Goal: Information Seeking & Learning: Learn about a topic

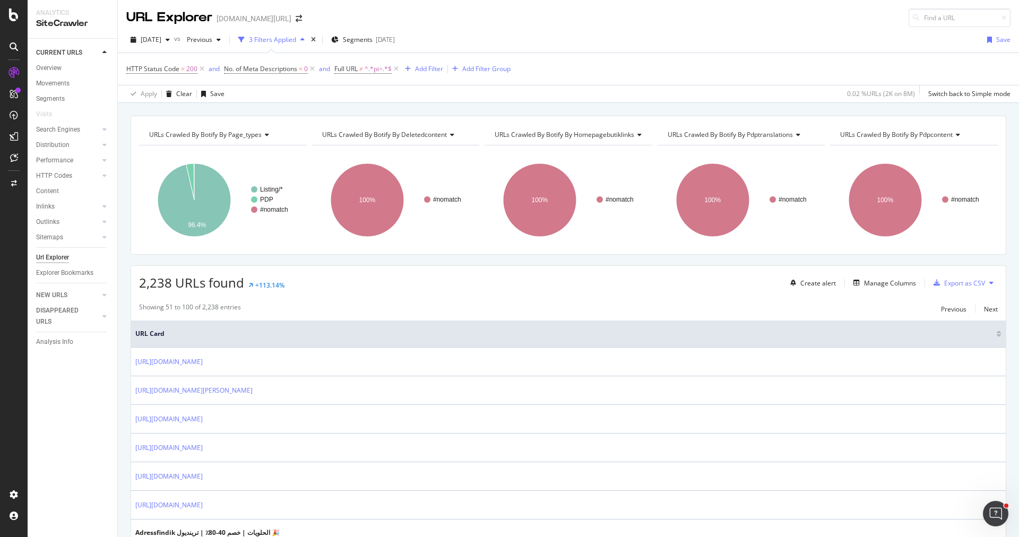
scroll to position [1136, 0]
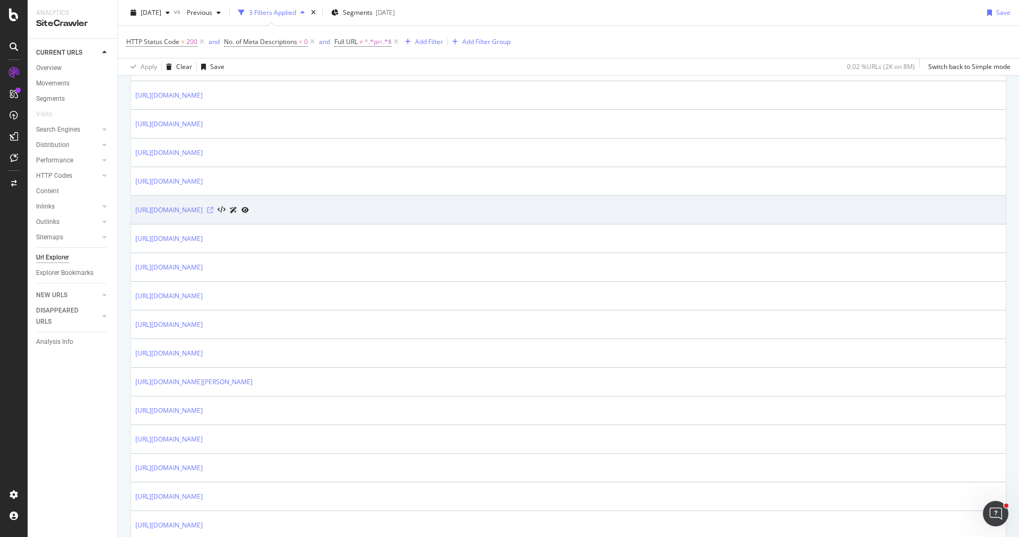
click at [213, 207] on icon at bounding box center [210, 210] width 6 height 6
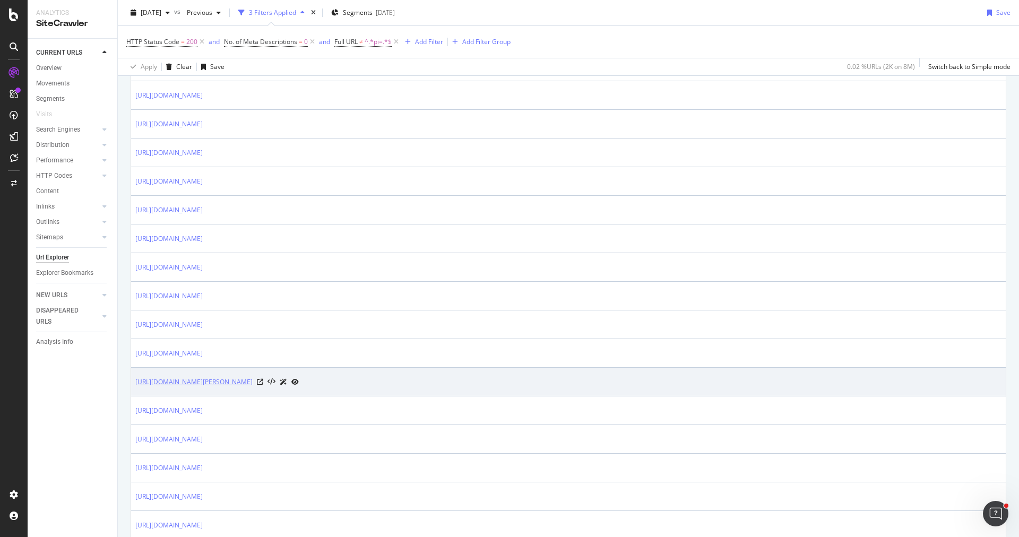
scroll to position [1300, 0]
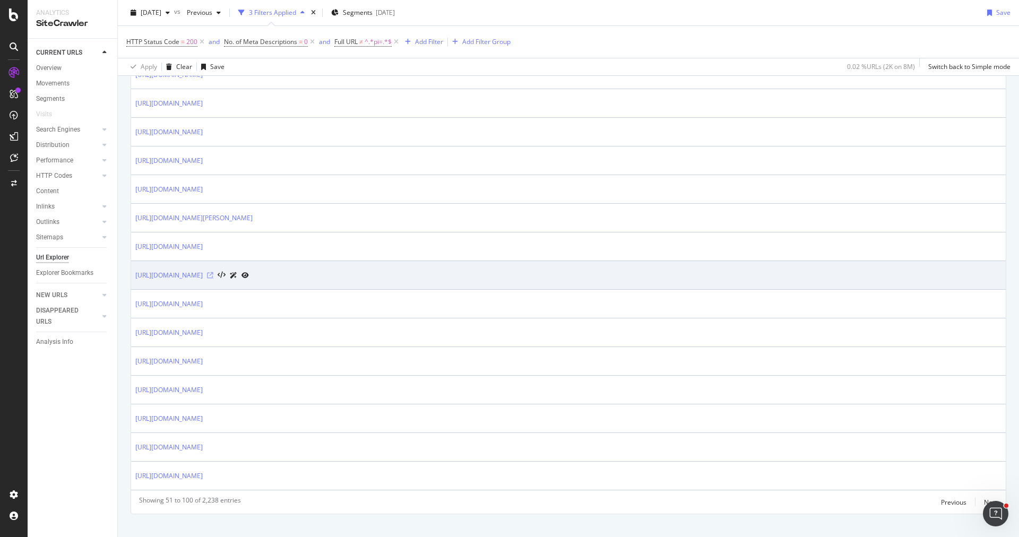
click at [213, 272] on icon at bounding box center [210, 275] width 6 height 6
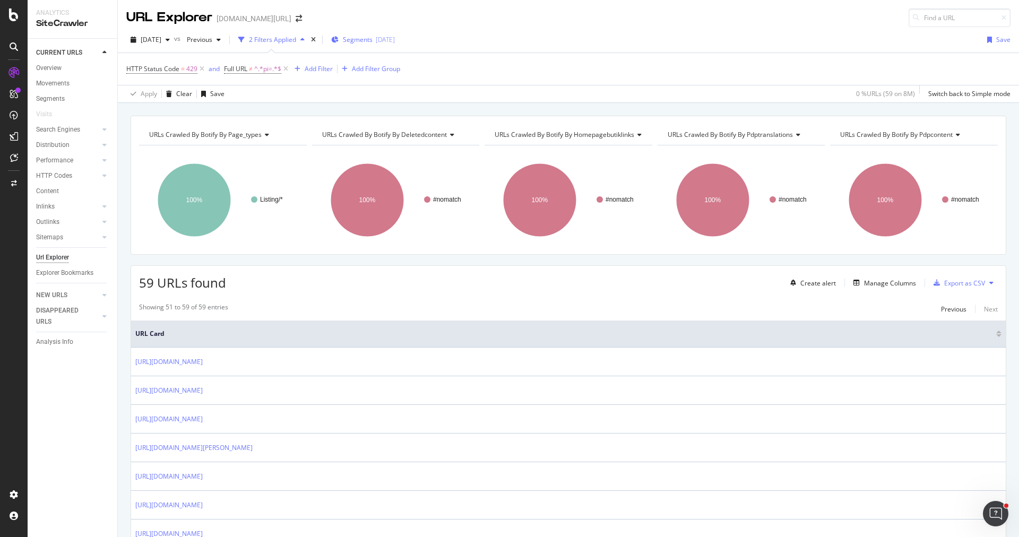
scroll to position [125, 0]
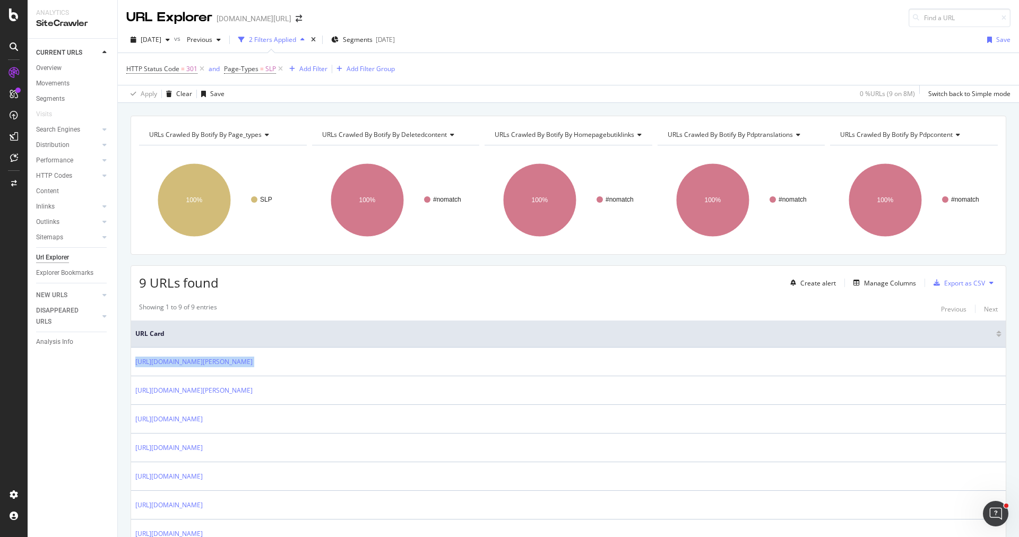
scroll to position [125, 0]
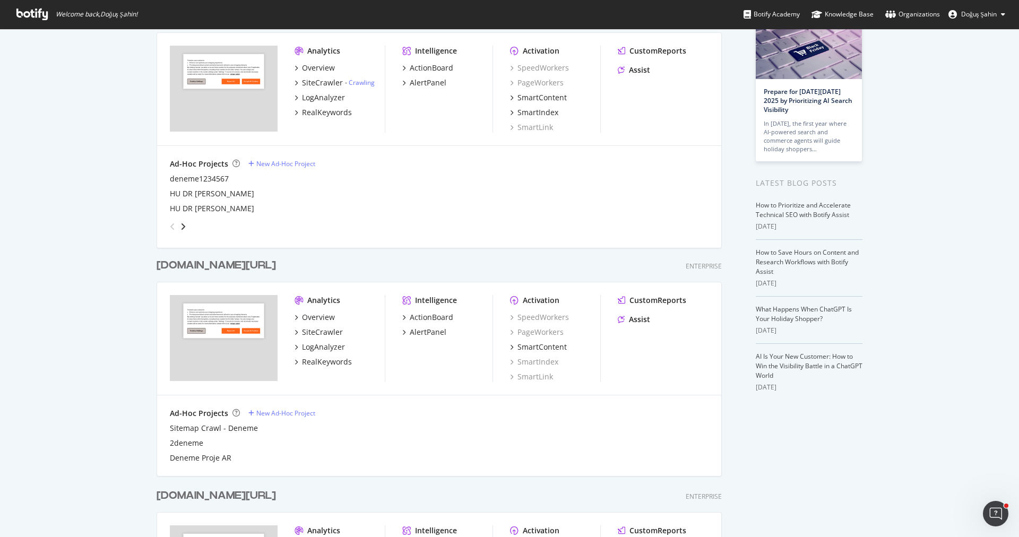
scroll to position [119, 0]
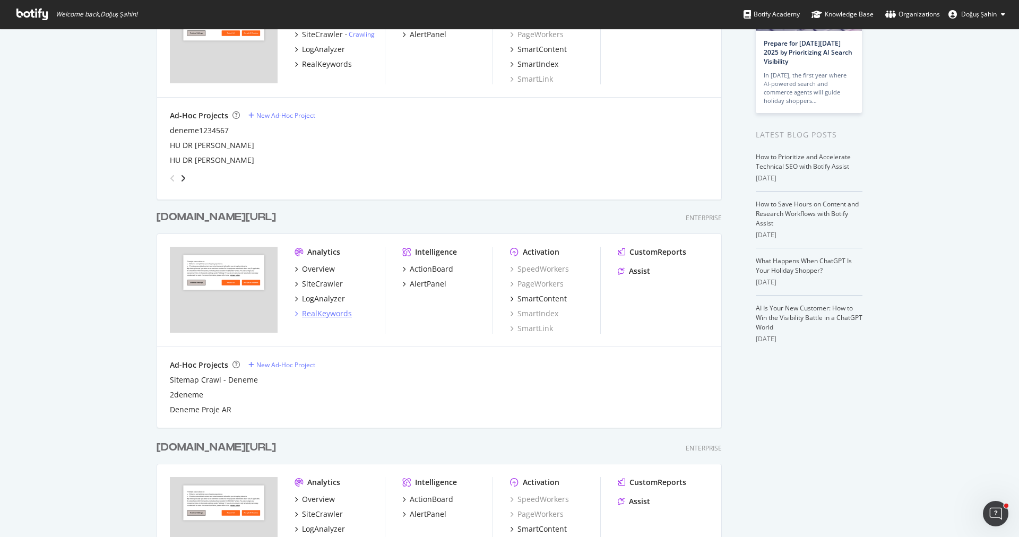
click at [338, 316] on div "RealKeywords" at bounding box center [327, 313] width 50 height 11
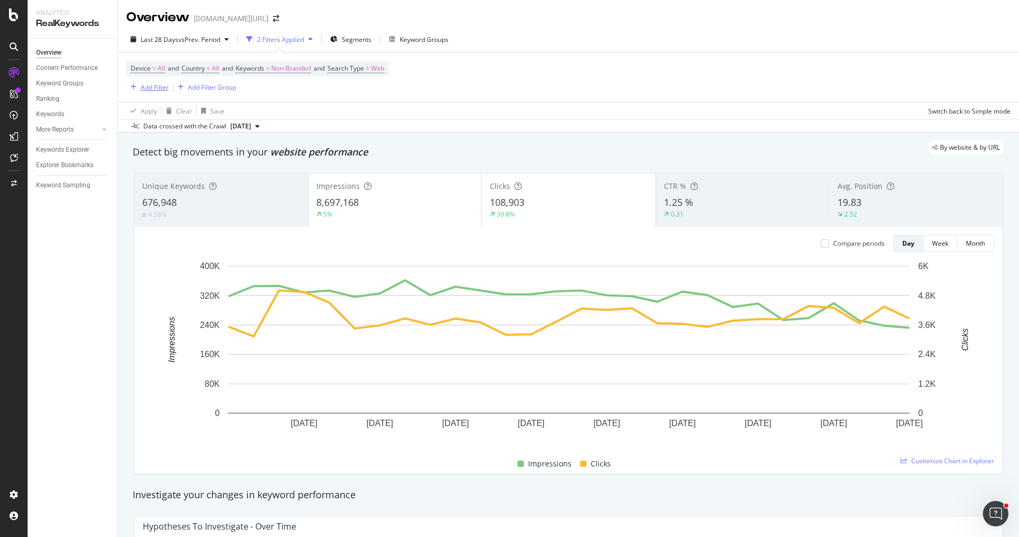
click at [141, 87] on div "Add Filter" at bounding box center [155, 87] width 28 height 9
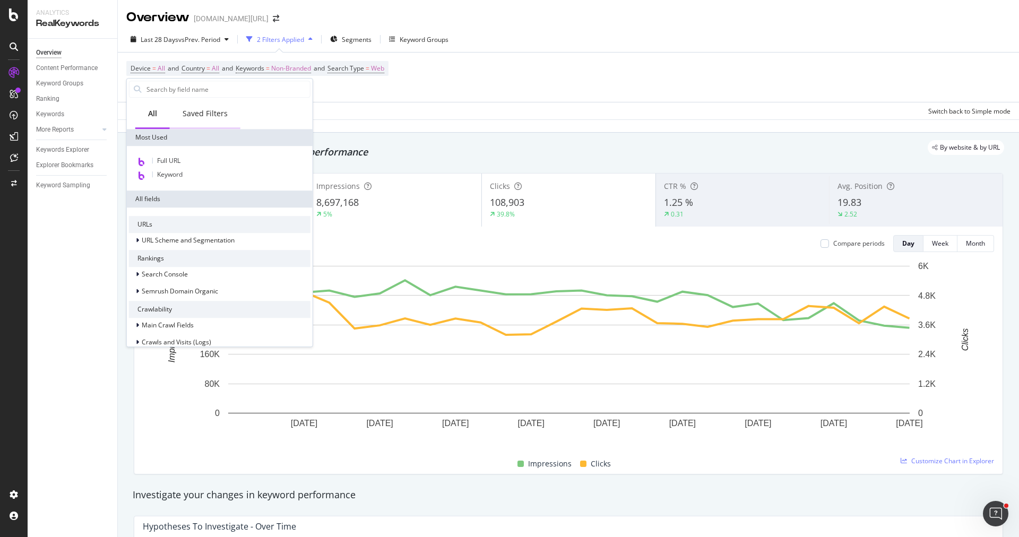
click at [210, 115] on div "Saved Filters" at bounding box center [205, 113] width 45 height 11
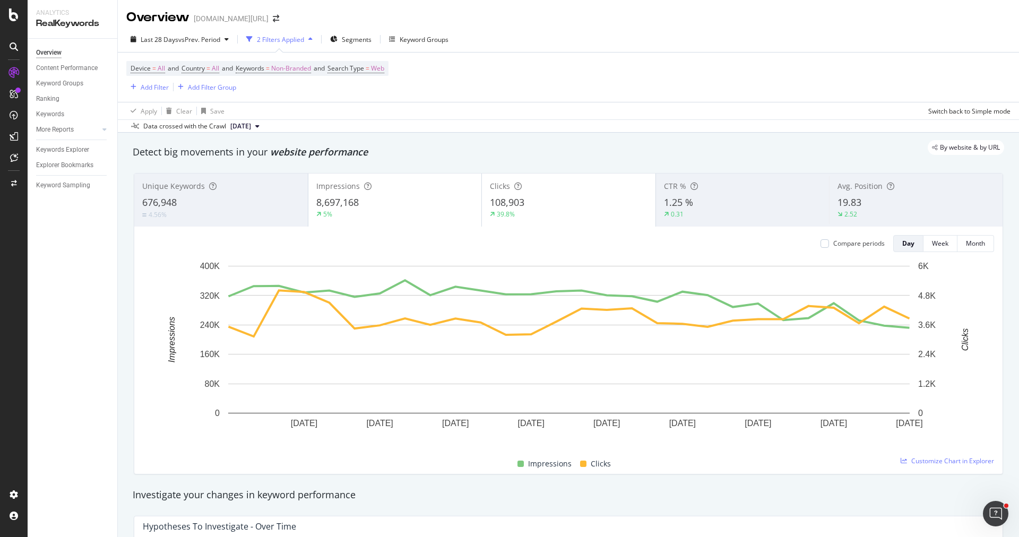
click at [925, 56] on div "Device = All and Country = All and Keywords = Non-Branded and Search Type = Web…" at bounding box center [568, 77] width 884 height 49
click at [163, 91] on div "Add Filter" at bounding box center [155, 87] width 28 height 9
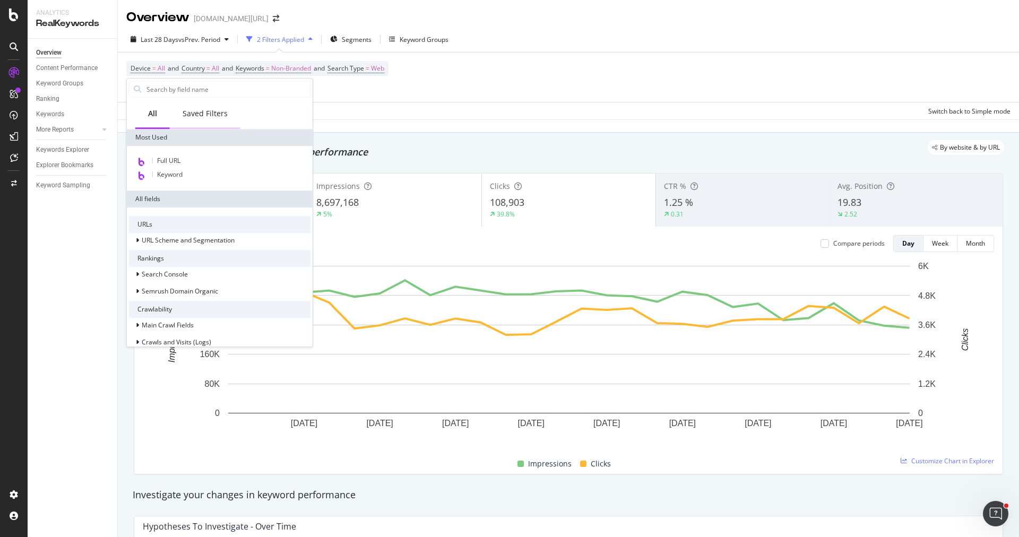
click at [201, 110] on div "Saved Filters" at bounding box center [205, 113] width 45 height 11
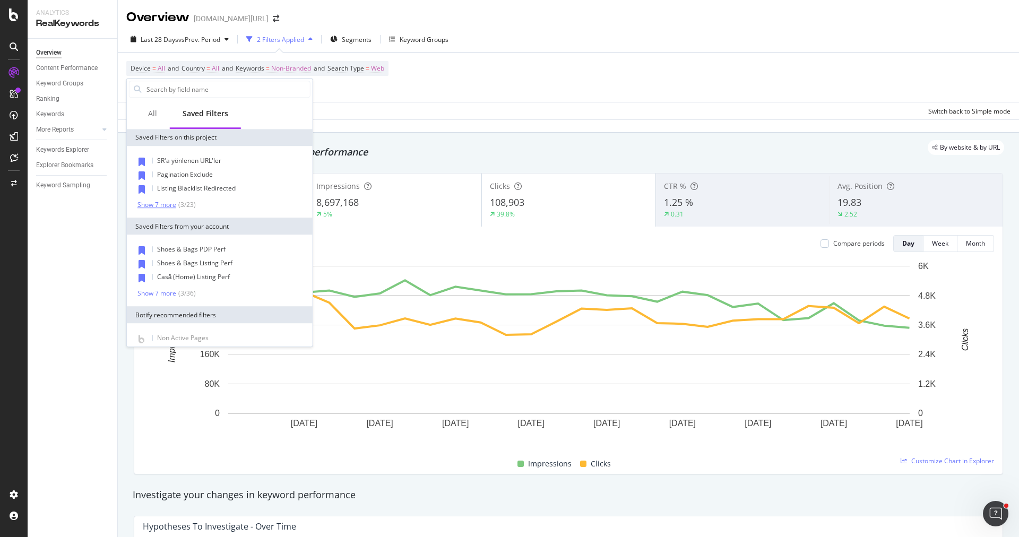
click at [173, 202] on div "Show 7 more" at bounding box center [156, 204] width 39 height 7
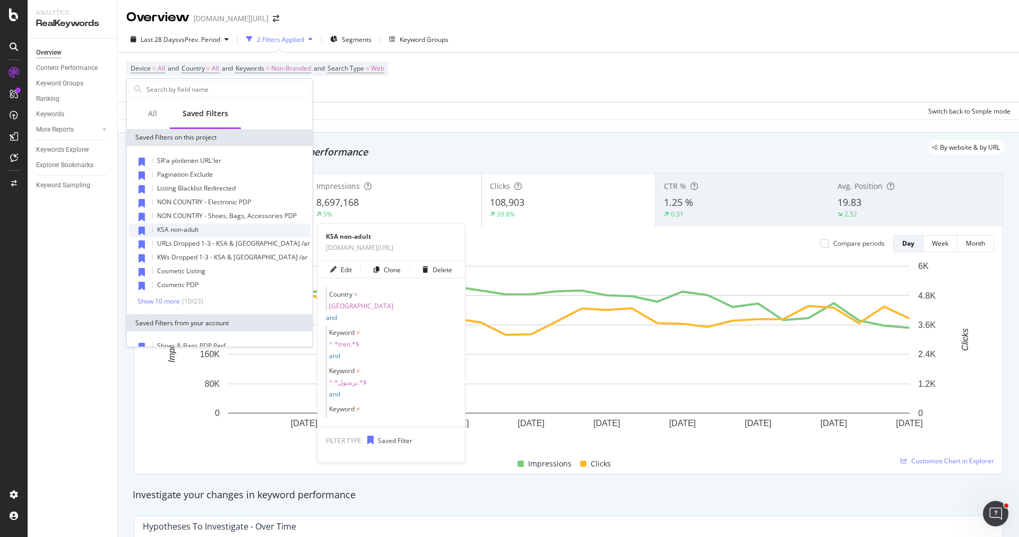
click at [191, 231] on span "KSA non-adult" at bounding box center [177, 229] width 41 height 9
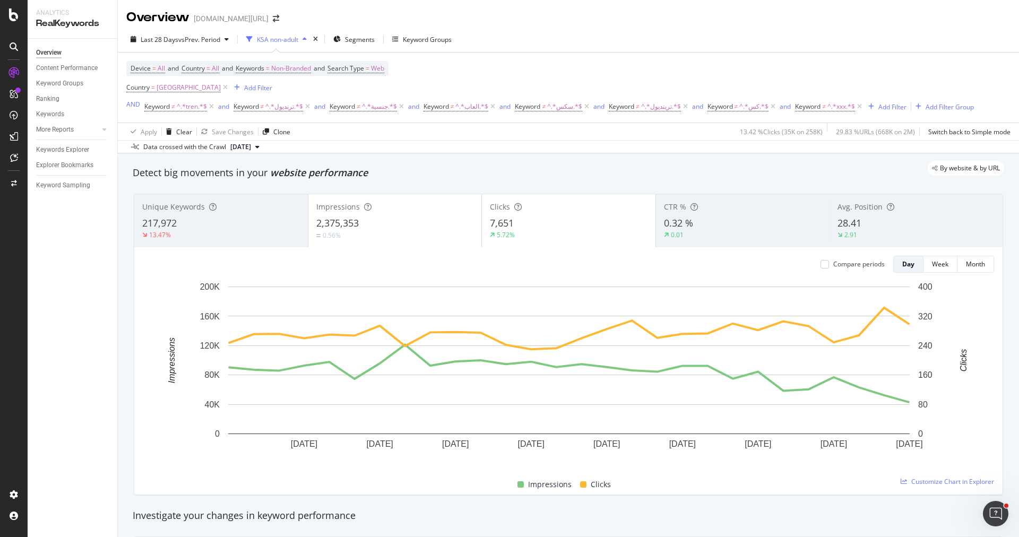
click at [383, 214] on div "Impressions 2,375,353 0.56%" at bounding box center [395, 221] width 174 height 48
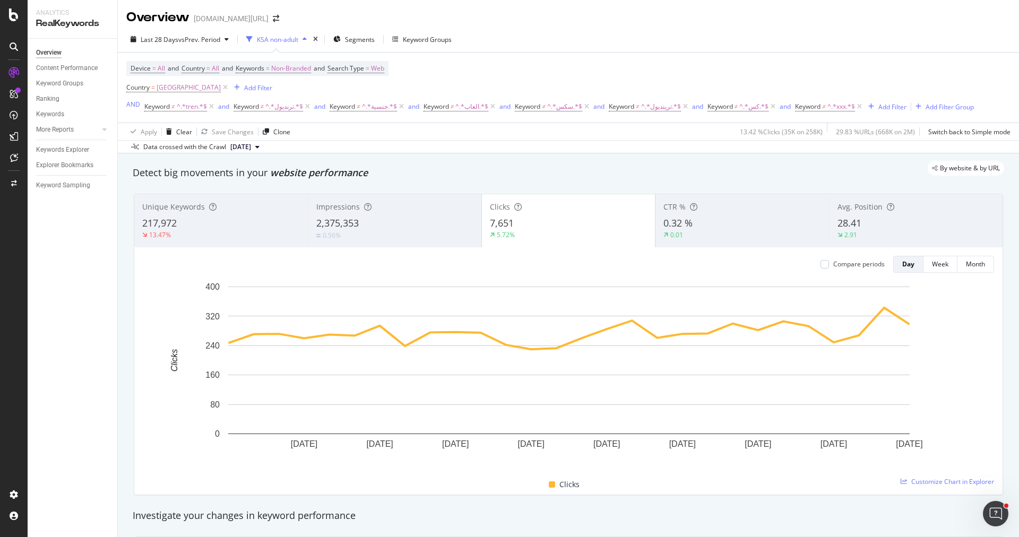
click at [213, 241] on div "Unique Keywords 217,972 13.47%" at bounding box center [221, 221] width 174 height 48
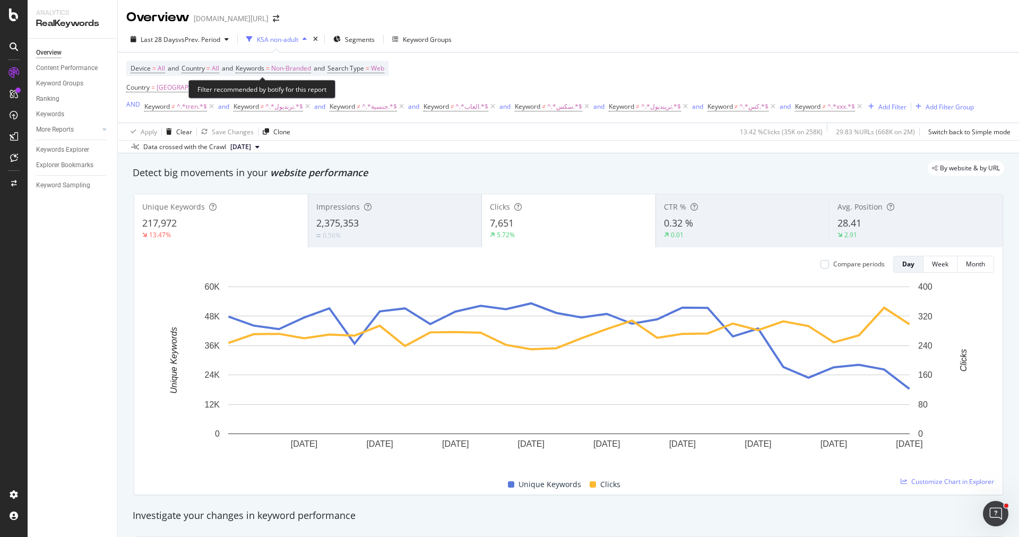
click at [277, 73] on span "Device = All and Country = All and Keywords = Non-Branded and Search Type = Web" at bounding box center [258, 68] width 254 height 15
click at [289, 64] on span "Non-Branded" at bounding box center [291, 68] width 40 height 15
click at [292, 93] on span "Non-Branded" at bounding box center [273, 92] width 44 height 9
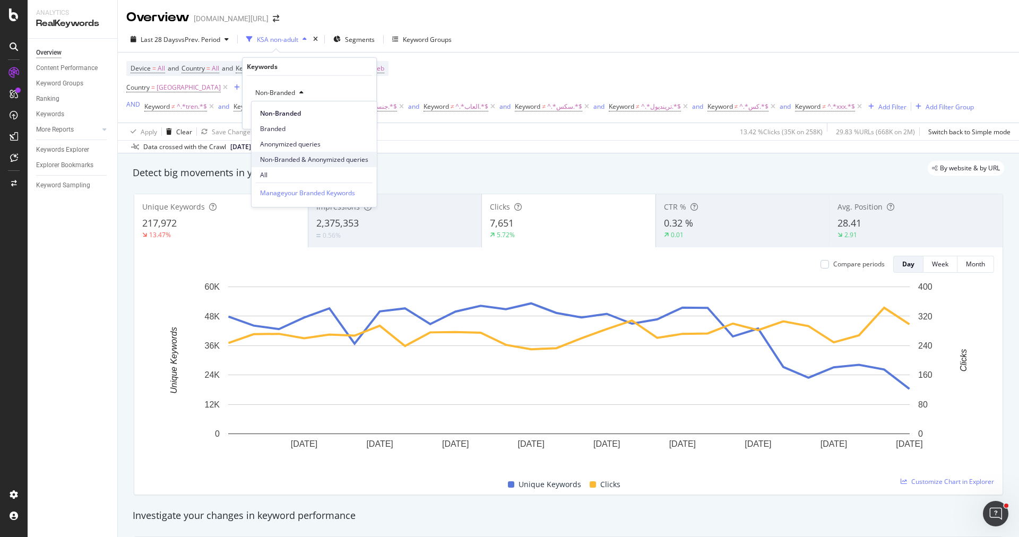
click at [309, 161] on span "Non-Branded & Anonymized queries" at bounding box center [314, 160] width 108 height 10
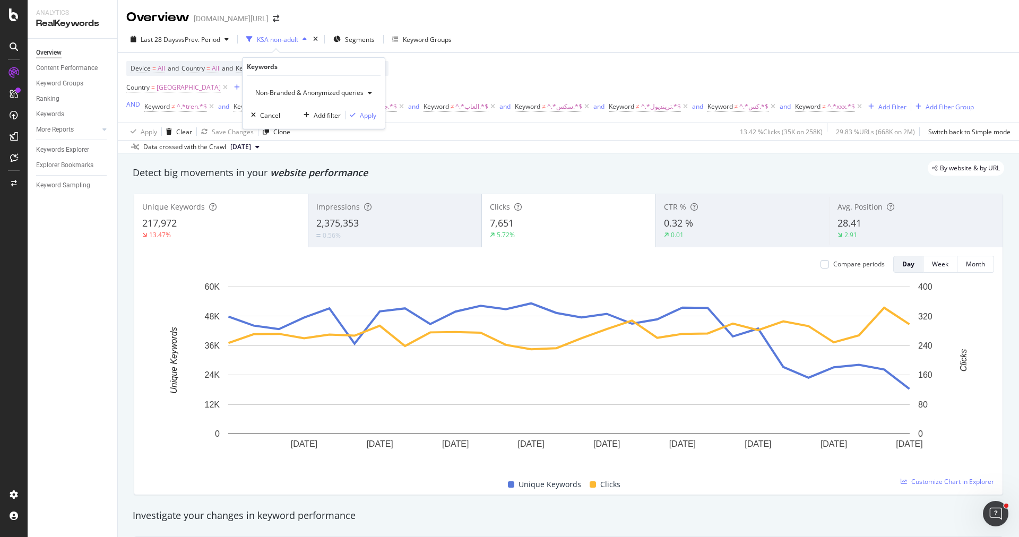
click at [377, 114] on div "Non-Branded & Anonymized queries Cancel Add filter Apply" at bounding box center [314, 102] width 142 height 53
click at [369, 114] on div "Apply" at bounding box center [368, 114] width 16 height 9
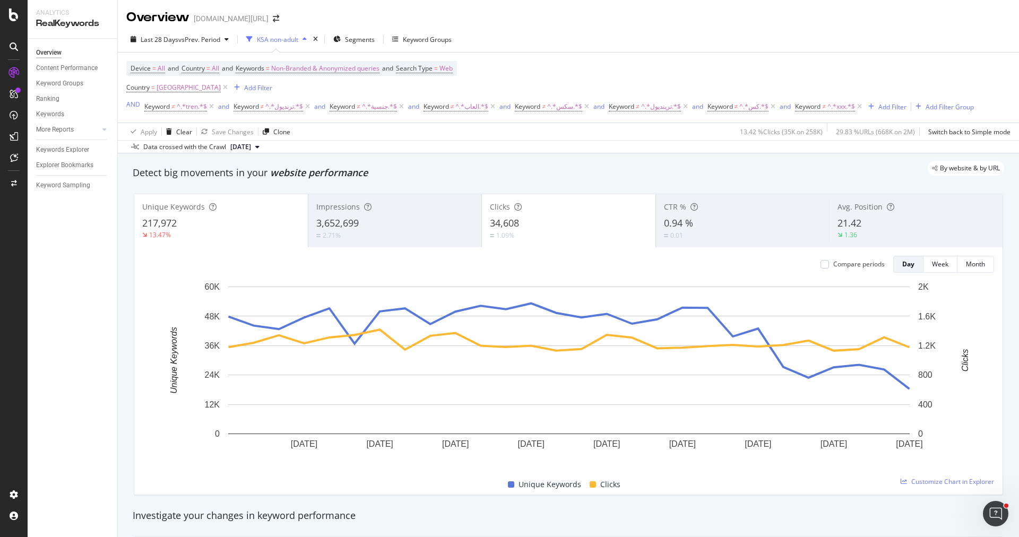
click at [256, 241] on div "Unique Keywords 217,972 13.47%" at bounding box center [221, 221] width 174 height 48
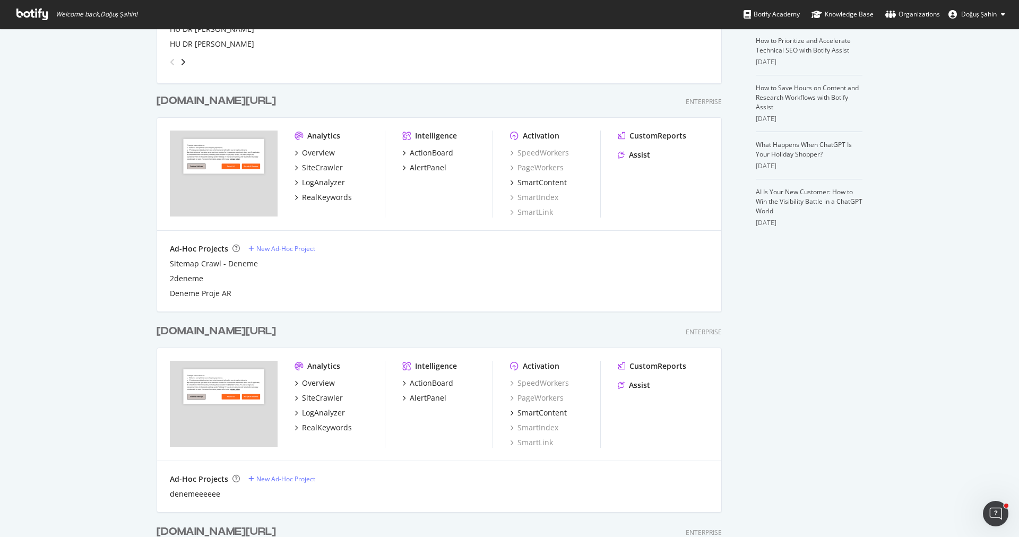
scroll to position [237, 0]
click at [325, 168] on div "SiteCrawler" at bounding box center [322, 166] width 41 height 11
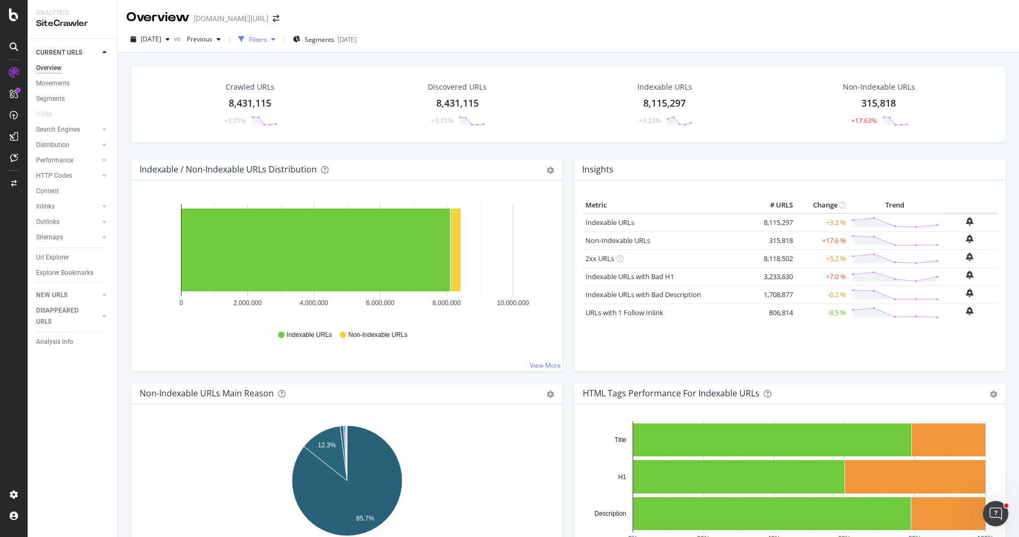
click at [267, 37] on div "Filters" at bounding box center [258, 39] width 18 height 9
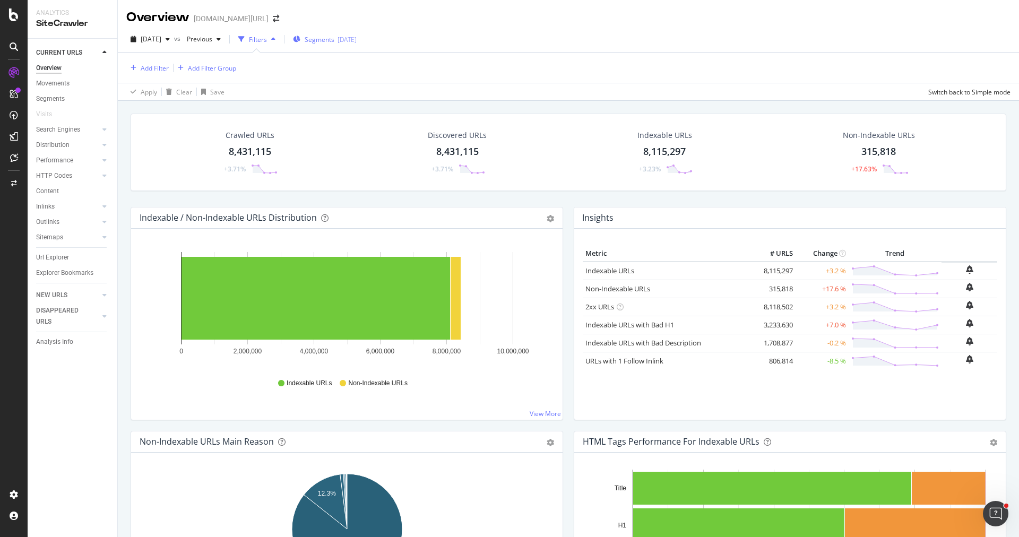
click at [327, 42] on span "Segments" at bounding box center [320, 39] width 30 height 9
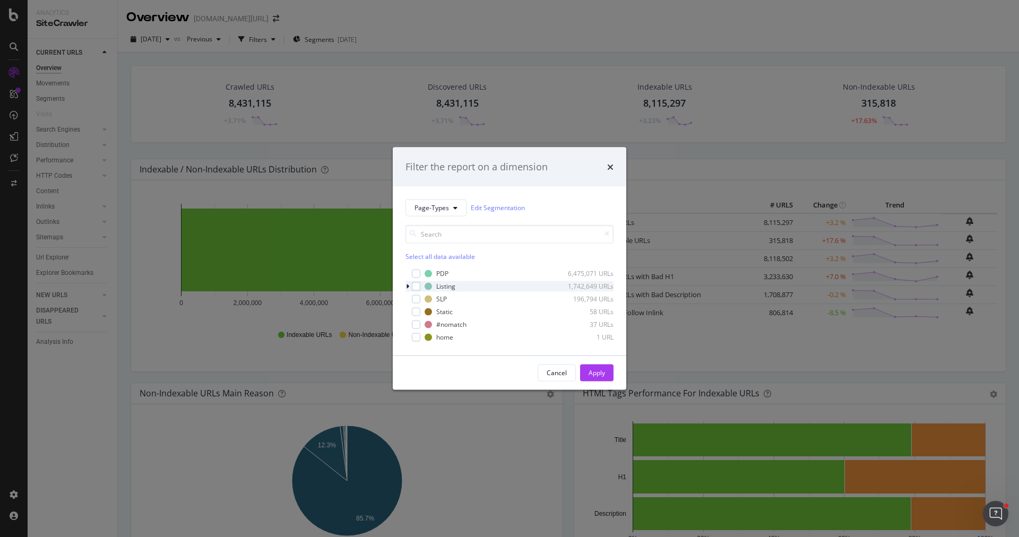
click at [408, 283] on icon "modal" at bounding box center [407, 286] width 3 height 6
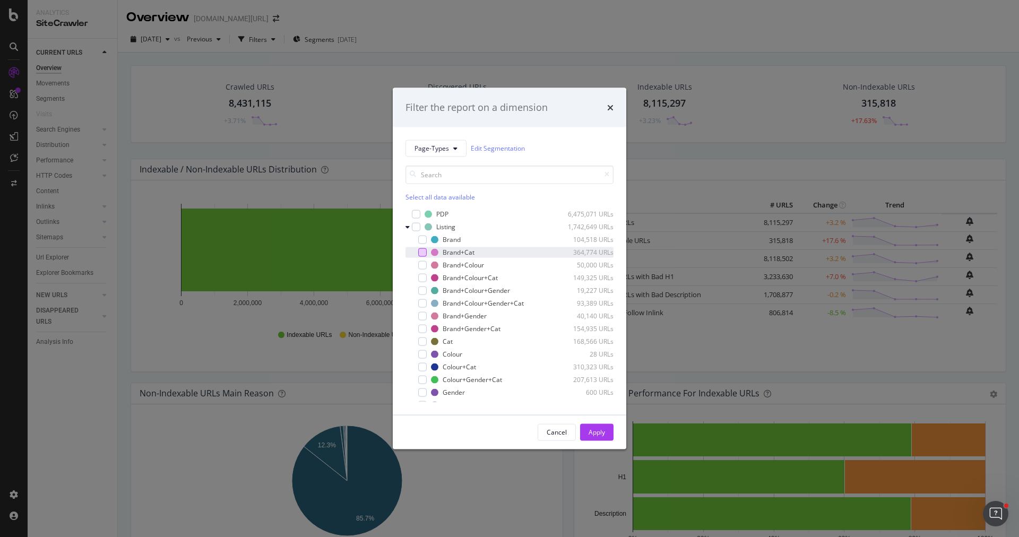
click at [422, 248] on div "modal" at bounding box center [422, 252] width 8 height 8
click at [612, 432] on button "Apply" at bounding box center [596, 432] width 33 height 17
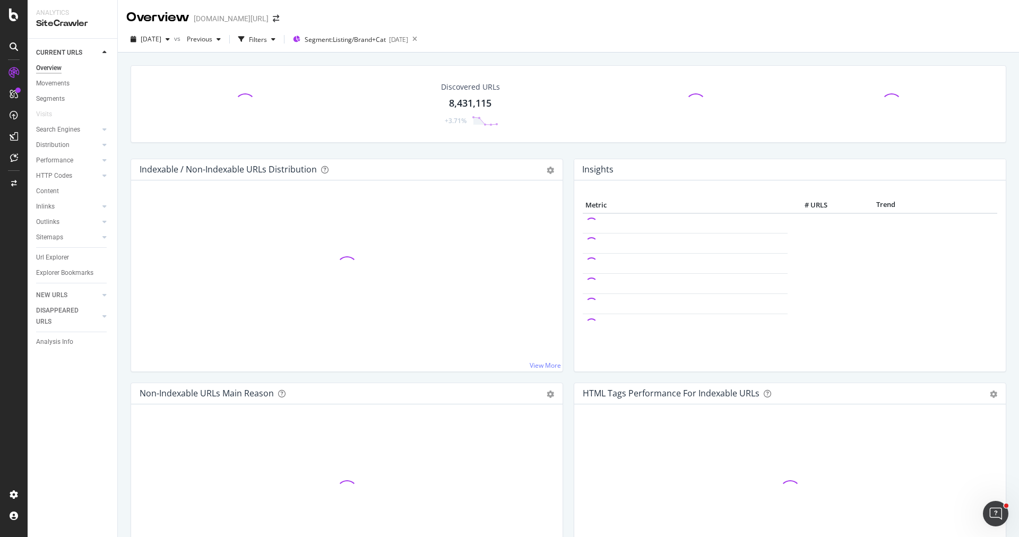
click at [290, 28] on div "2025 Sep. 19th vs Previous Filters Segment: Listing/Brand+Cat 2025-09-17" at bounding box center [568, 40] width 901 height 26
click at [267, 43] on div "Filters" at bounding box center [258, 39] width 18 height 9
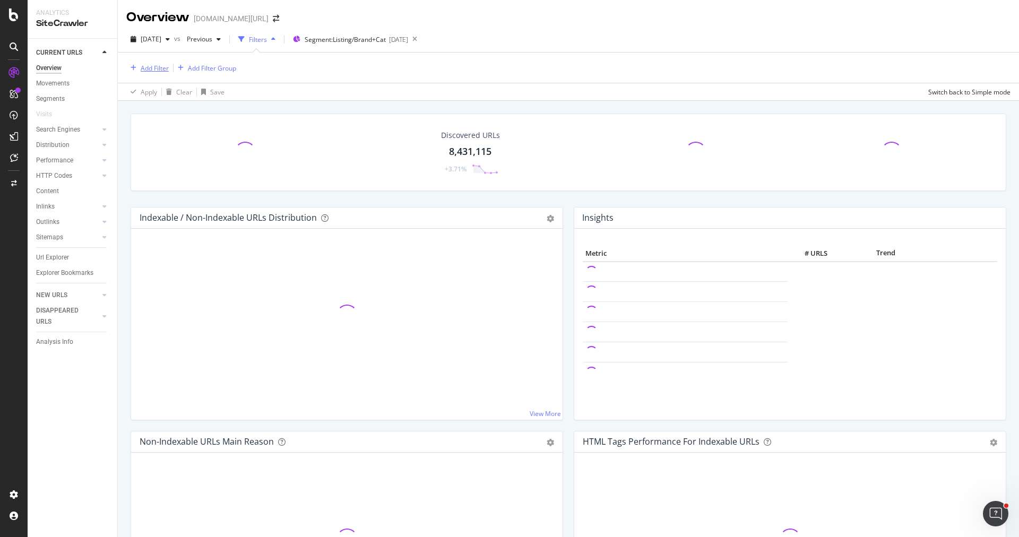
click at [159, 65] on div "Add Filter" at bounding box center [155, 68] width 28 height 9
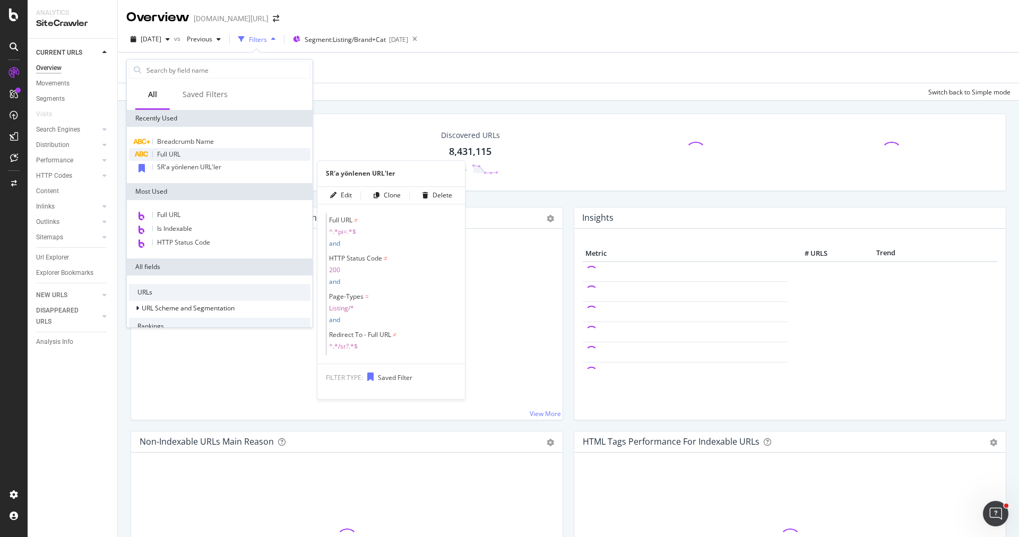
click at [196, 156] on div "Full URL" at bounding box center [220, 154] width 182 height 13
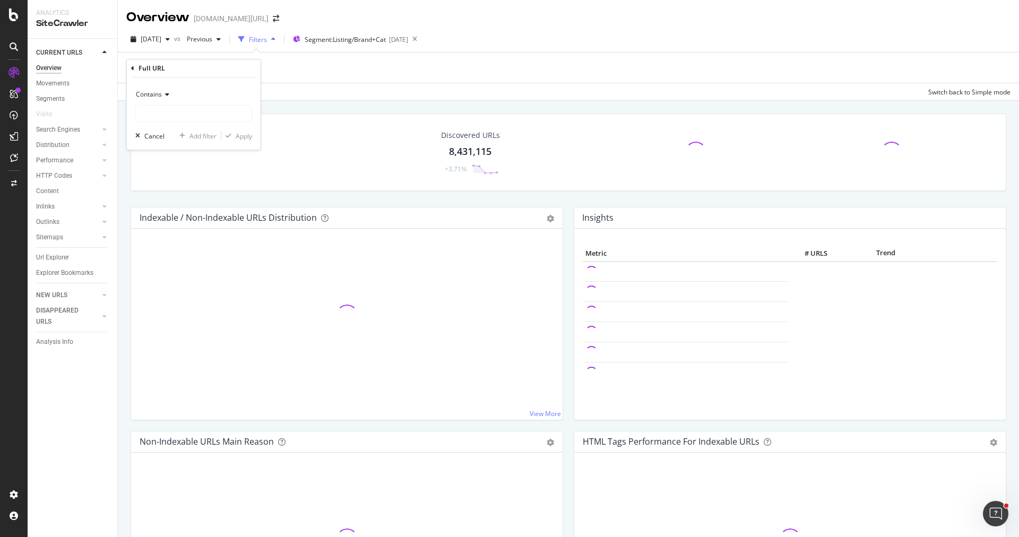
click at [151, 94] on span "Contains" at bounding box center [149, 94] width 26 height 9
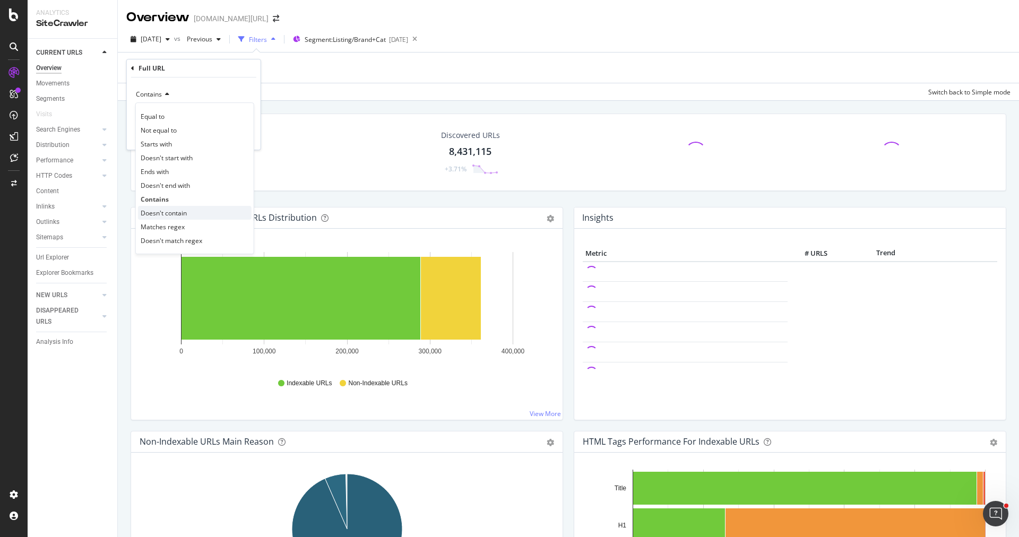
click at [185, 206] on div "Doesn't contain" at bounding box center [195, 213] width 114 height 14
click at [196, 110] on input "text" at bounding box center [194, 113] width 116 height 17
type input "pi="
click at [249, 136] on div "Apply" at bounding box center [244, 136] width 16 height 9
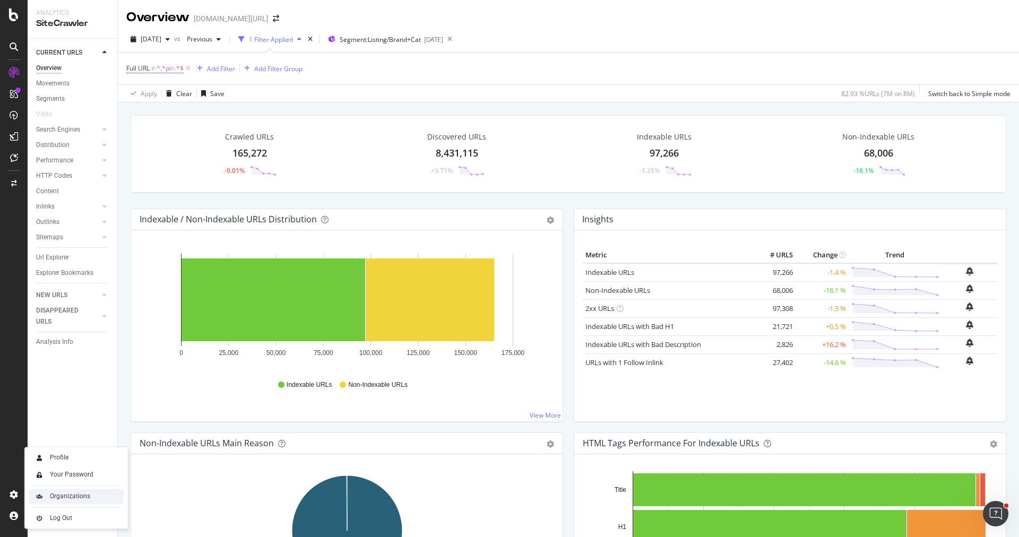
click at [91, 496] on div "Organizations" at bounding box center [76, 496] width 95 height 15
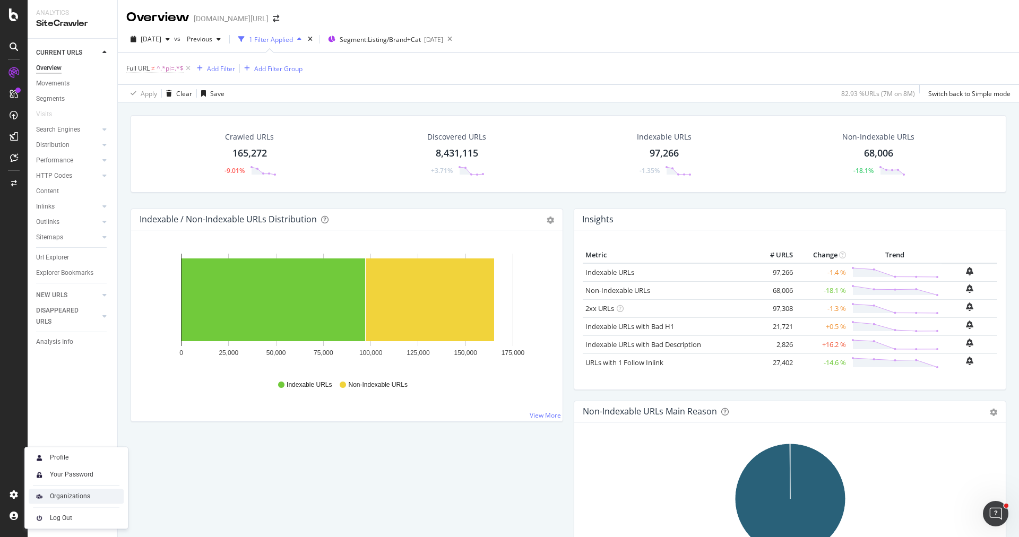
click at [97, 496] on div "Organizations" at bounding box center [76, 496] width 95 height 15
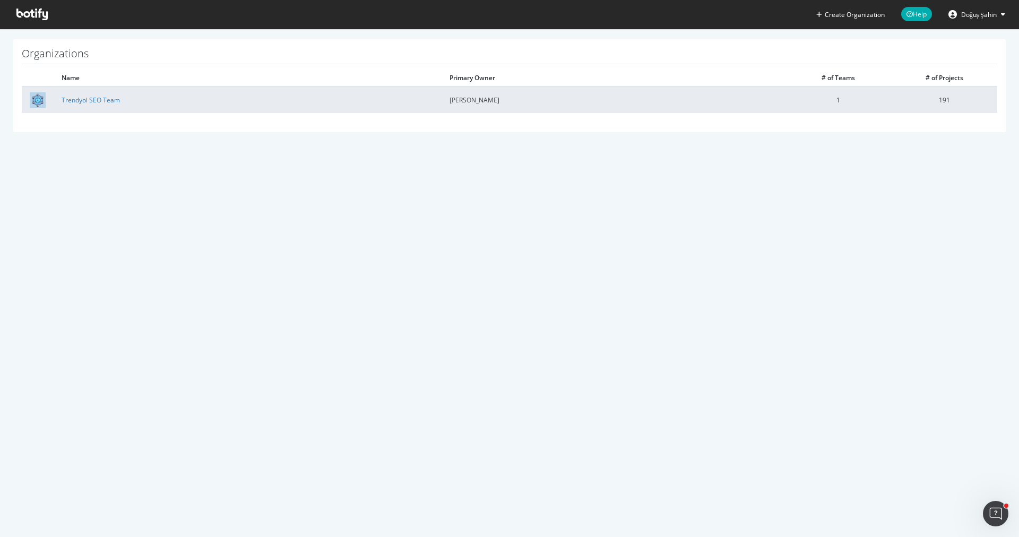
click at [930, 106] on td "191" at bounding box center [944, 100] width 106 height 27
click at [84, 103] on link "Trendyol SEO Team" at bounding box center [91, 100] width 58 height 9
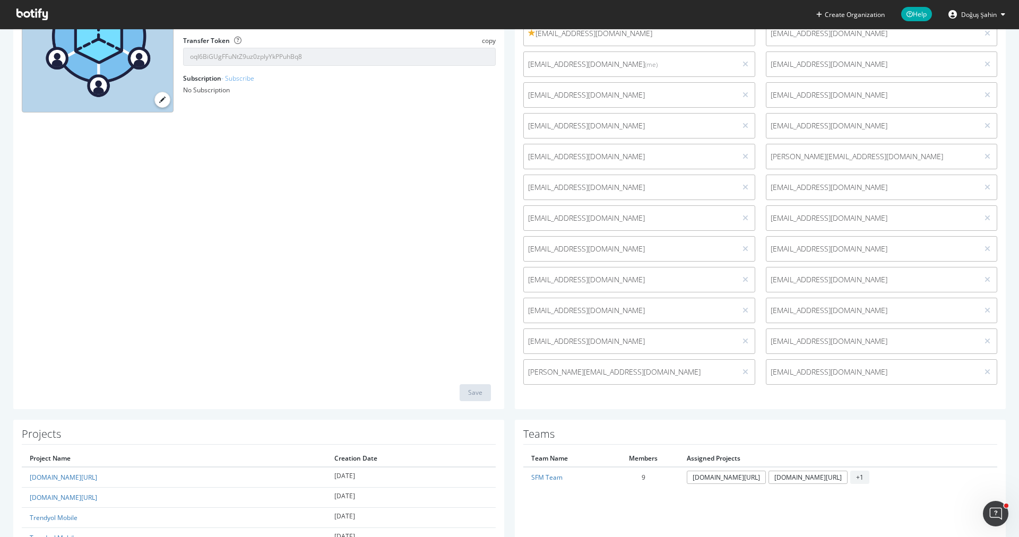
scroll to position [57, 0]
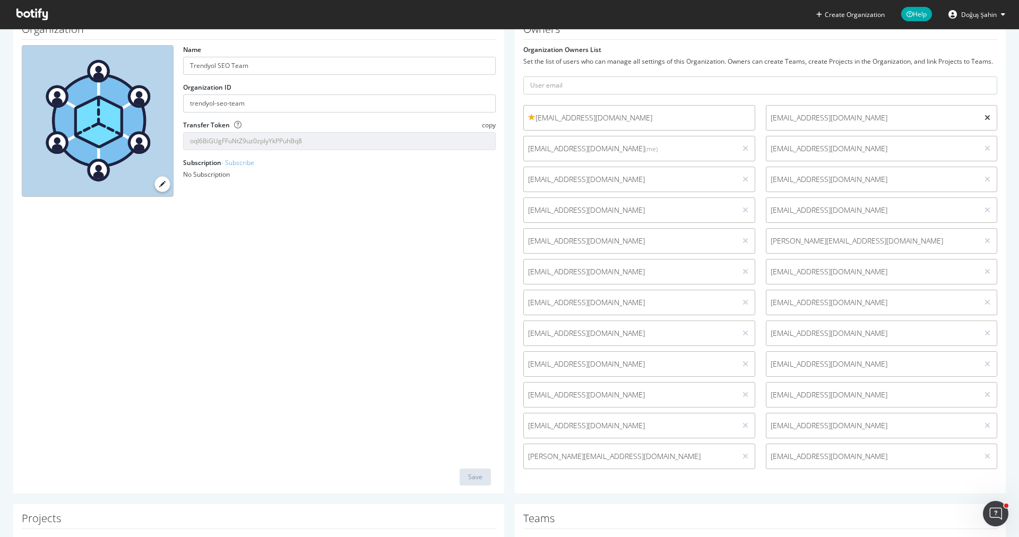
click at [987, 117] on icon at bounding box center [988, 117] width 6 height 7
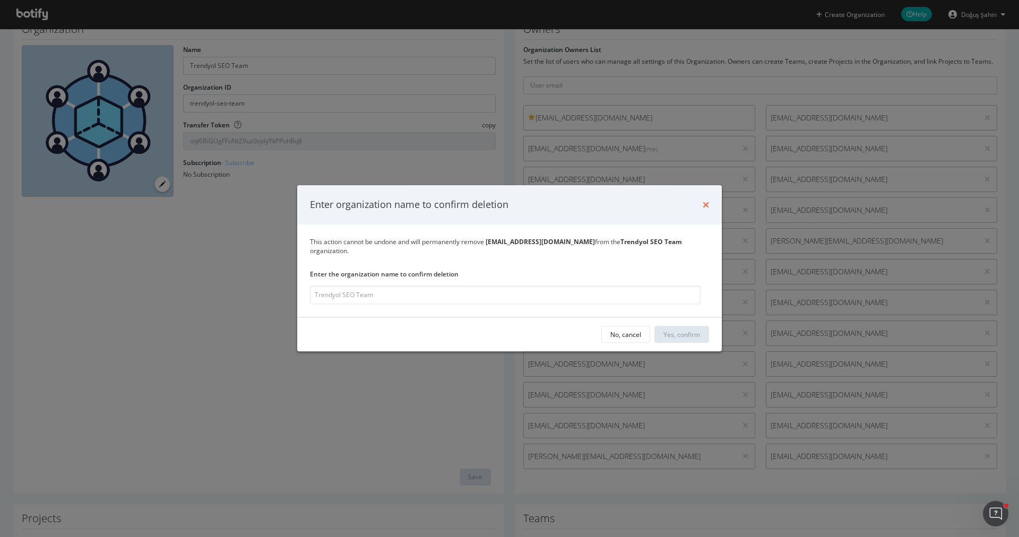
click at [703, 209] on icon "times" at bounding box center [706, 205] width 6 height 8
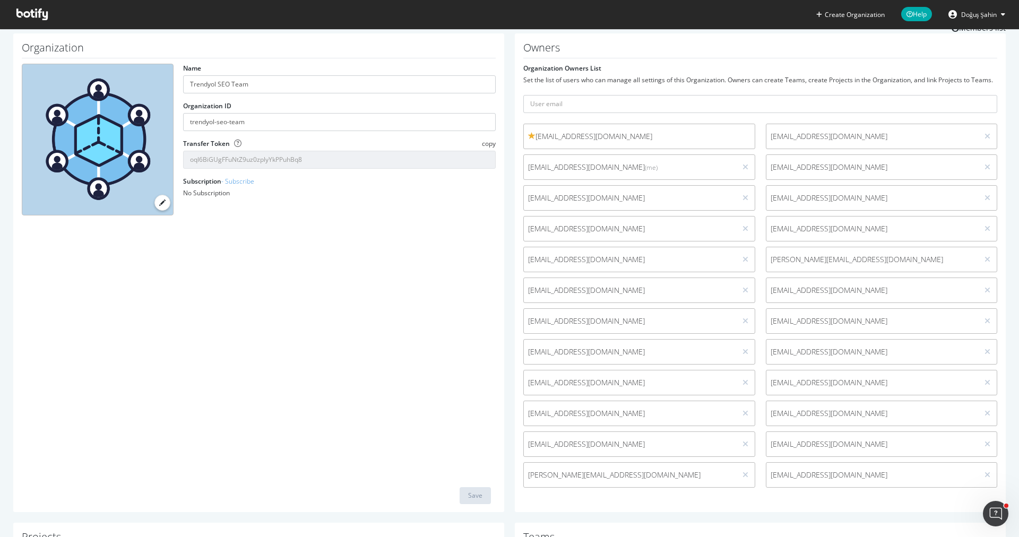
scroll to position [29, 0]
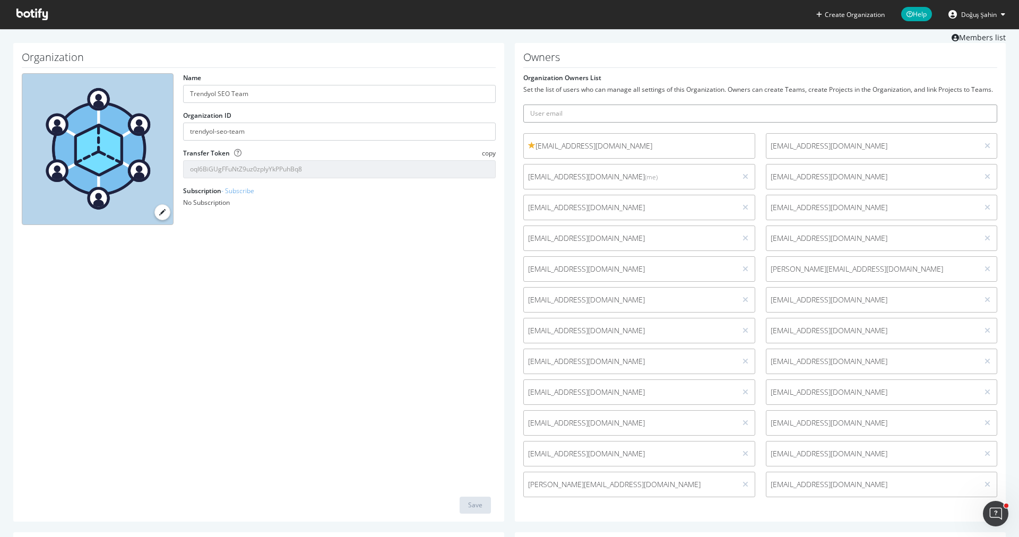
click at [681, 120] on input "text" at bounding box center [760, 114] width 474 height 18
paste input "hassan.qandeel@chainreaction.ae"
type input "hassan.qandeel@chainreaction.ae"
click at [988, 116] on button "submit" at bounding box center [988, 114] width 18 height 18
drag, startPoint x: 605, startPoint y: 114, endPoint x: 615, endPoint y: 119, distance: 11.9
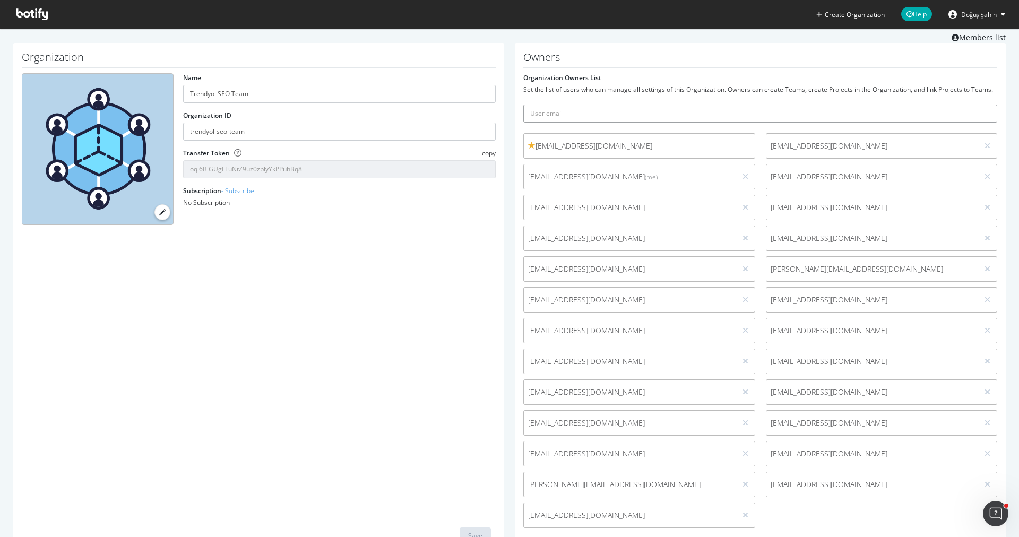
click at [604, 114] on input "text" at bounding box center [760, 114] width 474 height 18
paste input "adnan@chainreaction.ae"
type input "adnan@chainreaction.ae"
click at [979, 105] on button "submit" at bounding box center [988, 114] width 18 height 18
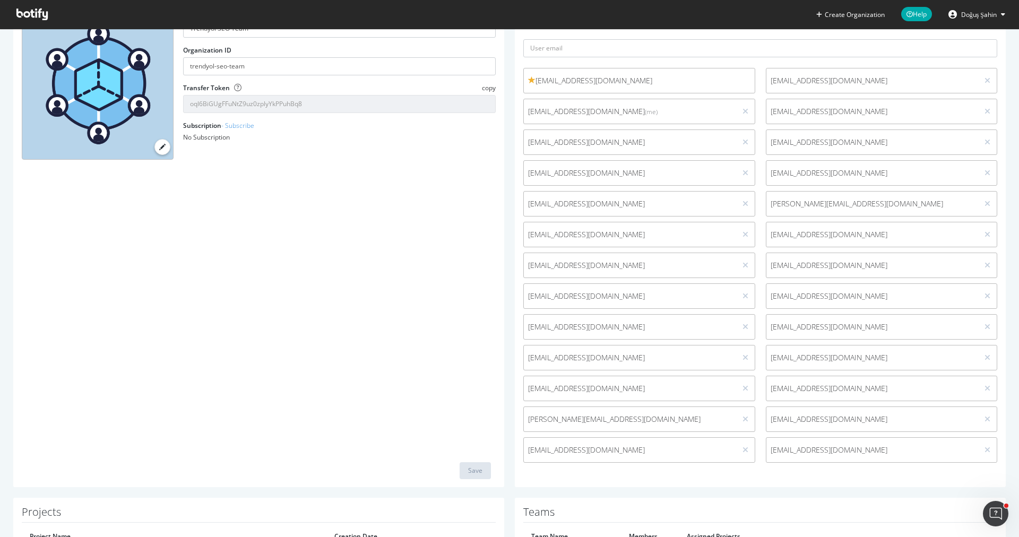
scroll to position [110, 0]
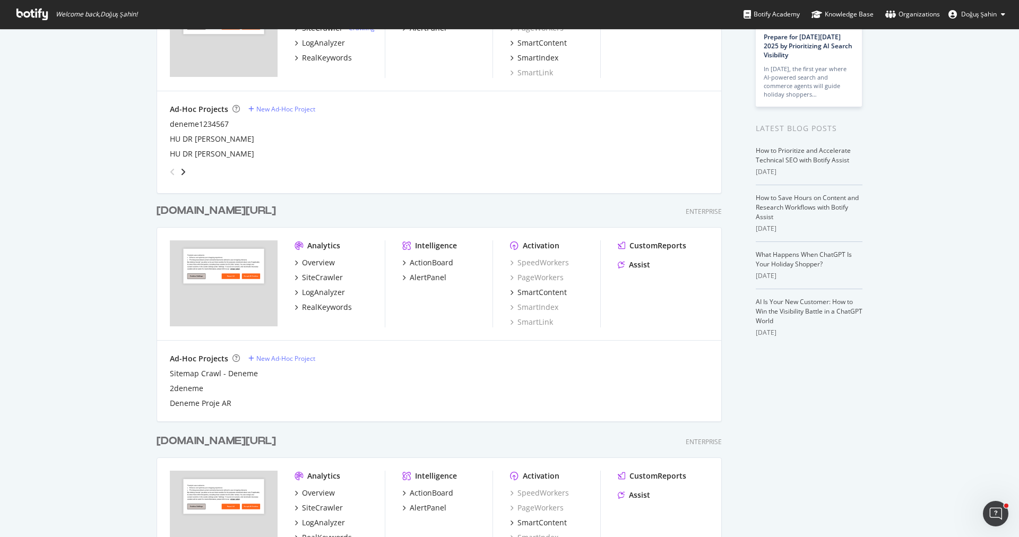
scroll to position [247, 0]
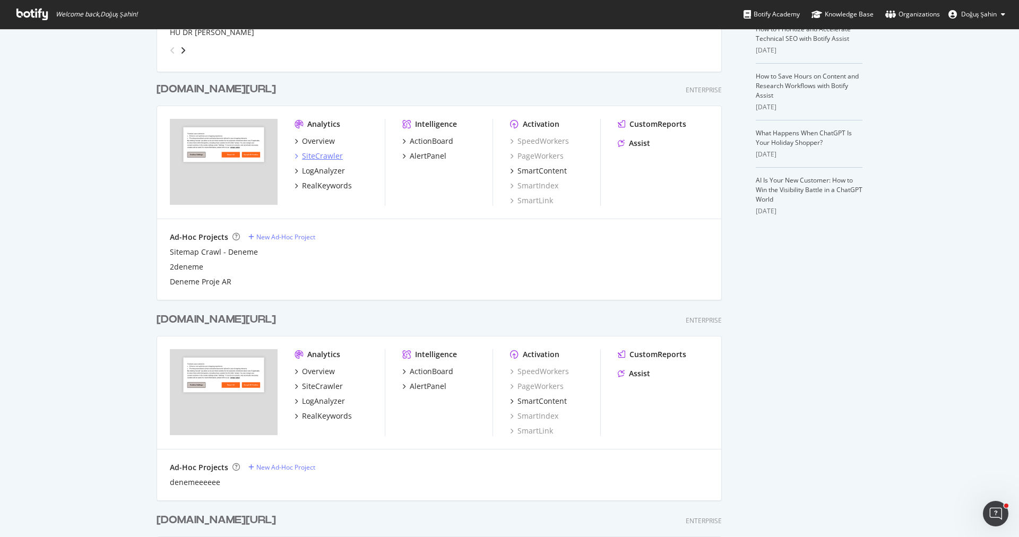
click at [323, 157] on div "SiteCrawler" at bounding box center [322, 156] width 41 height 11
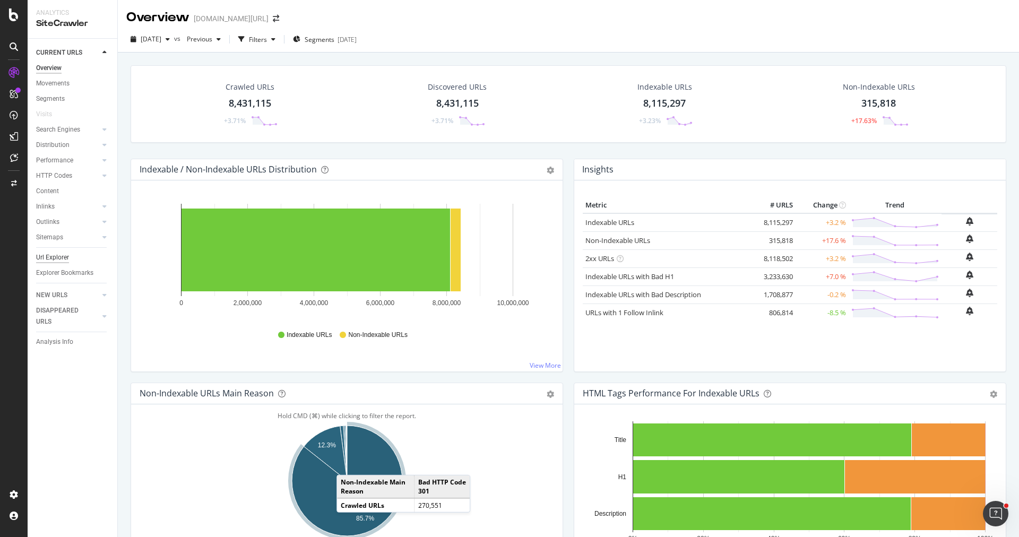
click at [59, 260] on div "Url Explorer" at bounding box center [52, 257] width 33 height 11
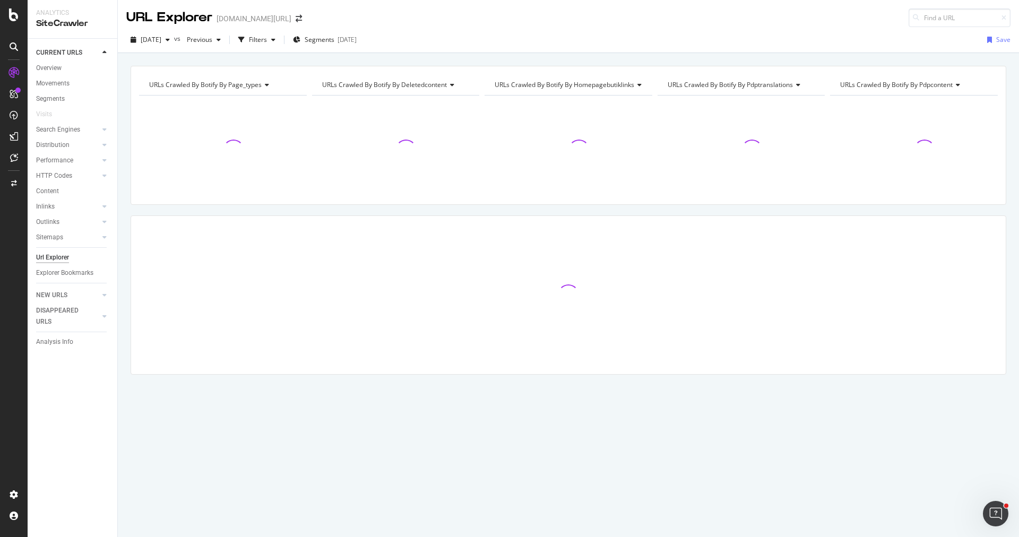
click at [331, 48] on div "2025 Sep. 19th vs Previous Filters Segments 2025-09-17 Save" at bounding box center [568, 41] width 901 height 21
click at [334, 41] on span "Segments" at bounding box center [320, 39] width 30 height 9
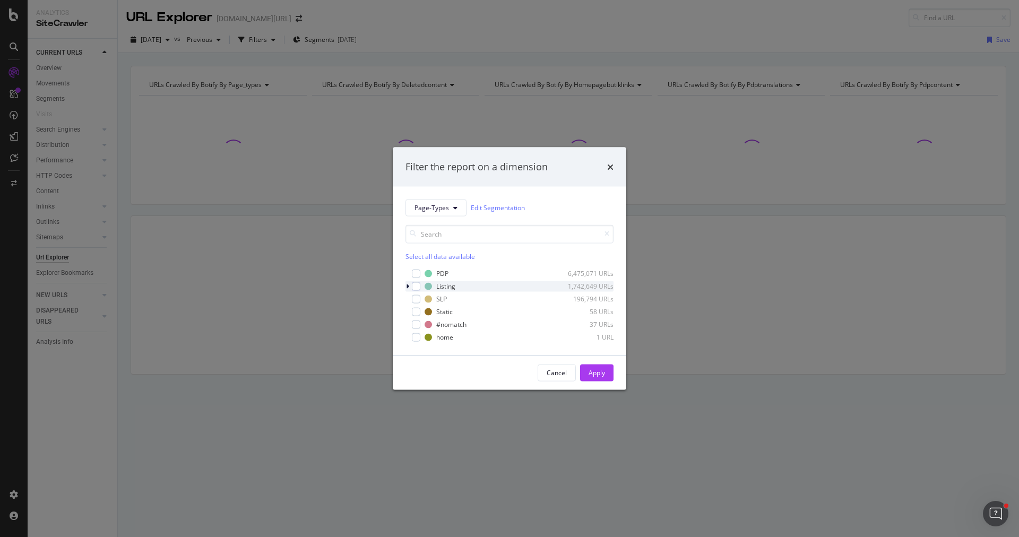
click at [409, 287] on div "modal" at bounding box center [408, 286] width 6 height 11
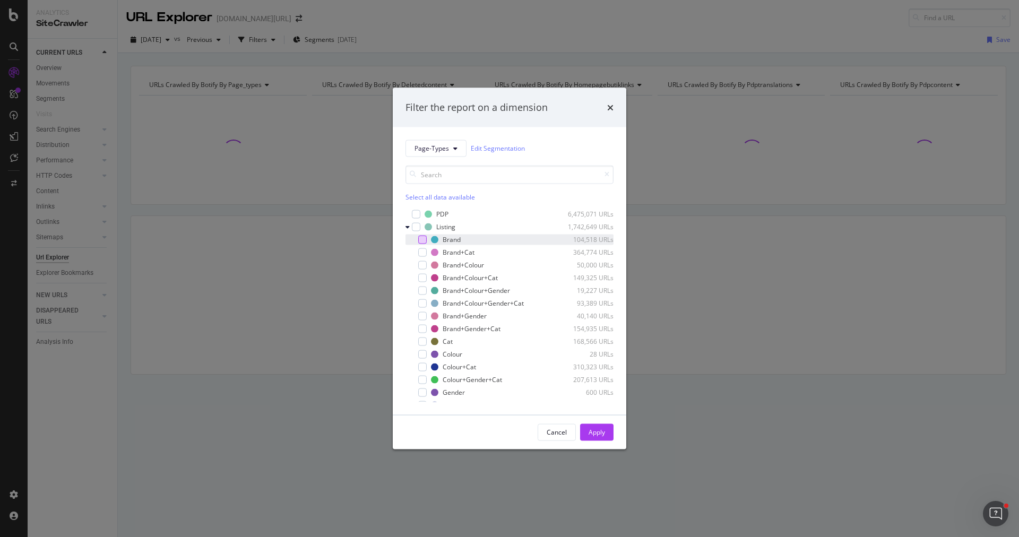
click at [422, 239] on div "modal" at bounding box center [422, 239] width 8 height 8
click at [594, 429] on div "Apply" at bounding box center [597, 432] width 16 height 9
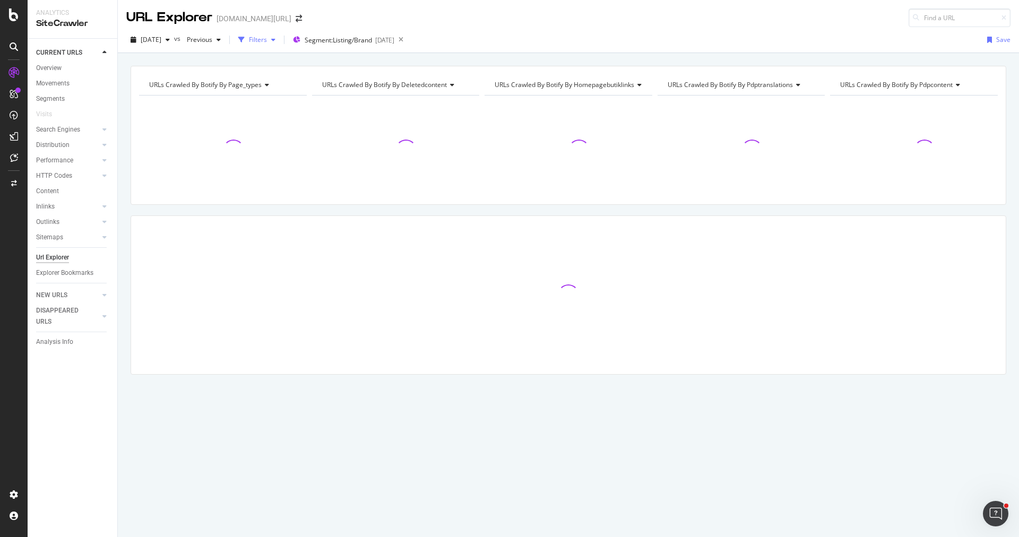
click at [274, 46] on div "Filters" at bounding box center [257, 40] width 46 height 16
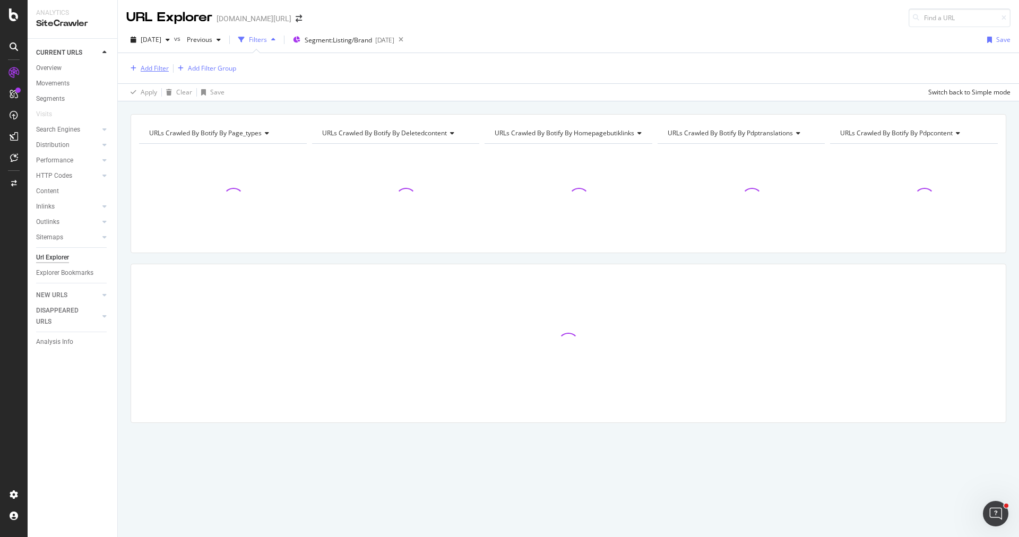
click at [161, 65] on div "Add Filter" at bounding box center [155, 68] width 28 height 9
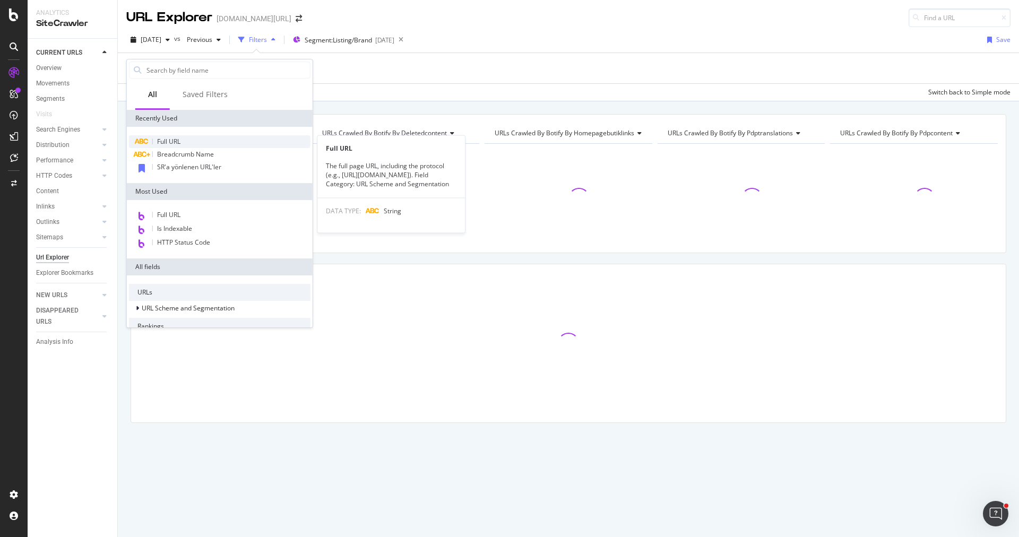
click at [189, 138] on div "Full URL" at bounding box center [220, 141] width 182 height 13
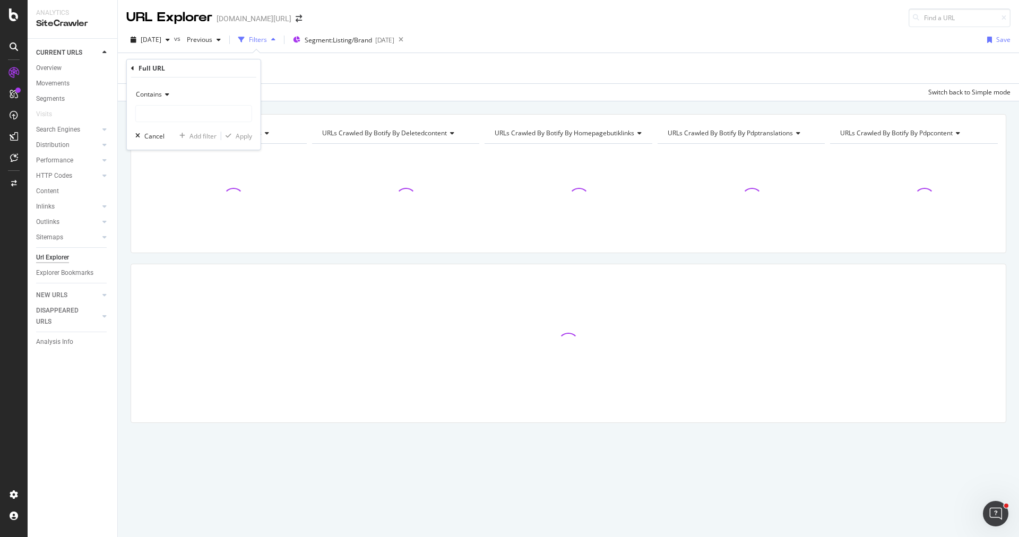
click at [166, 94] on icon at bounding box center [165, 94] width 7 height 6
click at [200, 208] on div "Doesn't contain" at bounding box center [195, 213] width 114 height 14
click at [211, 105] on input "text" at bounding box center [194, 113] width 116 height 17
type input "pi="
click at [246, 139] on div "Apply" at bounding box center [244, 136] width 16 height 9
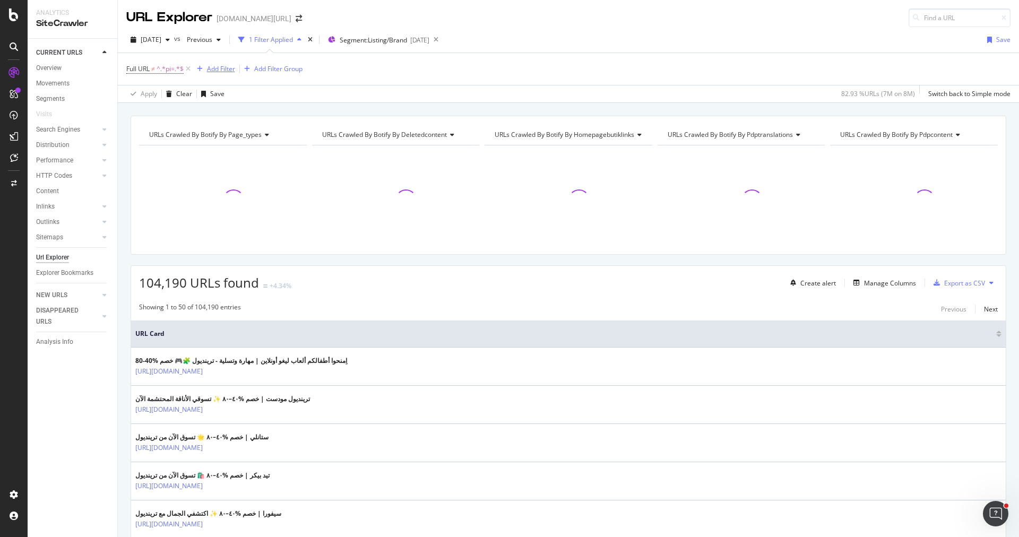
click at [221, 69] on div "Add Filter" at bounding box center [221, 68] width 28 height 9
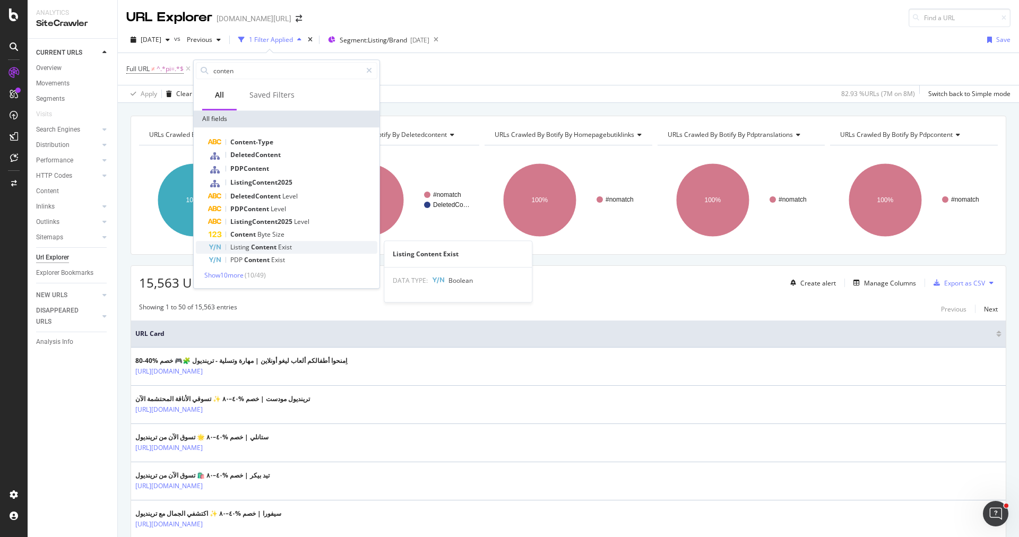
type input "conten"
click at [247, 244] on span "Listing" at bounding box center [240, 247] width 21 height 9
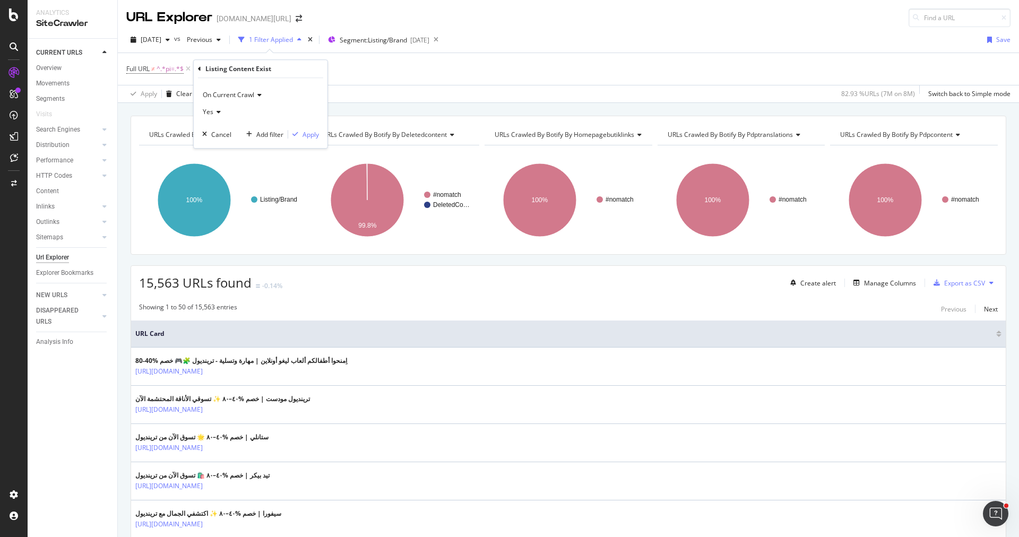
click at [213, 104] on div "Yes" at bounding box center [260, 111] width 117 height 17
click at [237, 147] on div "No" at bounding box center [262, 148] width 114 height 14
click at [308, 135] on div "Apply" at bounding box center [311, 134] width 16 height 9
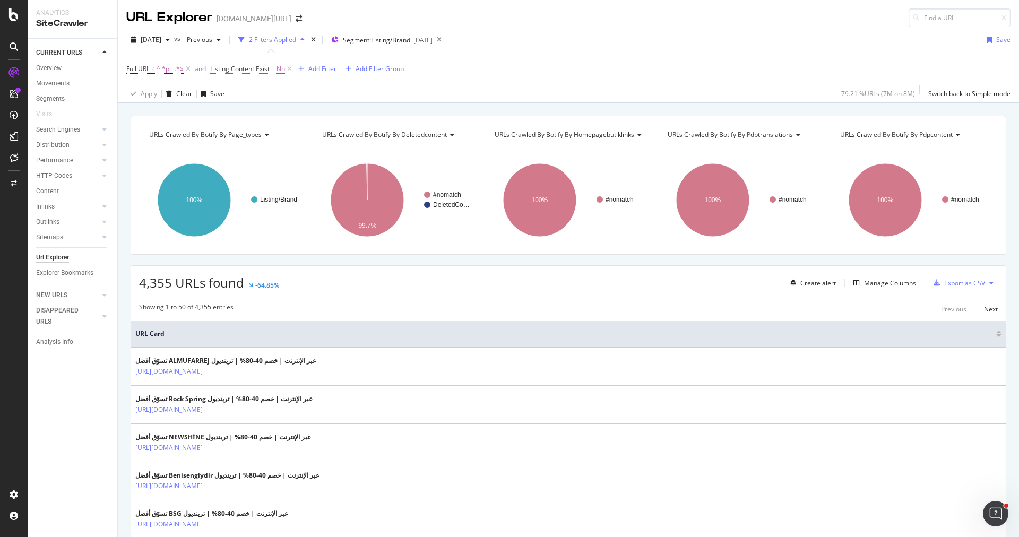
click at [260, 69] on span "Listing Content Exist" at bounding box center [239, 68] width 59 height 9
click at [236, 112] on div "No" at bounding box center [278, 109] width 117 height 17
click at [247, 133] on div "Yes" at bounding box center [279, 132] width 114 height 14
click at [323, 132] on div "Apply" at bounding box center [328, 131] width 16 height 9
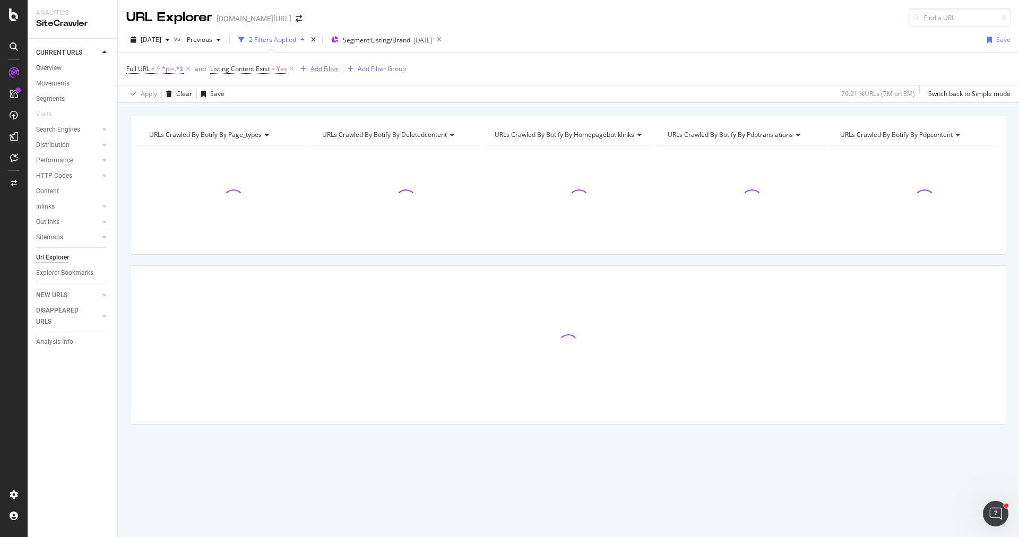
click at [327, 66] on div "Add Filter" at bounding box center [324, 68] width 28 height 9
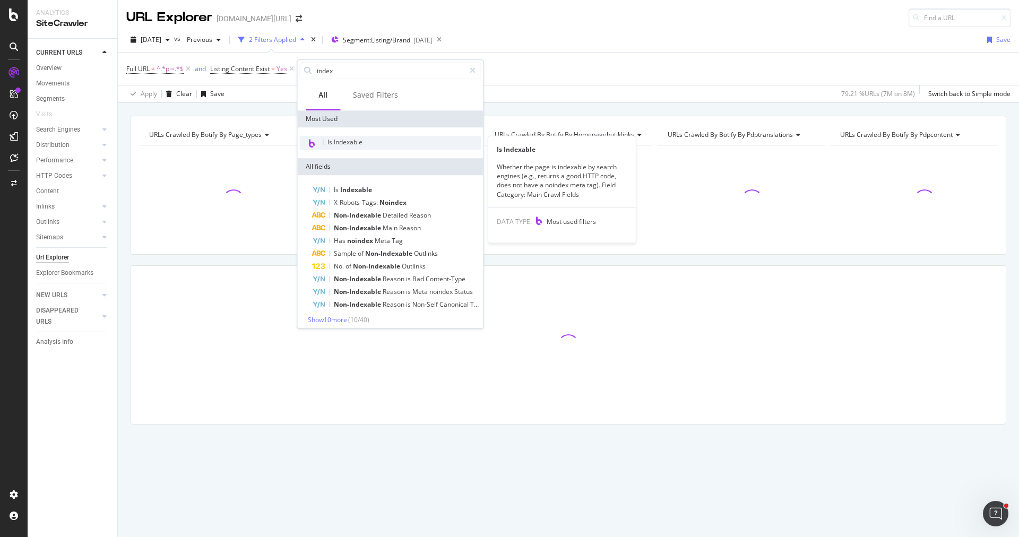
type input "index"
click at [352, 139] on span "Is Indexable" at bounding box center [344, 141] width 35 height 9
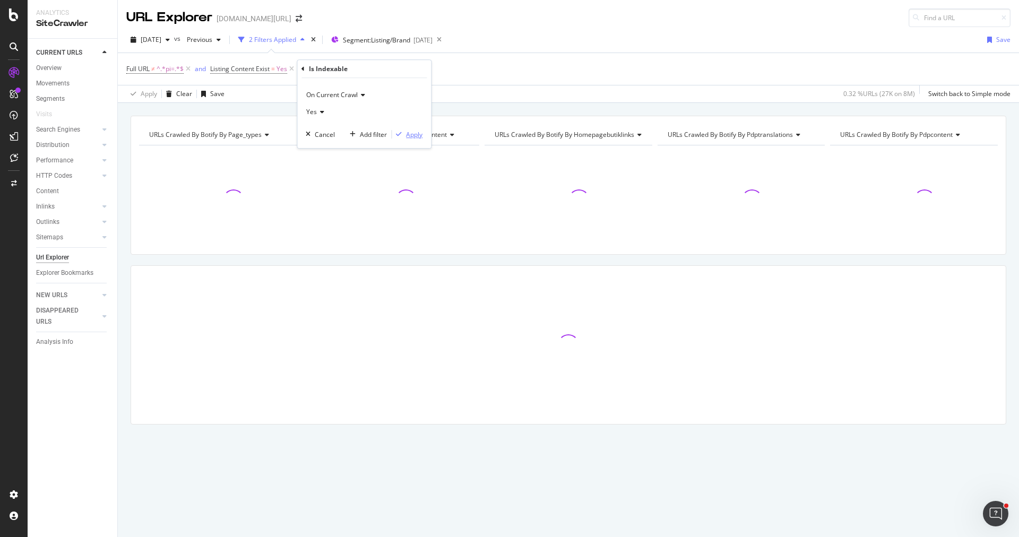
click at [418, 134] on div "Apply" at bounding box center [414, 134] width 16 height 9
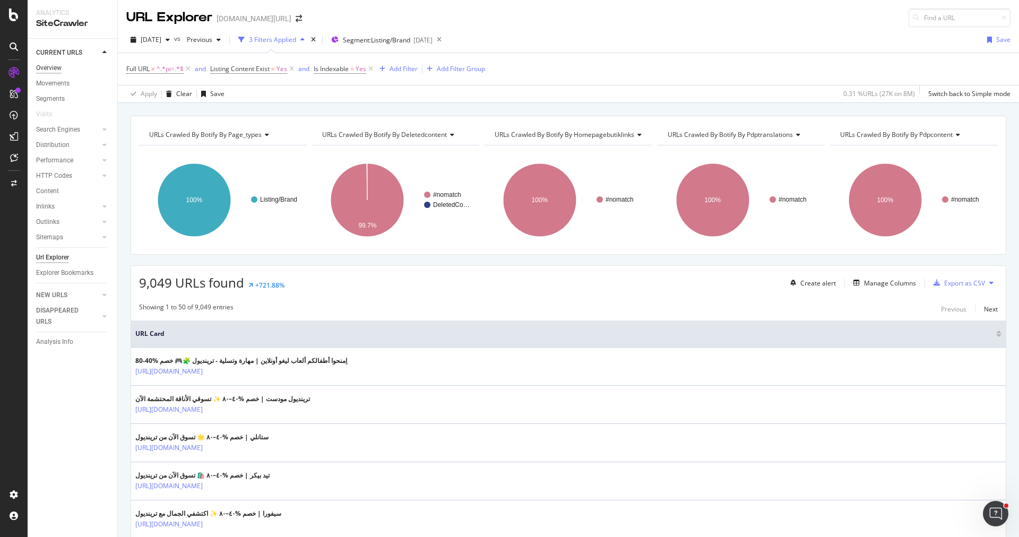
click at [54, 70] on div "Overview" at bounding box center [48, 68] width 25 height 11
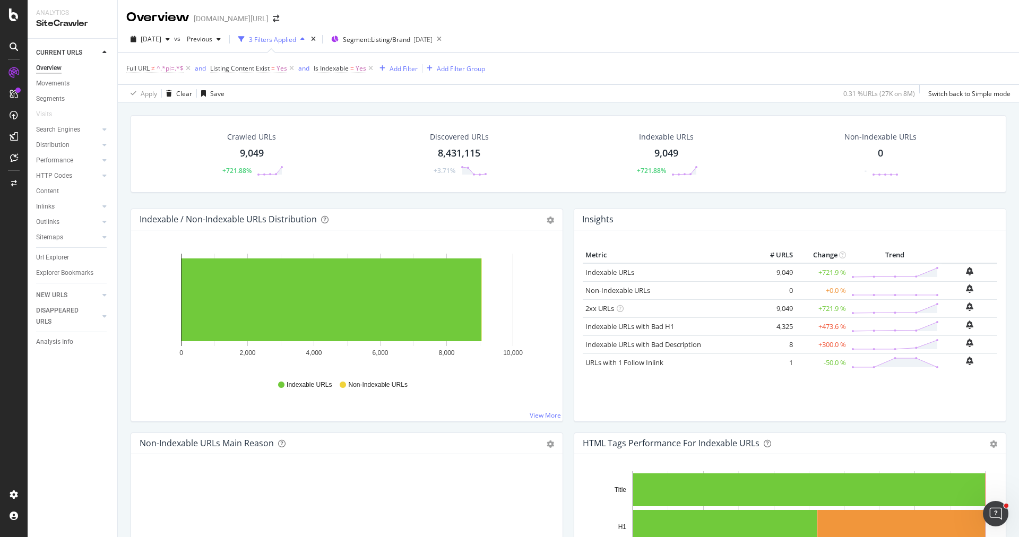
click at [58, 65] on div "Overview" at bounding box center [48, 68] width 25 height 11
click at [293, 66] on icon at bounding box center [291, 68] width 9 height 11
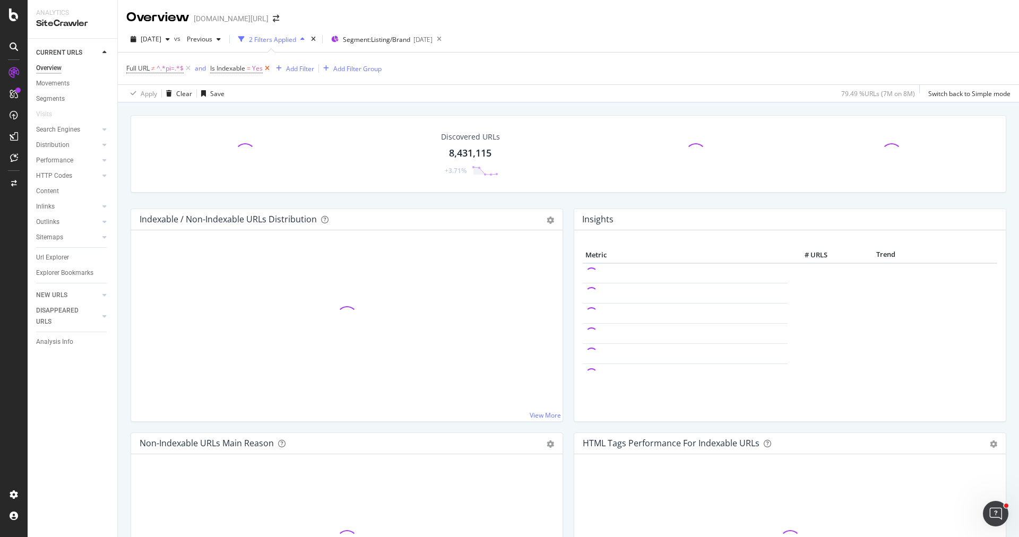
click at [266, 66] on icon at bounding box center [267, 68] width 9 height 11
click at [315, 42] on div "times" at bounding box center [310, 39] width 9 height 11
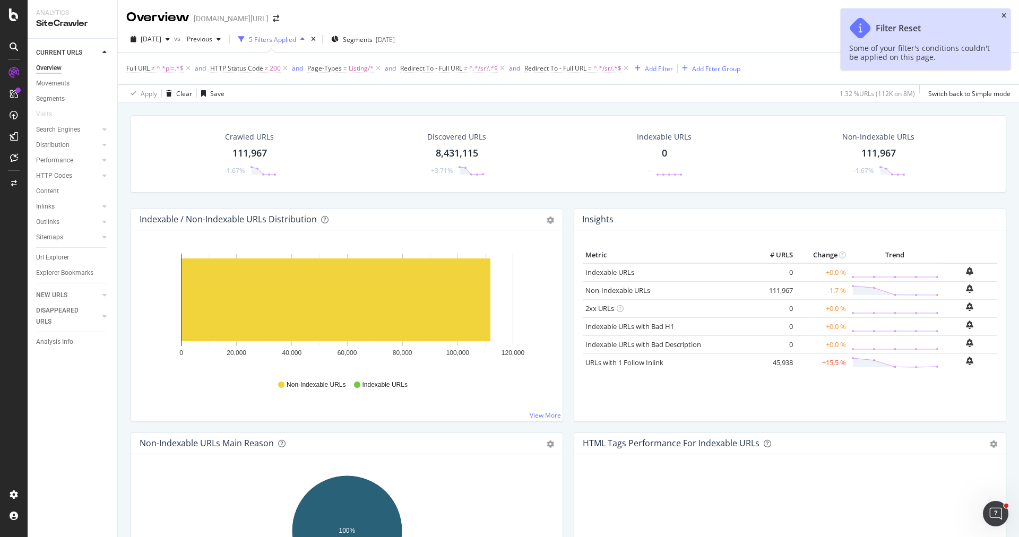
click at [1005, 15] on icon "close toast" at bounding box center [1004, 16] width 5 height 6
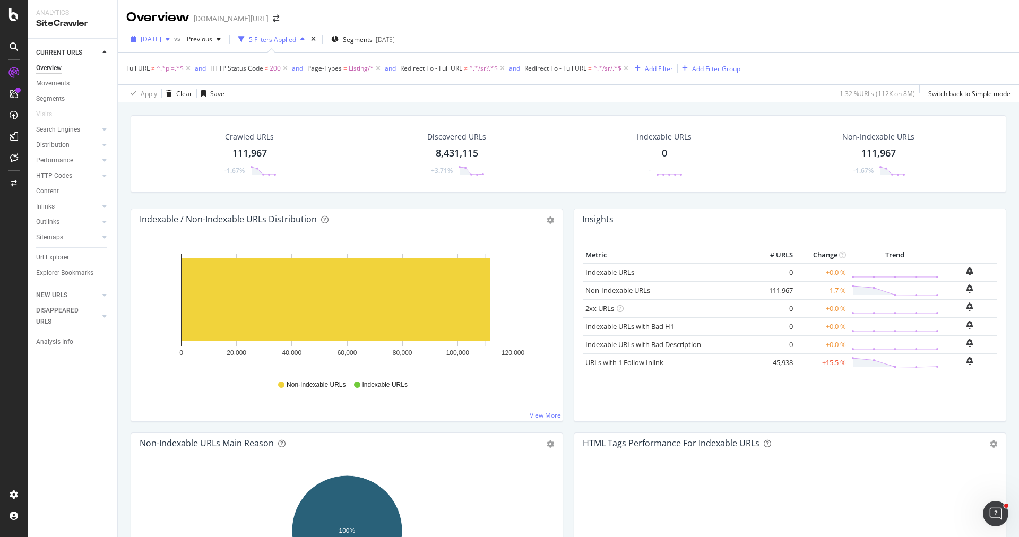
click at [161, 37] on span "[DATE]" at bounding box center [151, 38] width 21 height 9
click at [219, 107] on div "12.0M URLs" at bounding box center [218, 107] width 35 height 10
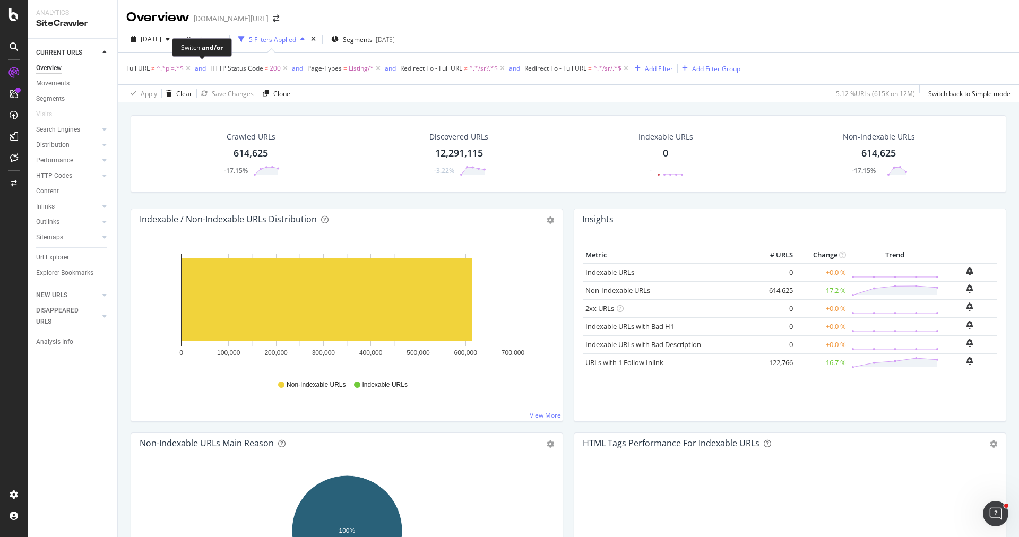
click at [188, 45] on div "Switch and/or" at bounding box center [202, 47] width 42 height 9
click at [161, 40] on span "2025 Aug. 29th" at bounding box center [151, 38] width 21 height 9
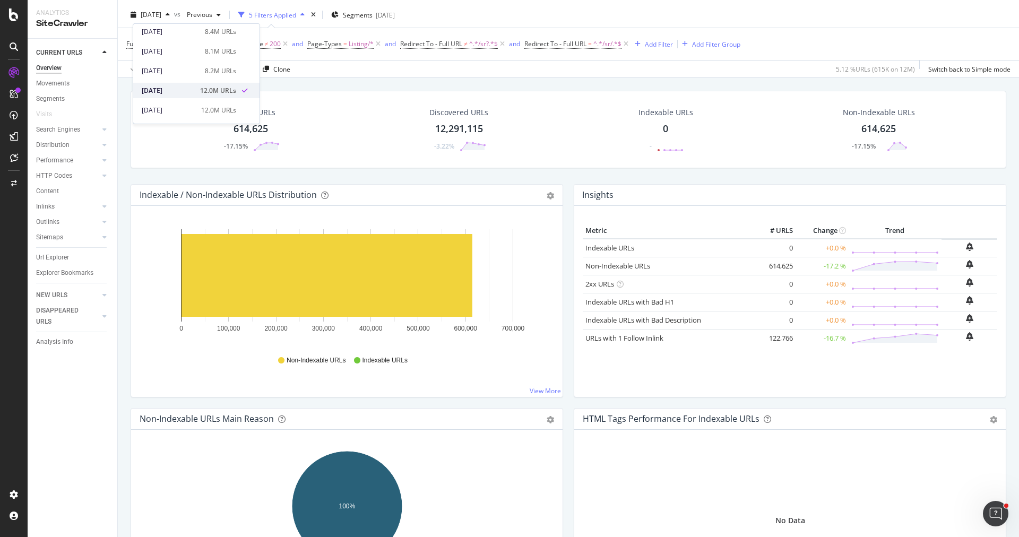
scroll to position [27, 0]
click at [205, 103] on div "12.0M URLs" at bounding box center [218, 104] width 35 height 10
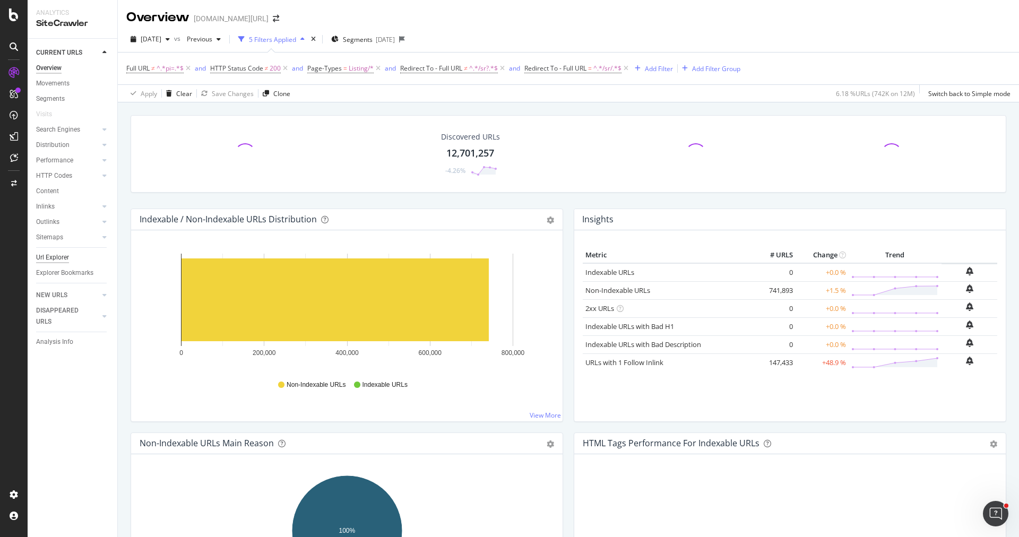
click at [60, 256] on div "Url Explorer" at bounding box center [52, 257] width 33 height 11
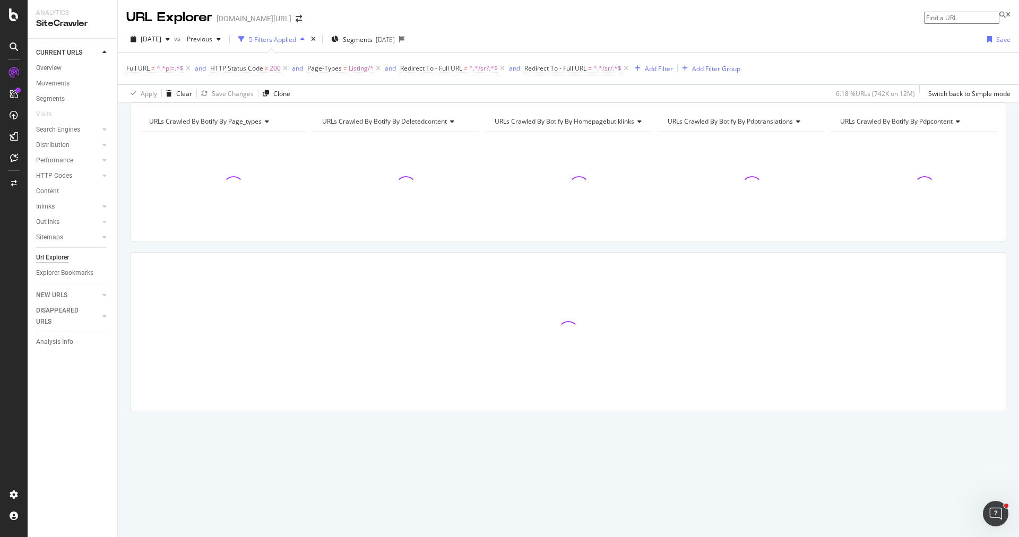
click at [598, 68] on span "^.*/sr/.*$" at bounding box center [607, 68] width 28 height 15
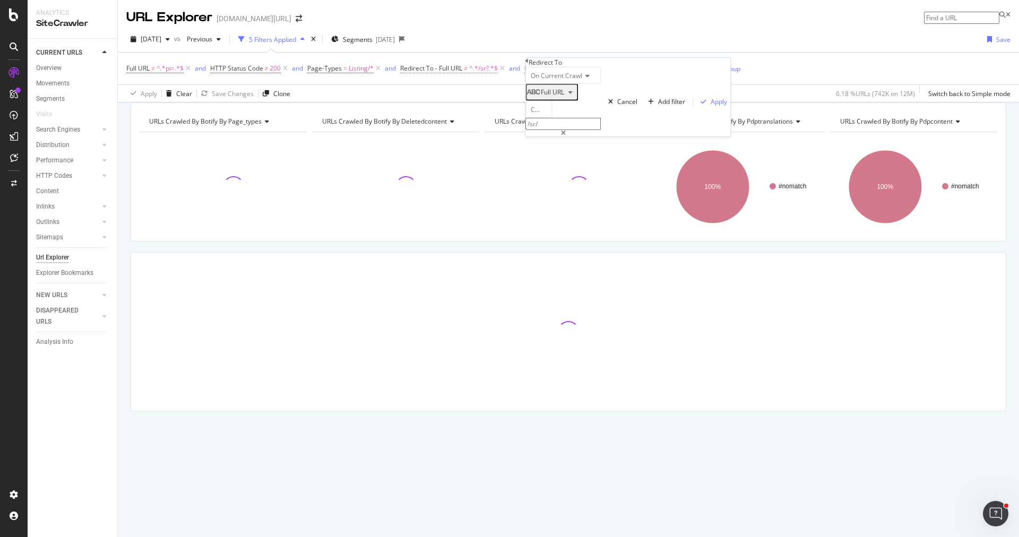
click at [468, 67] on span "Redirect To - Full URL ≠ ^.*/sr?.*$" at bounding box center [449, 69] width 98 height 10
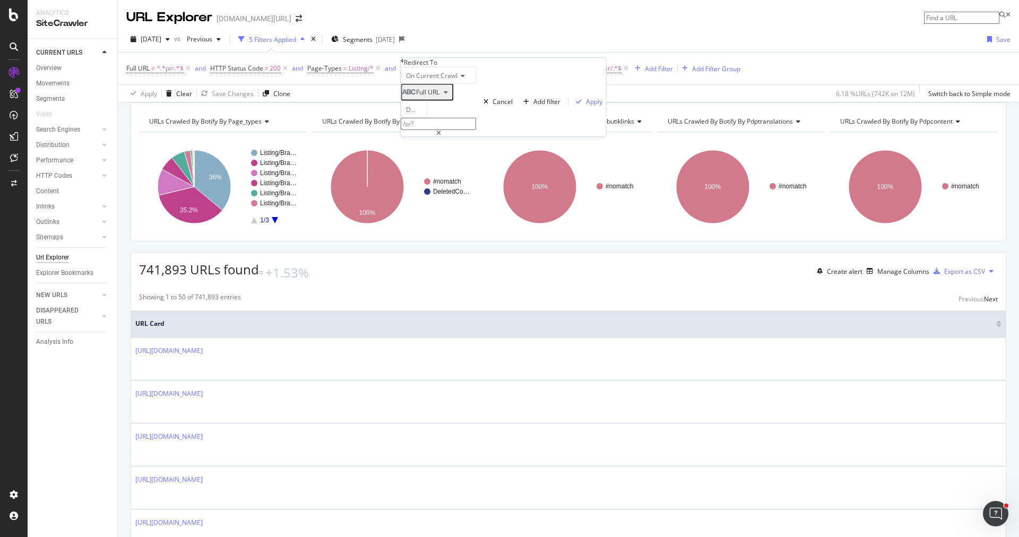
click at [577, 102] on div "URLs Crawled By Botify By page_types Chart (by Value) Table Expand Export as CS…" at bounding box center [568, 102] width 901 height 0
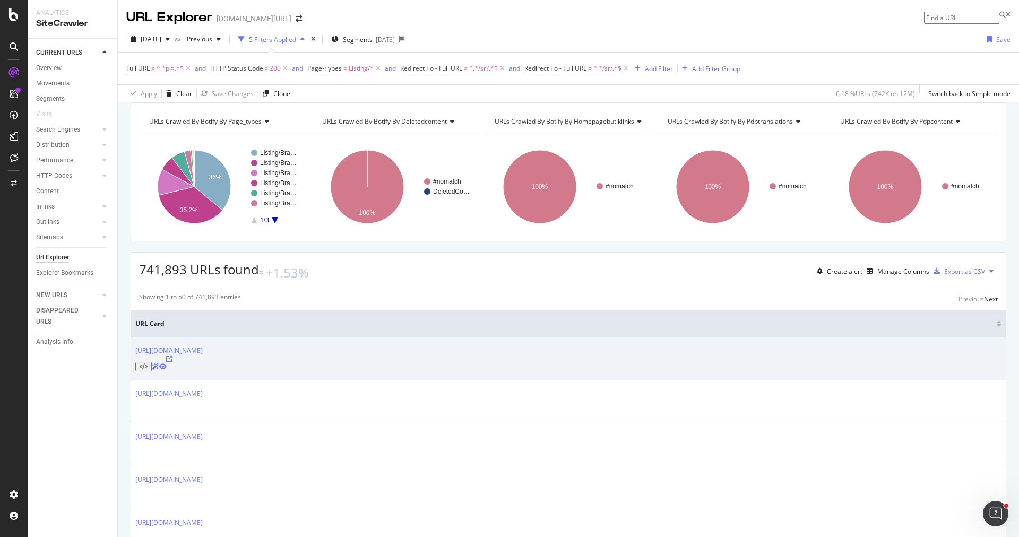
click at [172, 359] on icon at bounding box center [169, 359] width 6 height 6
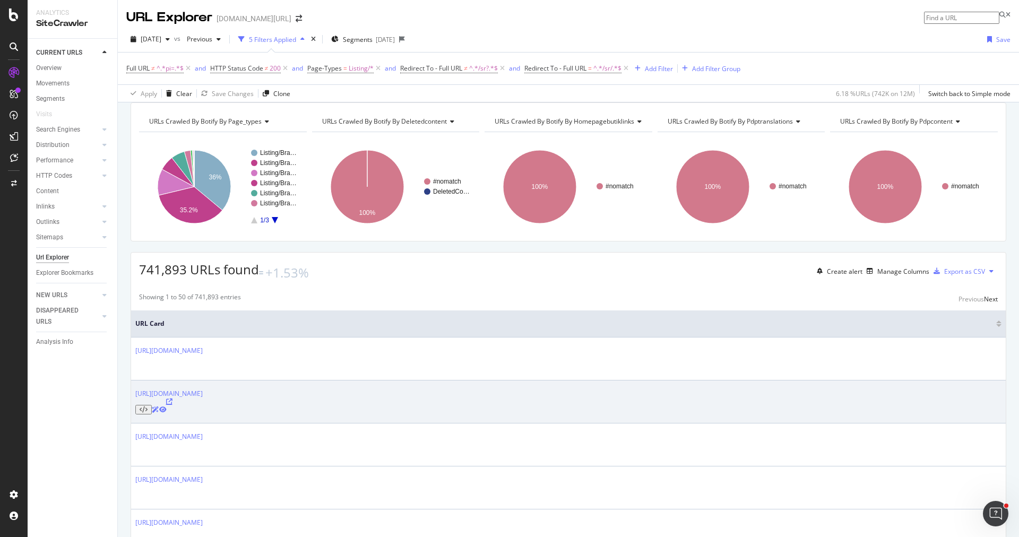
click at [172, 399] on icon at bounding box center [169, 402] width 6 height 6
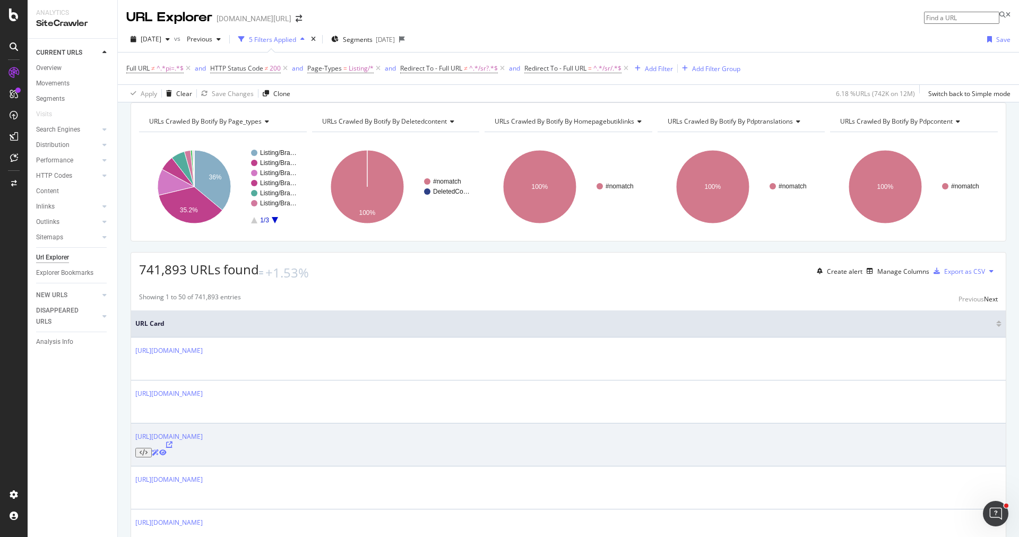
click at [172, 442] on icon at bounding box center [169, 445] width 6 height 6
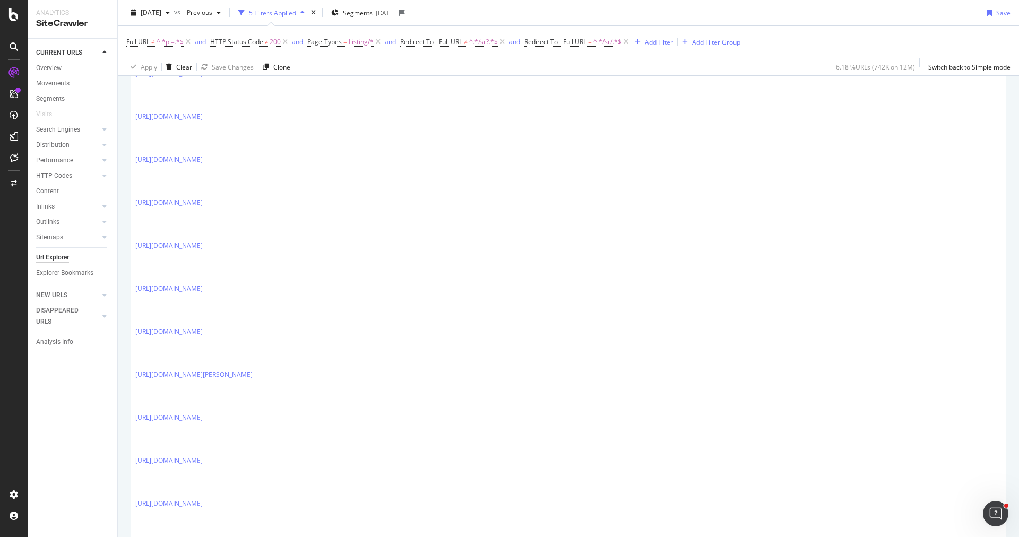
scroll to position [1043, 0]
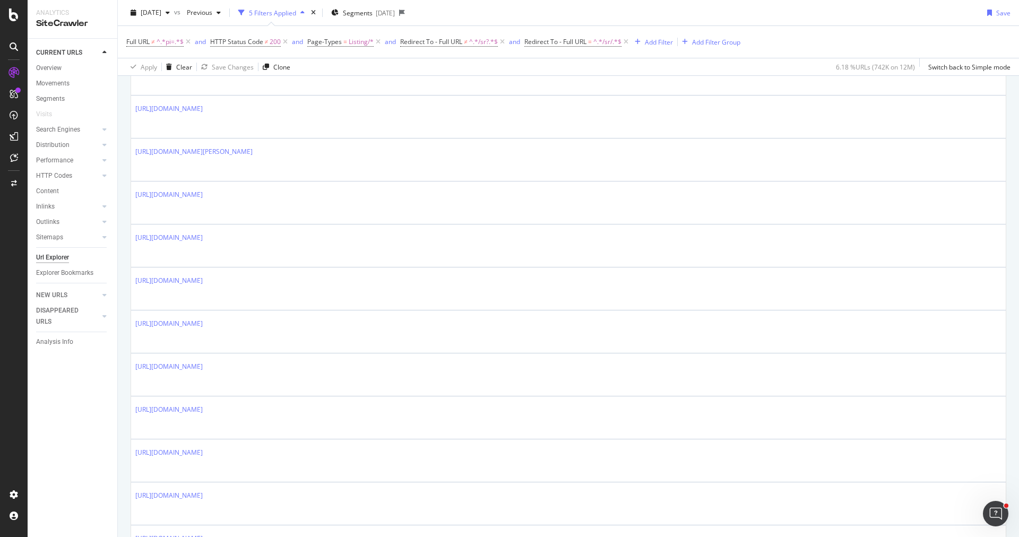
scroll to position [0, 0]
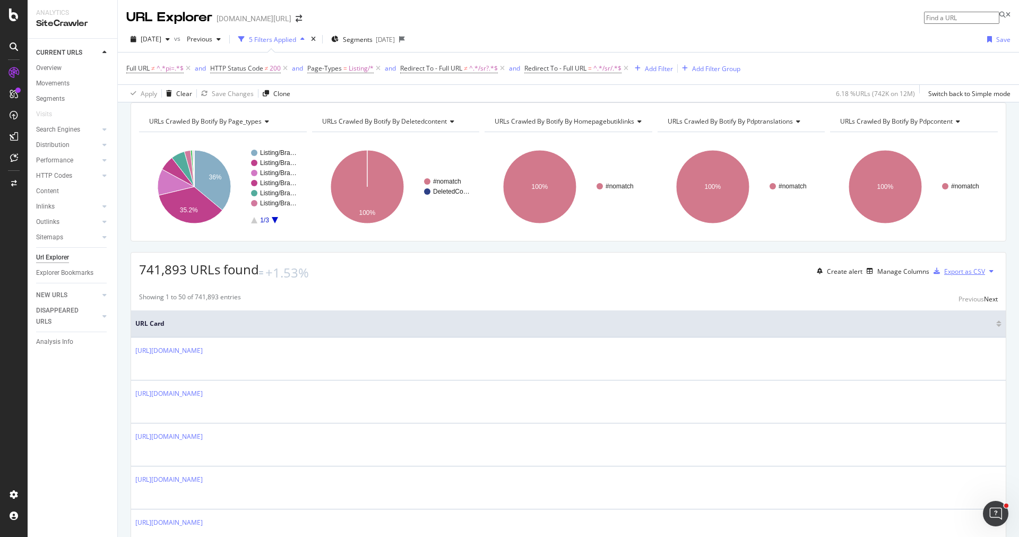
click at [944, 275] on div "Export as CSV" at bounding box center [957, 271] width 56 height 16
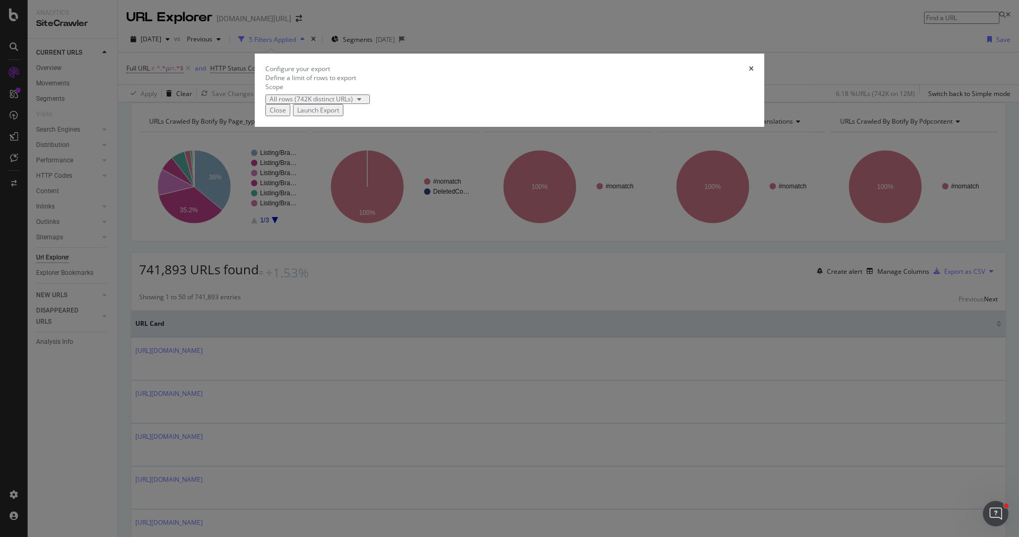
click at [353, 102] on div "All rows (742K distinct URLs)" at bounding box center [311, 99] width 83 height 6
click at [375, 314] on div "Define a limit" at bounding box center [378, 309] width 83 height 9
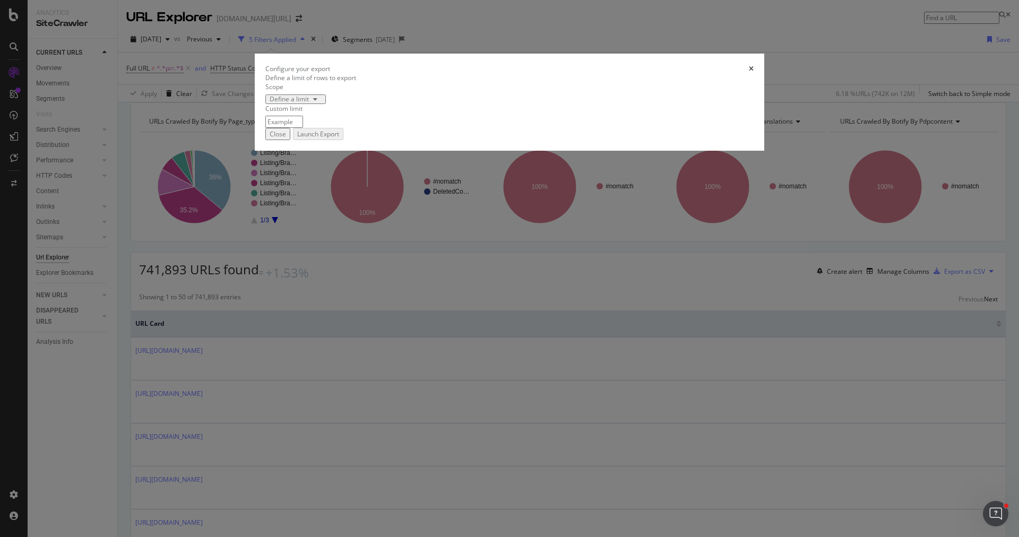
click at [415, 128] on div "modal" at bounding box center [509, 122] width 488 height 12
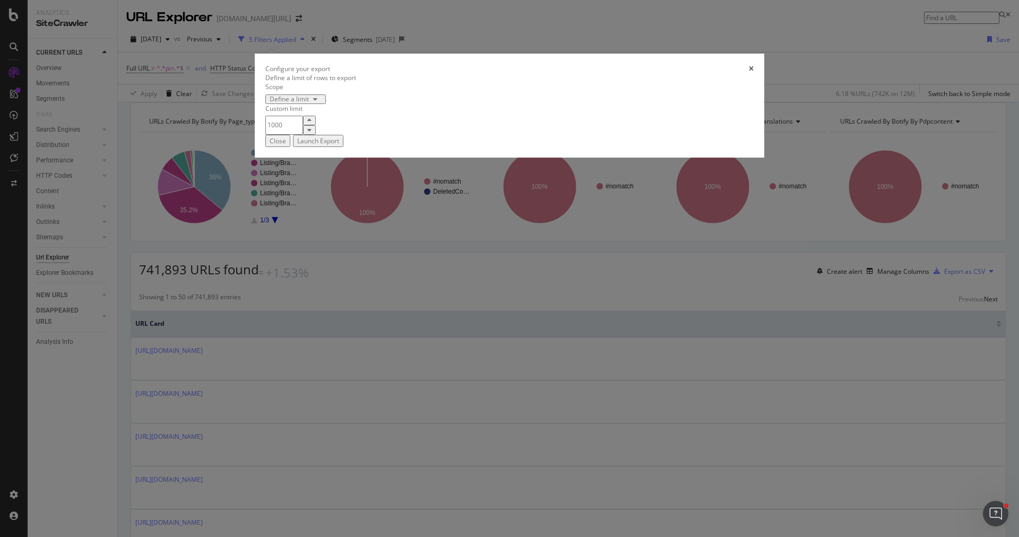
type input "1000"
click at [339, 145] on div "Launch Export" at bounding box center [318, 140] width 42 height 9
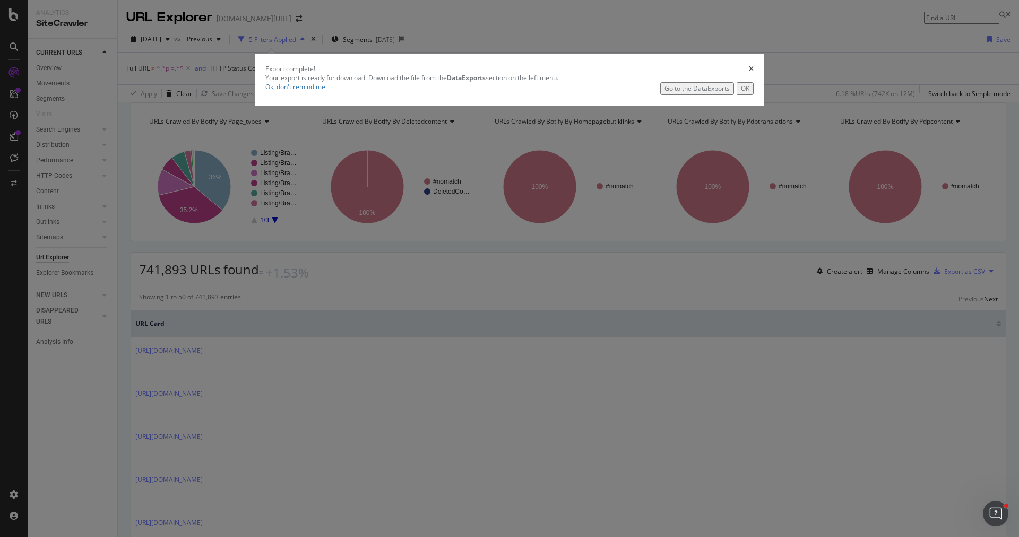
click at [664, 93] on div "Go to the DataExports" at bounding box center [696, 88] width 65 height 9
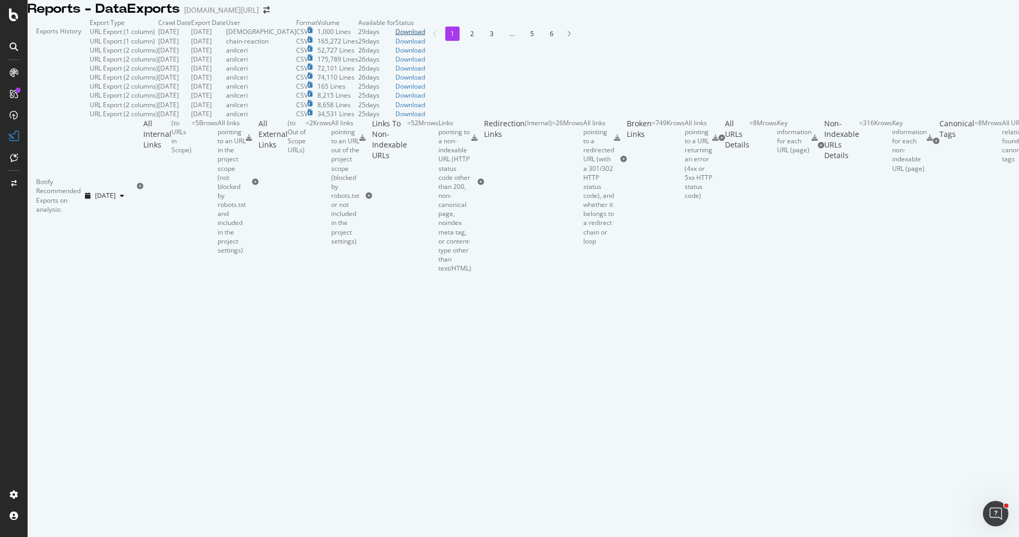
click at [425, 36] on div "Download" at bounding box center [410, 31] width 30 height 9
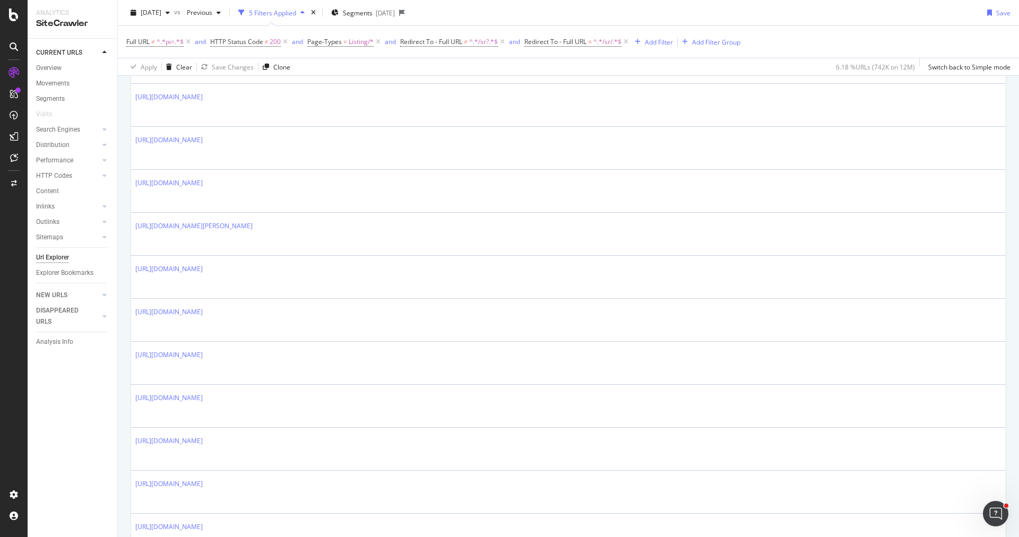
scroll to position [1290, 0]
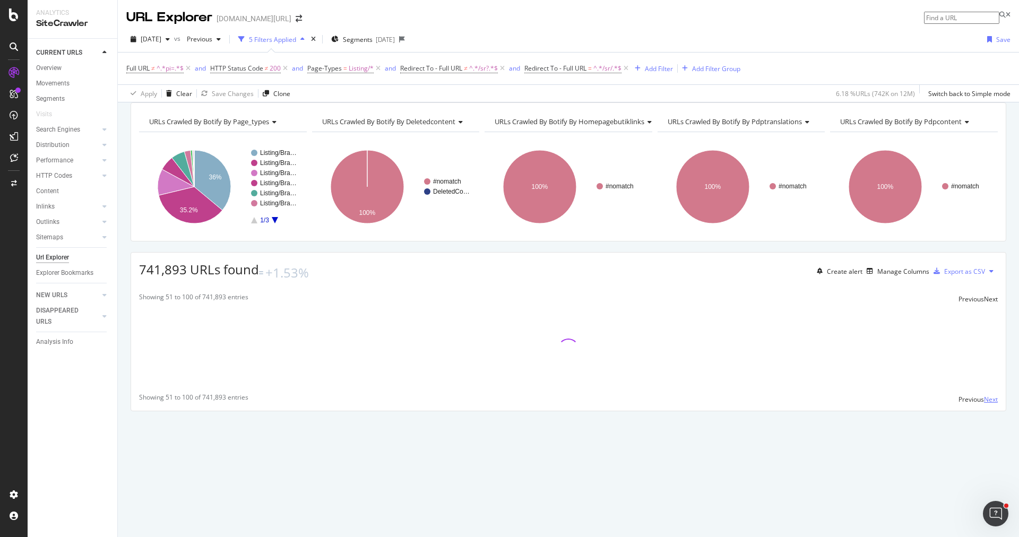
click at [988, 485] on div "URLs Crawled By Botify By page_types Chart (by Value) Table Expand Export as CS…" at bounding box center [568, 319] width 901 height 435
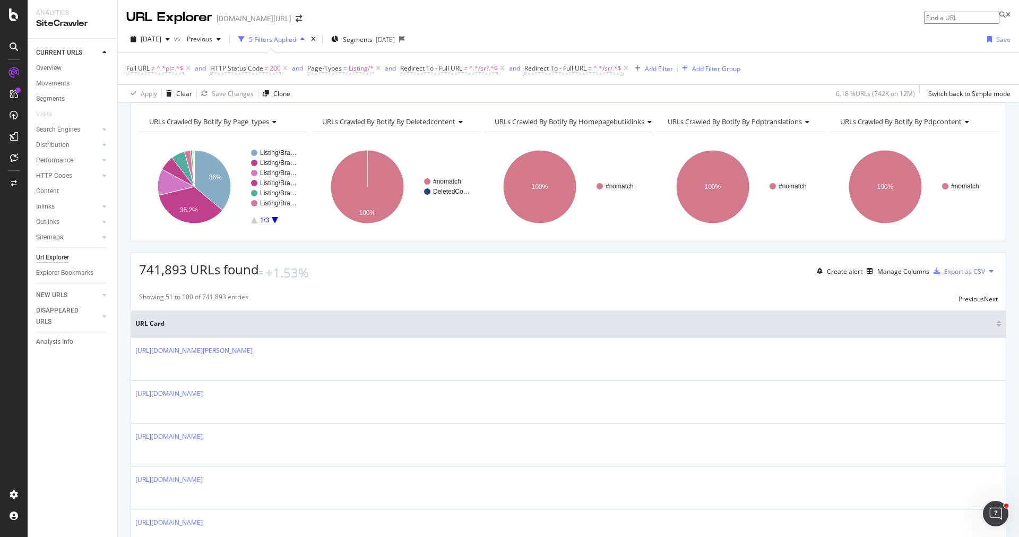
click at [406, 275] on div "741,893 URLs found +1.53% Create alert Manage Columns Export as CSV" at bounding box center [568, 267] width 875 height 29
click at [990, 304] on div "Next" at bounding box center [991, 299] width 14 height 9
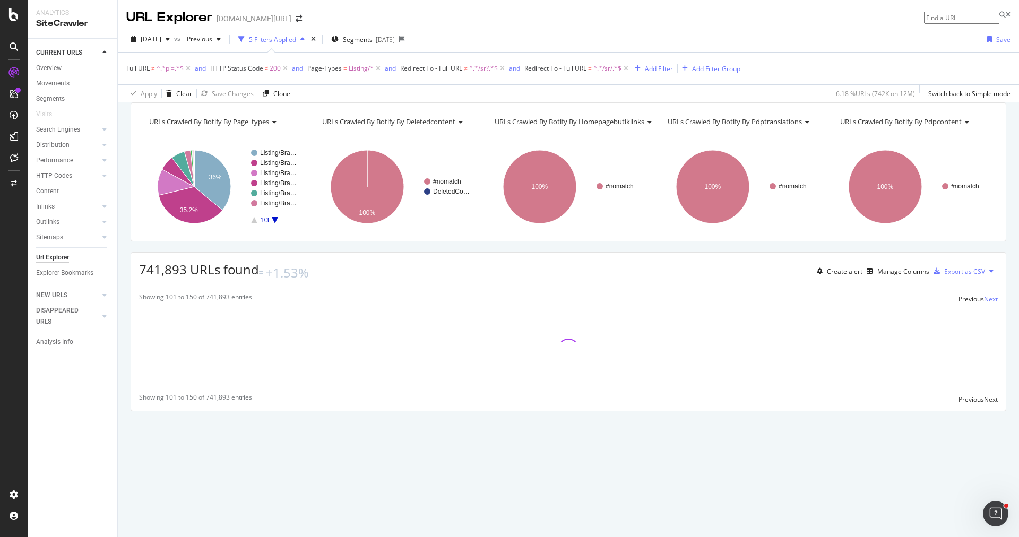
click at [990, 304] on div "Next" at bounding box center [991, 299] width 14 height 9
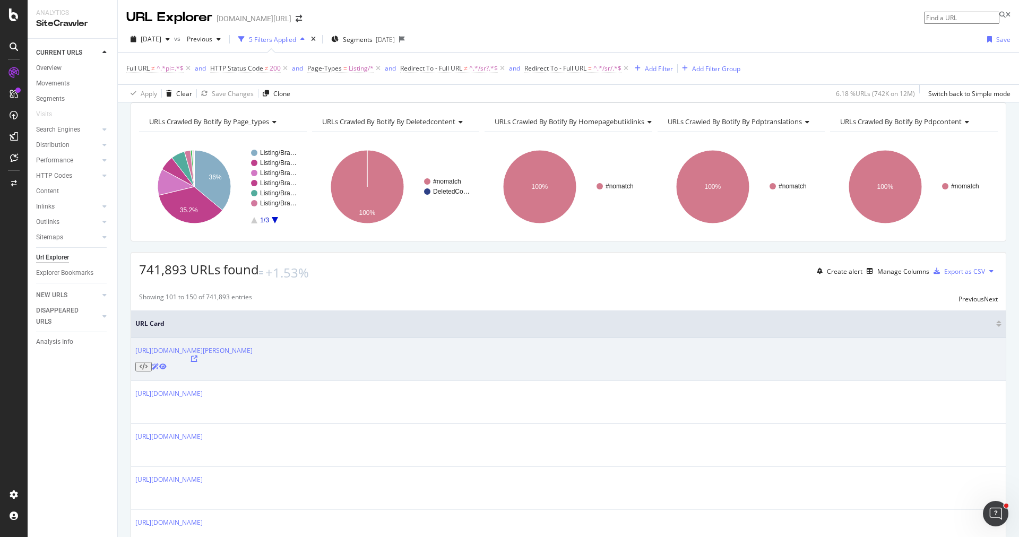
click at [197, 358] on icon at bounding box center [194, 359] width 6 height 6
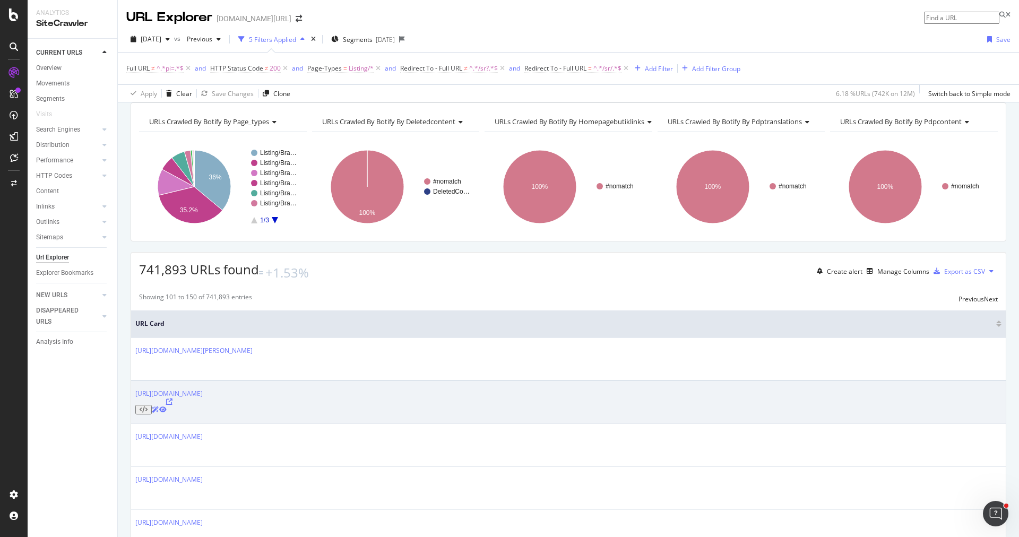
click at [172, 399] on icon at bounding box center [169, 402] width 6 height 6
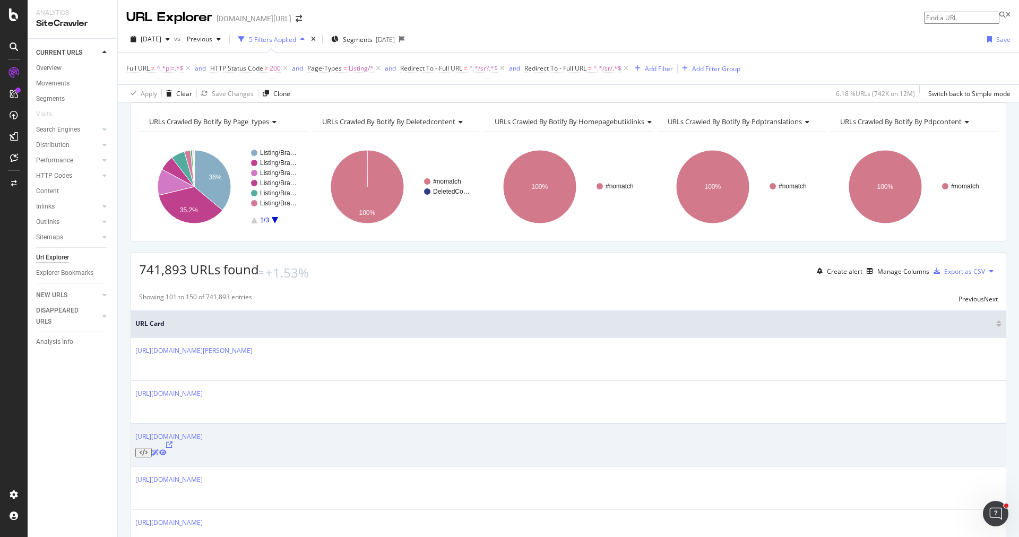
click at [172, 442] on icon at bounding box center [169, 445] width 6 height 6
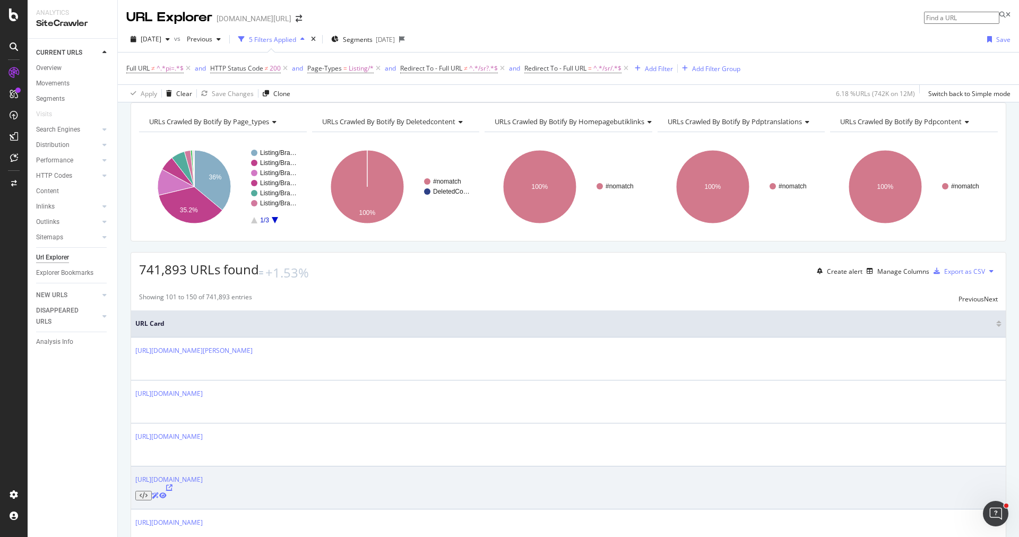
click at [172, 485] on icon at bounding box center [169, 488] width 6 height 6
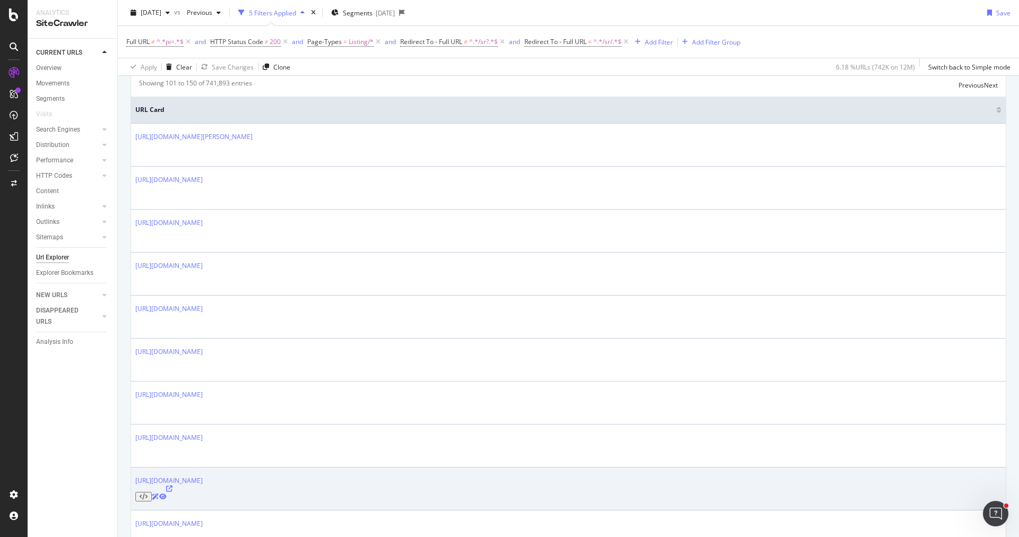
scroll to position [239, 0]
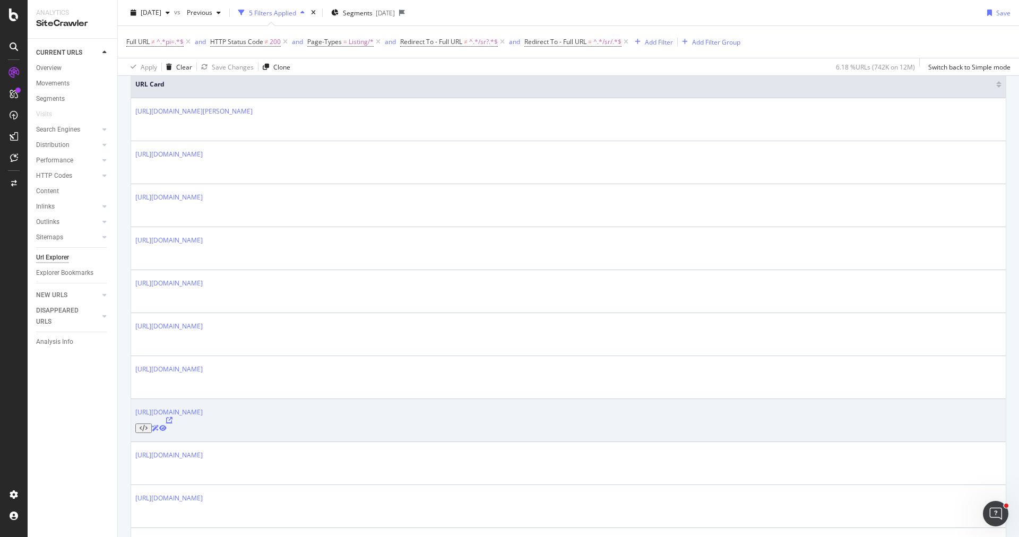
click at [172, 417] on icon at bounding box center [169, 420] width 6 height 6
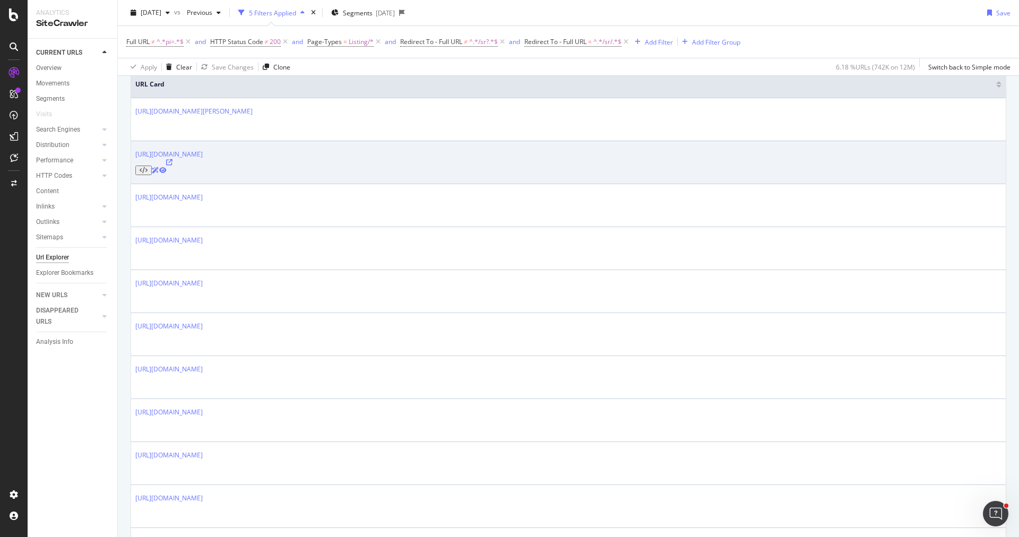
scroll to position [0, 0]
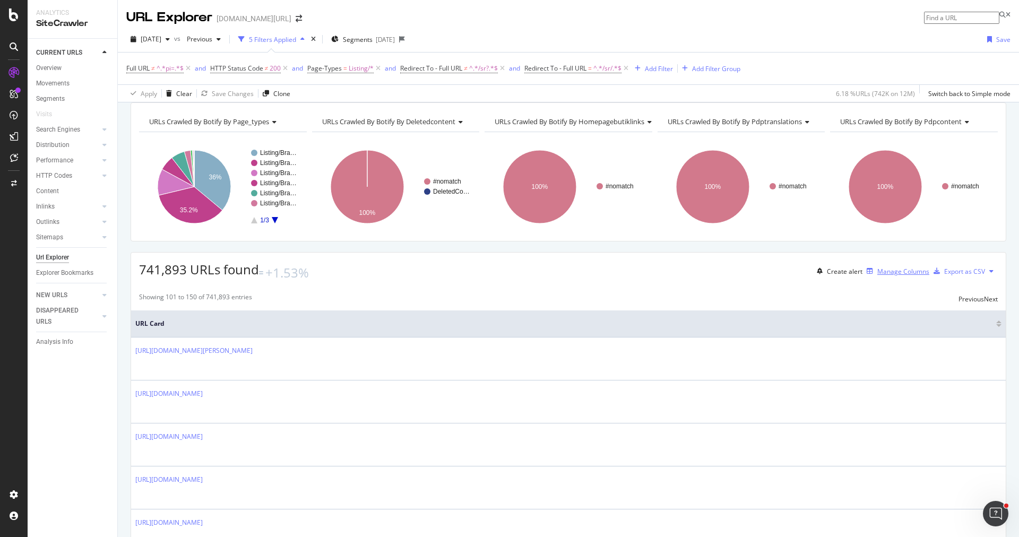
click at [881, 276] on div "Manage Columns" at bounding box center [903, 271] width 52 height 9
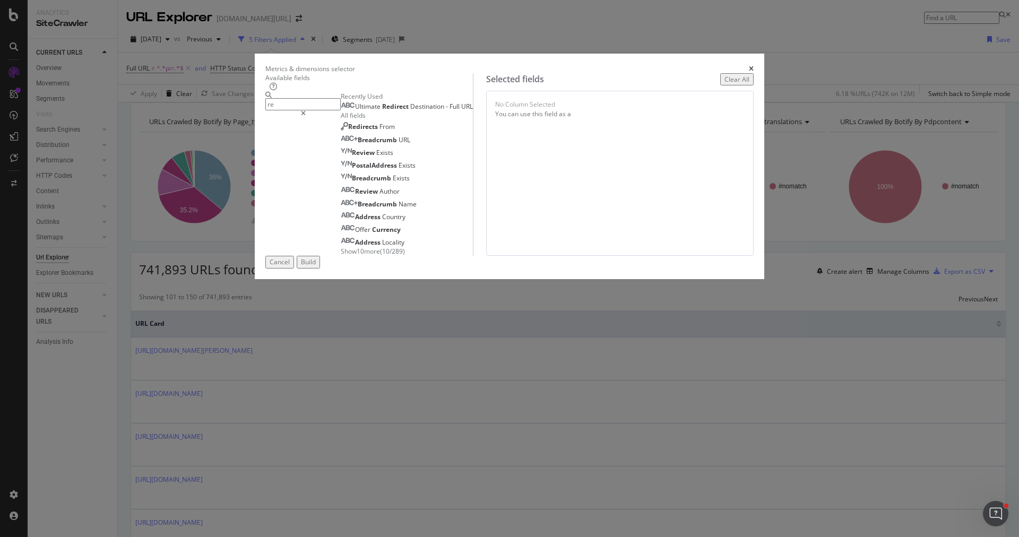
type input "r"
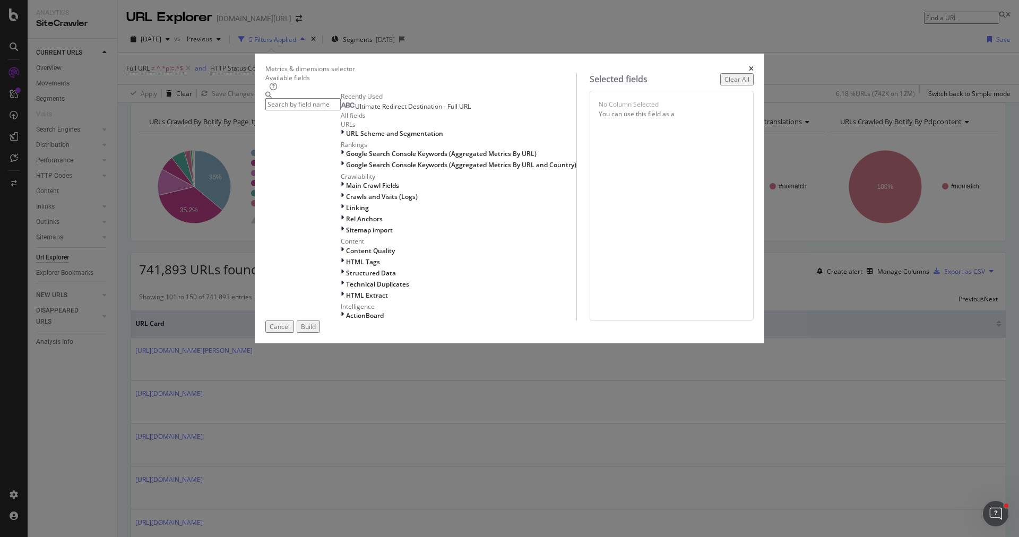
click at [428, 111] on span "Ultimate Redirect Destination - Full URL" at bounding box center [413, 106] width 116 height 9
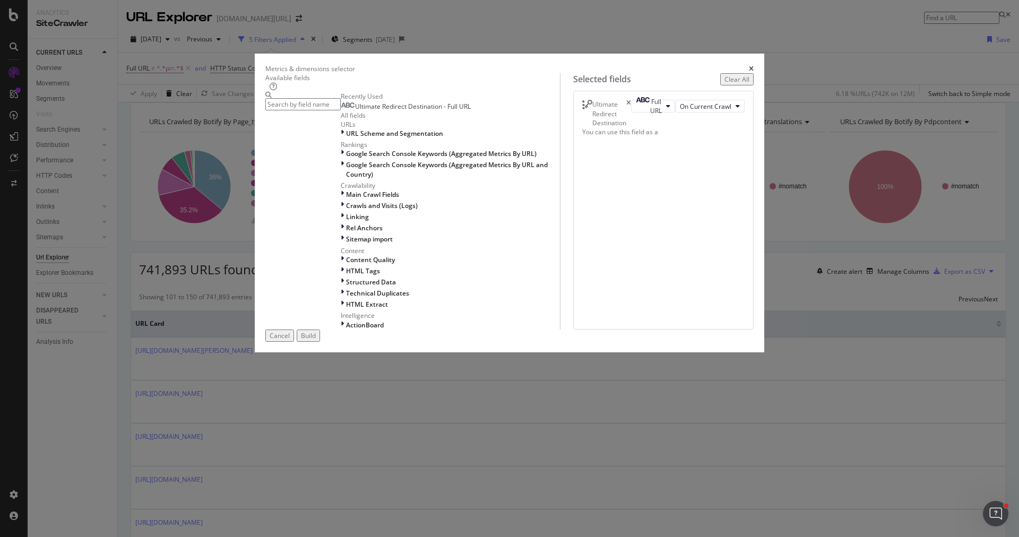
click at [316, 340] on div "Build" at bounding box center [308, 335] width 15 height 9
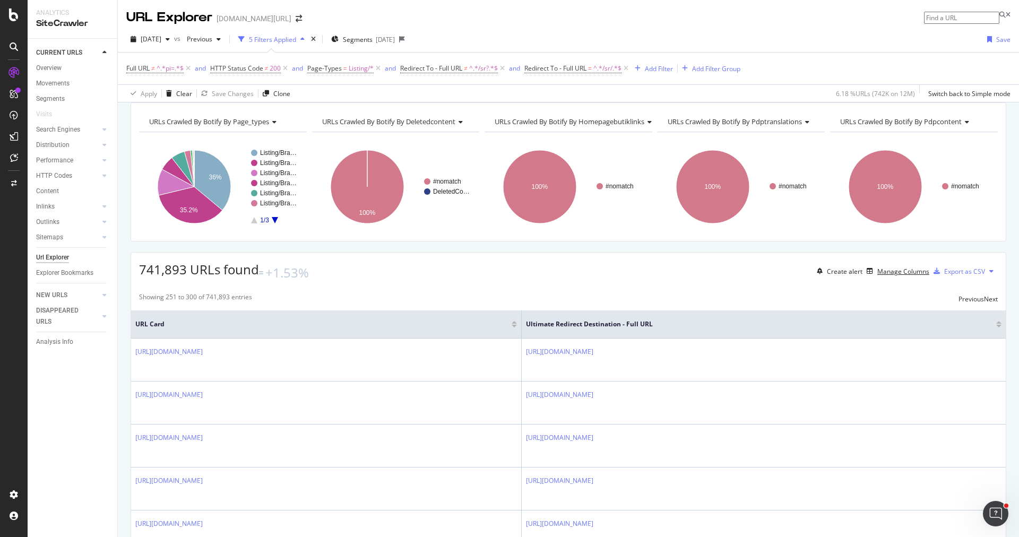
scroll to position [162, 0]
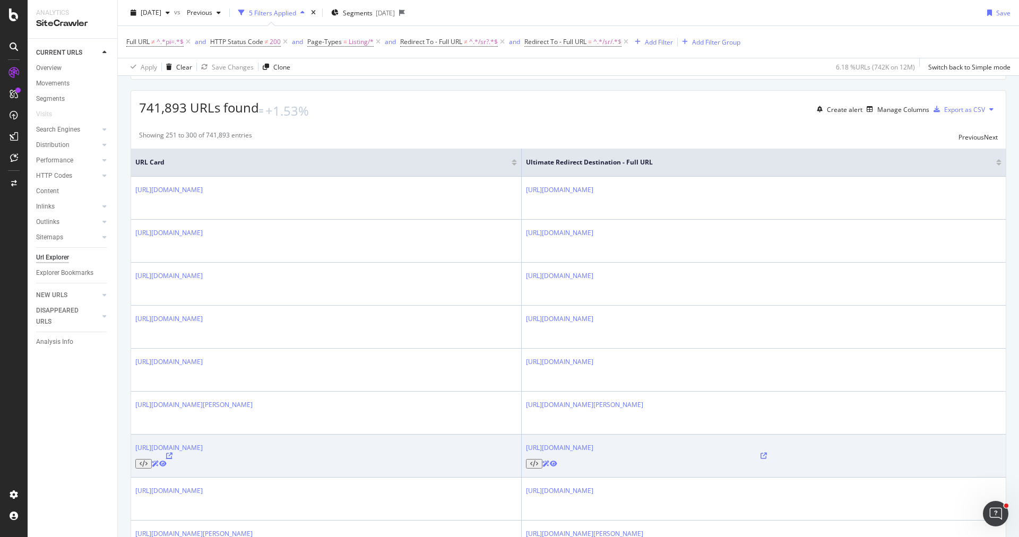
click at [172, 453] on icon at bounding box center [169, 456] width 6 height 6
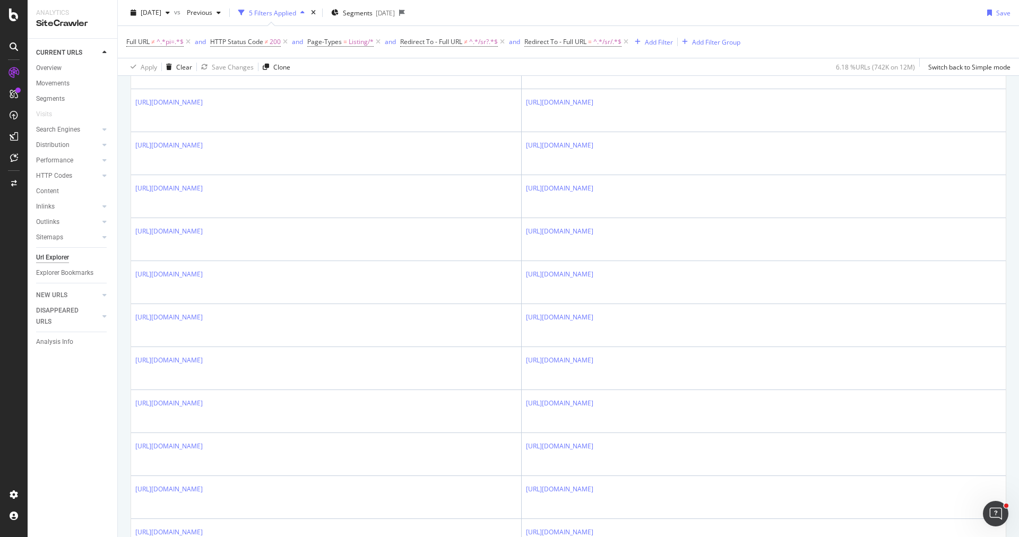
scroll to position [1291, 0]
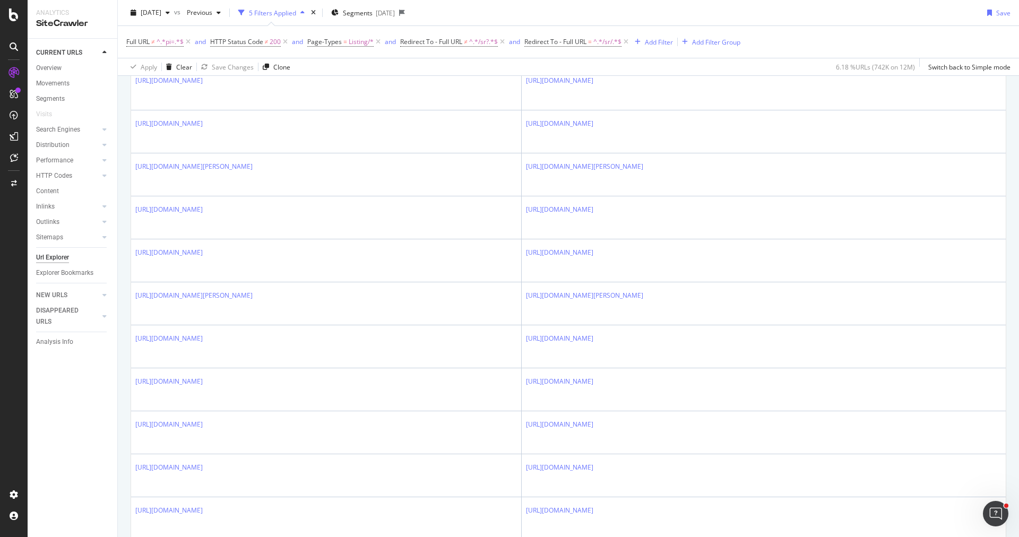
scroll to position [0, 0]
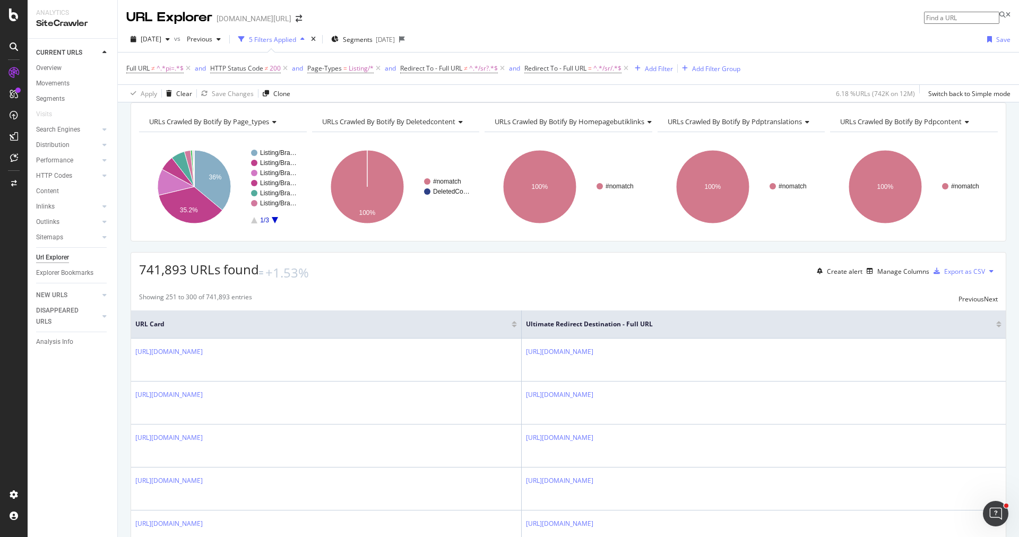
click at [176, 51] on div "2025 Aug. 22nd vs Previous 5 Filters Applied Segments 2025-09-14 Save" at bounding box center [568, 41] width 901 height 21
click at [161, 38] on span "2025 Aug. 22nd" at bounding box center [151, 38] width 21 height 9
click at [49, 416] on div "CURRENT URLS Overview Movements Segments Visits Search Engines Top Charts Segme…" at bounding box center [73, 288] width 90 height 498
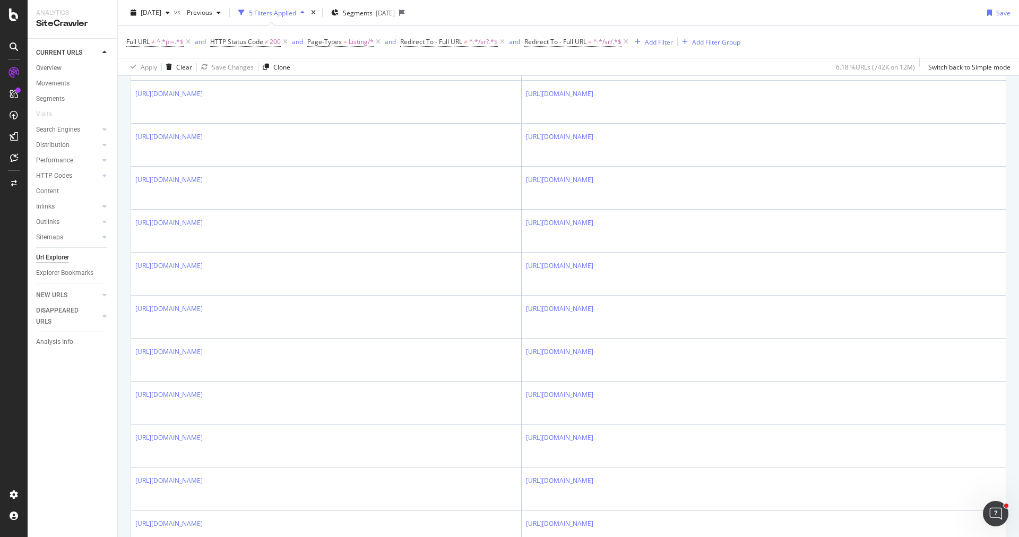
scroll to position [1291, 0]
click at [161, 12] on span "2025 Aug. 22nd" at bounding box center [151, 12] width 21 height 9
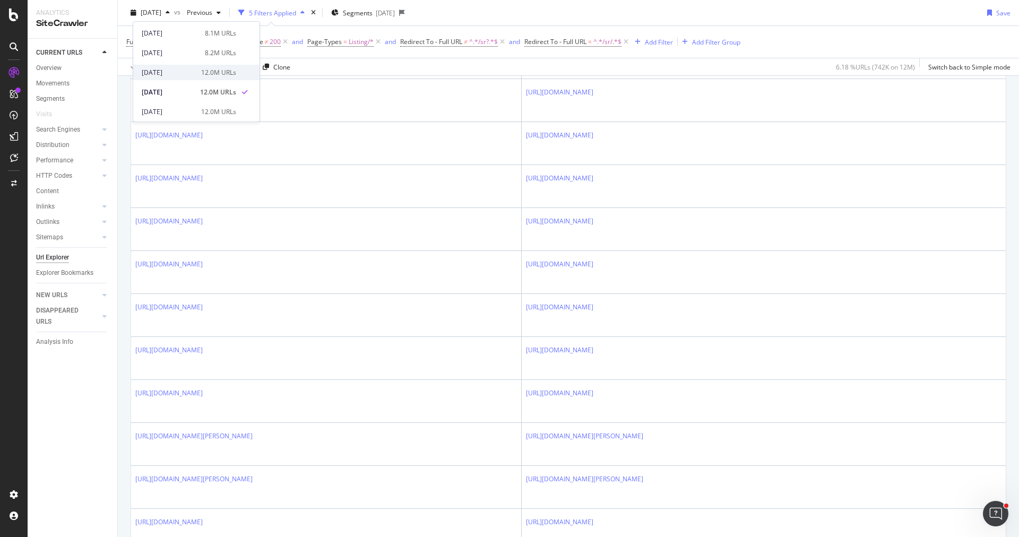
scroll to position [38, 0]
click at [214, 108] on div "12.0M URLs" at bounding box center [218, 111] width 35 height 10
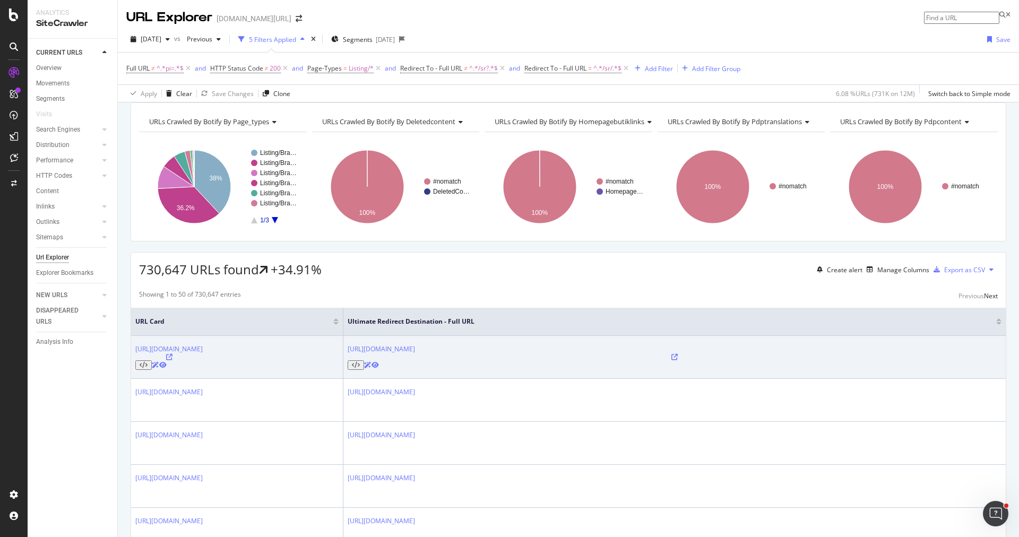
click at [172, 360] on icon at bounding box center [169, 357] width 6 height 6
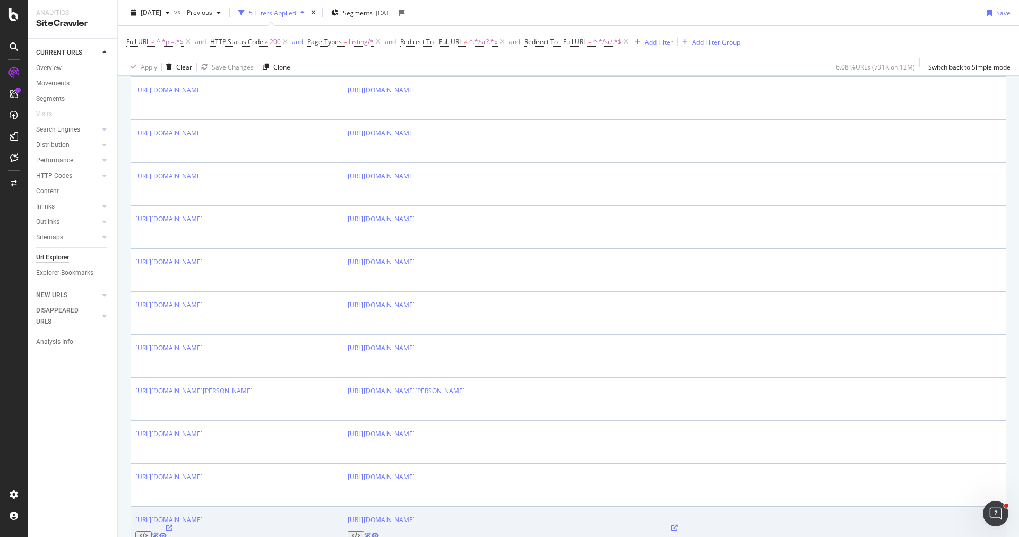
scroll to position [662, 0]
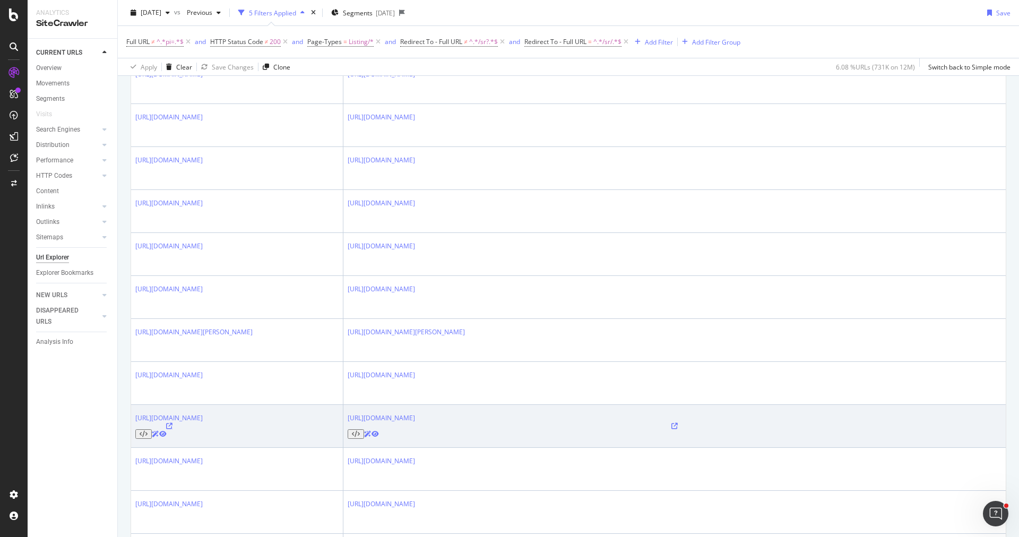
click at [172, 423] on icon at bounding box center [169, 426] width 6 height 6
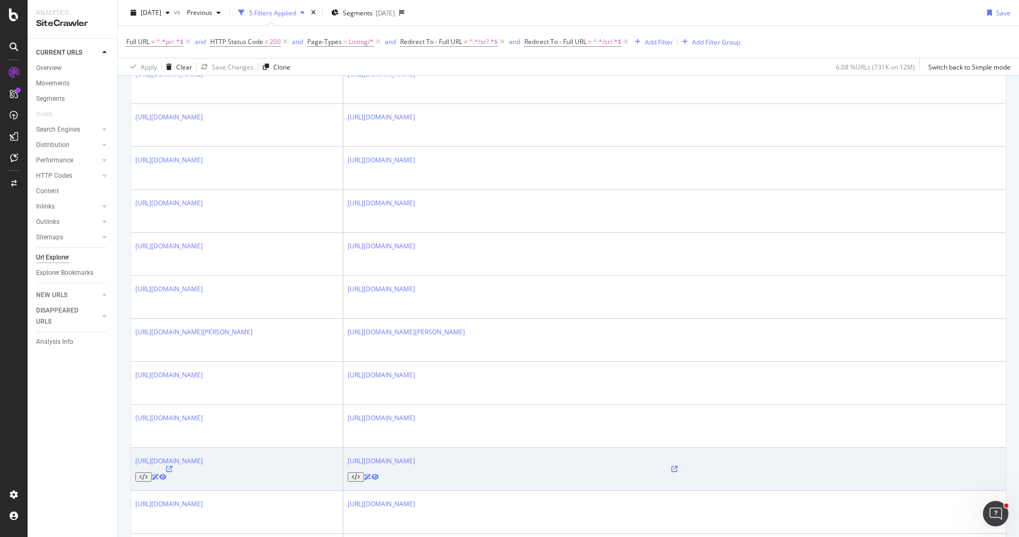
click at [172, 466] on icon at bounding box center [169, 469] width 6 height 6
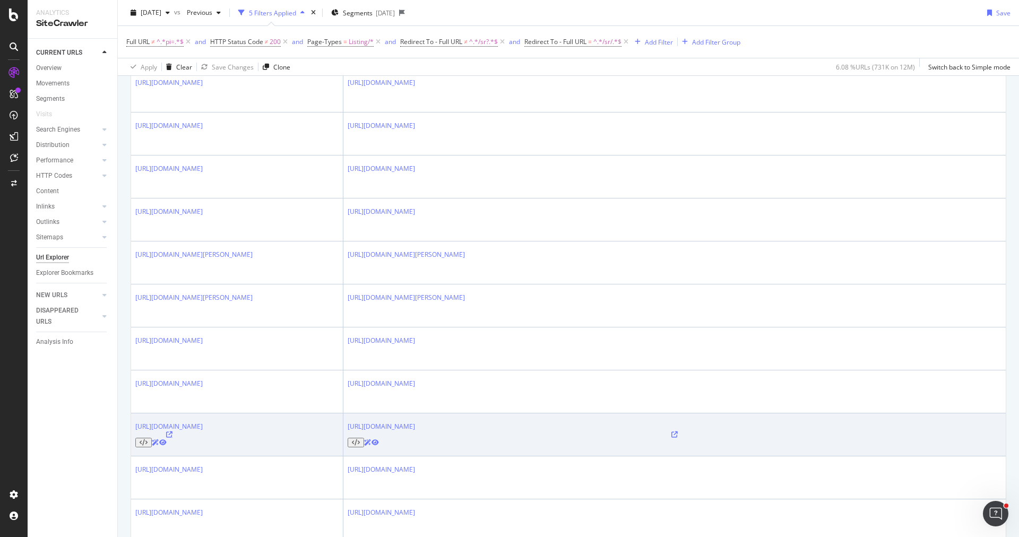
click at [172, 431] on icon at bounding box center [169, 434] width 6 height 6
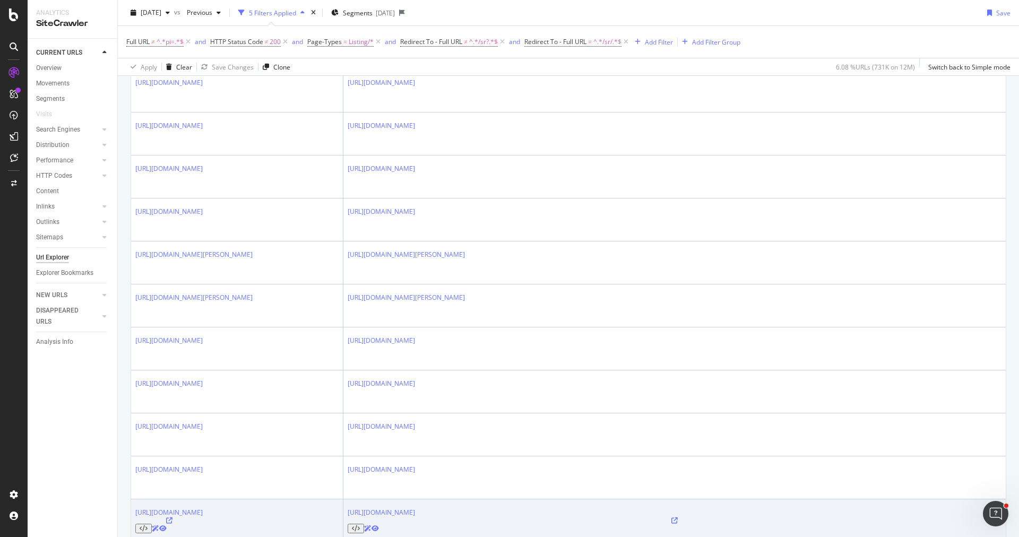
scroll to position [999, 0]
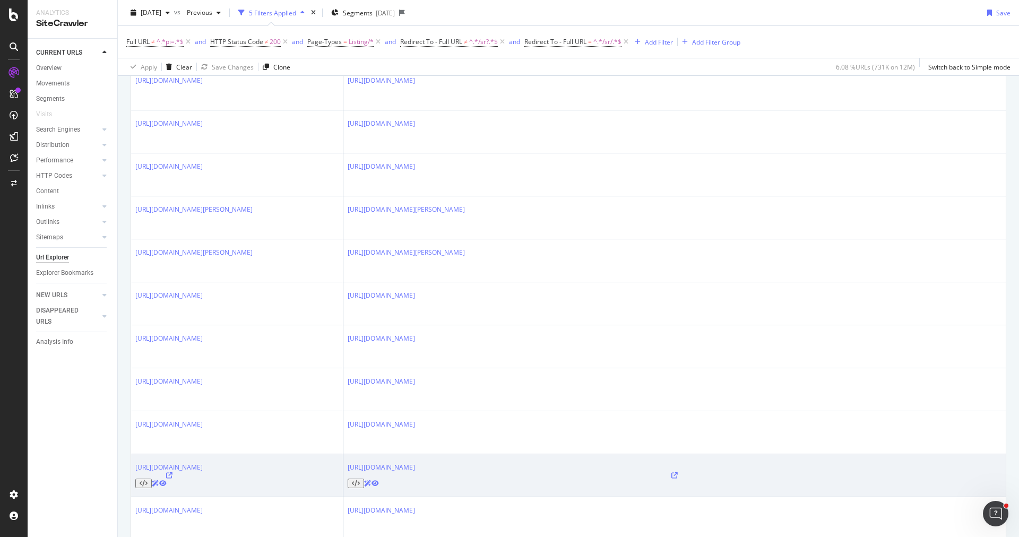
click at [203, 472] on div at bounding box center [168, 480] width 67 height 16
click at [172, 472] on icon at bounding box center [169, 475] width 6 height 6
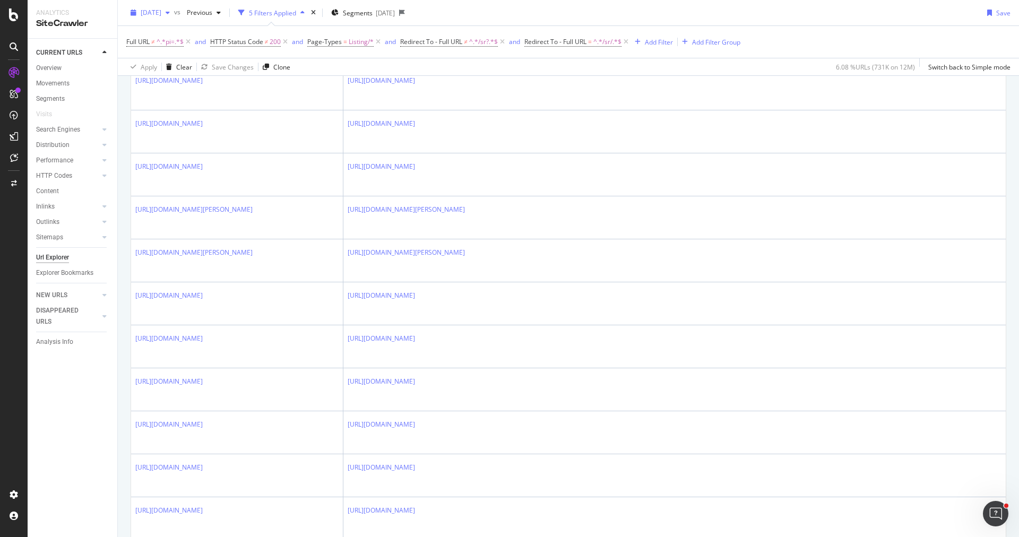
click at [167, 6] on div "2025 Aug. 15th" at bounding box center [150, 13] width 48 height 16
click at [84, 375] on div "CURRENT URLS Overview Movements Segments Visits Search Engines Top Charts Segme…" at bounding box center [73, 288] width 90 height 498
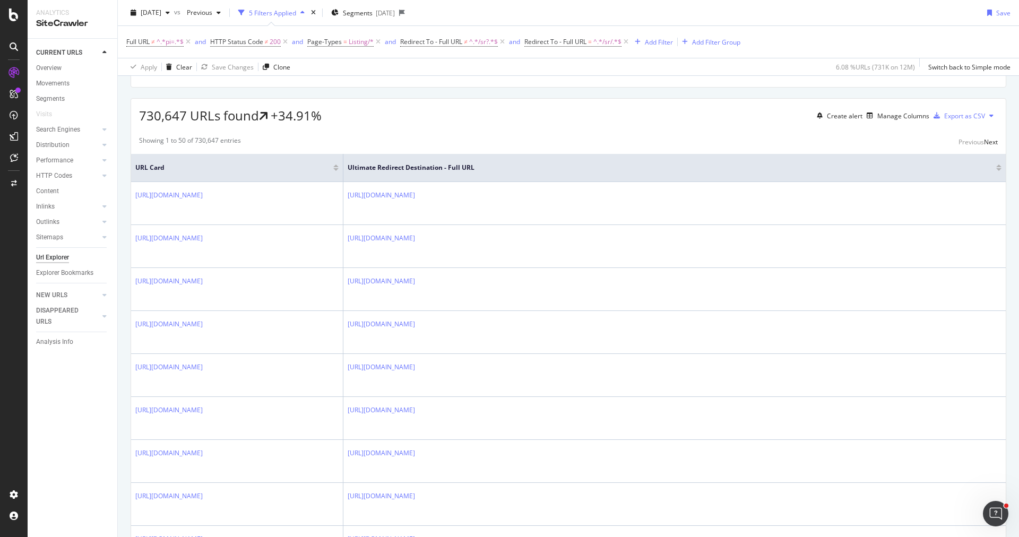
scroll to position [0, 0]
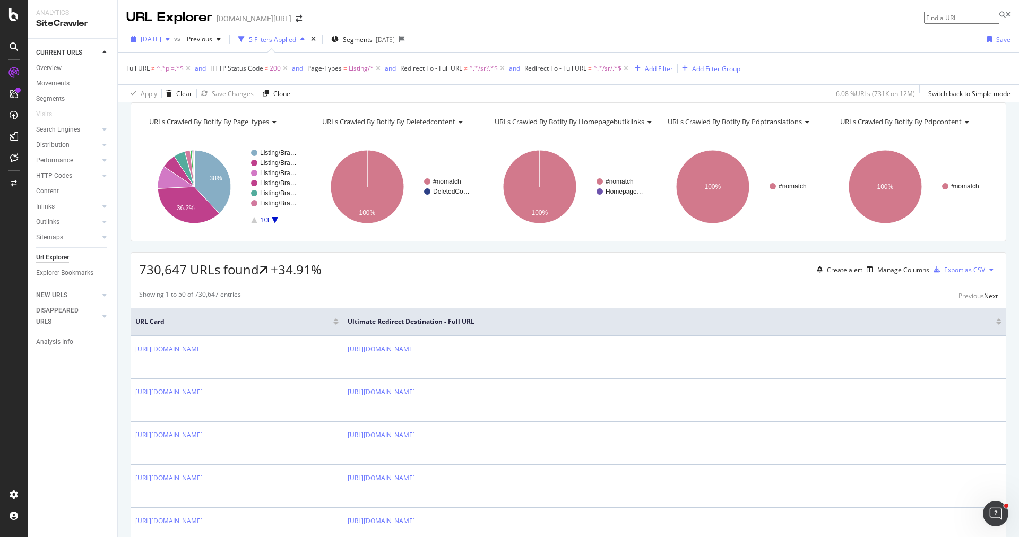
click at [170, 46] on div "2025 Aug. 15th" at bounding box center [150, 39] width 48 height 16
click at [206, 110] on div "12.0M URLs" at bounding box center [218, 112] width 35 height 10
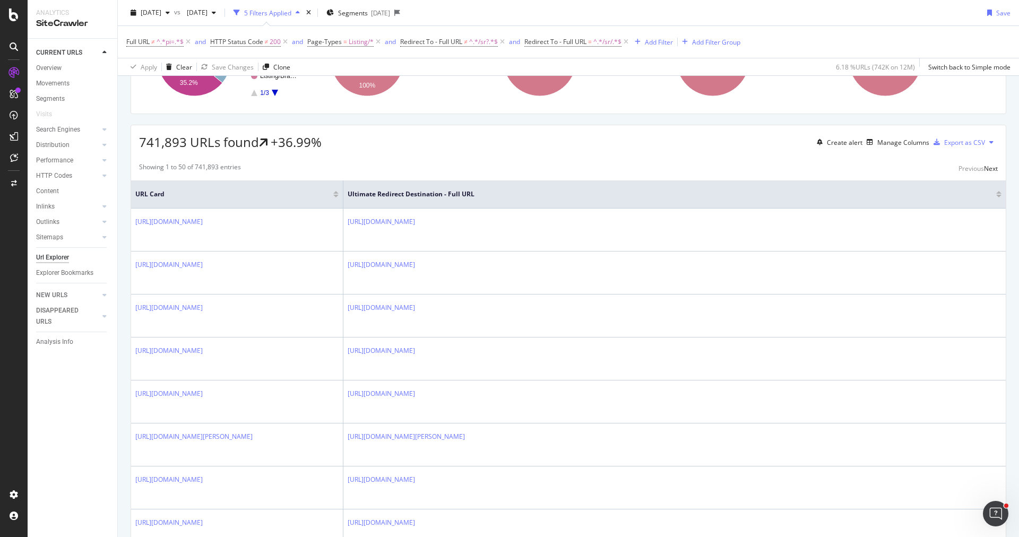
scroll to position [182, 0]
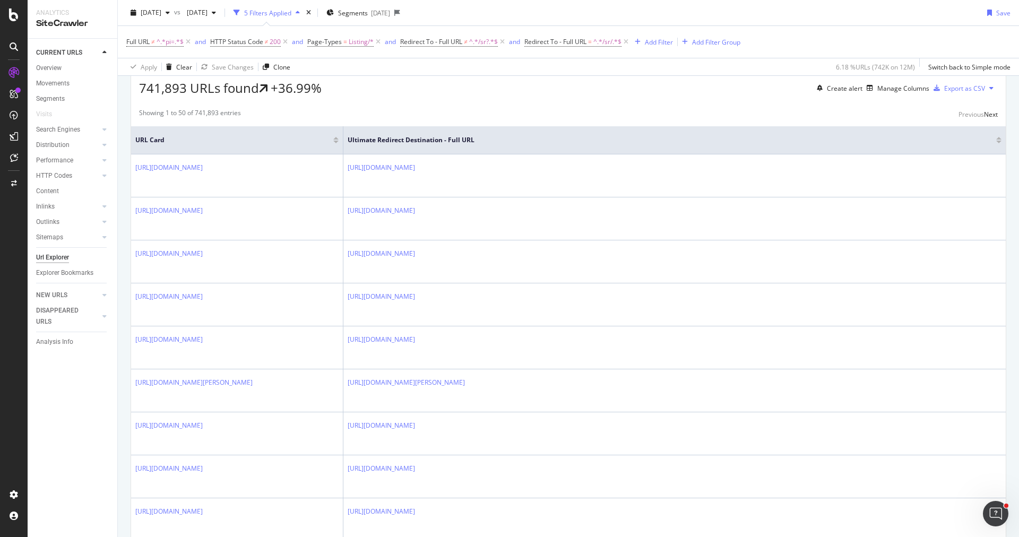
drag, startPoint x: 343, startPoint y: 145, endPoint x: 456, endPoint y: 145, distance: 113.6
click at [456, 145] on tr "URL Card Ultimate Redirect Destination - Full URL" at bounding box center [568, 140] width 875 height 28
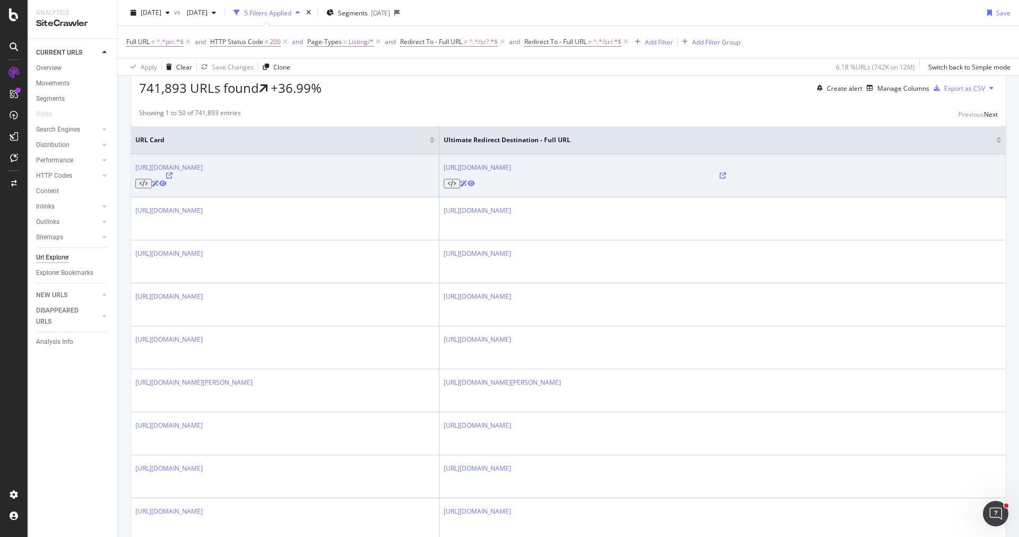
click at [172, 178] on icon at bounding box center [169, 175] width 6 height 6
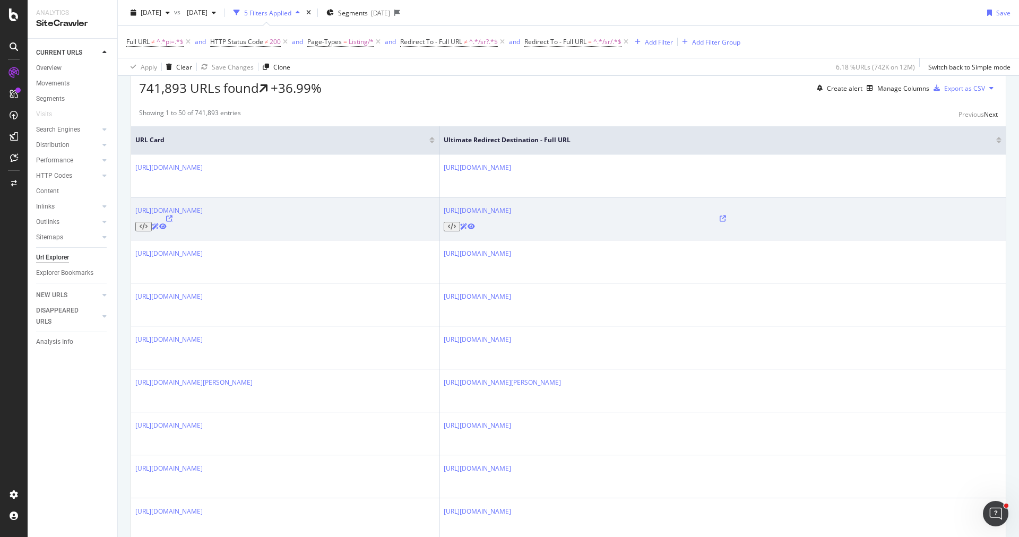
click at [172, 215] on icon at bounding box center [169, 218] width 6 height 6
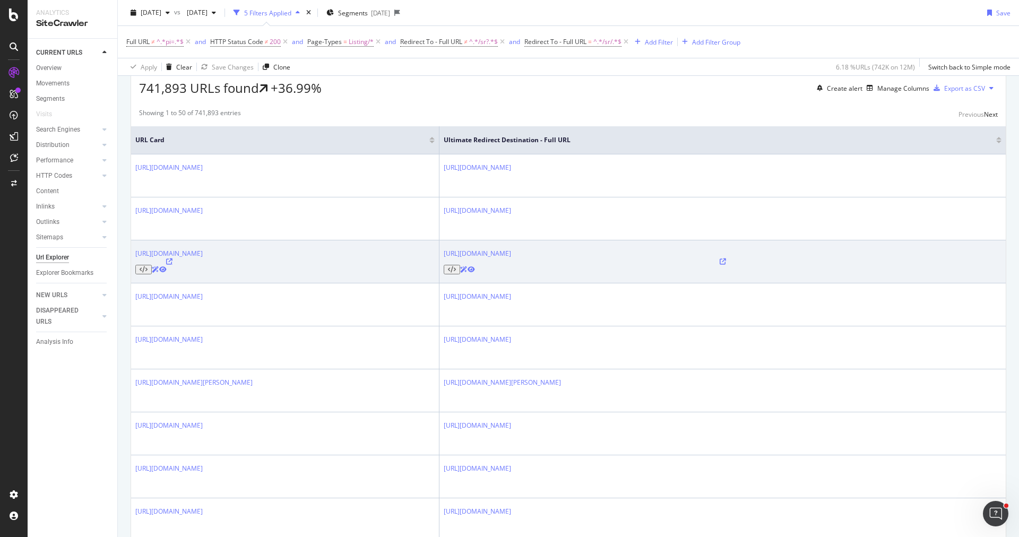
click at [172, 258] on icon at bounding box center [169, 261] width 6 height 6
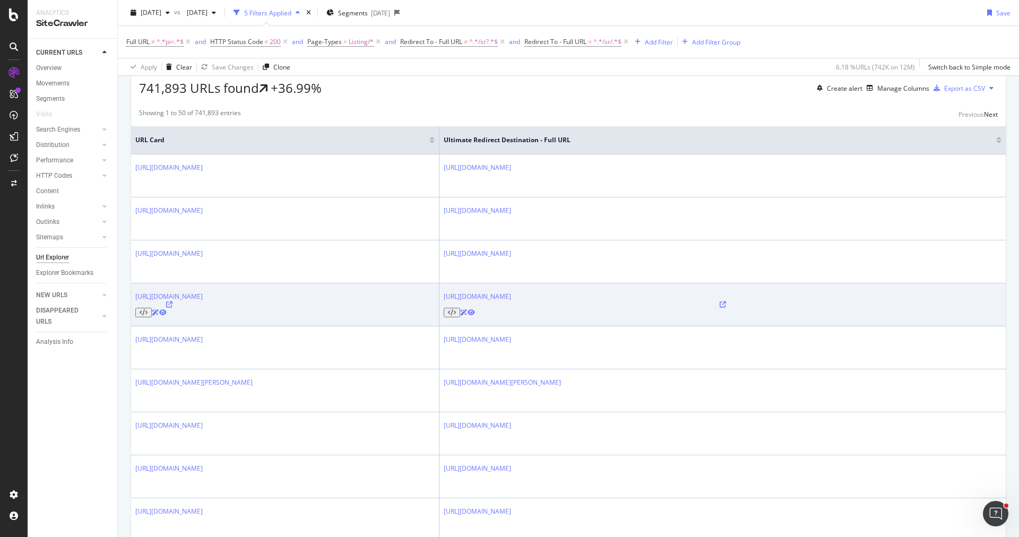
click at [172, 301] on icon at bounding box center [169, 304] width 6 height 6
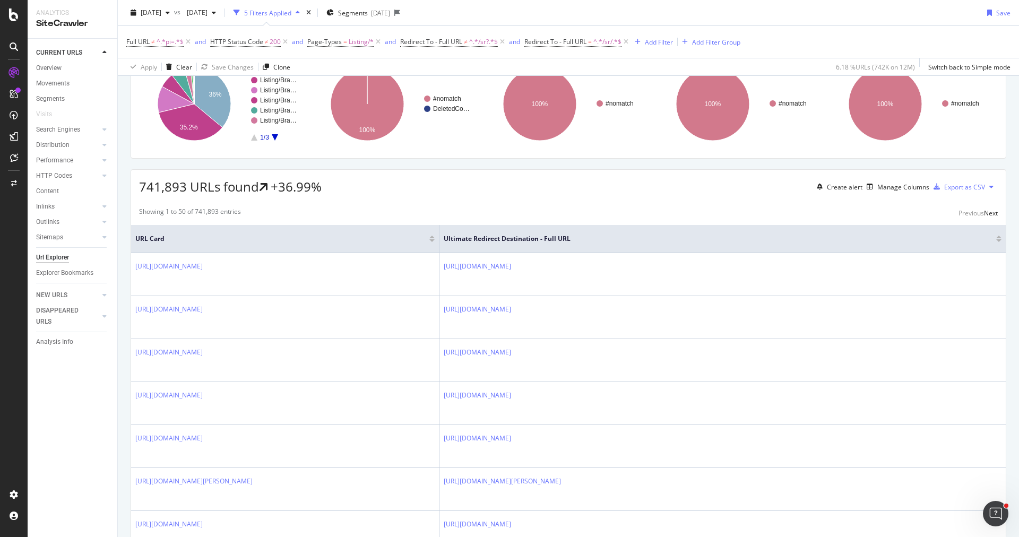
scroll to position [0, 0]
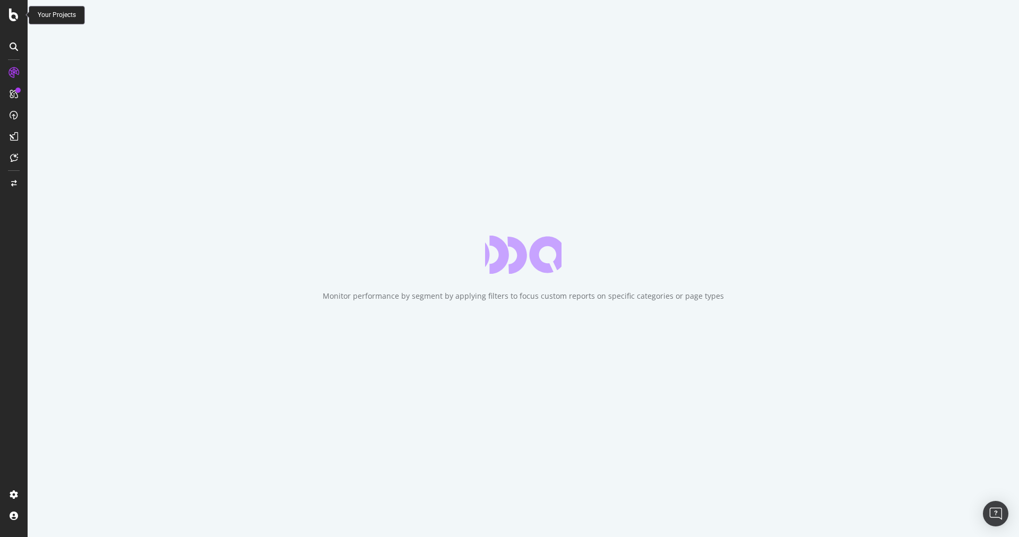
click at [11, 19] on icon at bounding box center [14, 14] width 10 height 13
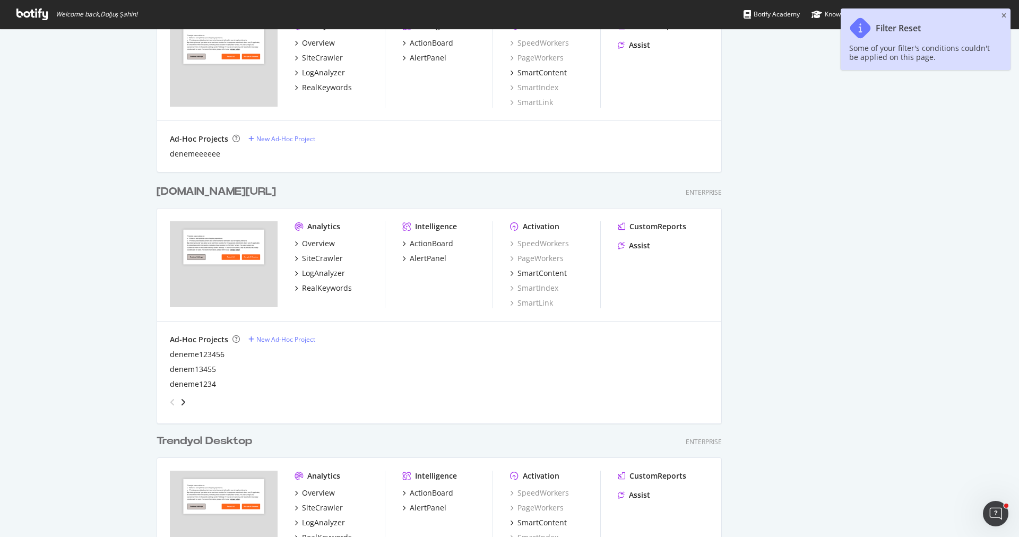
scroll to position [766, 0]
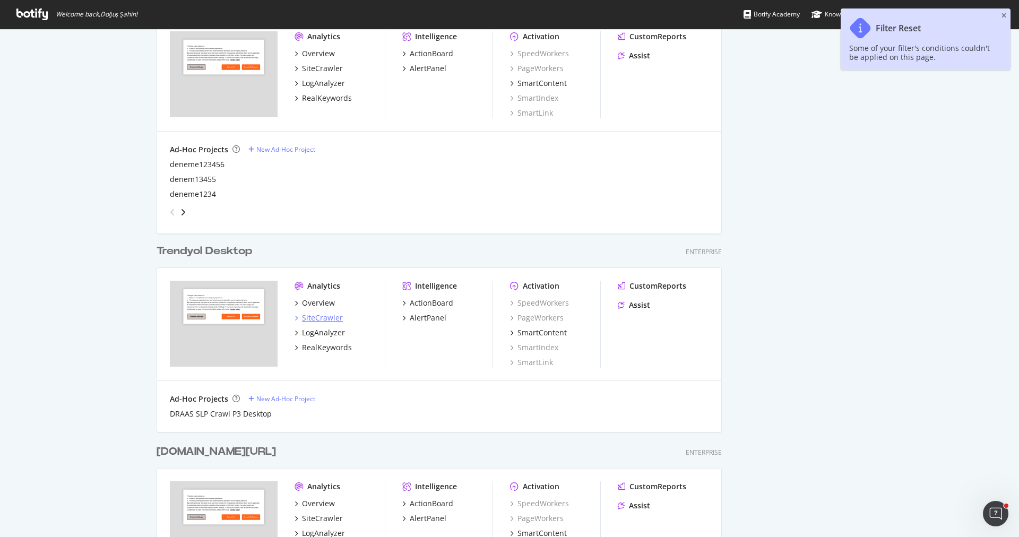
click at [331, 315] on div "SiteCrawler" at bounding box center [322, 318] width 41 height 11
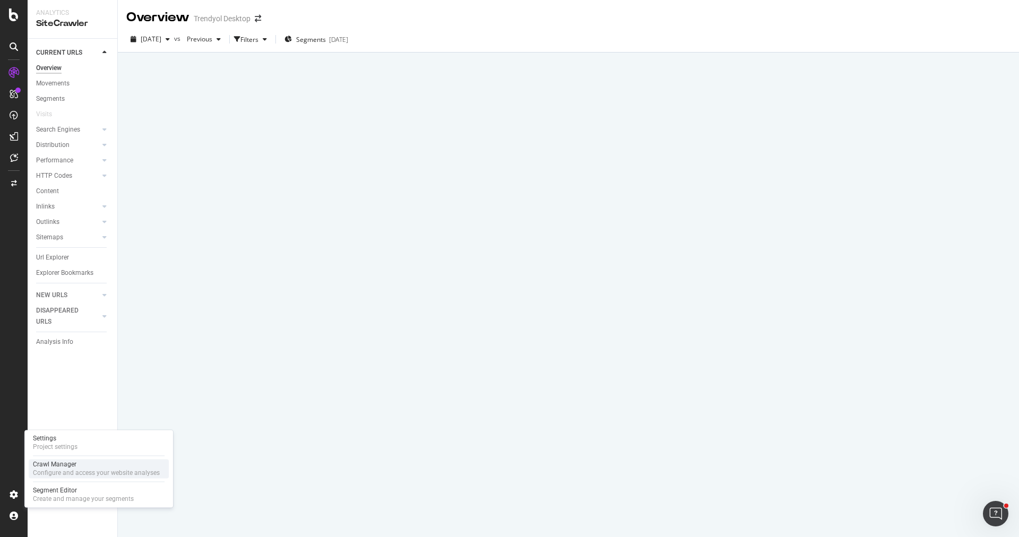
click at [81, 468] on div "Crawl Manager" at bounding box center [96, 464] width 127 height 8
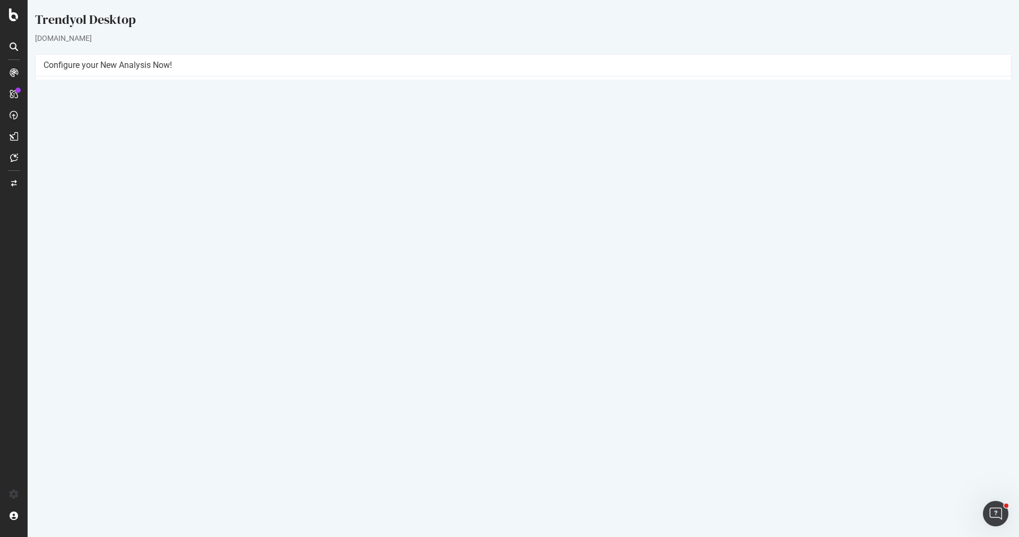
click at [563, 291] on link "Settings" at bounding box center [558, 288] width 24 height 9
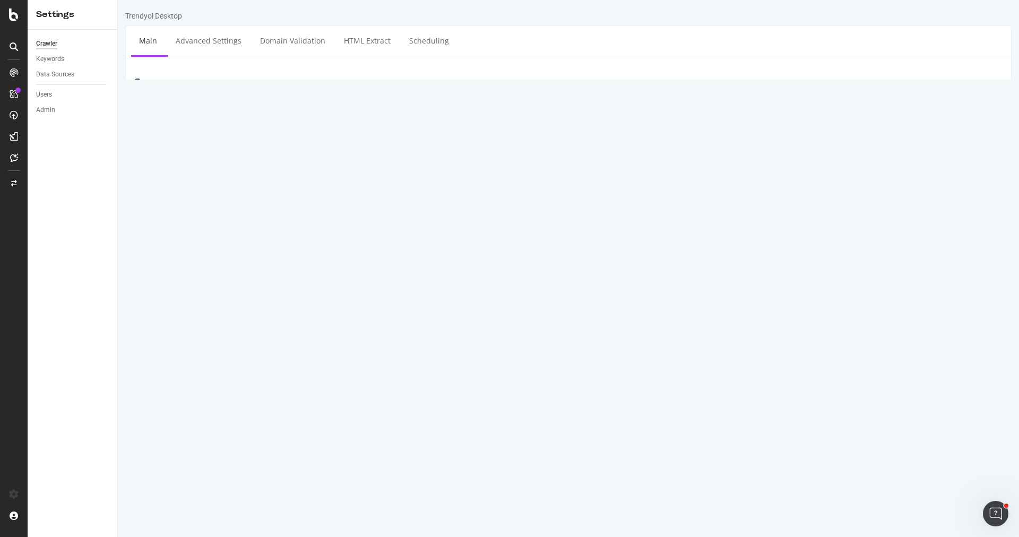
click at [376, 146] on textarea "https://www.trendyol.com/bg" at bounding box center [642, 146] width 722 height 34
drag, startPoint x: 399, startPoint y: 146, endPoint x: 285, endPoint y: 150, distance: 113.7
click at [290, 146] on textarea "https://www.trendyol.com/bg" at bounding box center [642, 146] width 722 height 34
click at [247, 205] on div "Clear field" at bounding box center [568, 198] width 885 height 18
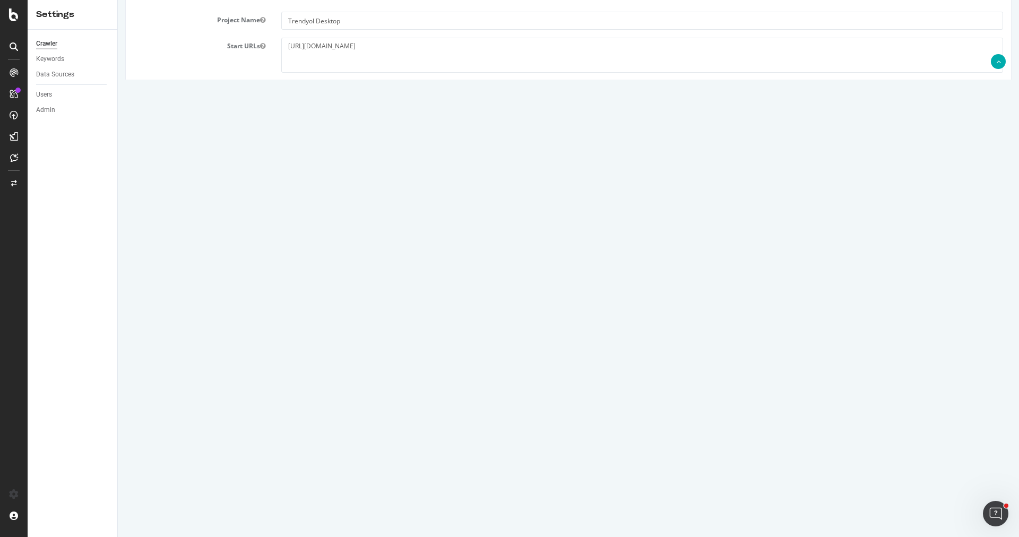
scroll to position [327, 0]
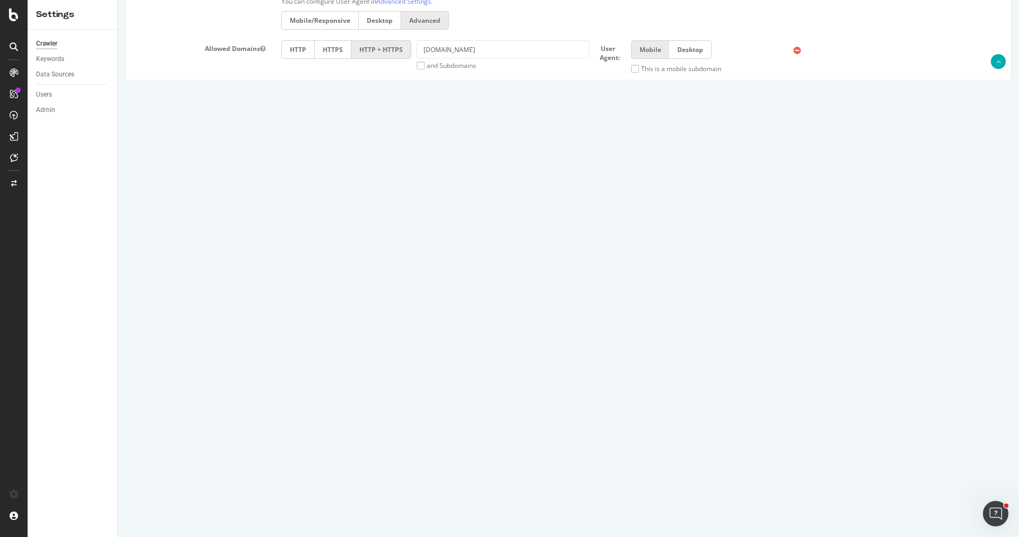
click at [331, 256] on h3 "Crawl Parameters" at bounding box center [568, 263] width 869 height 14
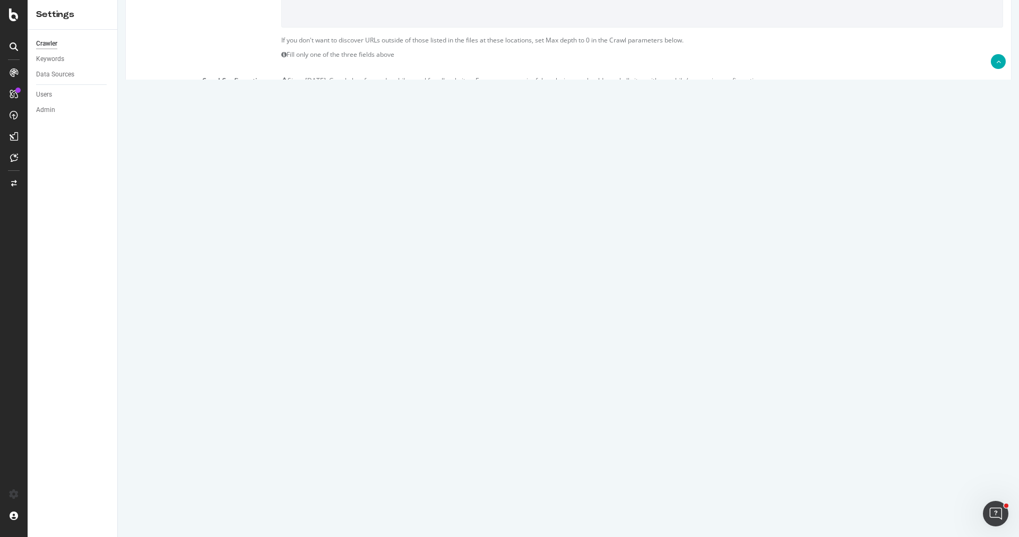
scroll to position [0, 0]
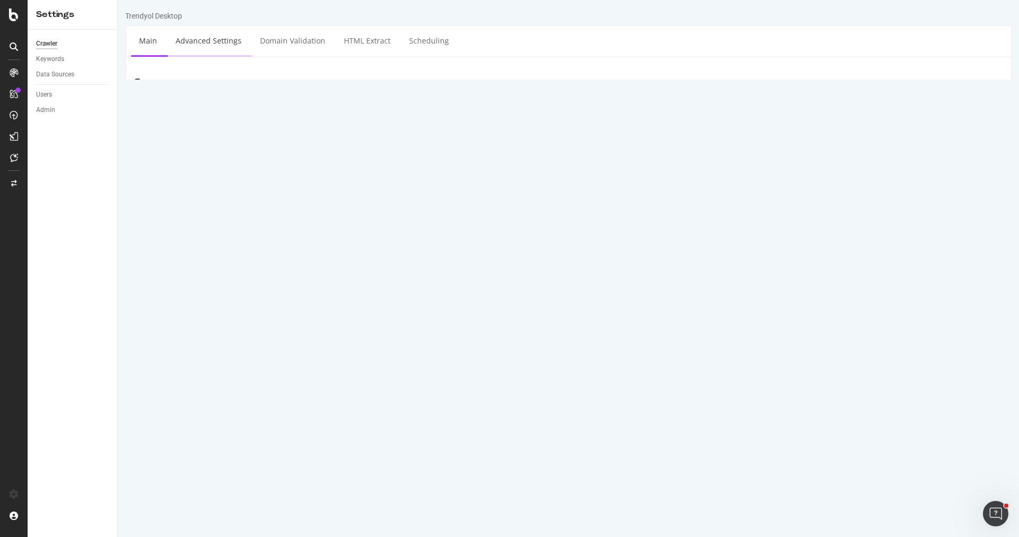
click at [210, 43] on link "Advanced Settings" at bounding box center [209, 40] width 82 height 29
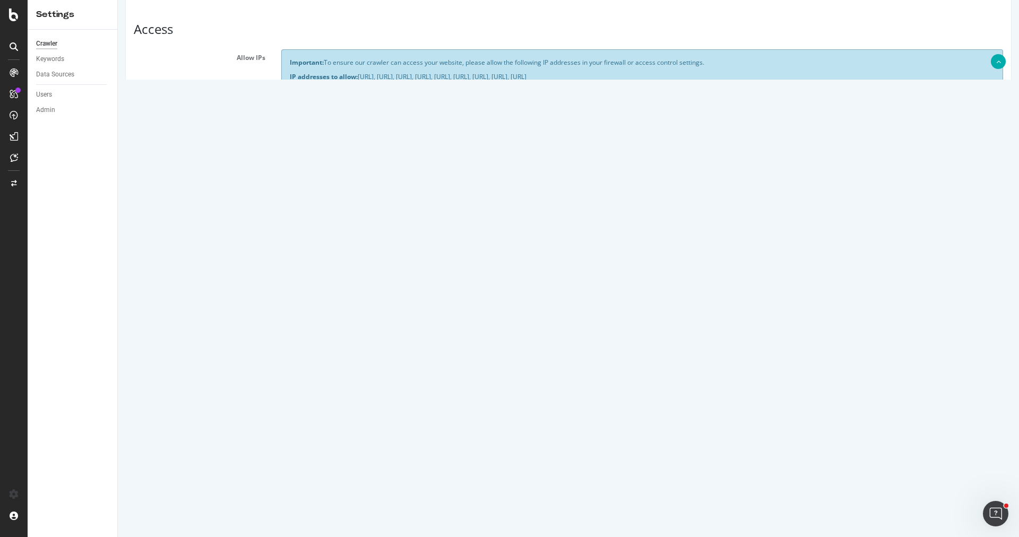
scroll to position [340, 0]
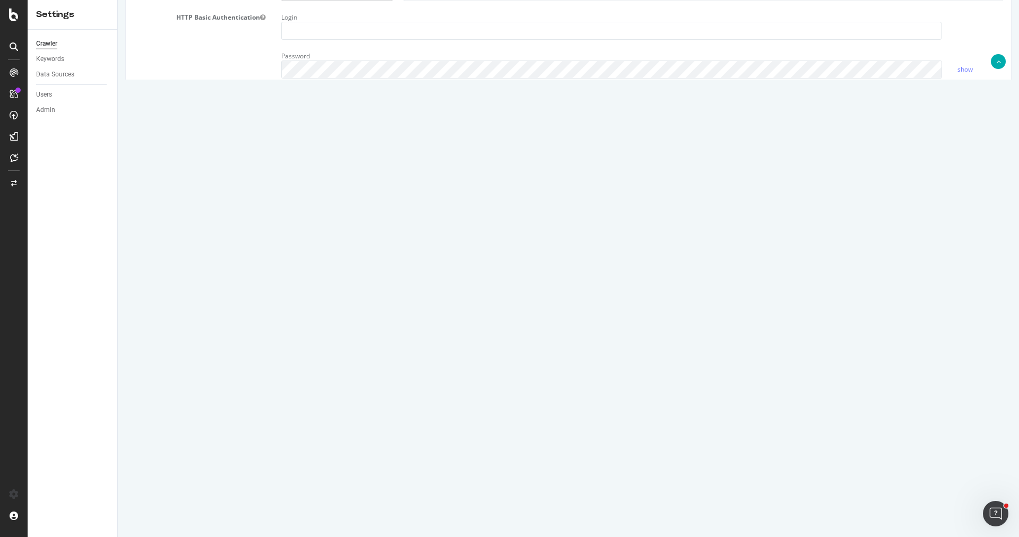
click at [355, 215] on textarea at bounding box center [642, 223] width 722 height 98
drag, startPoint x: 335, startPoint y: 201, endPoint x: 266, endPoint y: 178, distance: 73.2
click at [266, 178] on div "Virtual Robots.txt" at bounding box center [568, 223] width 885 height 98
click at [217, 267] on div "Virtual Robots.txt" at bounding box center [568, 223] width 885 height 98
drag, startPoint x: 340, startPoint y: 196, endPoint x: 285, endPoint y: 178, distance: 58.1
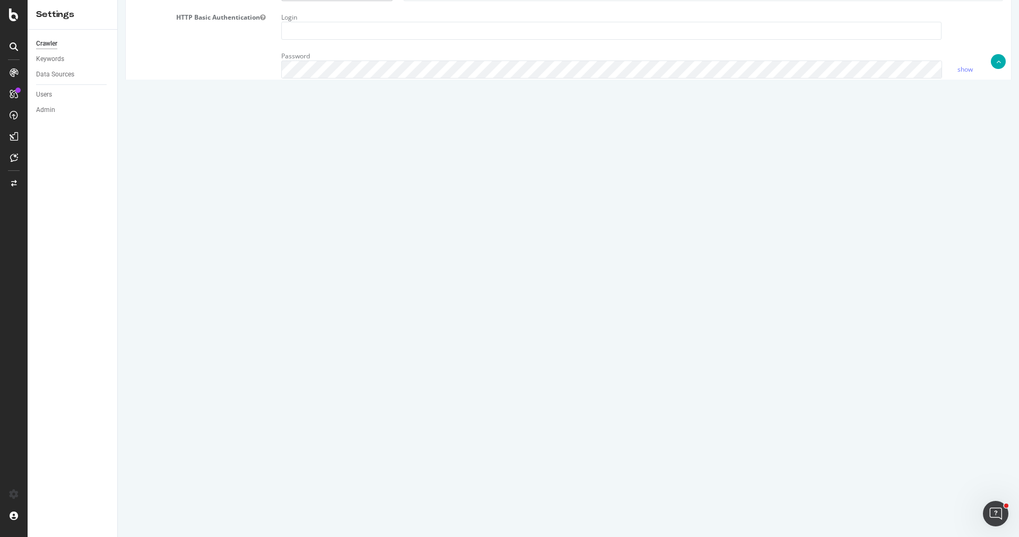
click at [286, 178] on textarea at bounding box center [642, 223] width 722 height 98
click at [338, 206] on textarea at bounding box center [642, 223] width 722 height 98
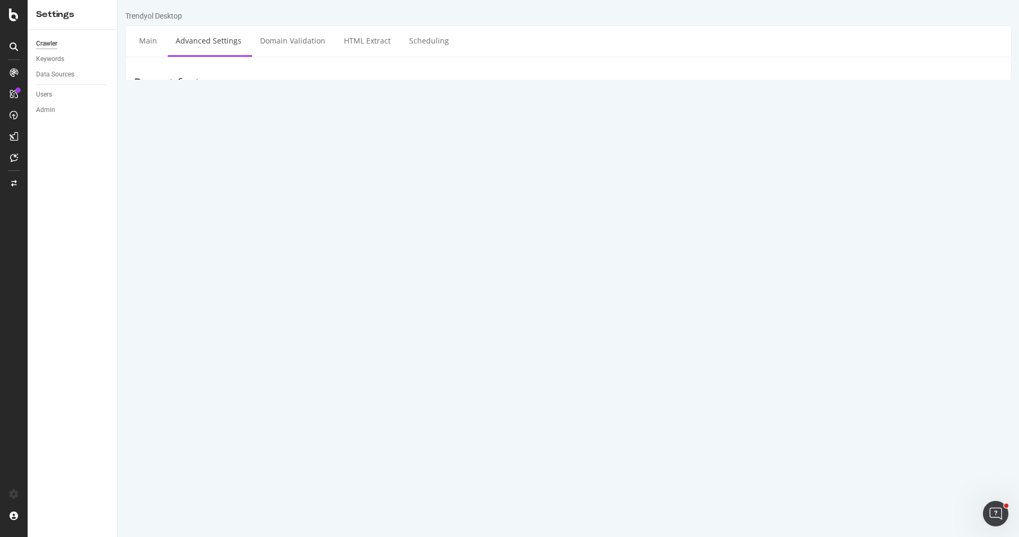
click at [12, 39] on div at bounding box center [13, 46] width 17 height 17
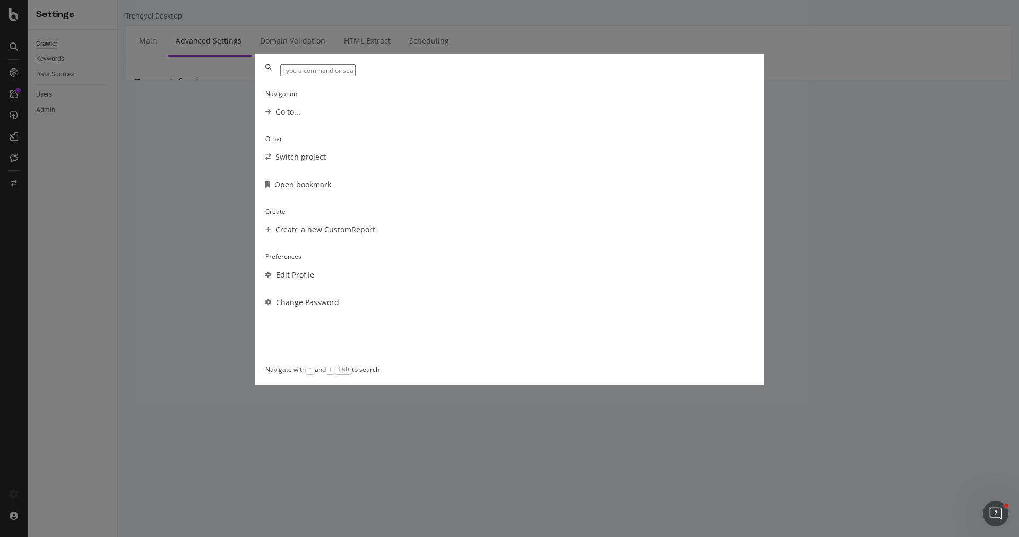
click at [16, 64] on div "Navigation Go to... Other Switch project Open bookmark Create Create a new Cust…" at bounding box center [509, 268] width 1019 height 537
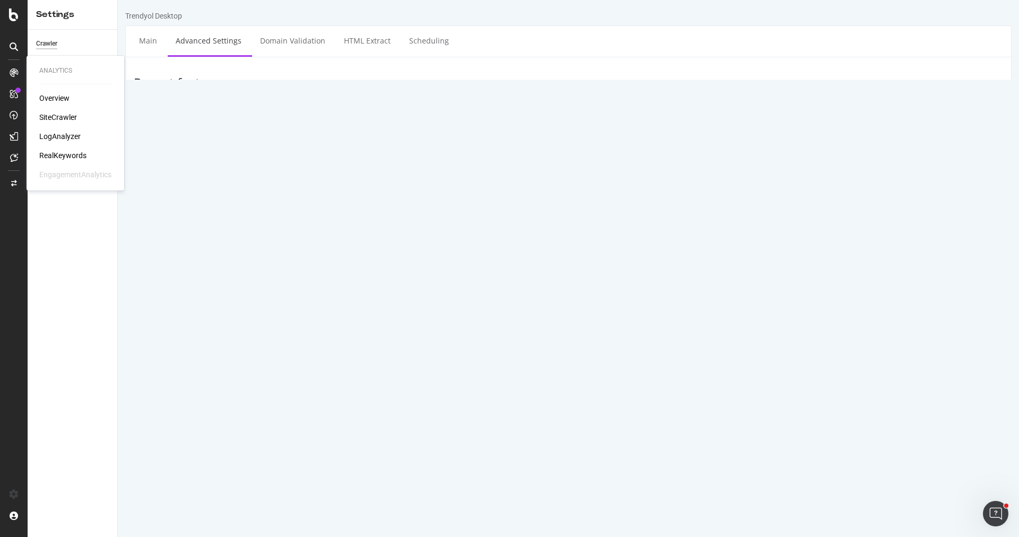
click at [16, 64] on div at bounding box center [13, 72] width 17 height 17
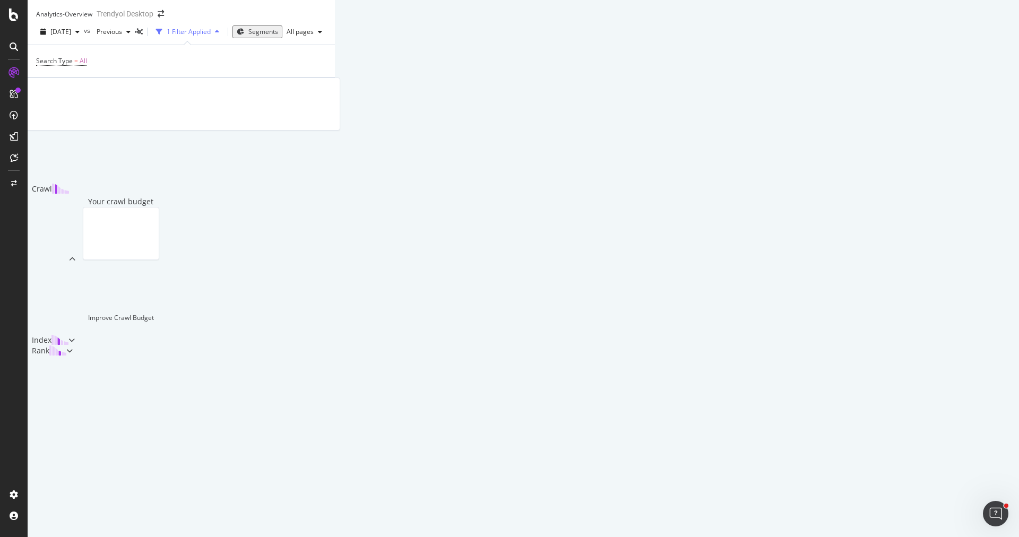
click at [278, 36] on span "Segments" at bounding box center [263, 31] width 30 height 9
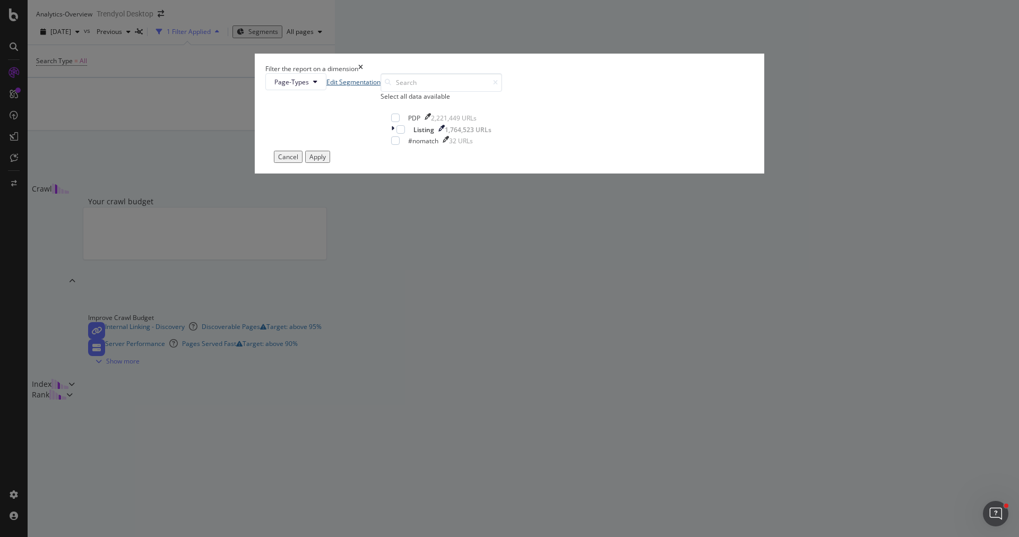
click at [381, 87] on link "Edit Segmentation" at bounding box center [353, 81] width 54 height 9
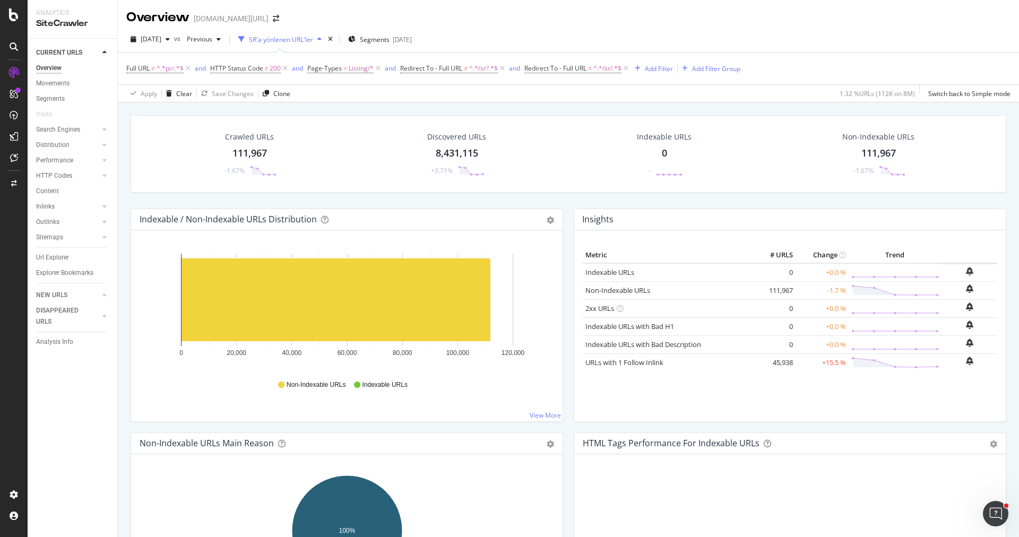
click at [383, 39] on span "Segments" at bounding box center [375, 39] width 30 height 9
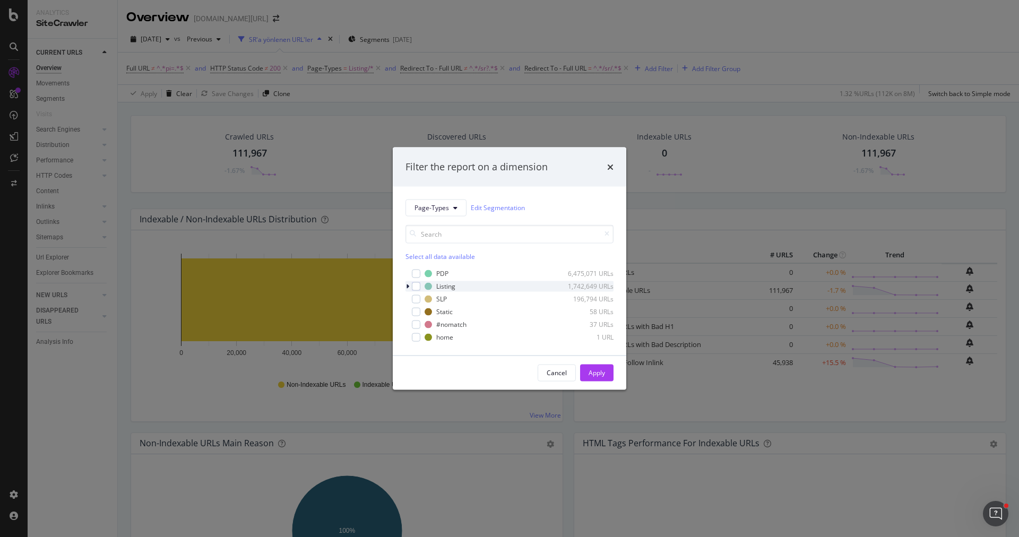
click at [406, 287] on icon "modal" at bounding box center [407, 286] width 3 height 6
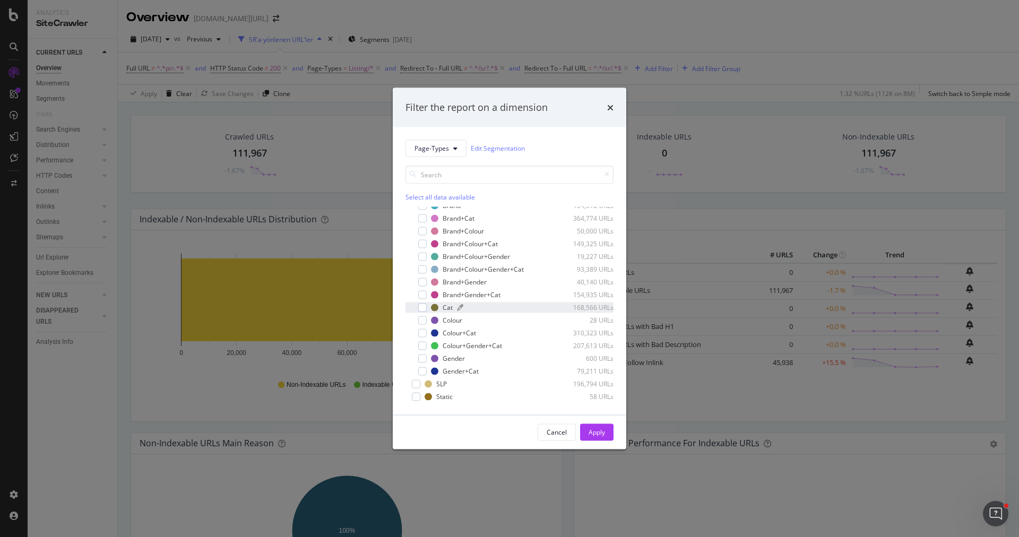
scroll to position [35, 0]
click at [369, 108] on div "Filter the report on a dimension Page-Types Edit Segmentation Select all data a…" at bounding box center [509, 268] width 1019 height 537
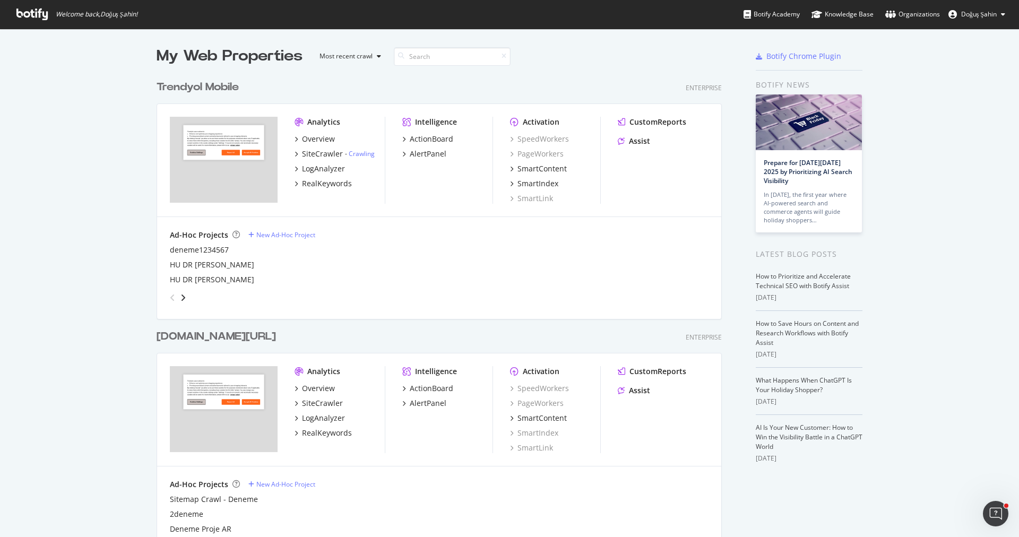
scroll to position [150, 0]
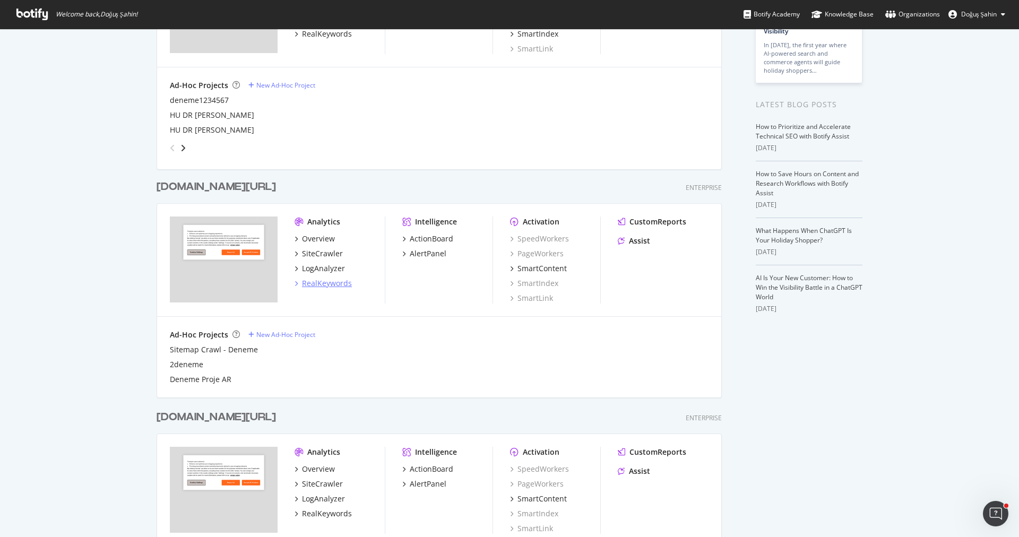
click at [333, 279] on div "RealKeywords" at bounding box center [327, 283] width 50 height 11
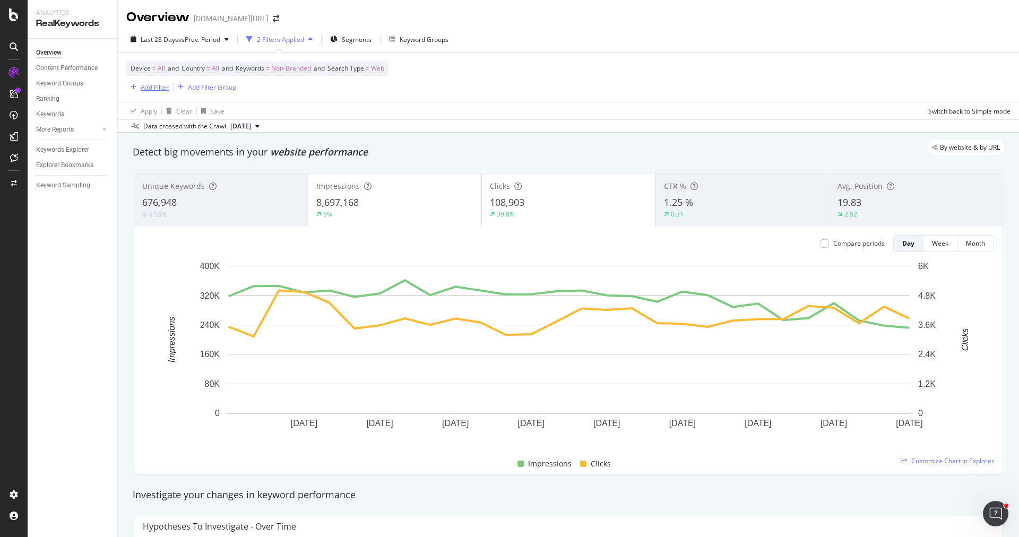
click at [155, 87] on div "Add Filter" at bounding box center [155, 87] width 28 height 9
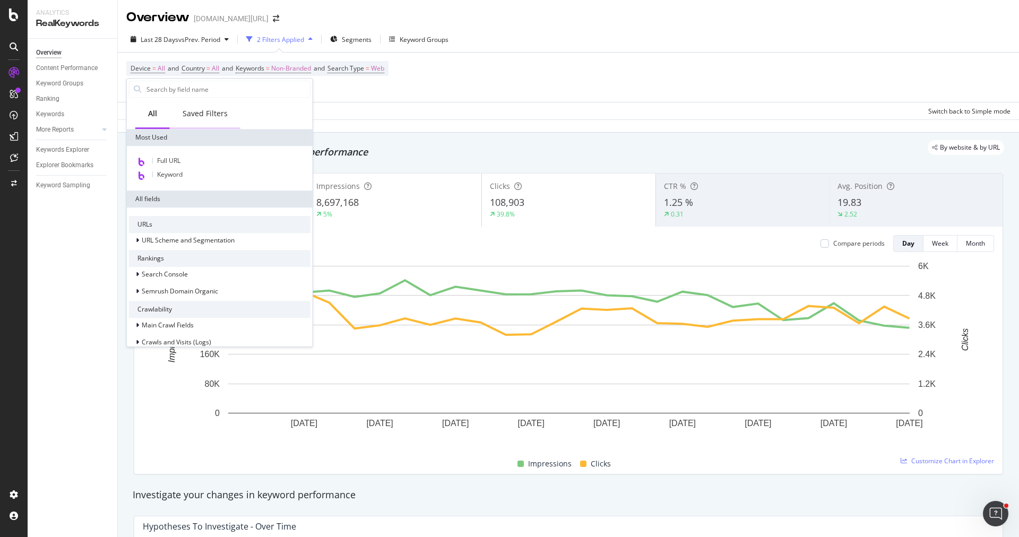
click at [209, 118] on div "Saved Filters" at bounding box center [205, 113] width 45 height 11
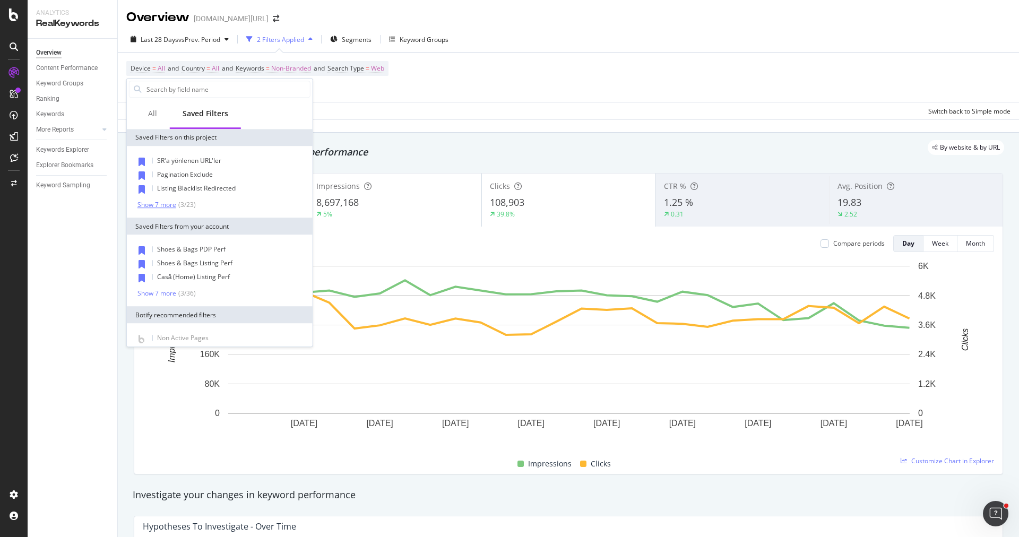
click at [172, 206] on div "Show 7 more" at bounding box center [156, 204] width 39 height 7
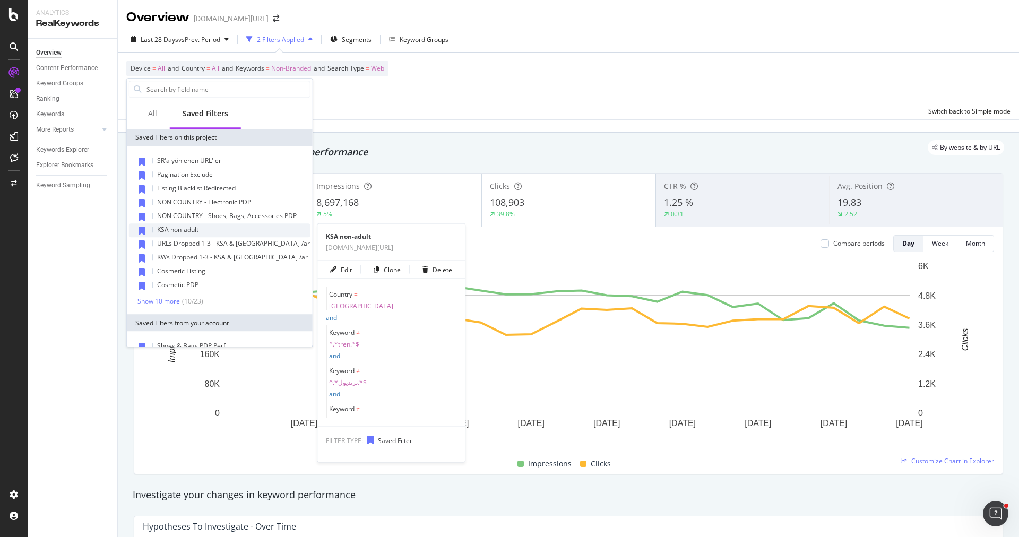
click at [199, 226] on div "KSA non-adult" at bounding box center [220, 230] width 182 height 14
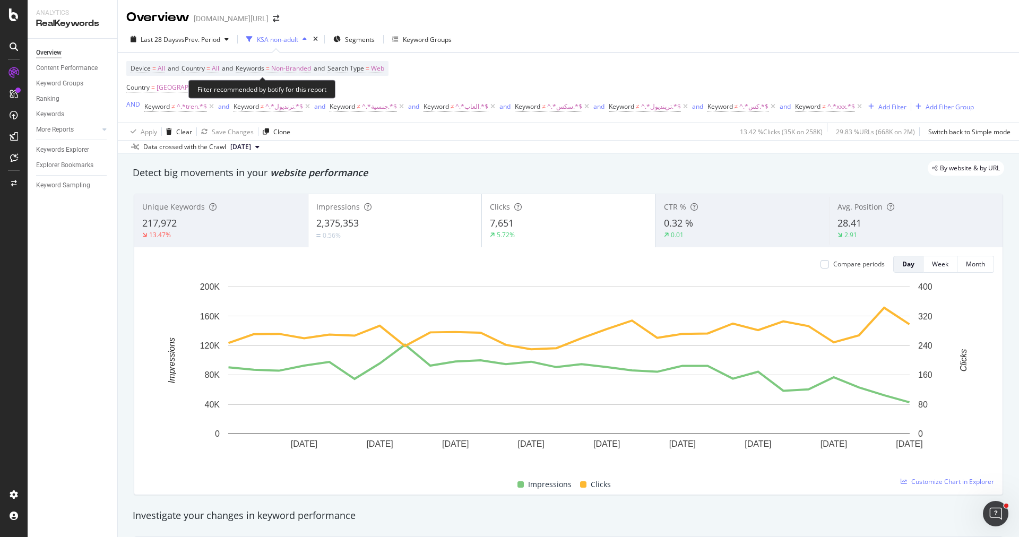
click at [300, 67] on span "Non-Branded" at bounding box center [291, 68] width 40 height 15
click at [391, 145] on div "Data crossed with the Crawl [DATE]" at bounding box center [568, 146] width 901 height 13
click at [382, 75] on span "Web" at bounding box center [377, 68] width 13 height 15
click at [375, 96] on div "Web" at bounding box center [405, 92] width 117 height 17
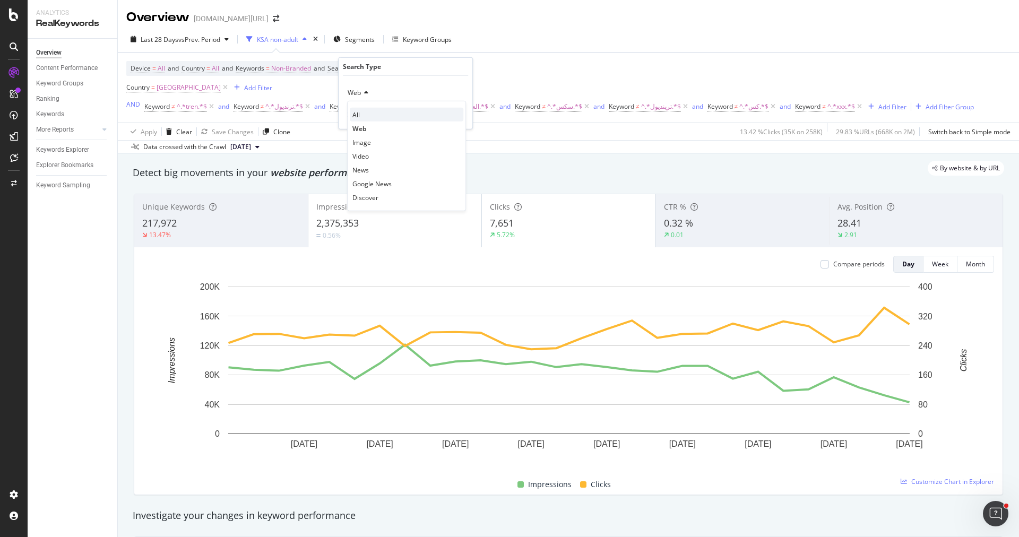
click at [375, 118] on div "All" at bounding box center [407, 115] width 114 height 14
click at [84, 150] on div "Keywords Explorer" at bounding box center [62, 149] width 53 height 11
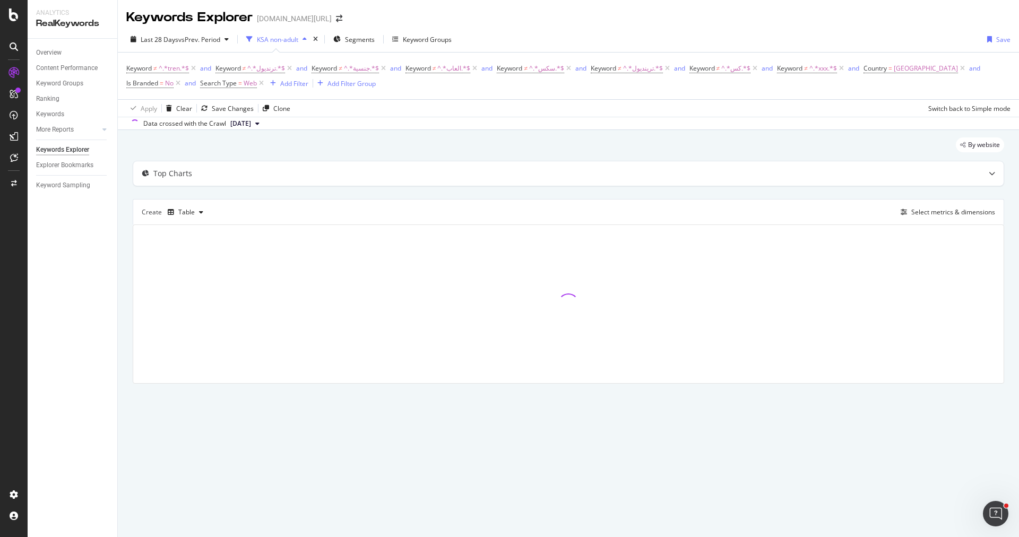
click at [945, 220] on div "Create Table Select metrics & dimensions" at bounding box center [568, 211] width 871 height 25
click at [942, 215] on div "Select metrics & dimensions" at bounding box center [945, 212] width 99 height 12
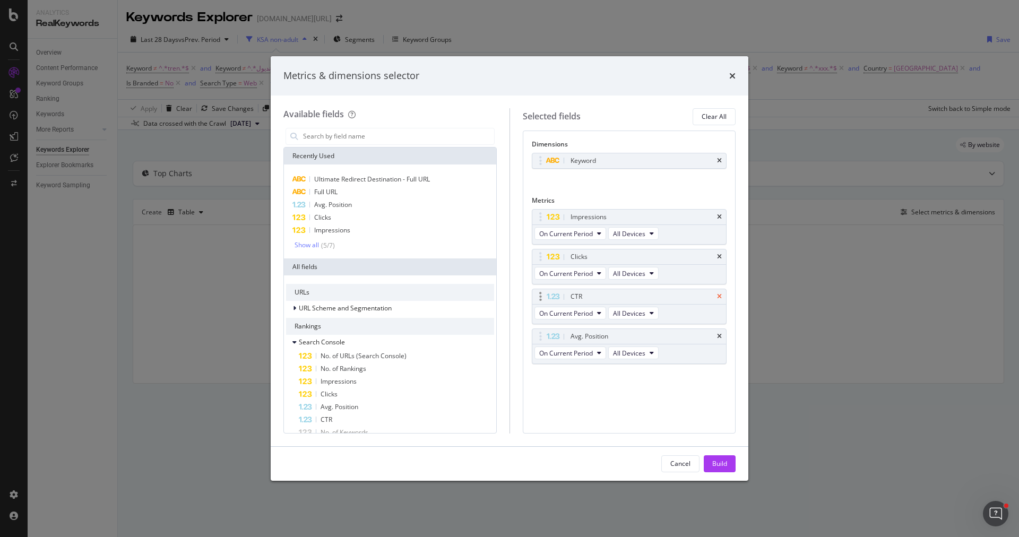
click at [721, 295] on icon "times" at bounding box center [719, 296] width 5 height 6
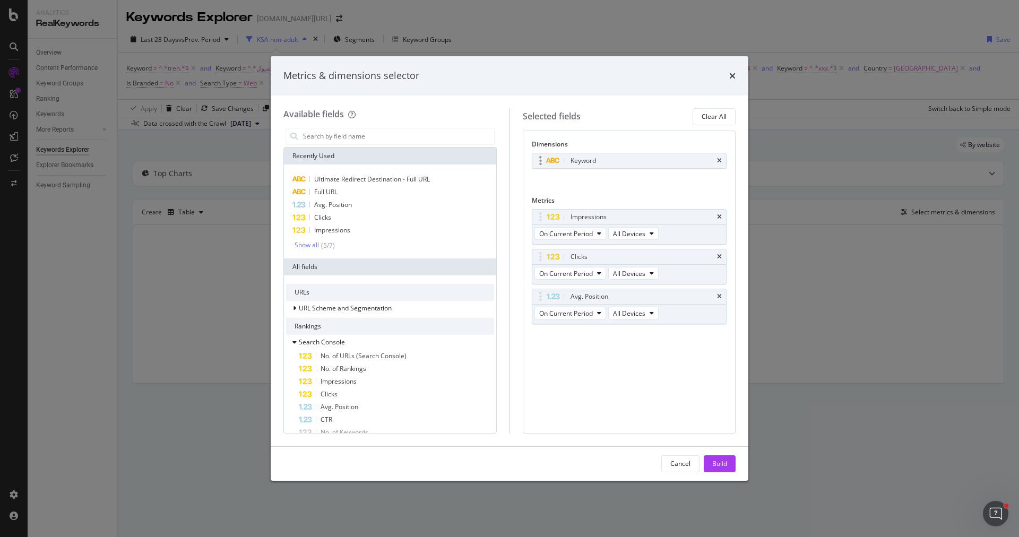
click at [723, 161] on div "Keyword" at bounding box center [629, 160] width 194 height 15
click at [721, 154] on div "Keyword" at bounding box center [629, 160] width 194 height 15
click at [438, 191] on div "Full URL" at bounding box center [390, 192] width 208 height 13
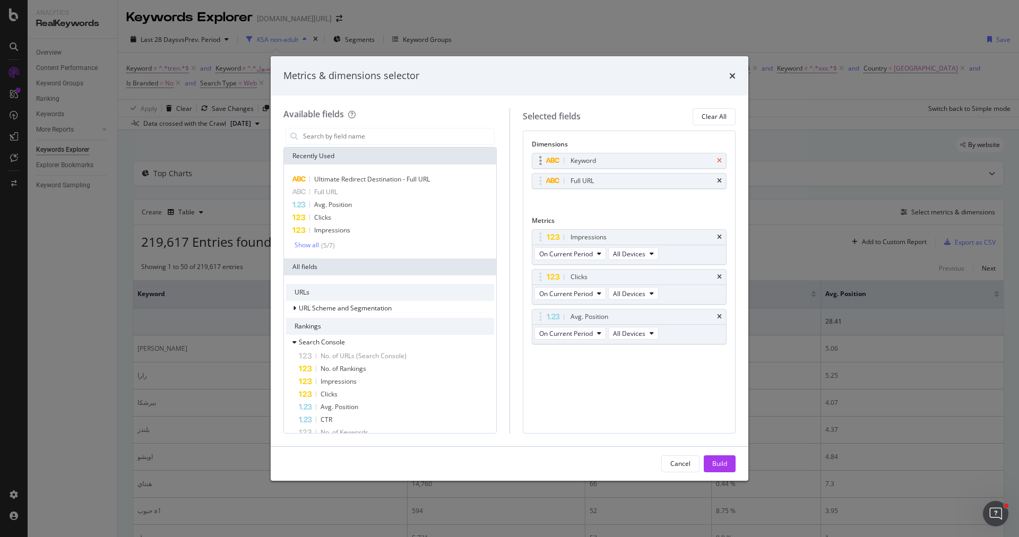
click at [720, 161] on icon "times" at bounding box center [719, 161] width 5 height 6
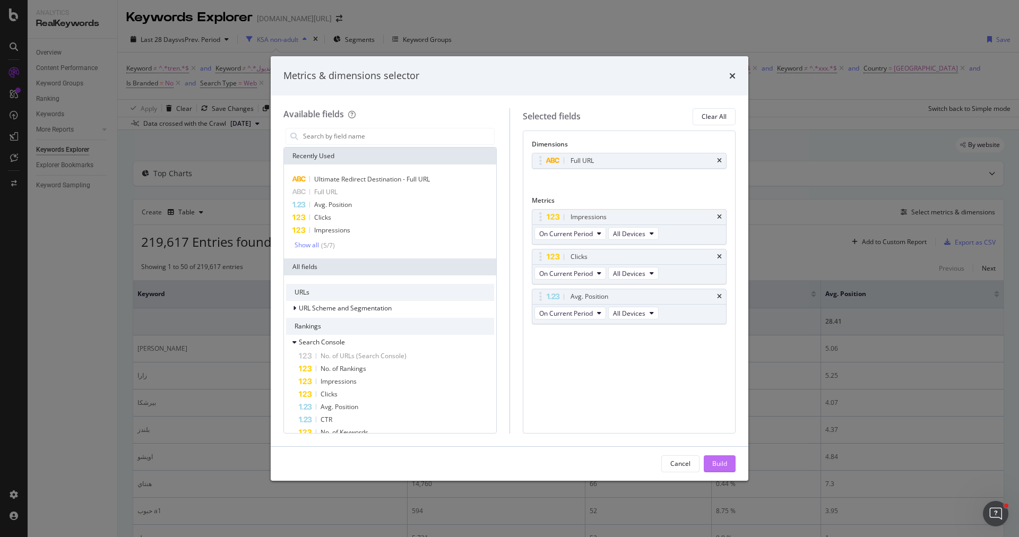
click at [717, 467] on div "Build" at bounding box center [719, 463] width 15 height 9
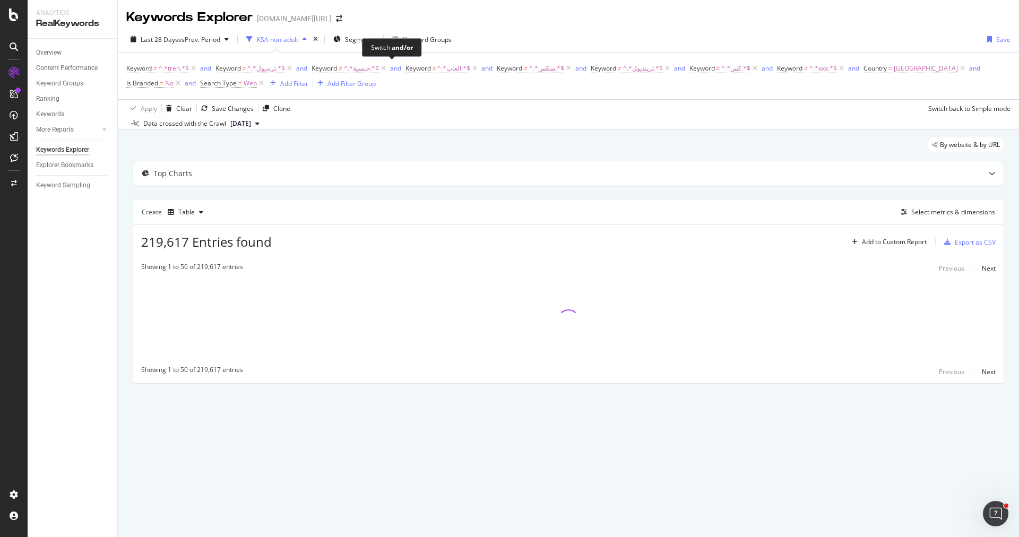
click at [365, 41] on div "Switch and/or" at bounding box center [392, 47] width 60 height 19
click at [357, 33] on div "Segments" at bounding box center [353, 39] width 41 height 16
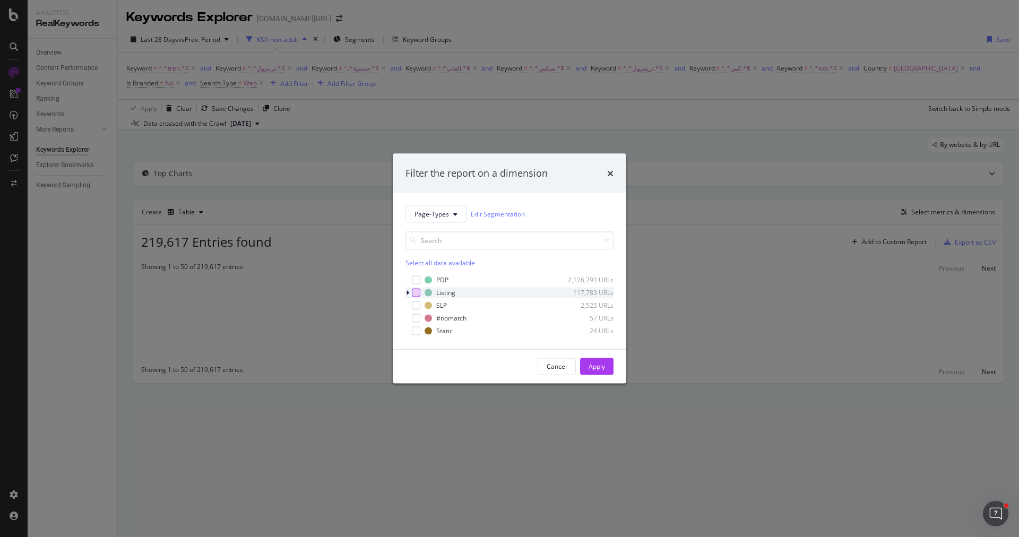
click at [419, 295] on div "modal" at bounding box center [416, 292] width 8 height 8
click at [590, 363] on div "Apply" at bounding box center [597, 366] width 16 height 9
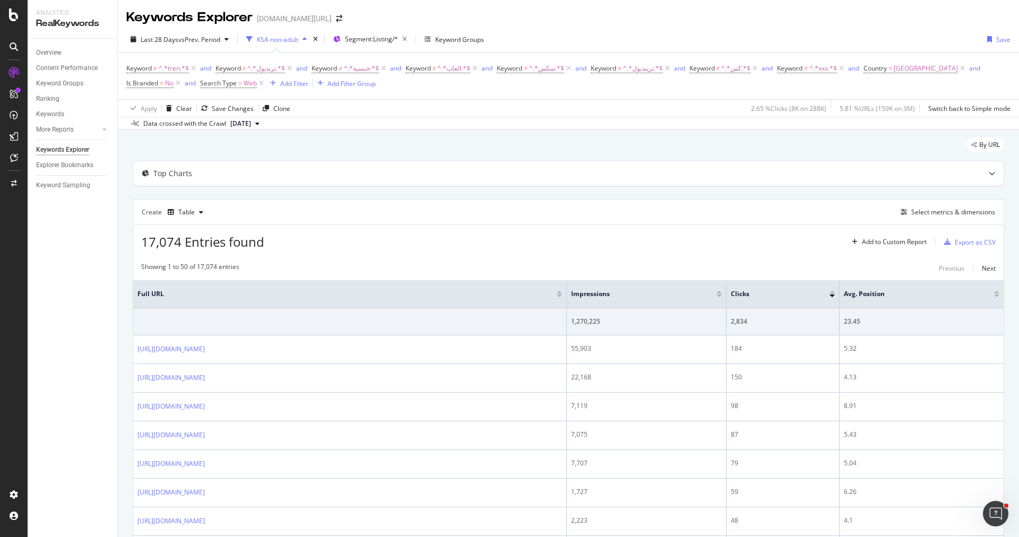
click at [354, 90] on div "Keyword ≠ ^.*tren.*$ and Keyword ≠ ^.*ترنديول.*$ and Keyword ≠ ^.*جنسية.*$ and …" at bounding box center [568, 76] width 884 height 30
click at [352, 83] on div "Add Filter Group" at bounding box center [351, 83] width 48 height 9
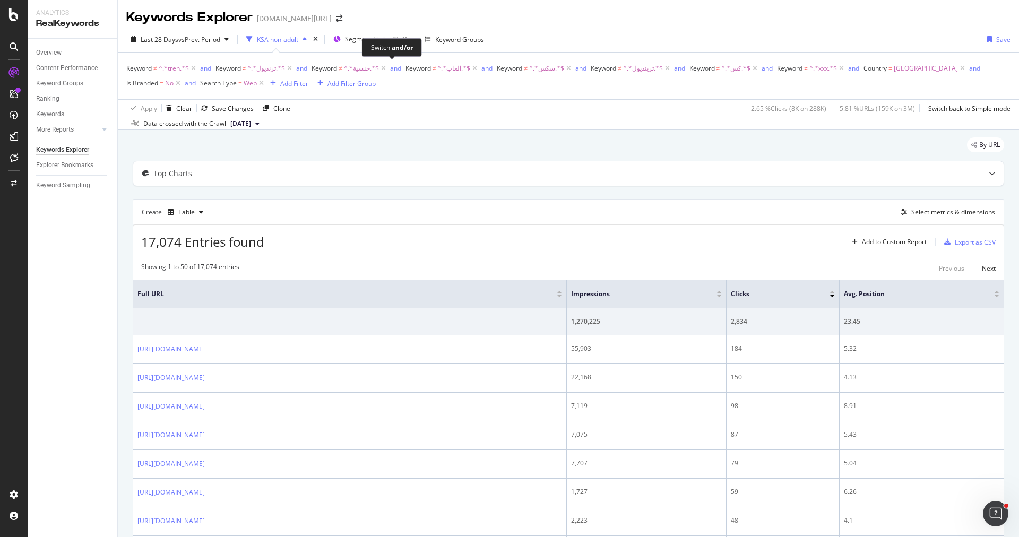
click at [383, 46] on div "Switch and/or" at bounding box center [392, 47] width 42 height 9
click at [364, 38] on span "Segment: Listing/*" at bounding box center [371, 38] width 53 height 9
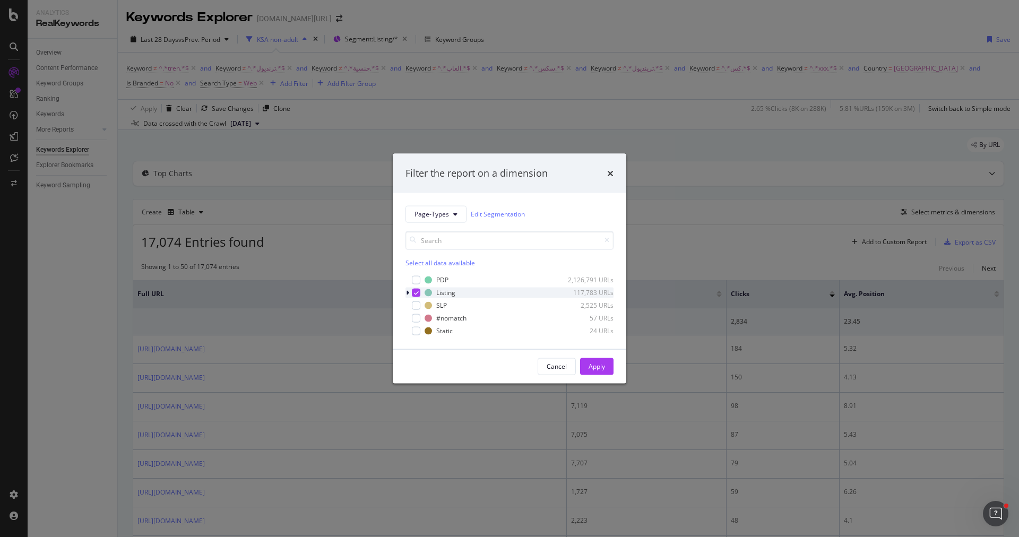
click at [408, 295] on icon "modal" at bounding box center [407, 292] width 3 height 6
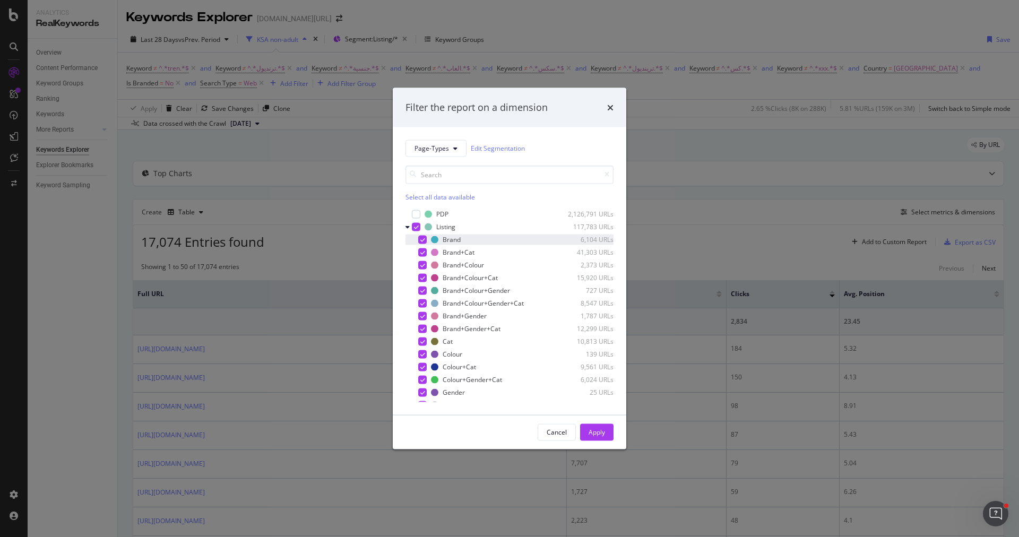
click at [425, 241] on div "modal" at bounding box center [422, 239] width 8 height 8
click at [425, 252] on div "modal" at bounding box center [422, 252] width 8 height 8
click at [425, 264] on div "modal" at bounding box center [422, 265] width 8 height 8
click at [425, 279] on div "modal" at bounding box center [422, 277] width 8 height 8
click at [425, 293] on div "modal" at bounding box center [422, 290] width 8 height 8
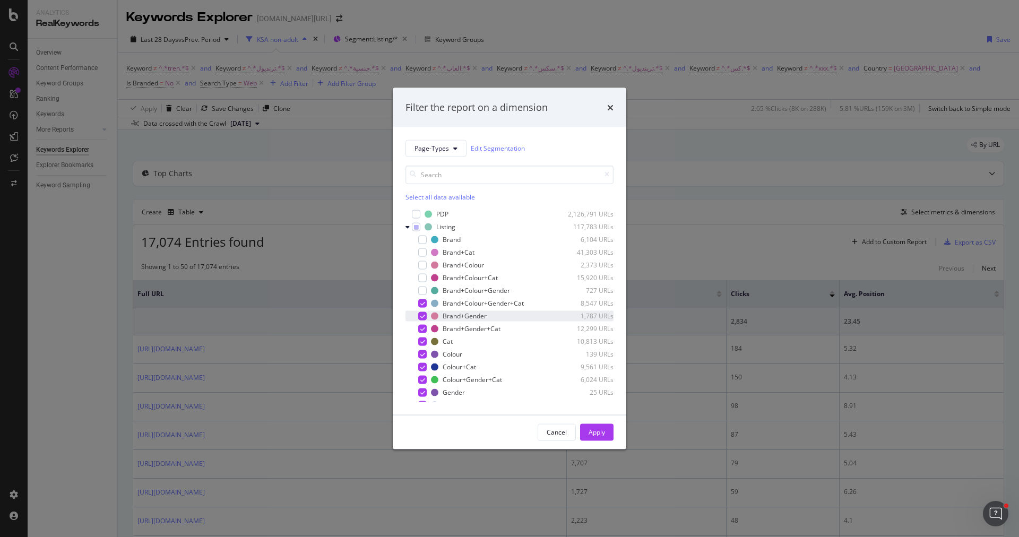
click at [425, 312] on div "modal" at bounding box center [422, 316] width 8 height 8
click at [423, 304] on icon "modal" at bounding box center [422, 302] width 5 height 5
click at [423, 330] on icon "modal" at bounding box center [422, 328] width 5 height 5
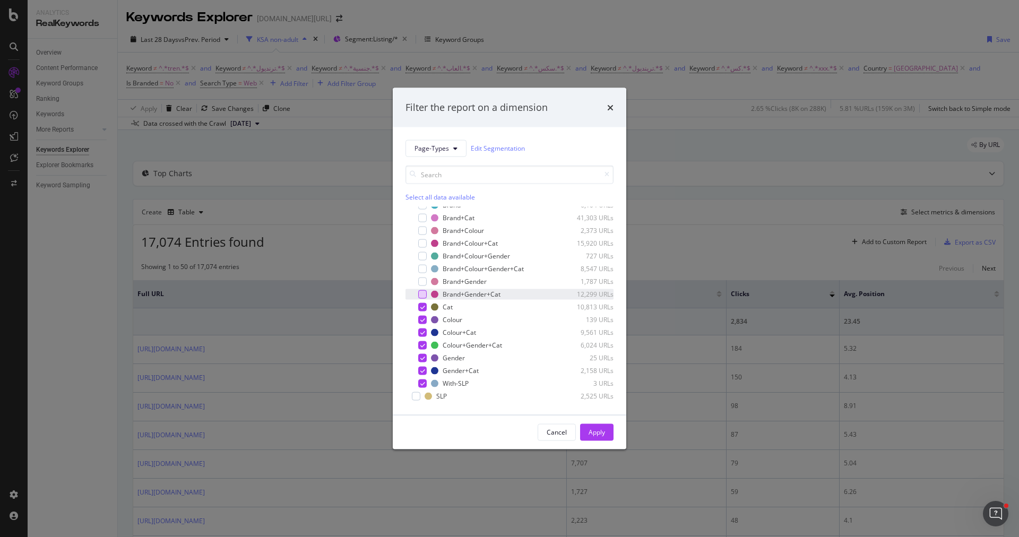
scroll to position [59, 0]
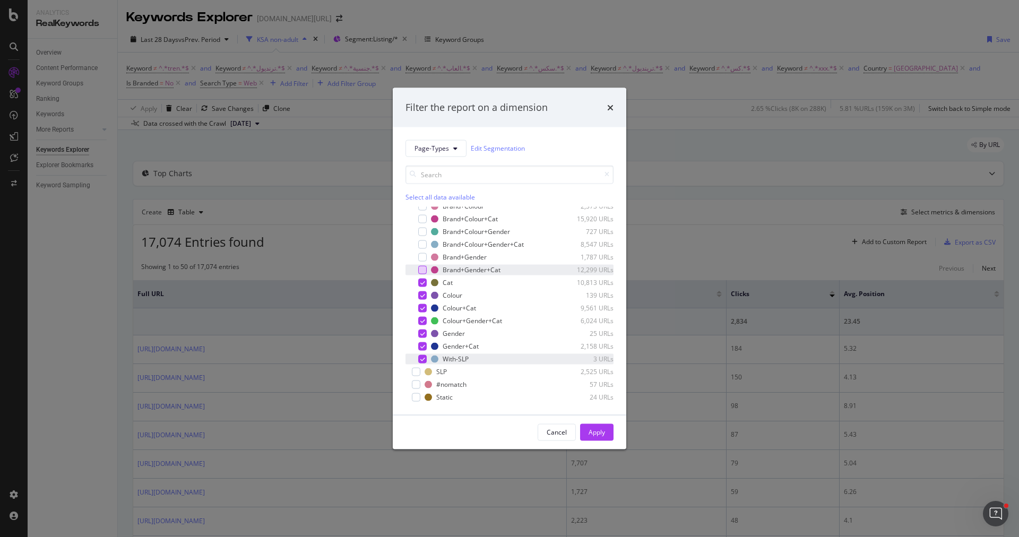
click at [419, 361] on div "modal" at bounding box center [422, 359] width 8 height 8
click at [424, 331] on icon "modal" at bounding box center [422, 333] width 5 height 5
click at [420, 295] on icon "modal" at bounding box center [422, 294] width 5 height 5
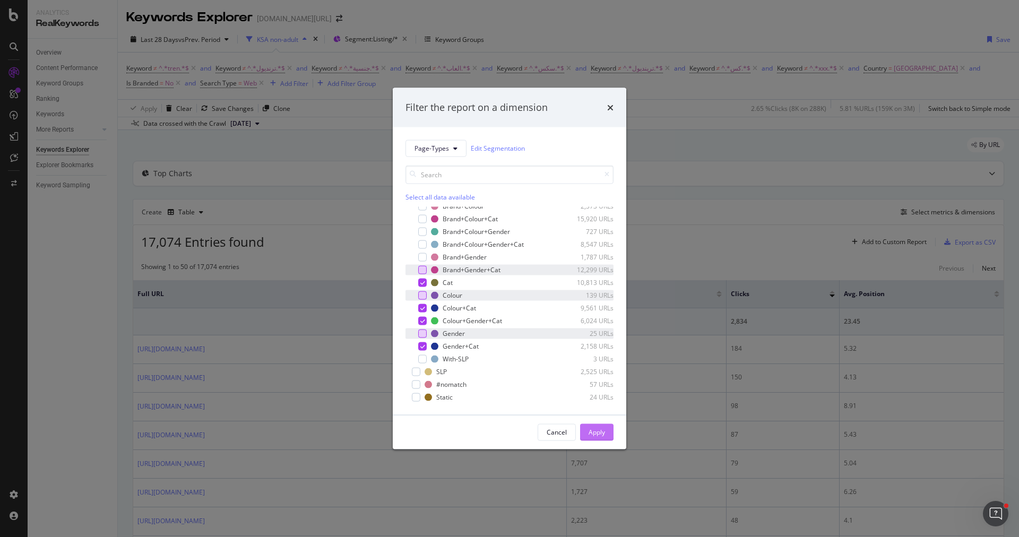
click at [602, 436] on div "Apply" at bounding box center [597, 432] width 16 height 9
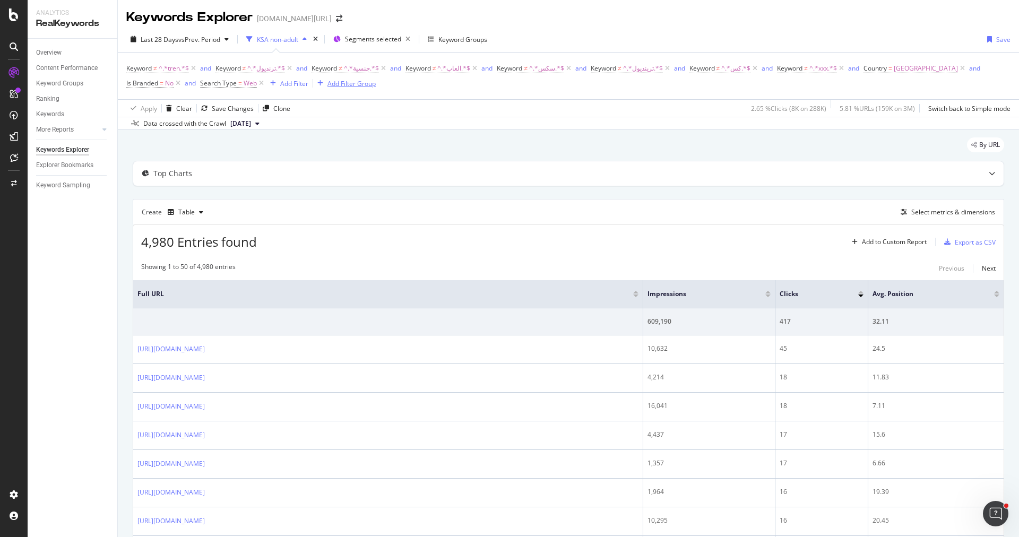
click at [349, 83] on div "Add Filter Group" at bounding box center [351, 83] width 48 height 9
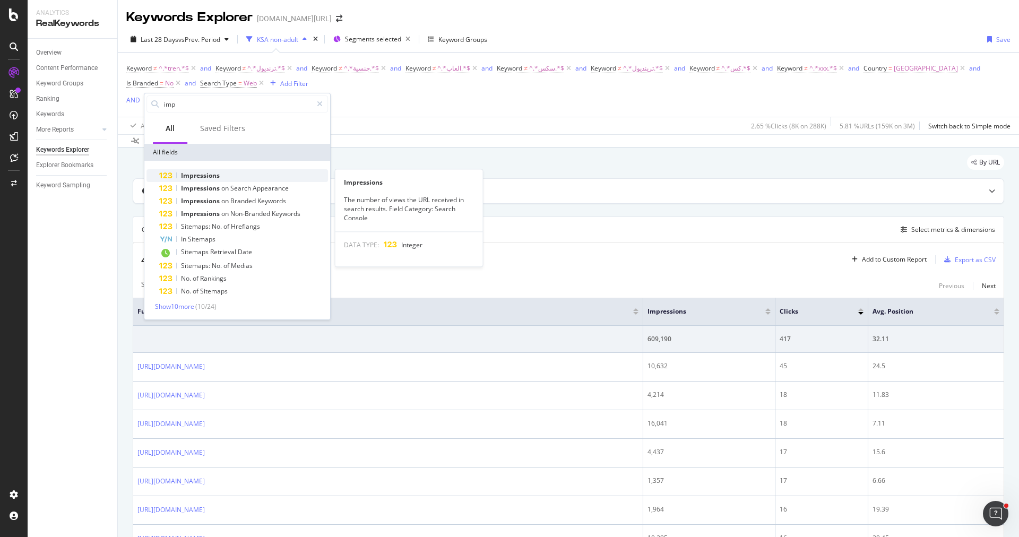
type input "imp"
click at [265, 173] on div "Impressions" at bounding box center [243, 175] width 169 height 13
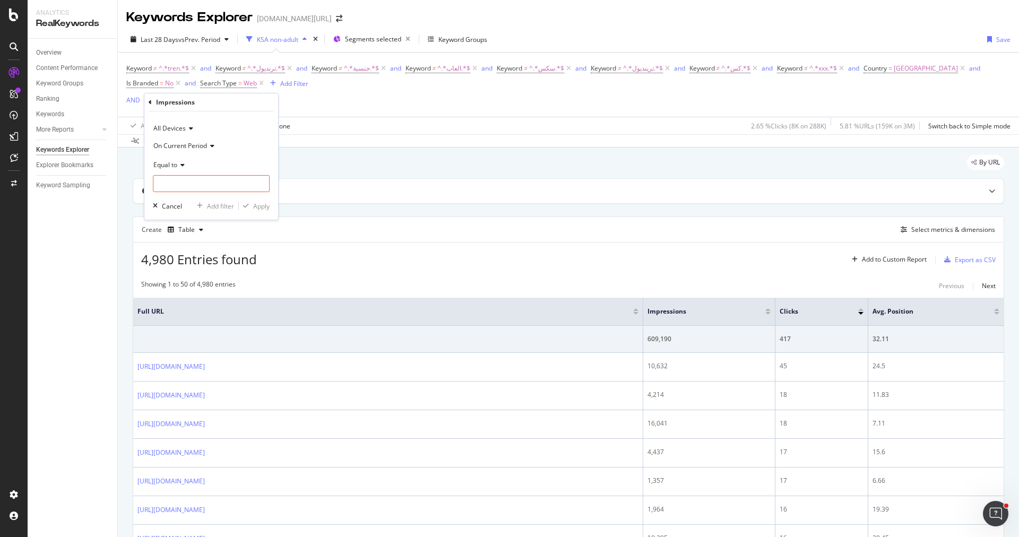
click at [198, 145] on span "On Current Period" at bounding box center [180, 145] width 54 height 9
click at [174, 165] on span "Equal to" at bounding box center [165, 164] width 24 height 9
click at [195, 252] on span "Greater than or equal to" at bounding box center [194, 255] width 72 height 9
click at [231, 187] on input "number" at bounding box center [211, 183] width 117 height 17
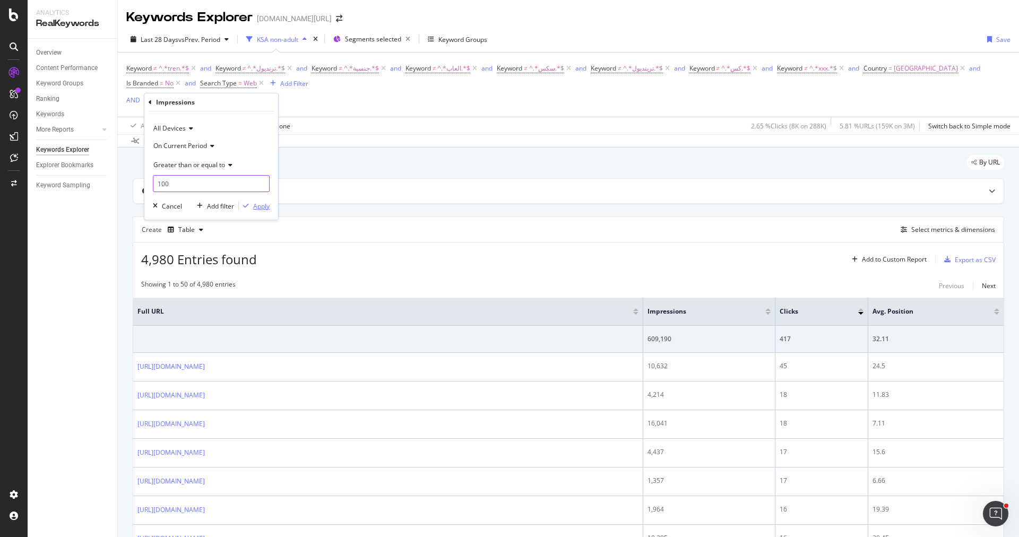
type input "100"
click at [258, 208] on div "Apply" at bounding box center [261, 206] width 16 height 9
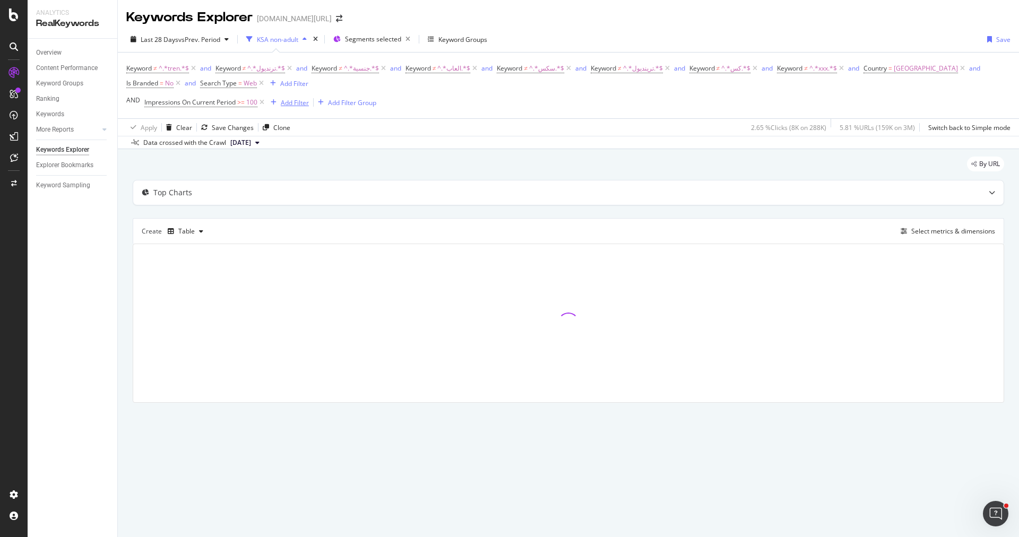
click at [298, 103] on div "Add Filter" at bounding box center [295, 102] width 28 height 9
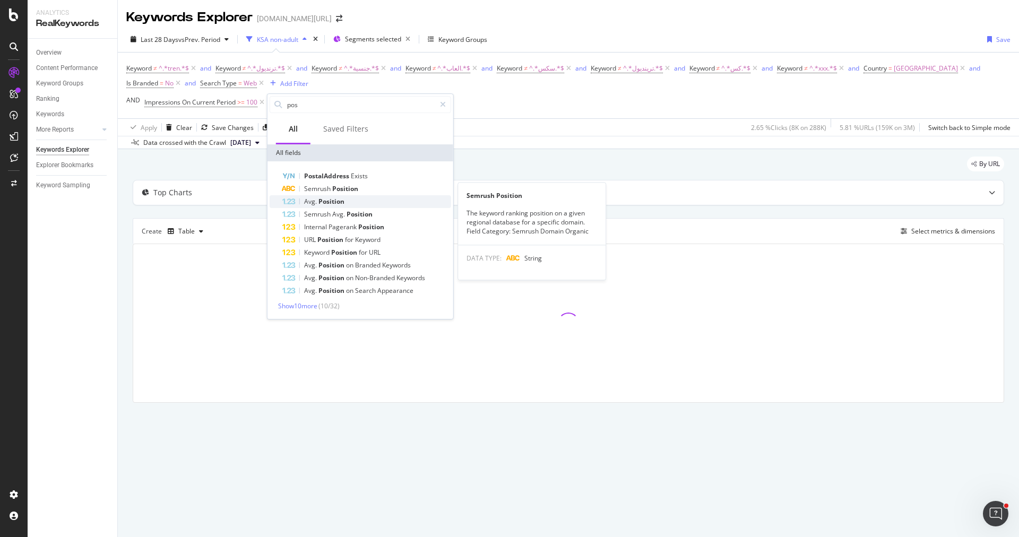
type input "pos"
click at [344, 199] on div "Avg. Position" at bounding box center [366, 201] width 169 height 13
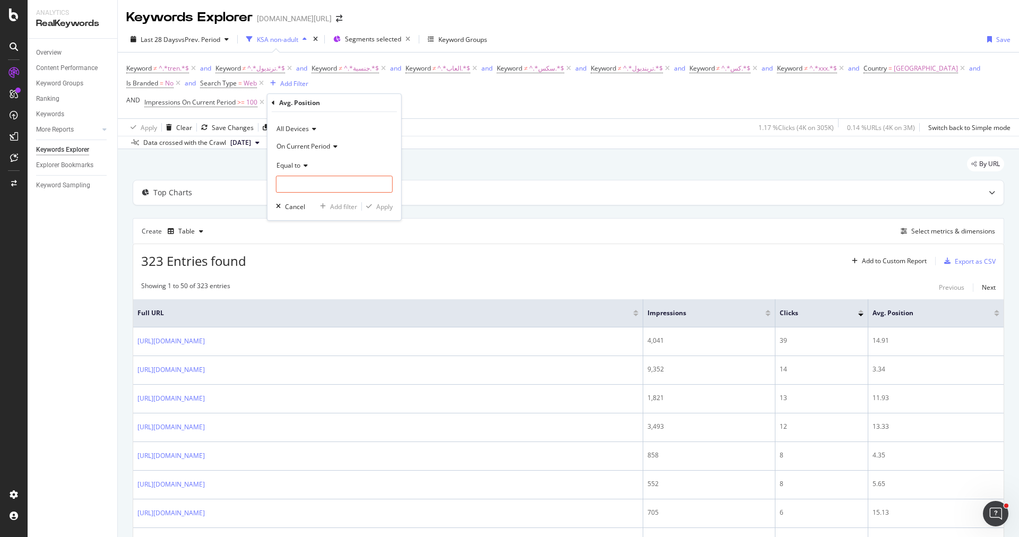
click at [304, 132] on span "All Devices" at bounding box center [293, 128] width 32 height 9
click at [304, 129] on span "All Devices" at bounding box center [293, 128] width 32 height 9
click at [303, 159] on div "Equal to" at bounding box center [334, 165] width 117 height 17
click at [318, 273] on div "Between" at bounding box center [336, 270] width 114 height 14
click at [309, 191] on input "0" at bounding box center [334, 184] width 117 height 17
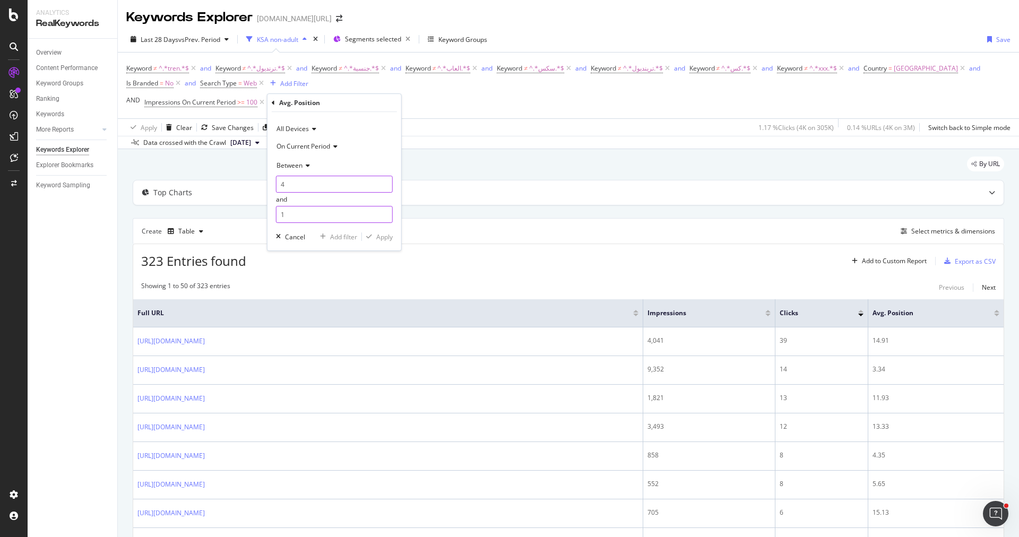
type input "4"
click at [314, 220] on input "1" at bounding box center [334, 214] width 117 height 17
type input "20"
click at [385, 237] on div "Apply" at bounding box center [384, 236] width 16 height 9
click at [770, 314] on div at bounding box center [767, 315] width 5 height 3
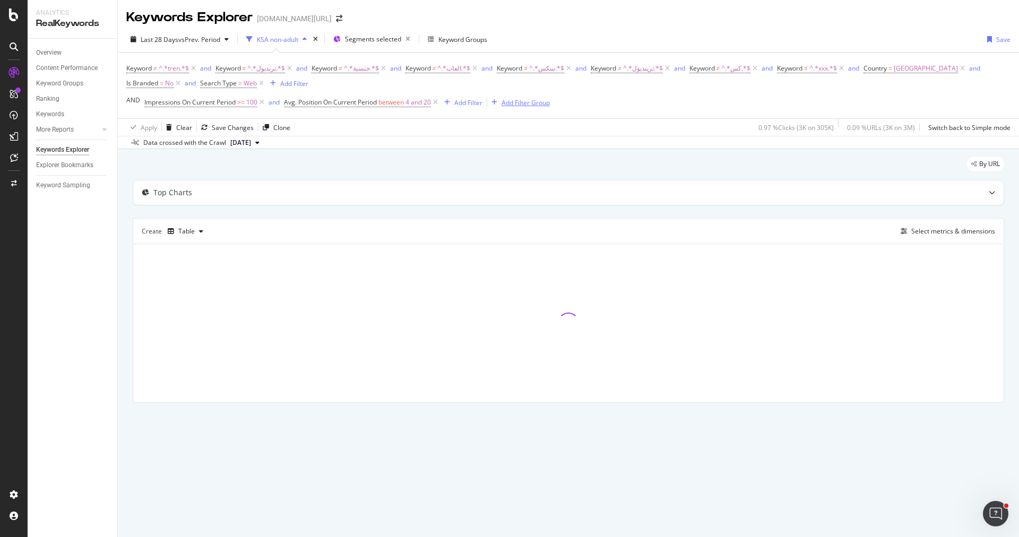
click at [509, 96] on button "Add Filter Group" at bounding box center [518, 102] width 63 height 13
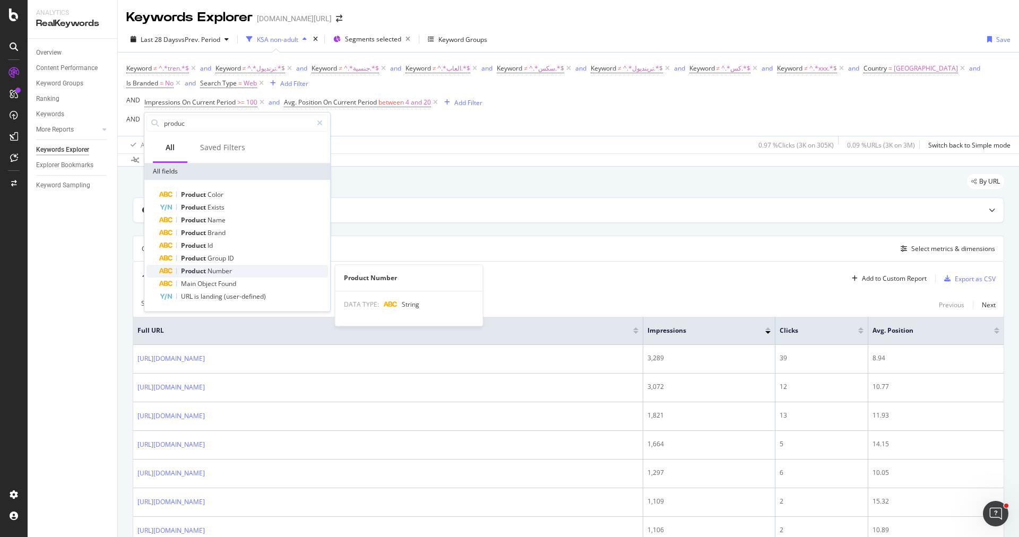
type input "produc"
click at [249, 272] on div "Product Number" at bounding box center [243, 271] width 169 height 13
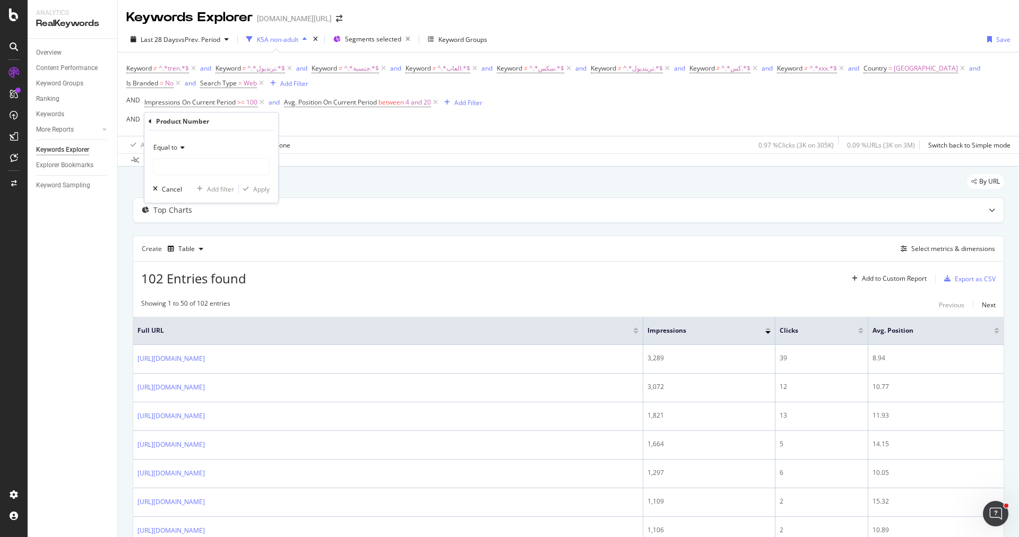
click at [151, 120] on icon at bounding box center [150, 121] width 3 height 6
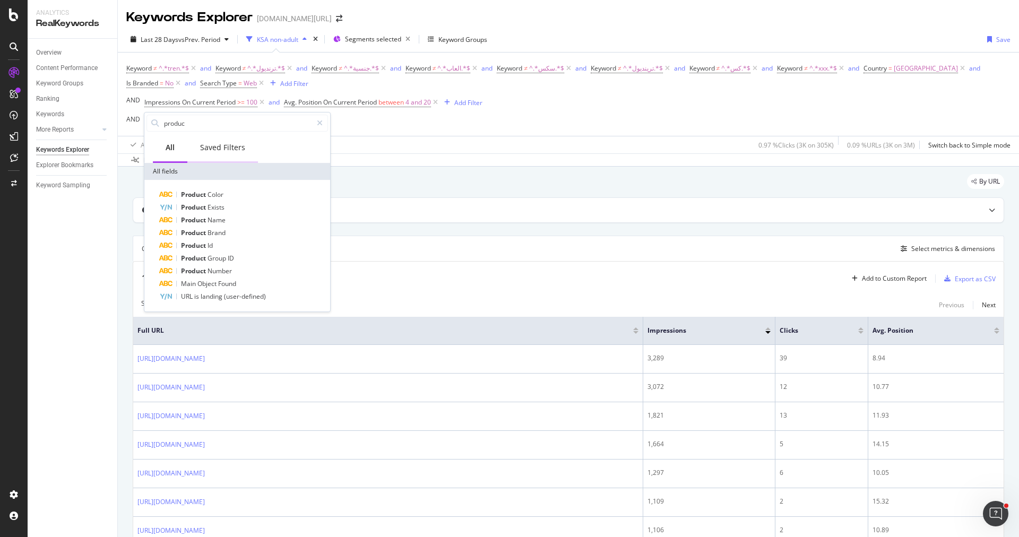
type input "p"
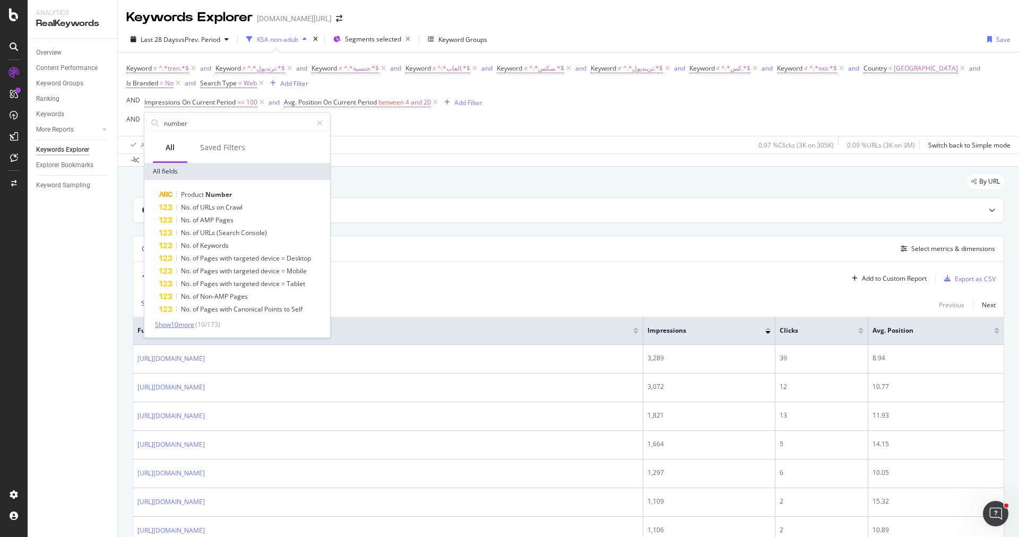
type input "p"
type input "product"
click at [194, 325] on span "Show 10 more" at bounding box center [174, 324] width 39 height 9
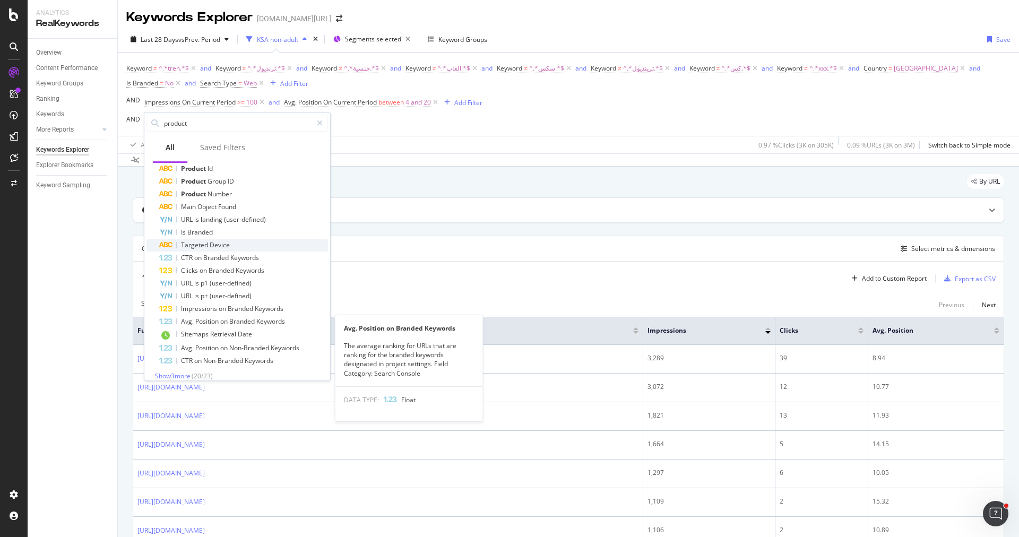
scroll to position [84, 0]
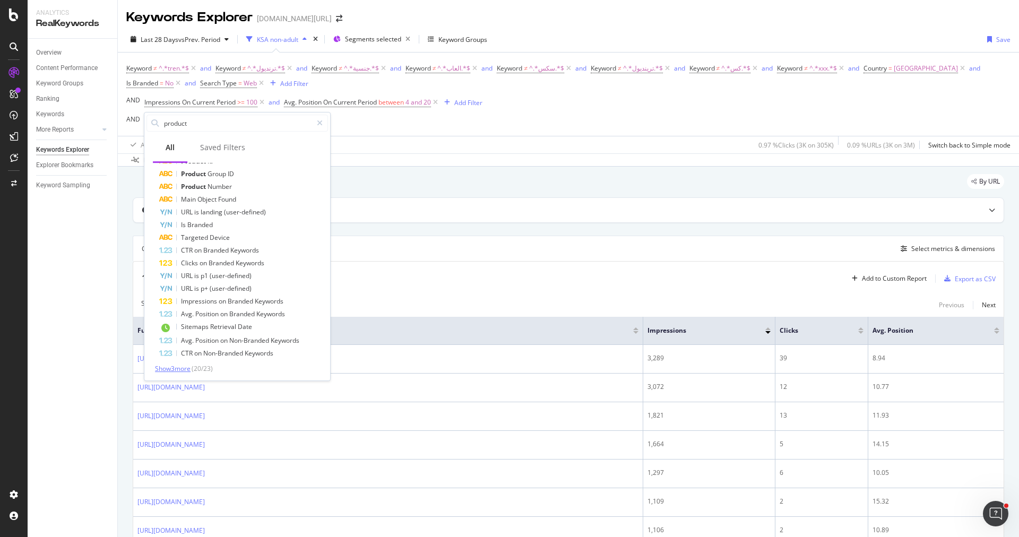
click at [191, 368] on span "Show 3 more" at bounding box center [173, 368] width 36 height 9
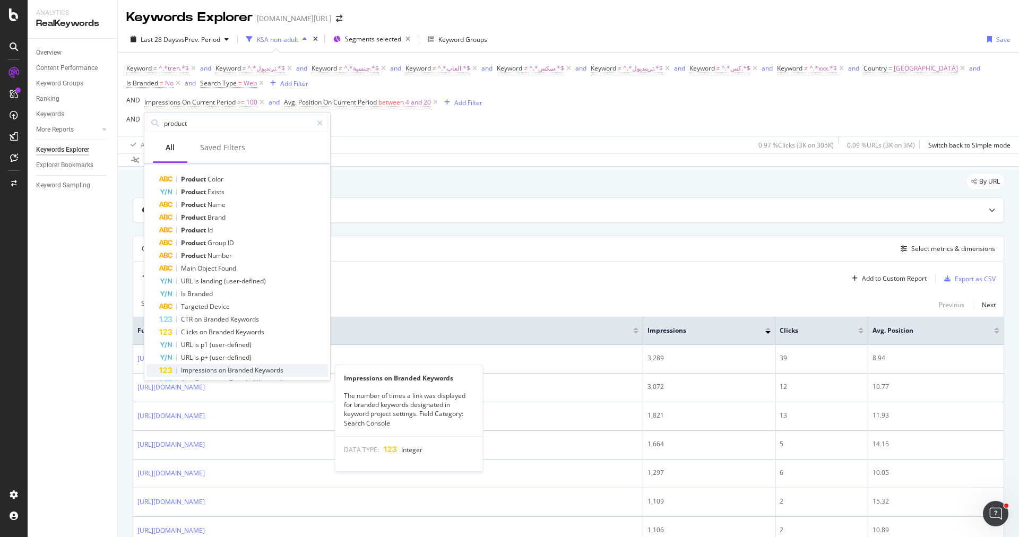
scroll to position [0, 0]
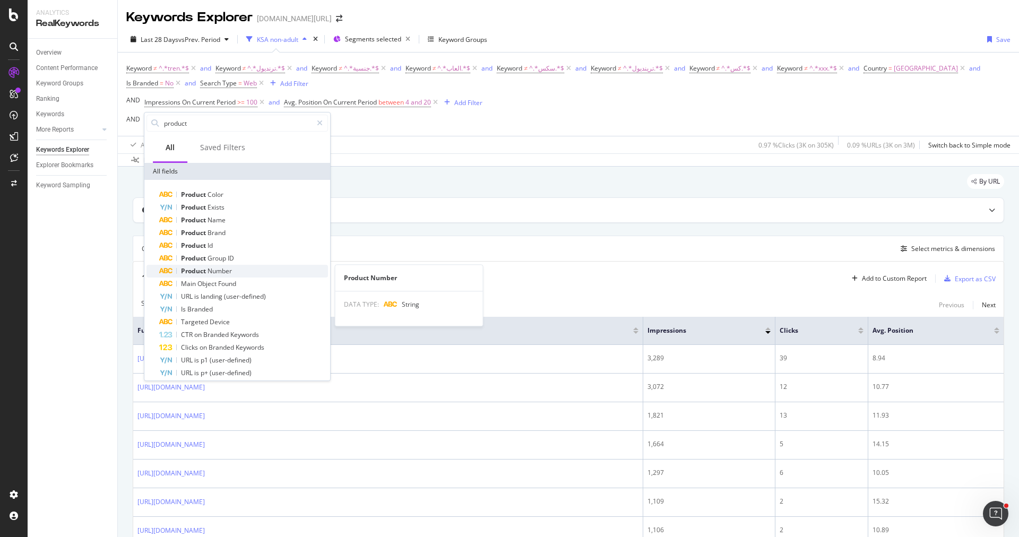
click at [252, 273] on div "Product Number" at bounding box center [243, 271] width 169 height 13
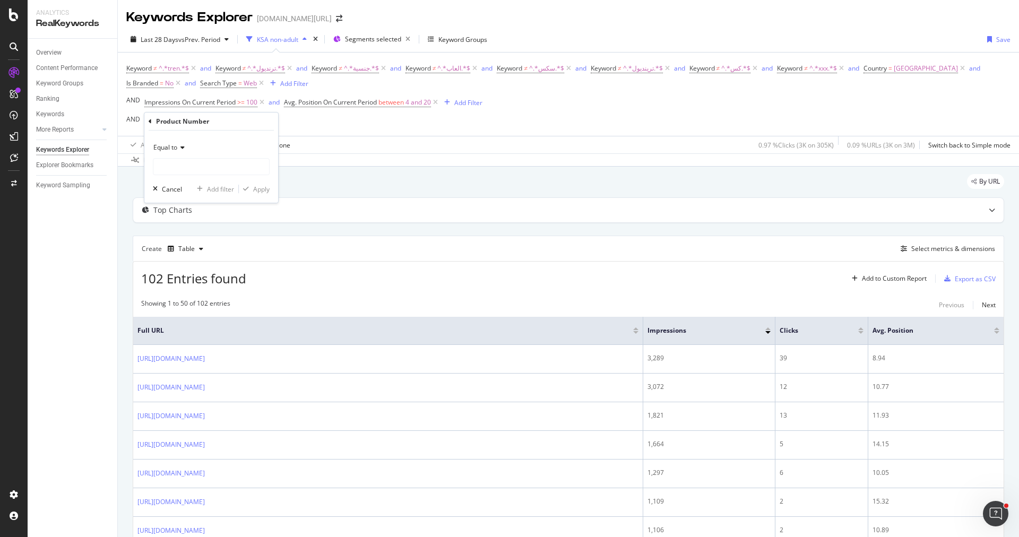
click at [170, 148] on span "Equal to" at bounding box center [165, 147] width 24 height 9
click at [239, 135] on div "Equal to Cancel Add filter Apply" at bounding box center [211, 167] width 134 height 72
click at [230, 174] on div at bounding box center [211, 166] width 117 height 17
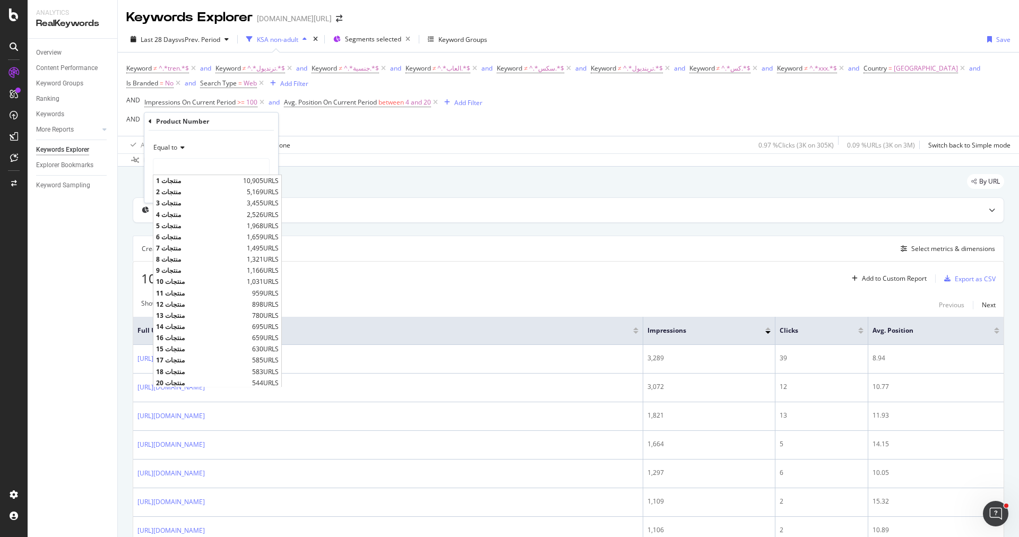
click at [179, 145] on icon at bounding box center [180, 147] width 7 height 6
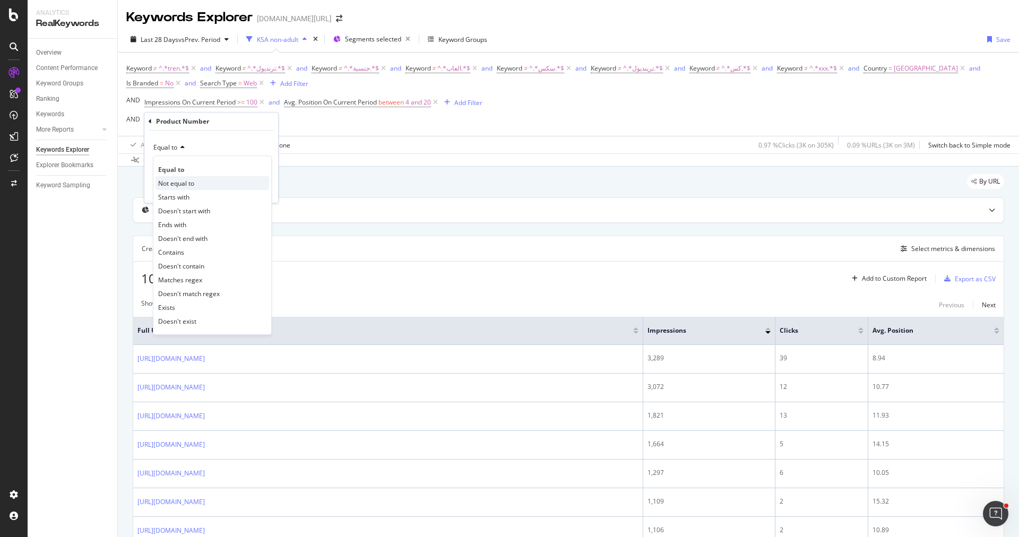
click at [194, 187] on div "Not equal to" at bounding box center [213, 183] width 114 height 14
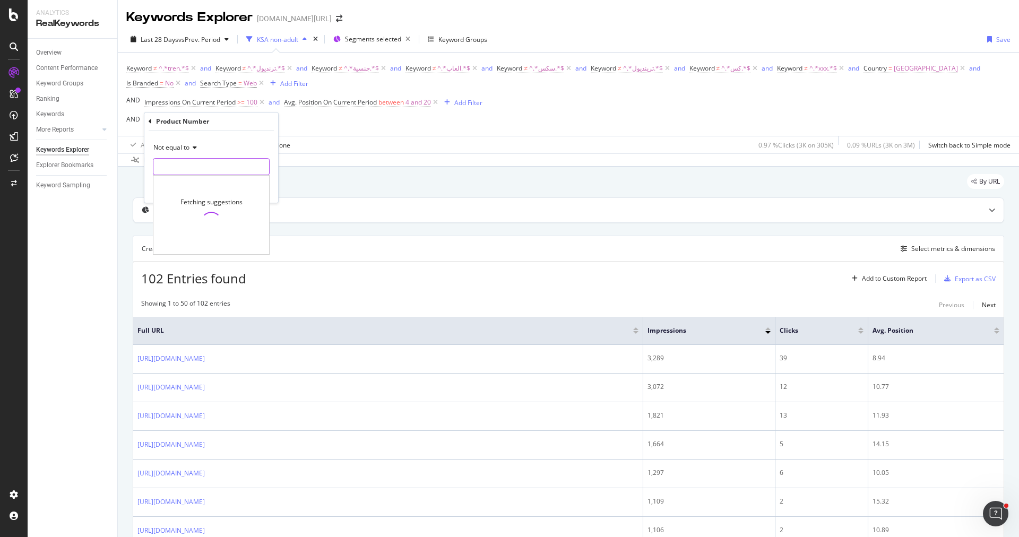
click at [199, 170] on input "text" at bounding box center [211, 166] width 116 height 17
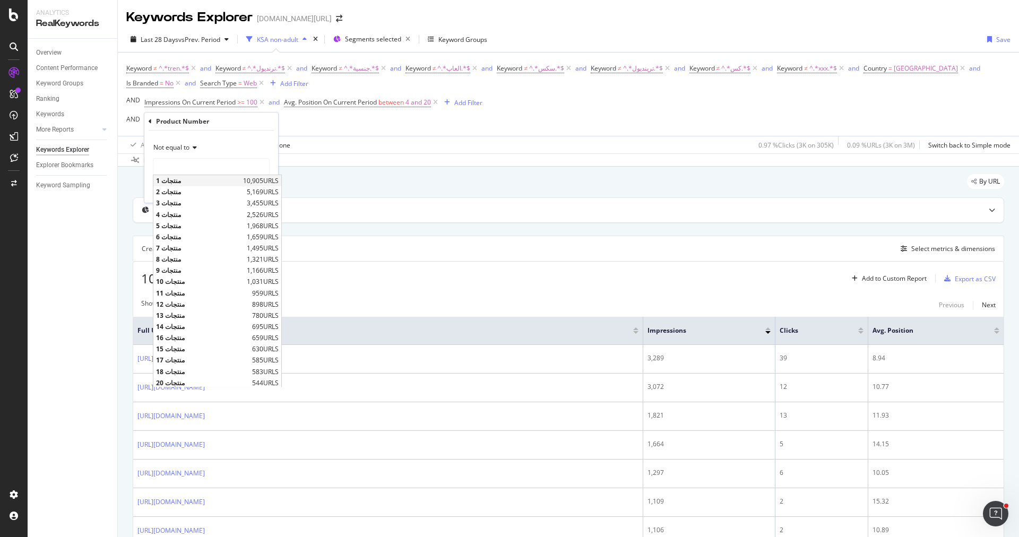
click at [199, 177] on span "1 منتجات" at bounding box center [198, 180] width 84 height 9
type input "1 منتجات"
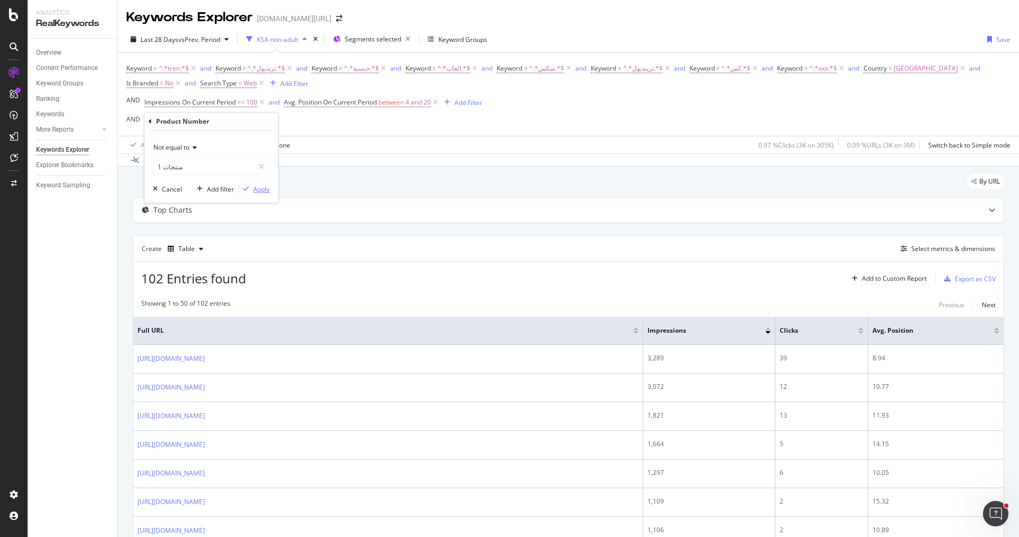
click at [266, 187] on div "Apply" at bounding box center [261, 189] width 16 height 9
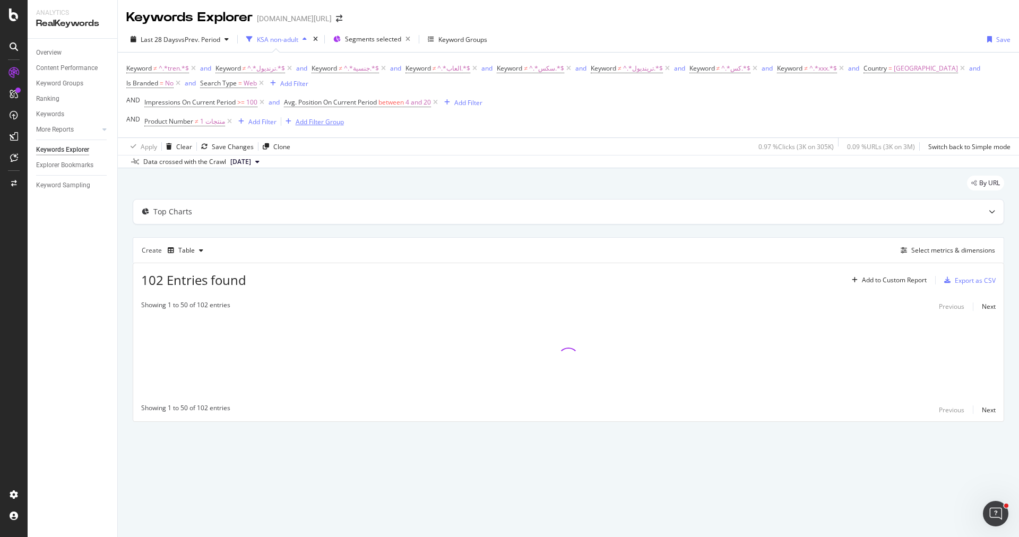
click at [319, 117] on div "Add Filter Group" at bounding box center [320, 121] width 48 height 9
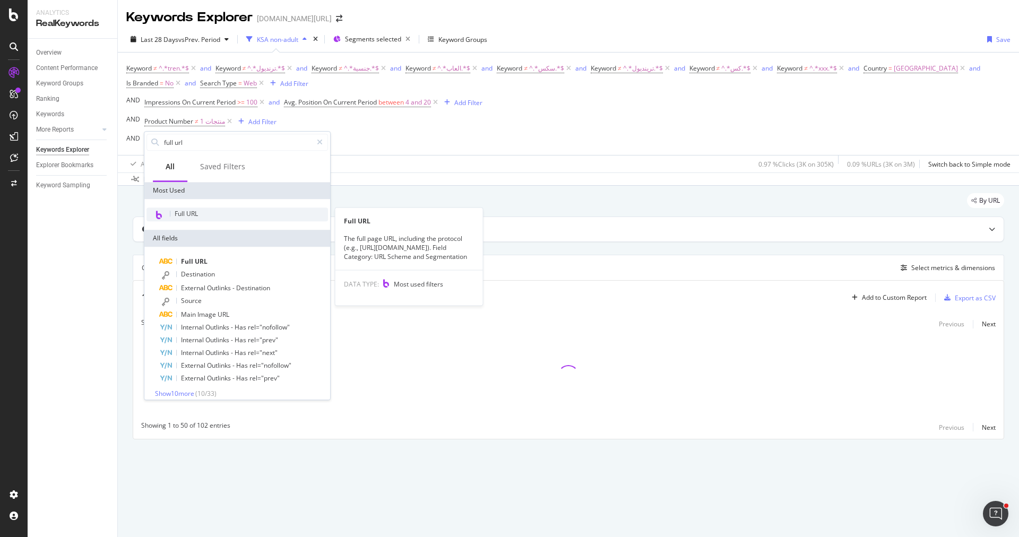
type input "full url"
click at [264, 217] on div "Full URL" at bounding box center [237, 215] width 182 height 14
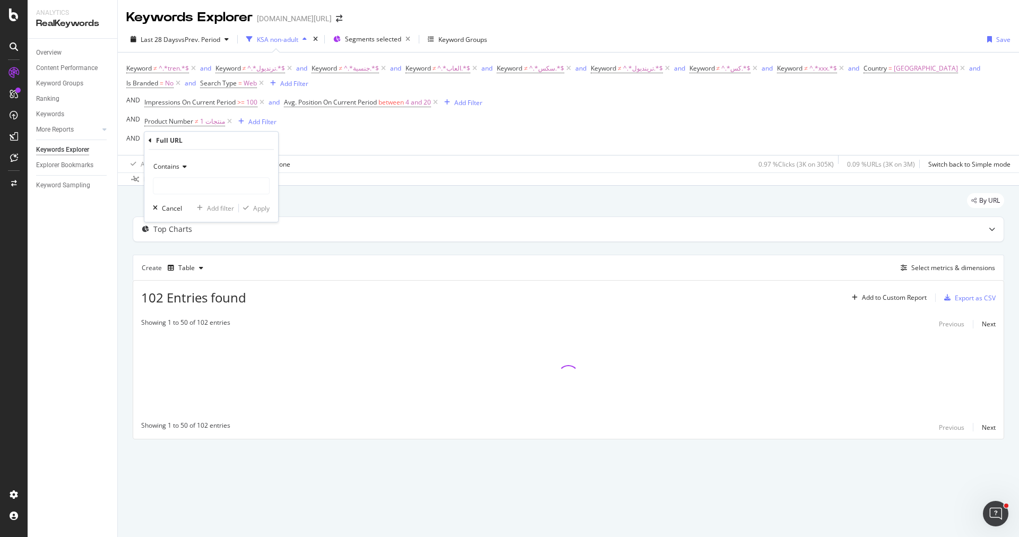
click at [182, 169] on div "Contains" at bounding box center [211, 166] width 117 height 17
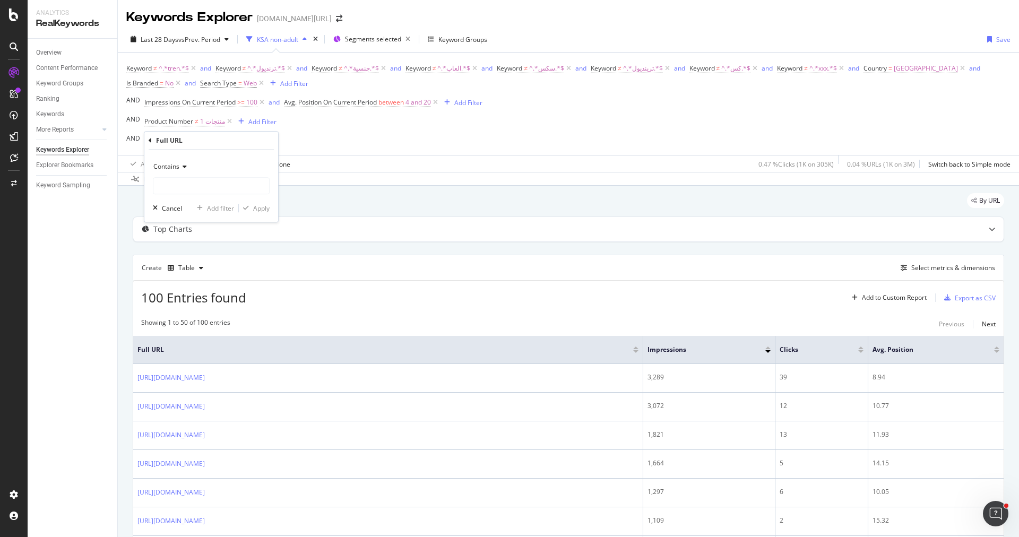
click at [177, 168] on span "Contains" at bounding box center [166, 166] width 26 height 9
click at [183, 277] on div "Contains" at bounding box center [213, 271] width 114 height 14
click at [173, 167] on span "Contains" at bounding box center [166, 166] width 26 height 9
click at [185, 284] on span "Doesn't contain" at bounding box center [181, 285] width 46 height 9
click at [205, 190] on input "text" at bounding box center [211, 185] width 116 height 17
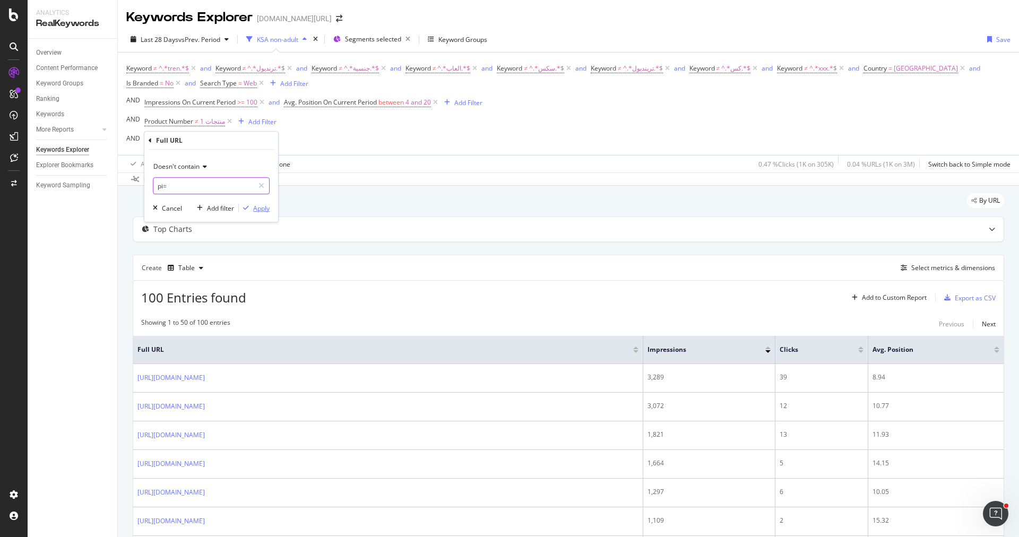
type input "pi="
click at [266, 208] on div "Apply" at bounding box center [261, 208] width 16 height 9
click at [249, 119] on div "Add Filter" at bounding box center [262, 121] width 28 height 9
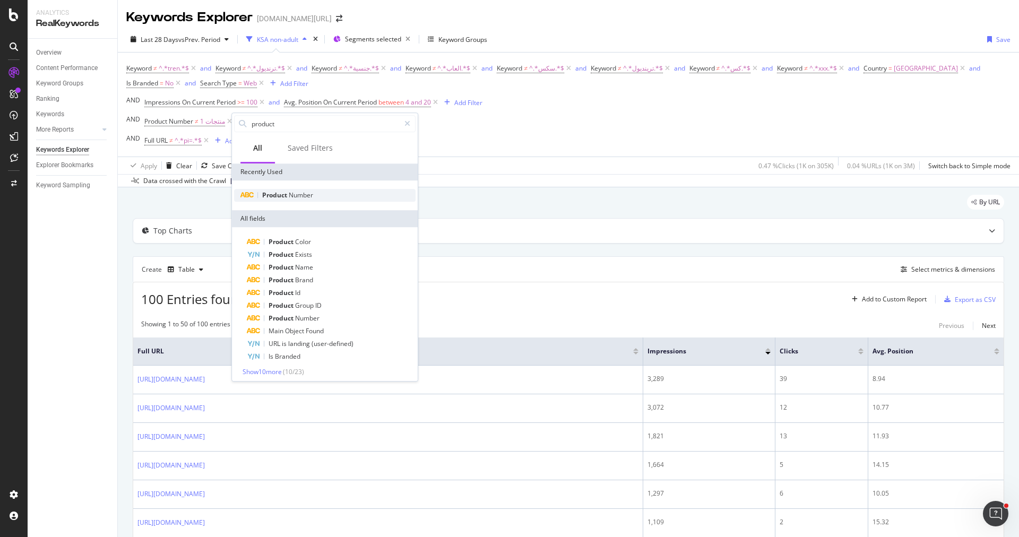
type input "product"
click at [287, 198] on span "Product" at bounding box center [275, 195] width 27 height 9
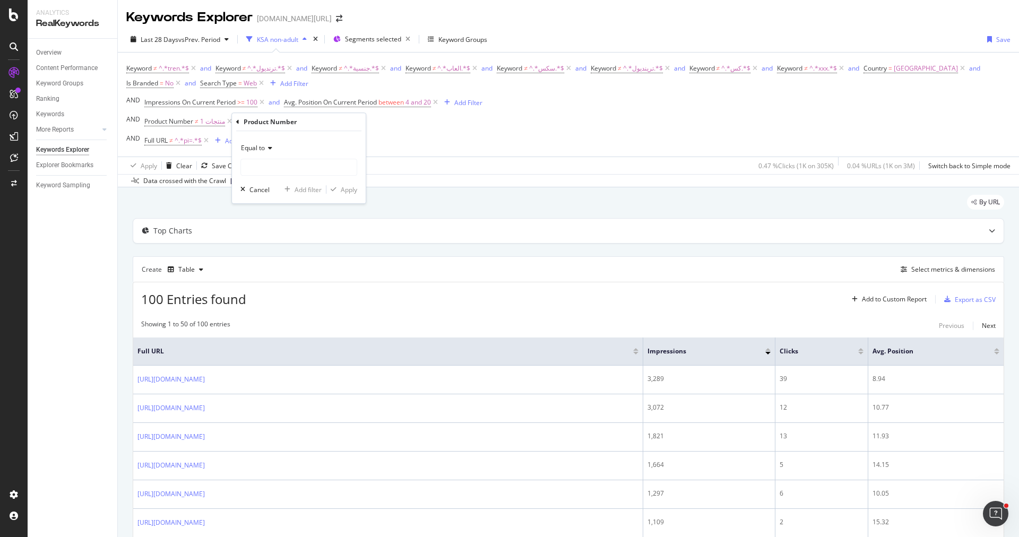
click at [259, 148] on span "Equal to" at bounding box center [253, 147] width 24 height 9
click at [281, 180] on span "Not equal to" at bounding box center [264, 183] width 36 height 9
click at [289, 160] on input "text" at bounding box center [299, 167] width 116 height 17
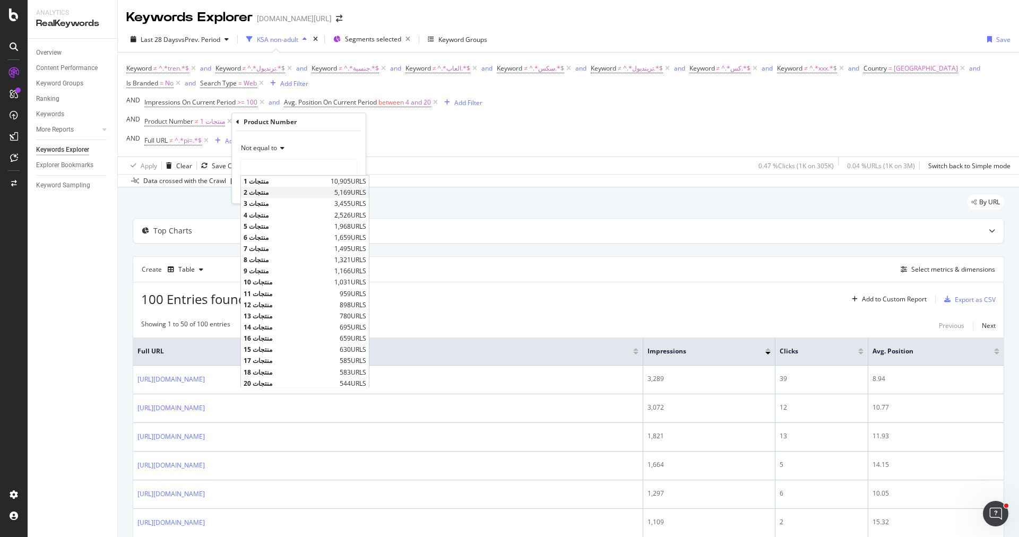
click at [293, 192] on span "2 منتجات" at bounding box center [288, 192] width 88 height 9
type input "2 منتجات"
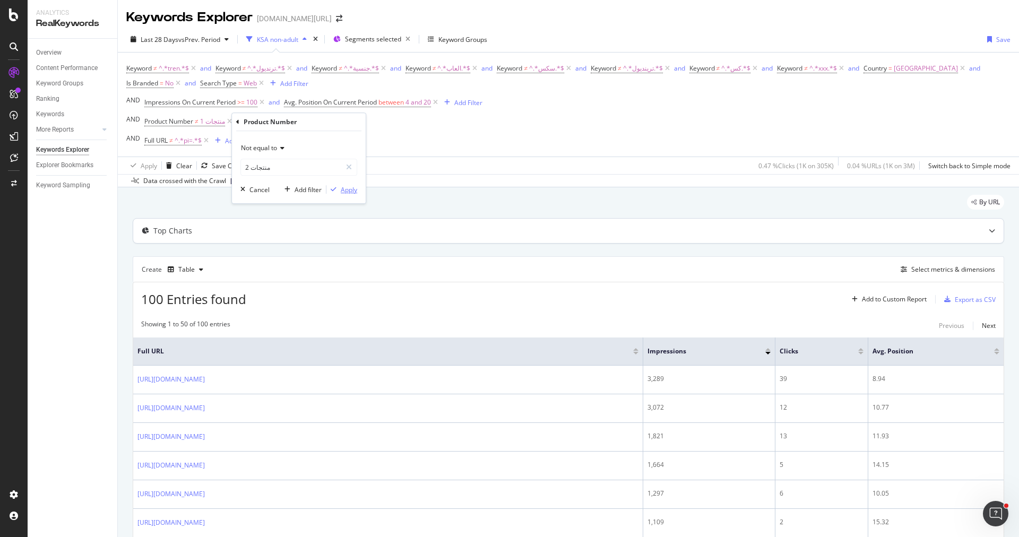
click at [343, 191] on div "Apply" at bounding box center [349, 189] width 16 height 9
click at [918, 268] on div "Select metrics & dimensions" at bounding box center [953, 269] width 84 height 9
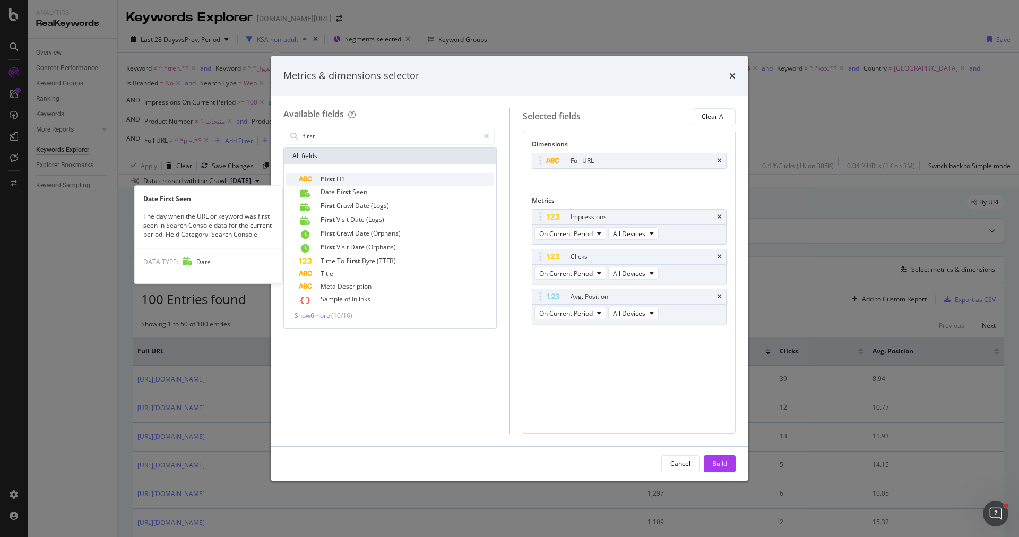
type input "first"
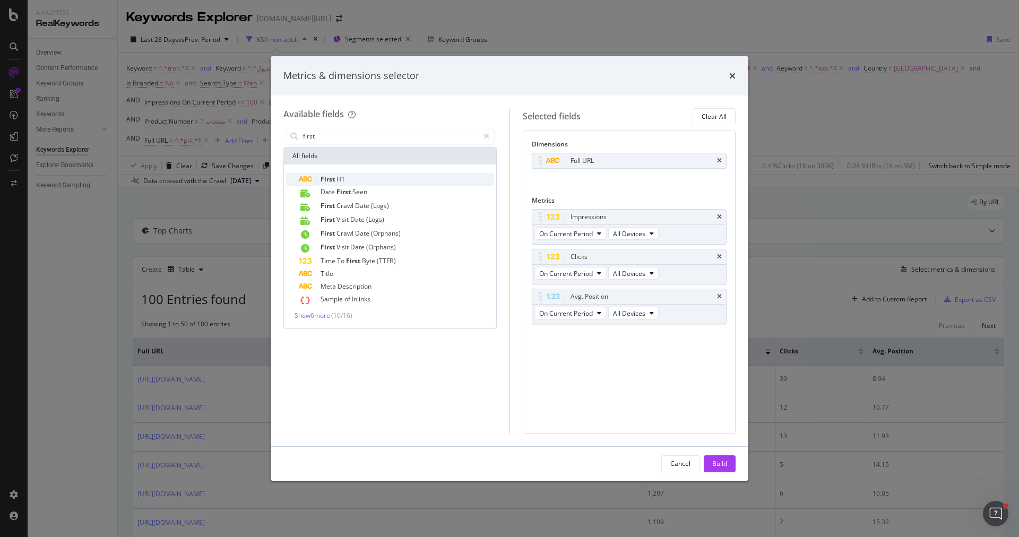
click at [415, 176] on div "First H1" at bounding box center [396, 179] width 195 height 13
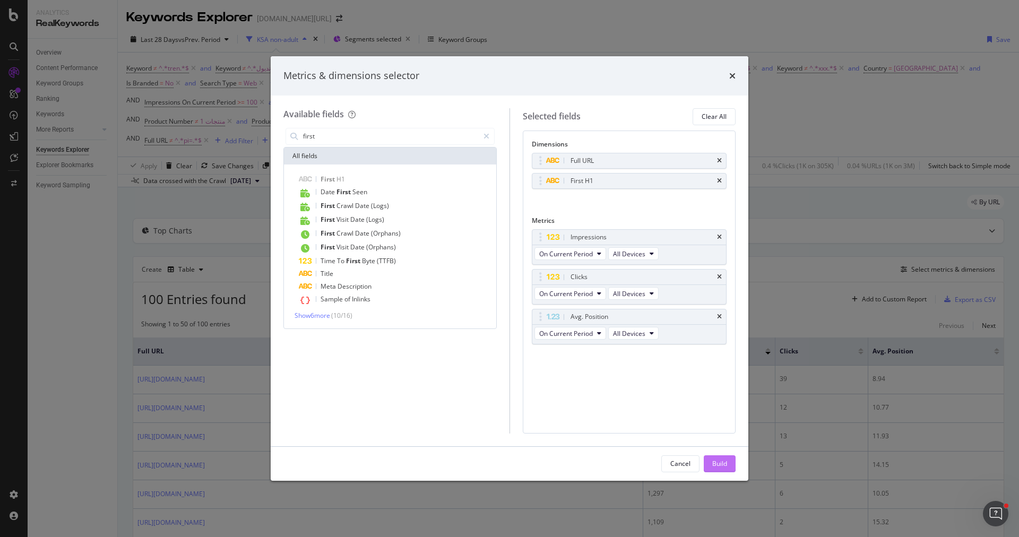
click at [722, 460] on div "Build" at bounding box center [719, 463] width 15 height 9
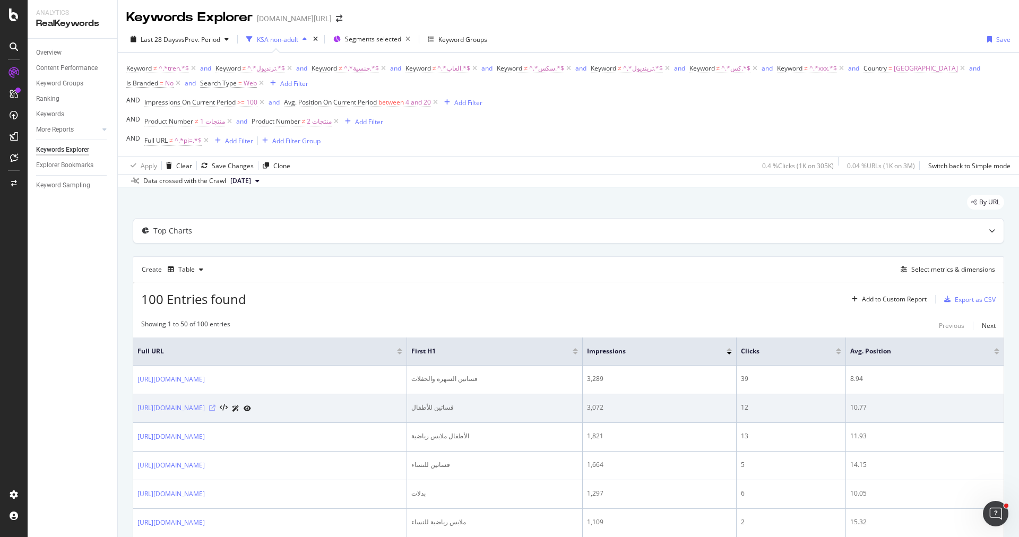
click at [215, 405] on icon at bounding box center [212, 408] width 6 height 6
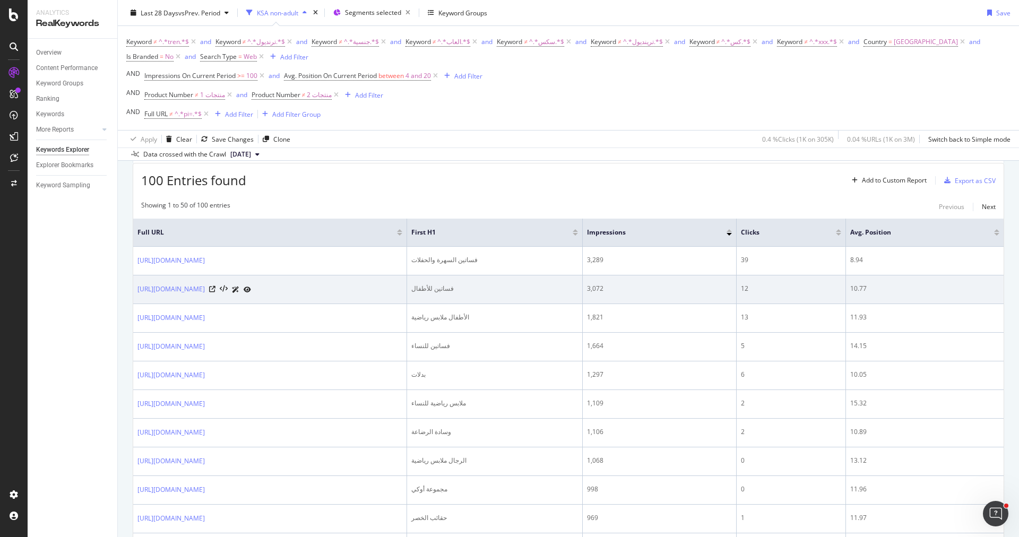
scroll to position [129, 0]
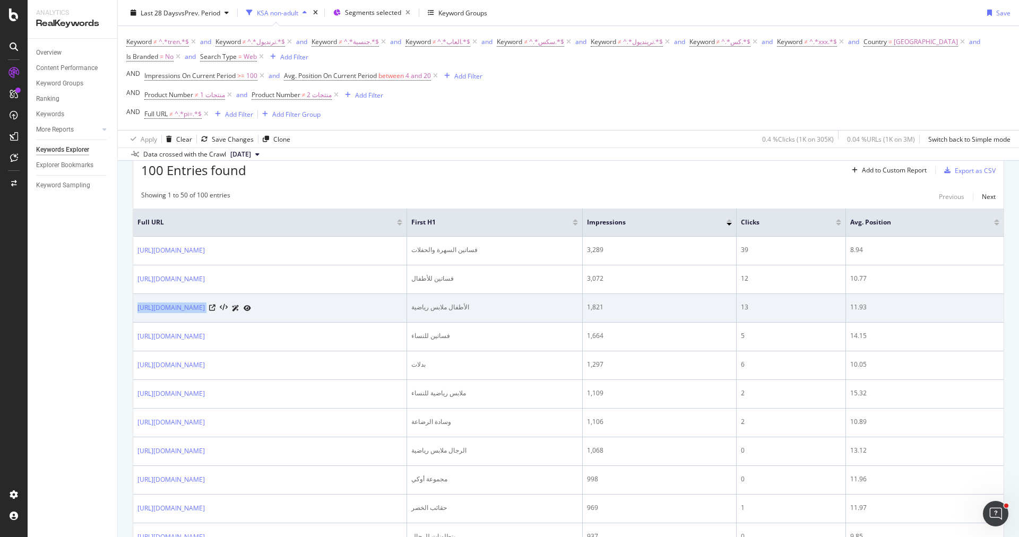
drag, startPoint x: 316, startPoint y: 305, endPoint x: 134, endPoint y: 304, distance: 182.6
click at [134, 304] on td "[URL][DOMAIN_NAME]" at bounding box center [270, 308] width 274 height 29
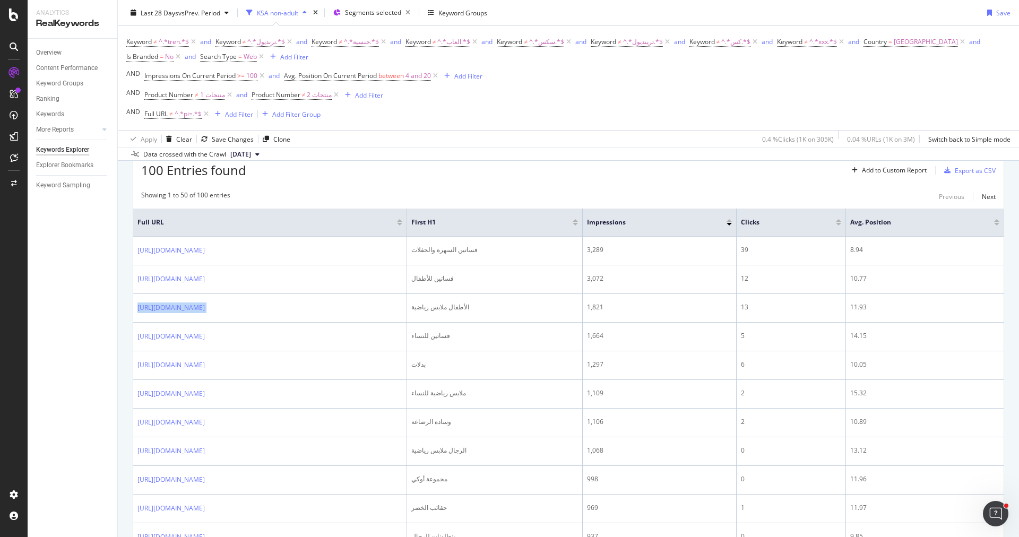
copy div "[URL][DOMAIN_NAME]"
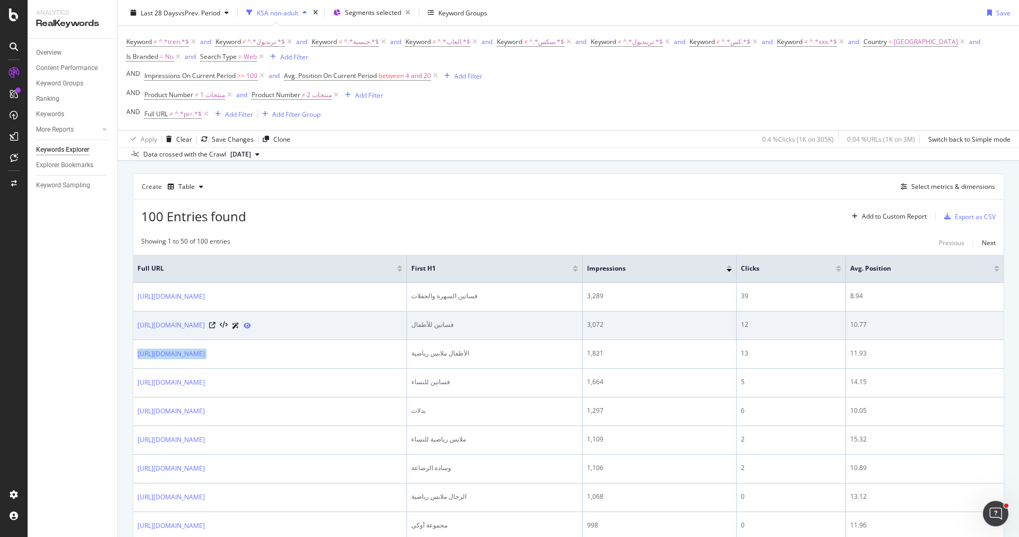
scroll to position [81, 0]
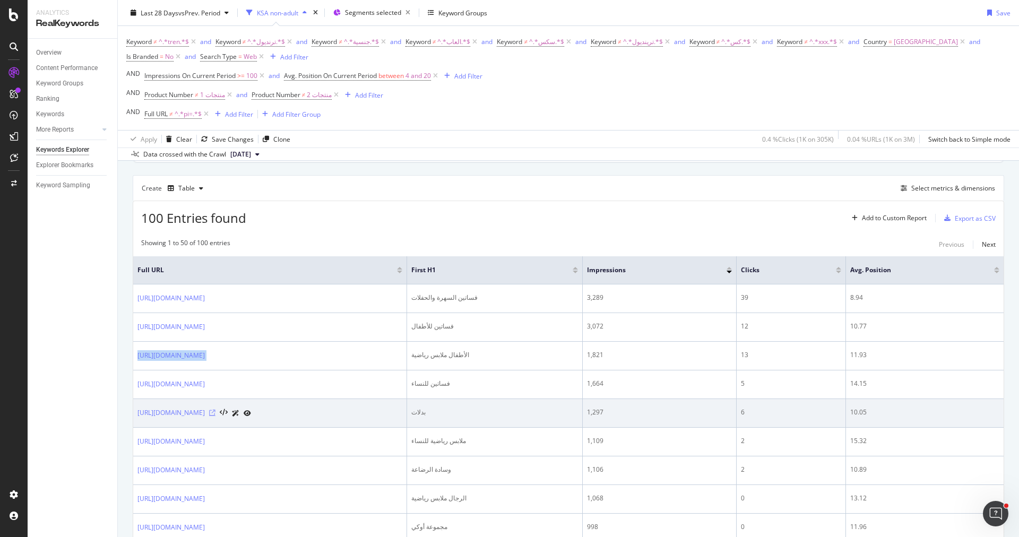
click at [215, 410] on icon at bounding box center [212, 413] width 6 height 6
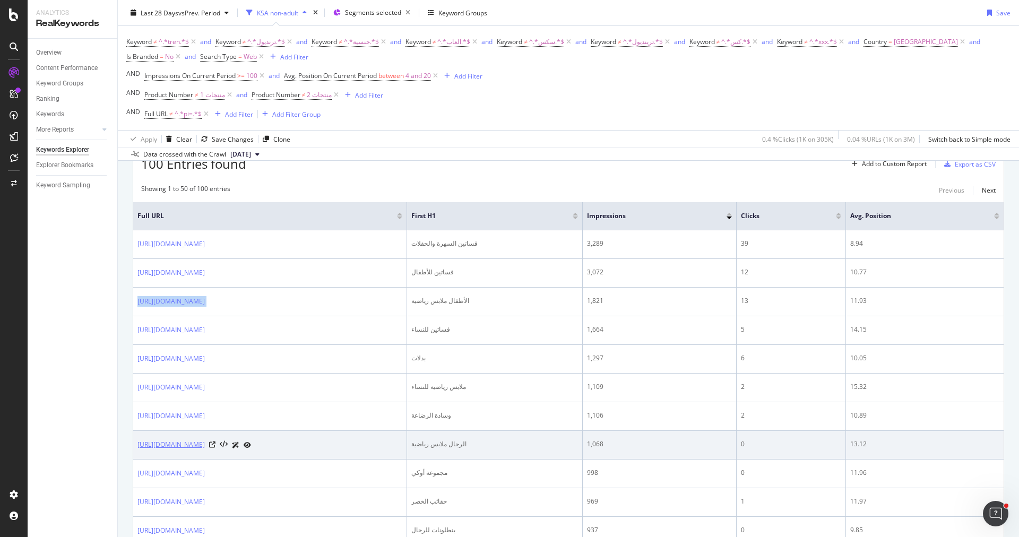
scroll to position [134, 0]
click at [215, 443] on icon at bounding box center [212, 446] width 6 height 6
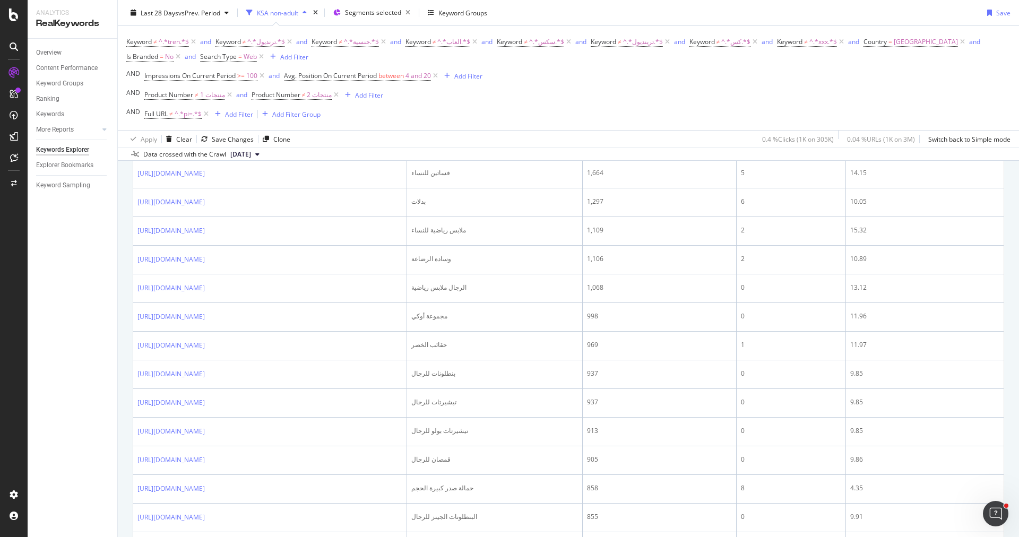
scroll to position [292, 0]
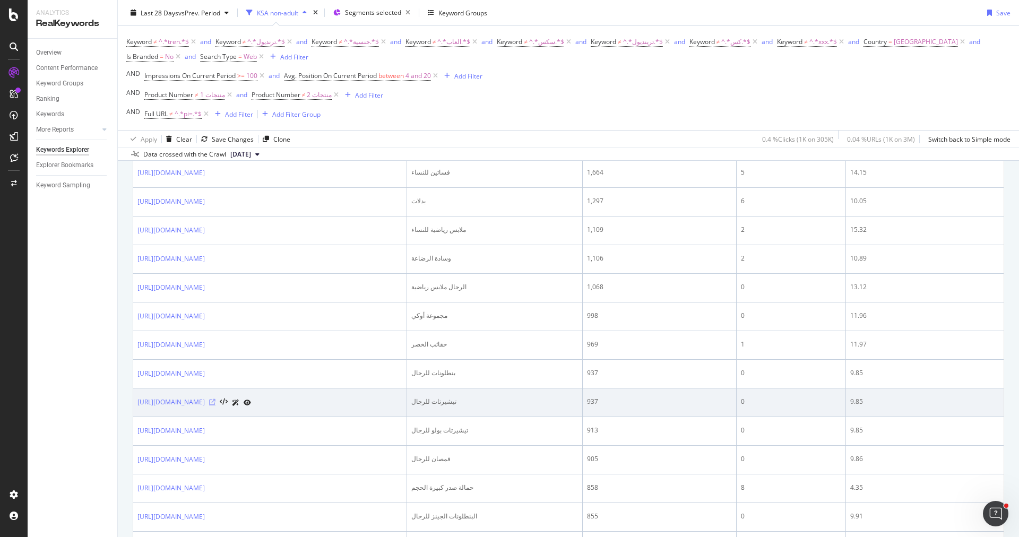
click at [215, 399] on icon at bounding box center [212, 402] width 6 height 6
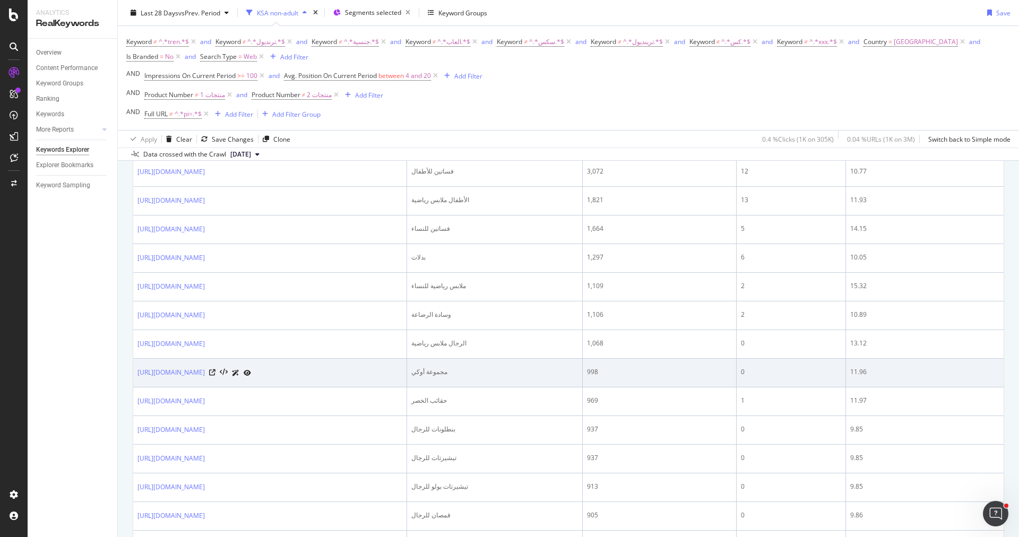
scroll to position [278, 0]
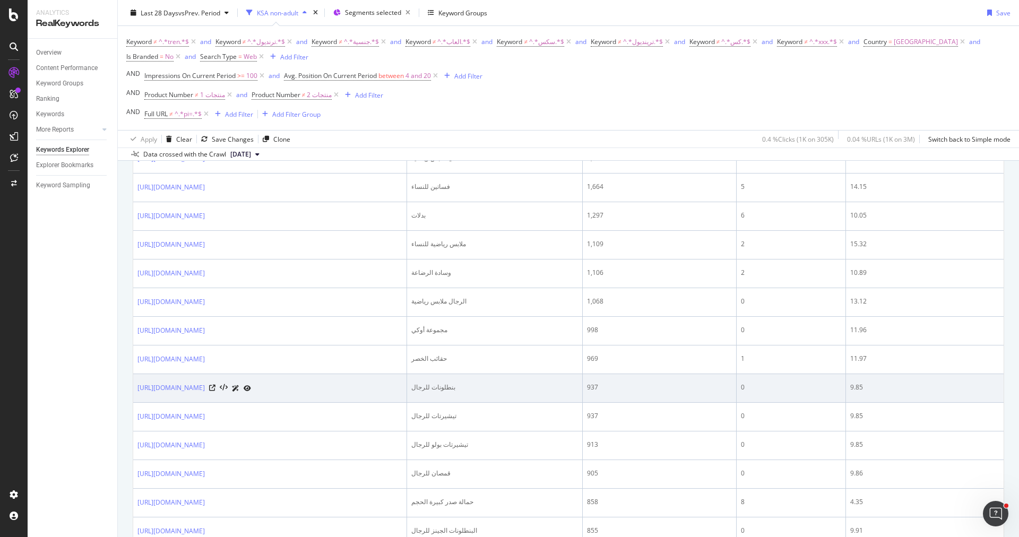
drag, startPoint x: 135, startPoint y: 383, endPoint x: 286, endPoint y: 383, distance: 150.7
click at [286, 383] on td "[URL][DOMAIN_NAME]" at bounding box center [270, 388] width 274 height 29
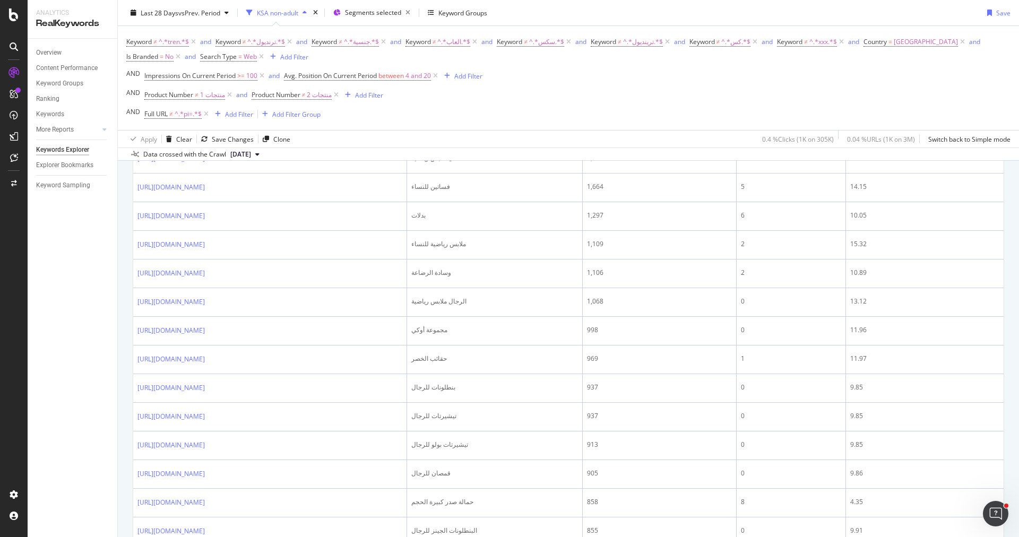
copy link "[URL][DOMAIN_NAME]"
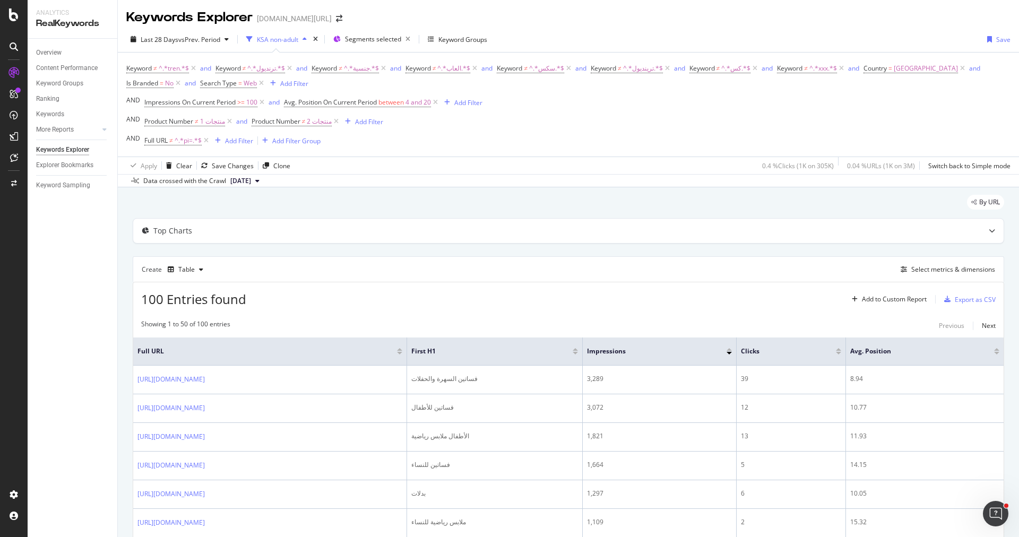
scroll to position [592, 0]
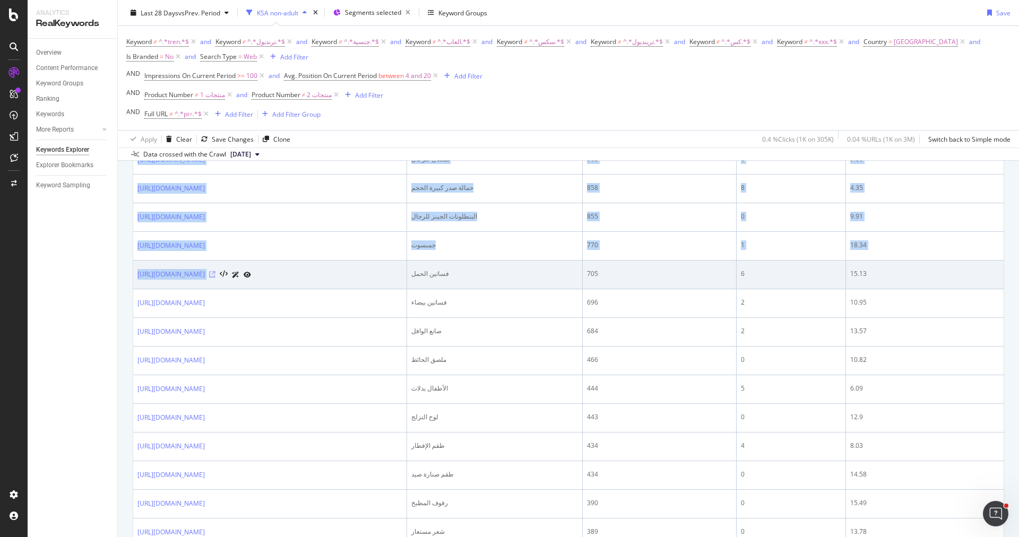
drag, startPoint x: 138, startPoint y: 267, endPoint x: 316, endPoint y: 270, distance: 178.3
click at [316, 270] on div "By URL Top Charts Create Table Select metrics & dimensions 100 Entries found Ad…" at bounding box center [568, 431] width 901 height 1672
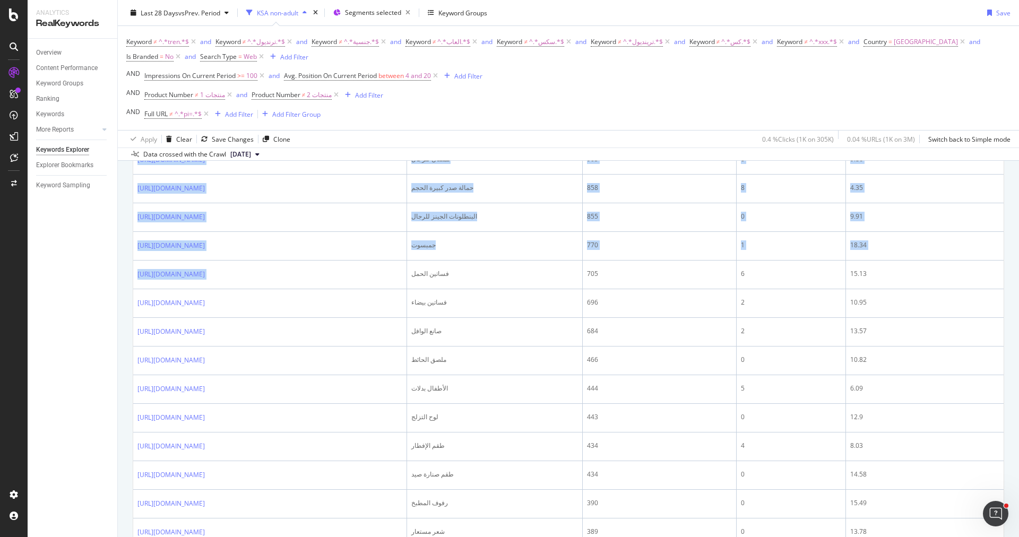
click at [131, 269] on div "By URL Top Charts Create Table Select metrics & dimensions 100 Entries found Ad…" at bounding box center [568, 431] width 901 height 1672
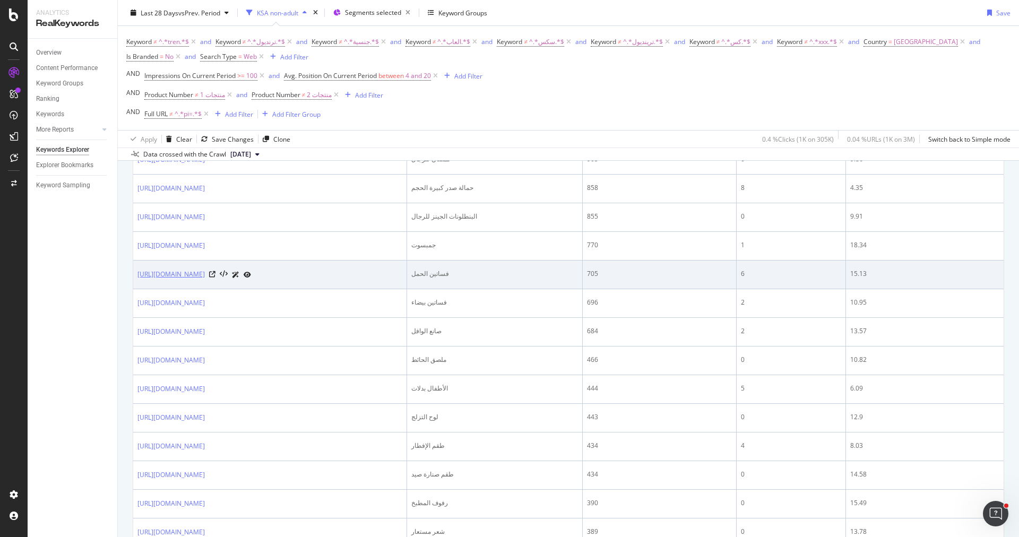
drag, startPoint x: 132, startPoint y: 266, endPoint x: 278, endPoint y: 267, distance: 145.4
click at [278, 266] on div "100 Entries found Add to Custom Report Export as CSV Showing 1 to 50 of 100 ent…" at bounding box center [568, 460] width 871 height 1540
click at [205, 269] on link "[URL][DOMAIN_NAME]" at bounding box center [170, 274] width 67 height 11
click at [215, 271] on icon at bounding box center [212, 274] width 6 height 6
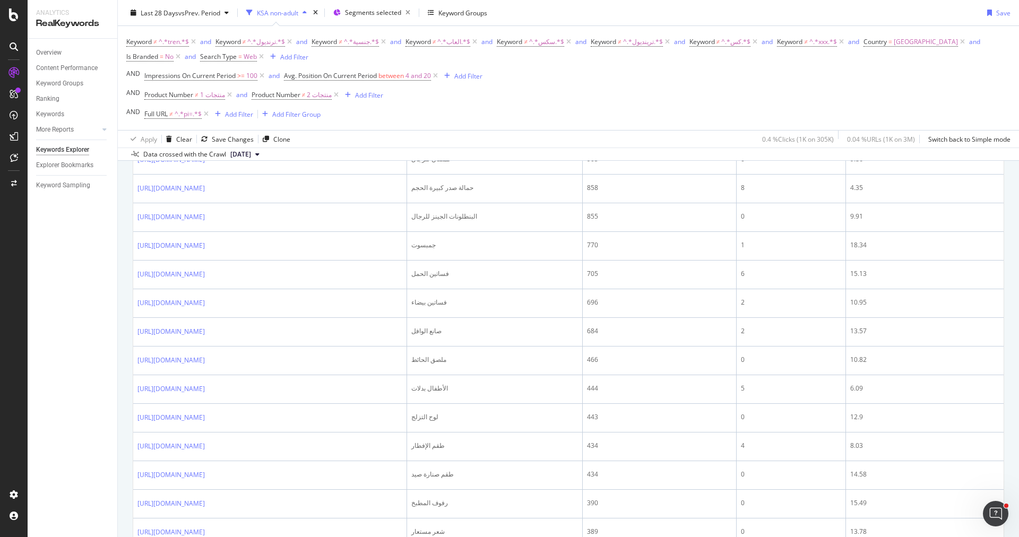
click at [130, 283] on div "By URL Top Charts Create Table Select metrics & dimensions 100 Entries found Ad…" at bounding box center [568, 431] width 901 height 1672
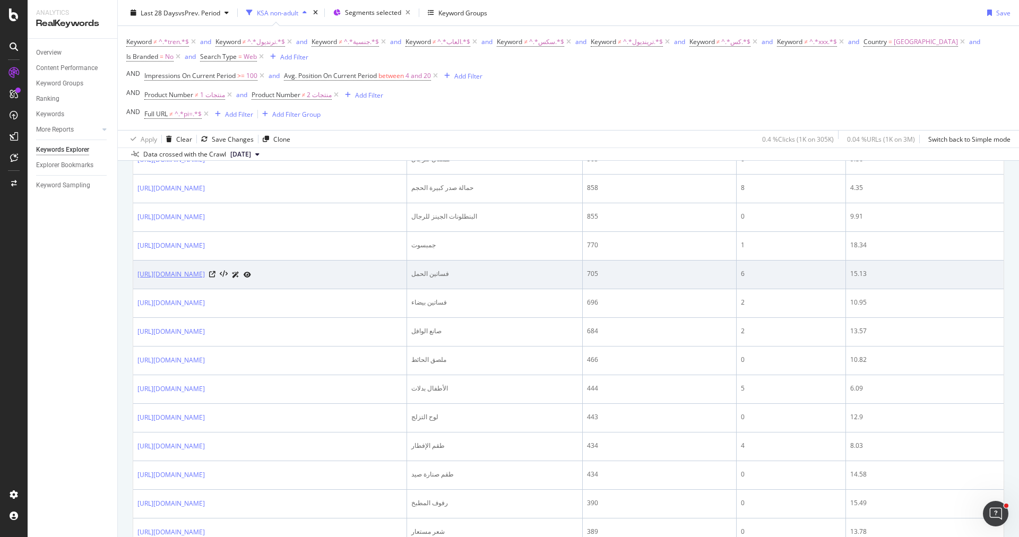
drag, startPoint x: 133, startPoint y: 269, endPoint x: 310, endPoint y: 267, distance: 177.3
click at [310, 267] on td "[URL][DOMAIN_NAME]" at bounding box center [270, 275] width 274 height 29
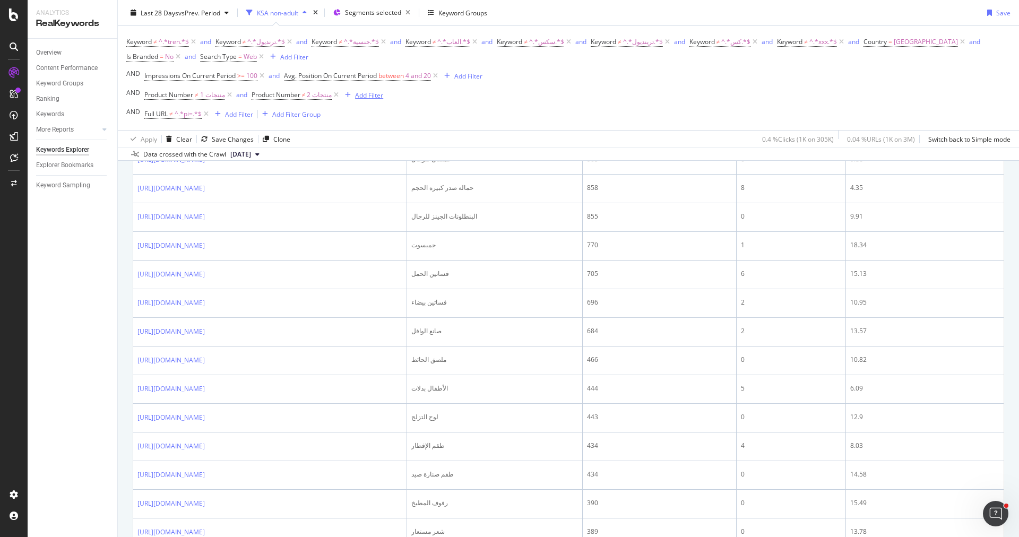
copy link "[URL][DOMAIN_NAME]"
click at [97, 303] on div "Overview Content Performance Keyword Groups Ranking Keywords More Reports Count…" at bounding box center [73, 288] width 90 height 498
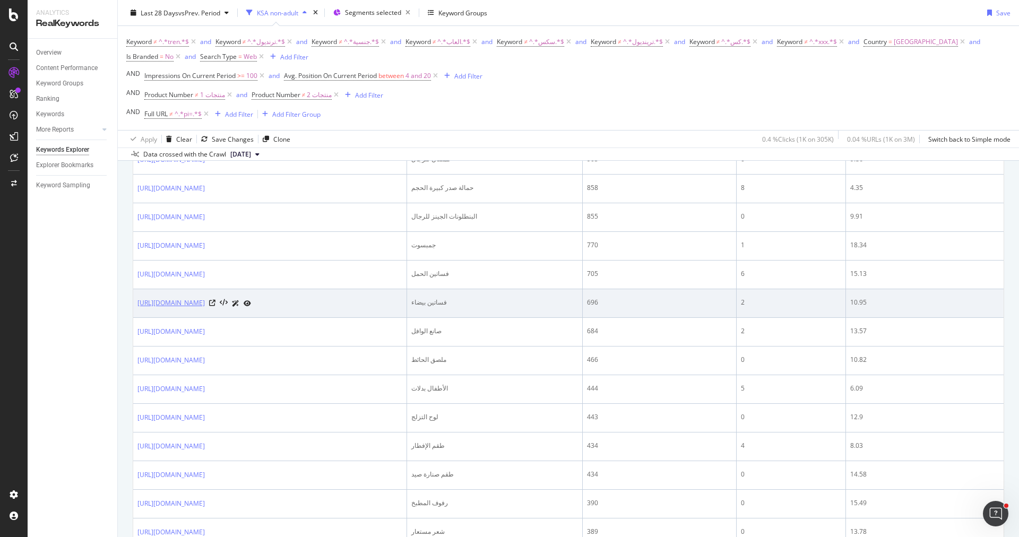
drag, startPoint x: 132, startPoint y: 296, endPoint x: 261, endPoint y: 296, distance: 129.0
click at [261, 296] on div "100 Entries found Add to Custom Report Export as CSV Showing 1 to 50 of 100 ent…" at bounding box center [568, 460] width 871 height 1540
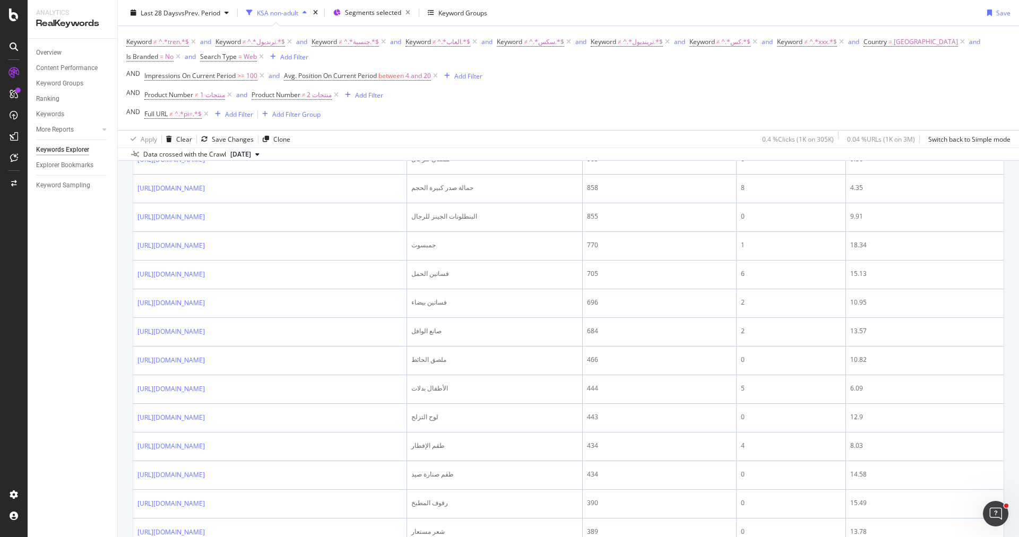
click at [130, 304] on div "By URL Top Charts Create Table Select metrics & dimensions 100 Entries found Ad…" at bounding box center [568, 431] width 901 height 1672
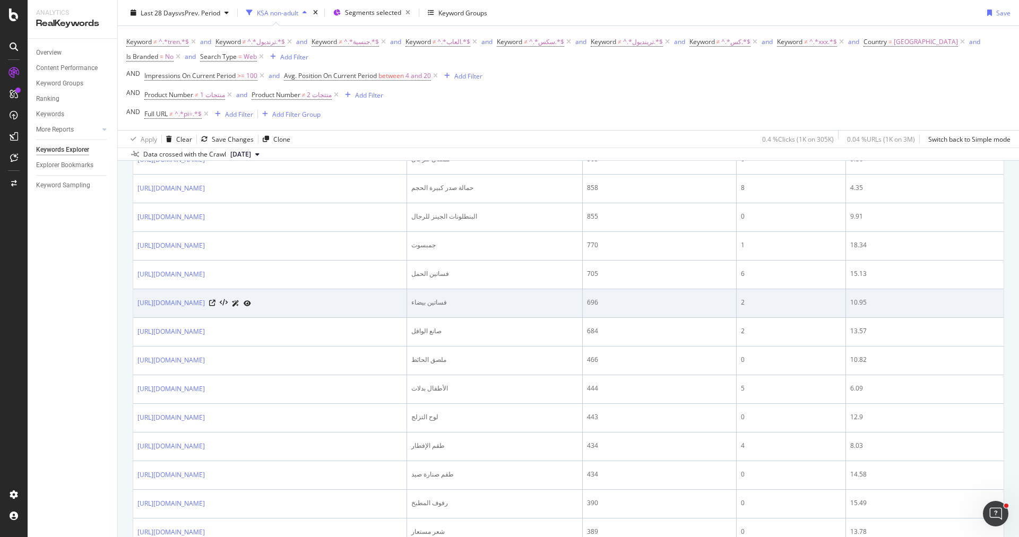
drag, startPoint x: 133, startPoint y: 295, endPoint x: 295, endPoint y: 298, distance: 161.9
click at [295, 298] on td "[URL][DOMAIN_NAME]" at bounding box center [270, 303] width 274 height 29
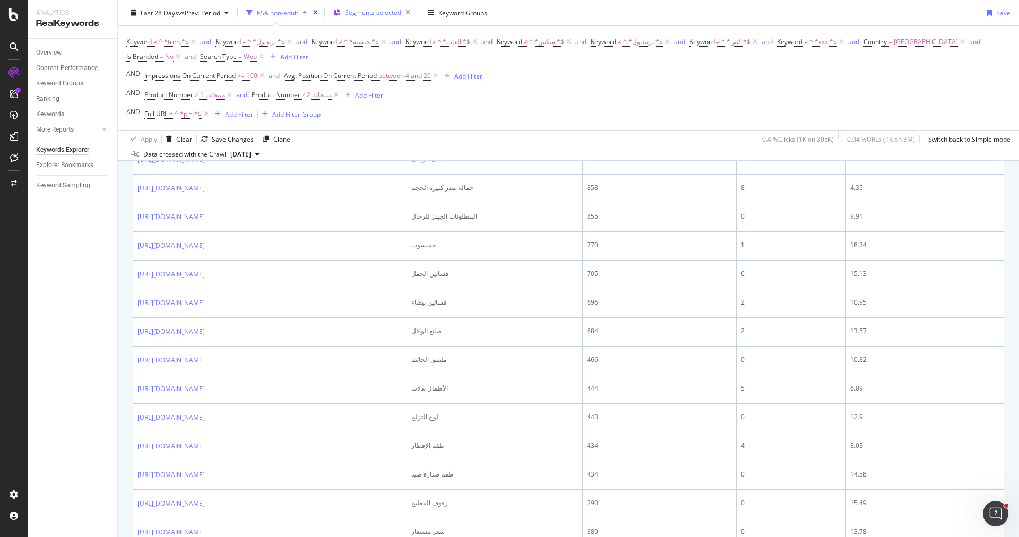
copy link "[URL][DOMAIN_NAME]"
click at [107, 325] on div "Overview Content Performance Keyword Groups Ranking Keywords More Reports Count…" at bounding box center [73, 288] width 90 height 498
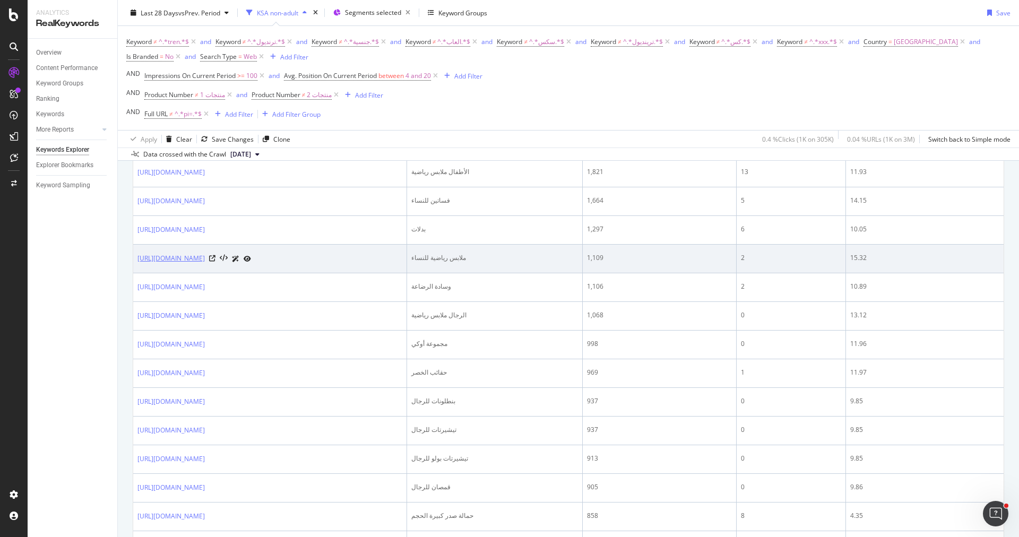
scroll to position [275, 0]
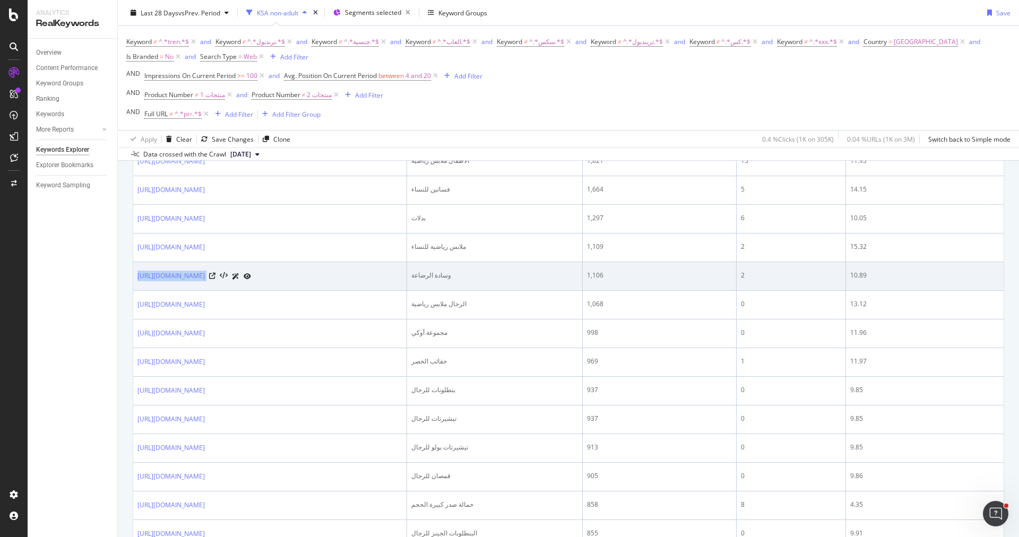
drag, startPoint x: 135, startPoint y: 272, endPoint x: 302, endPoint y: 272, distance: 166.7
click at [302, 272] on td "[URL][DOMAIN_NAME]" at bounding box center [270, 276] width 274 height 29
click at [215, 273] on icon at bounding box center [212, 276] width 6 height 6
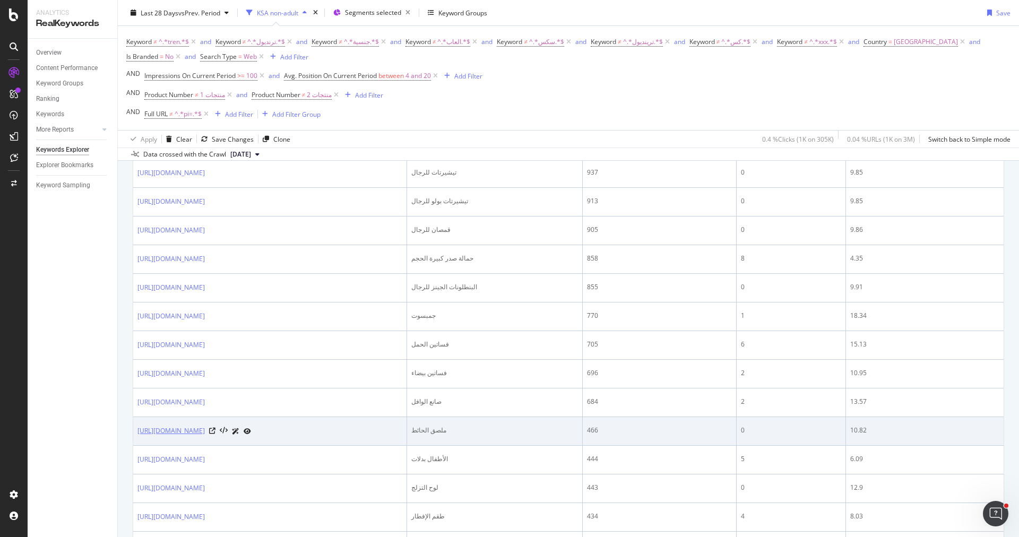
scroll to position [552, 0]
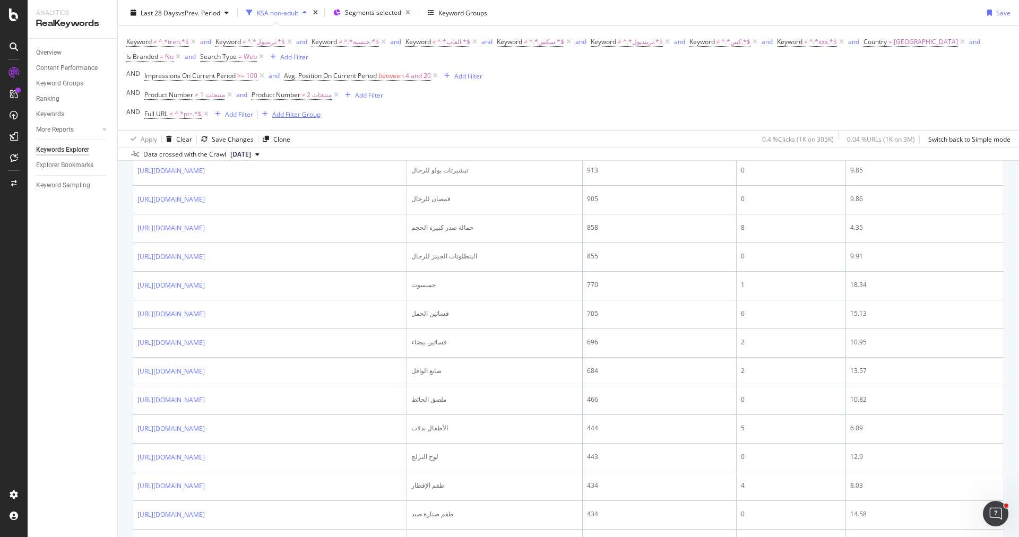
click at [304, 112] on div "Add Filter Group" at bounding box center [296, 113] width 48 height 9
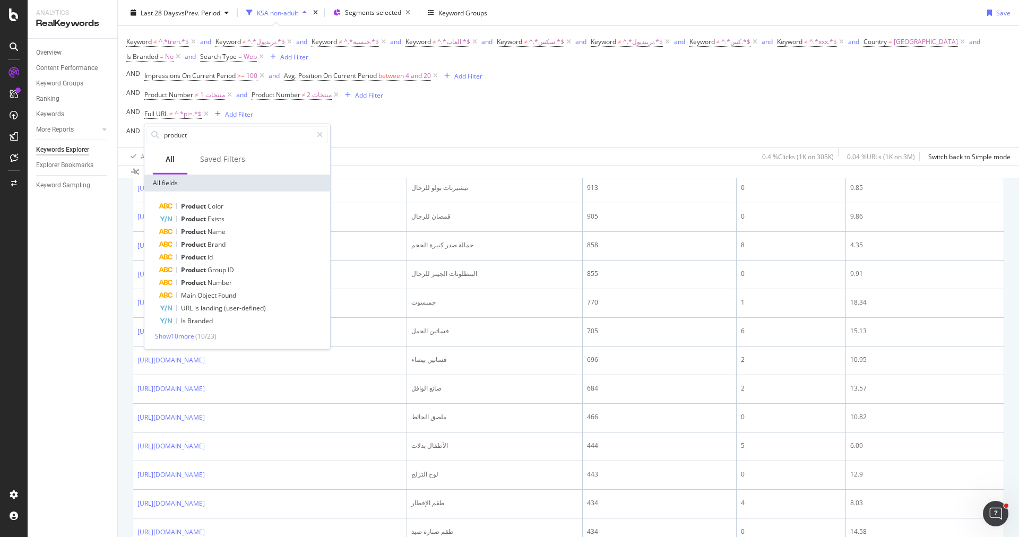
scroll to position [571, 0]
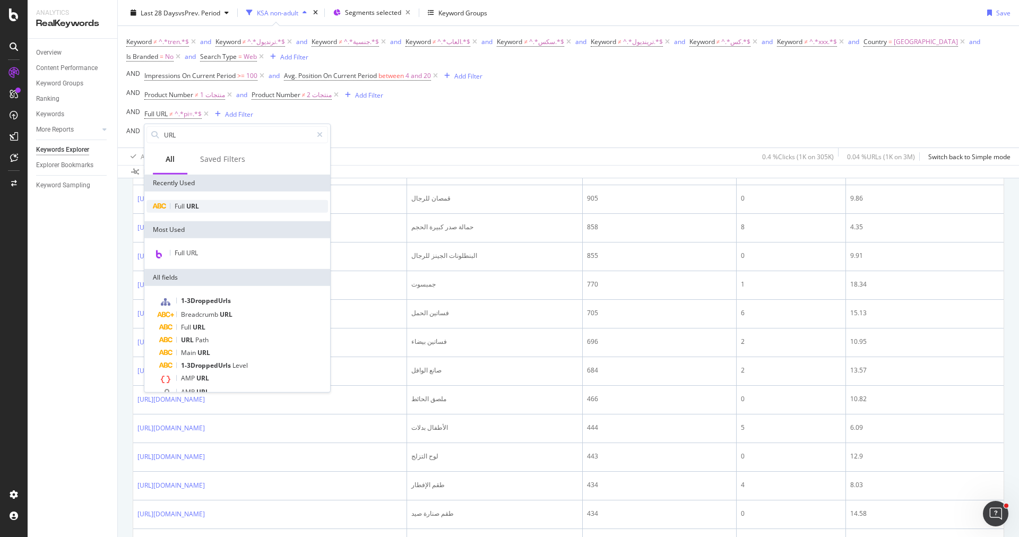
type input "URL"
click at [218, 202] on div "Full URL" at bounding box center [237, 206] width 182 height 13
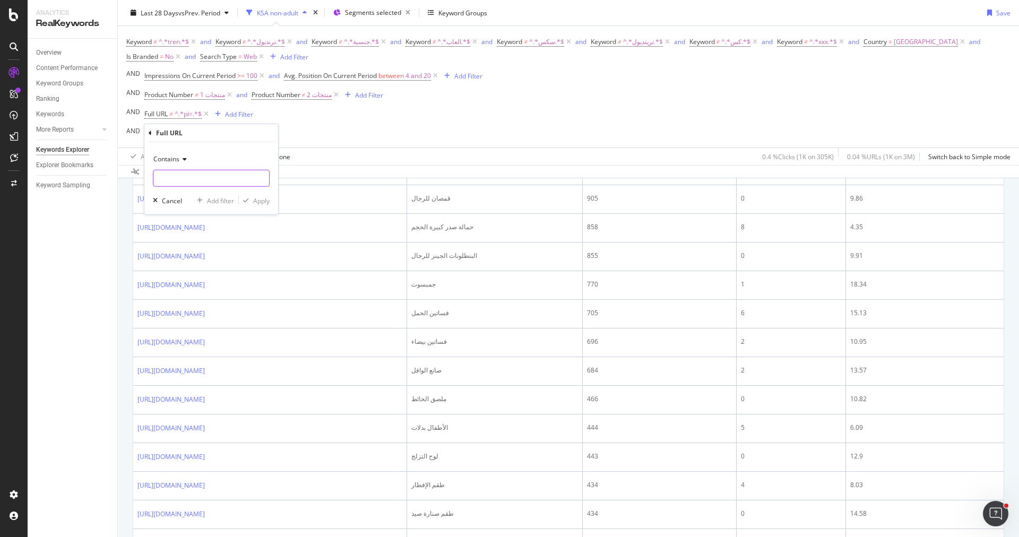
click at [184, 172] on input "text" at bounding box center [211, 178] width 116 height 17
type input "women"
click at [256, 200] on div "Apply" at bounding box center [261, 200] width 16 height 9
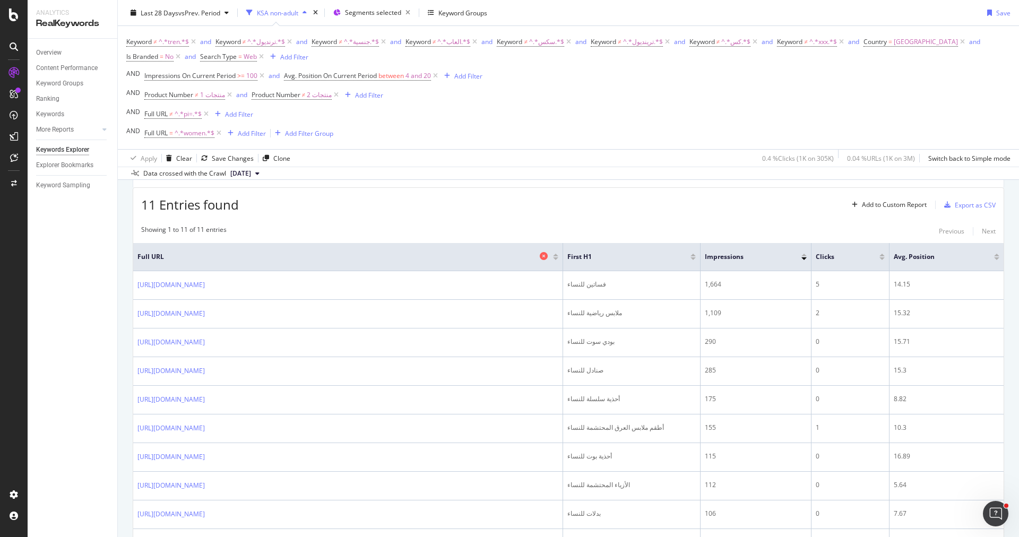
scroll to position [115, 0]
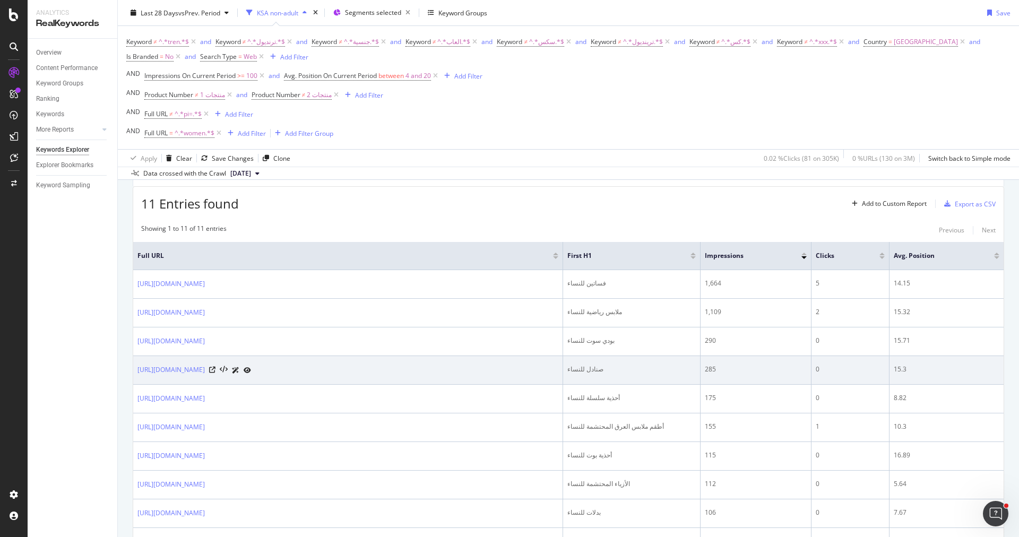
drag, startPoint x: 135, startPoint y: 364, endPoint x: 303, endPoint y: 368, distance: 167.8
click at [303, 368] on td "[URL][DOMAIN_NAME]" at bounding box center [348, 370] width 430 height 29
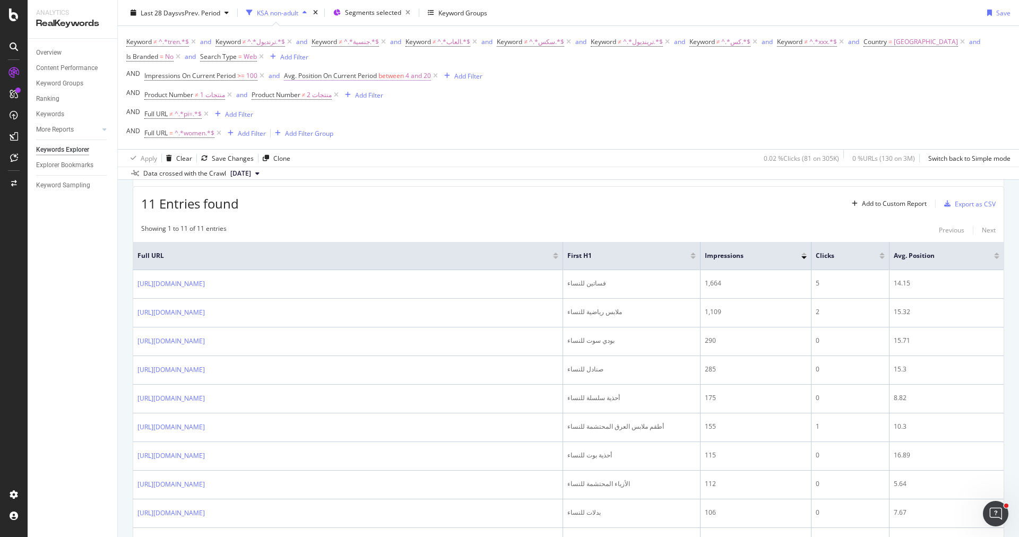
copy link "[URL][DOMAIN_NAME]"
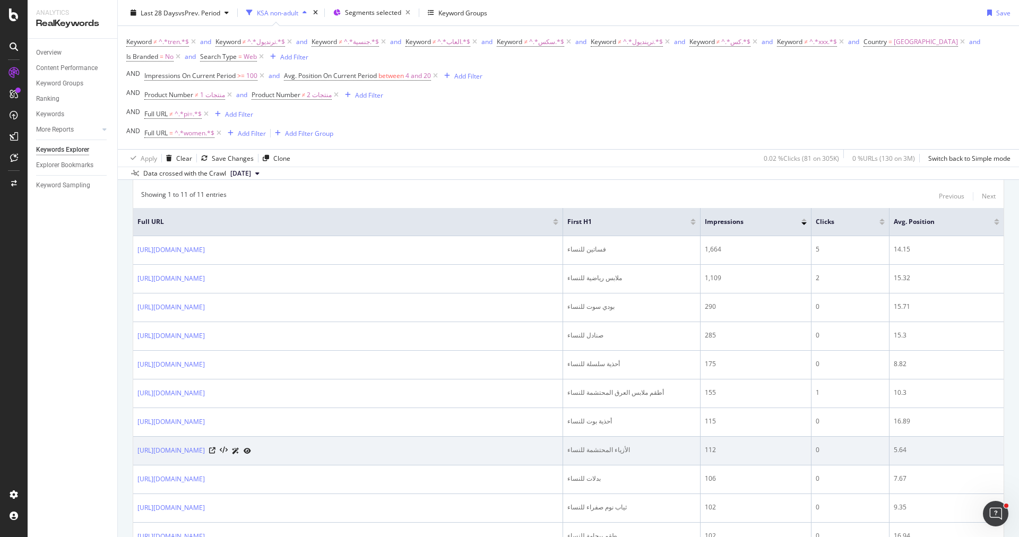
scroll to position [184, 0]
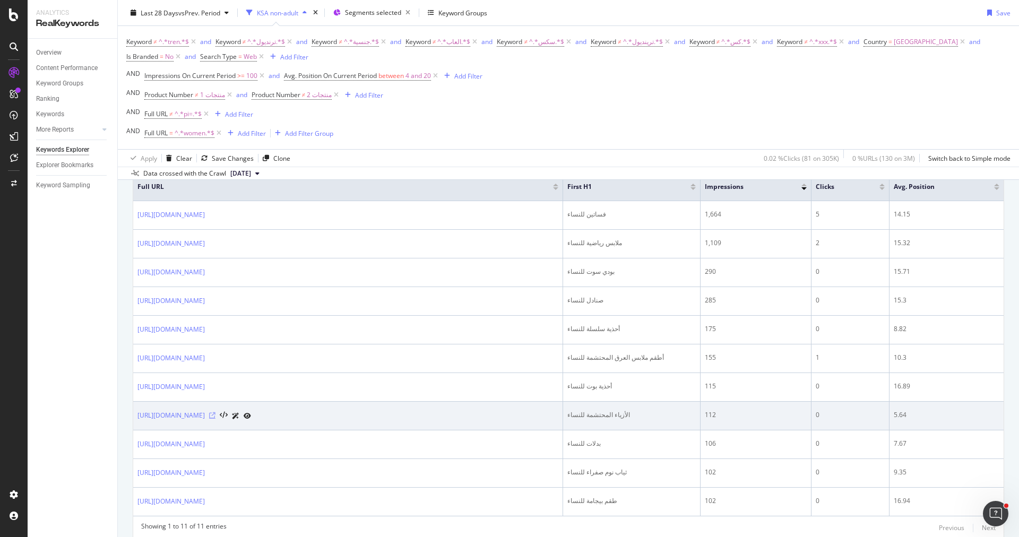
click at [215, 412] on icon at bounding box center [212, 415] width 6 height 6
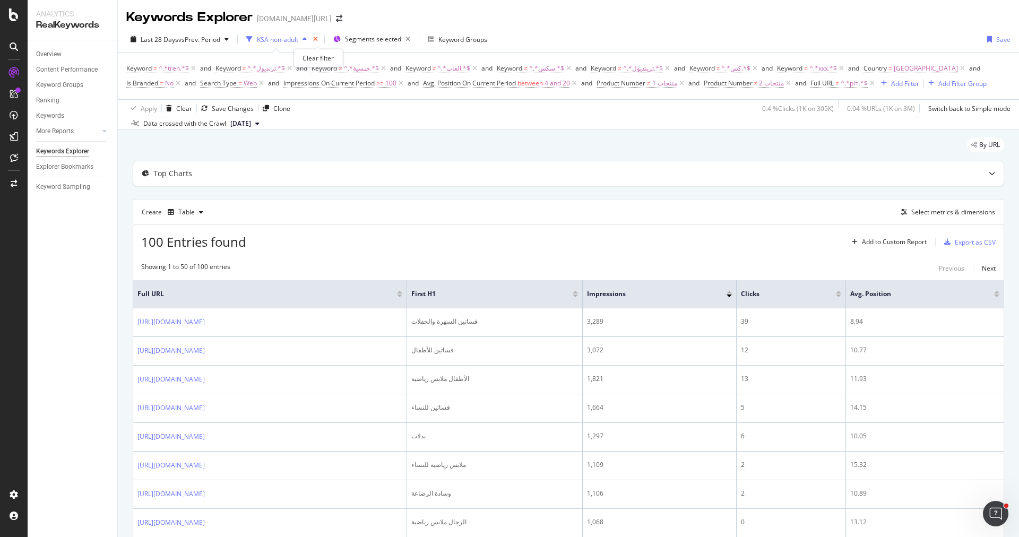
click at [318, 39] on icon "times" at bounding box center [315, 39] width 5 height 6
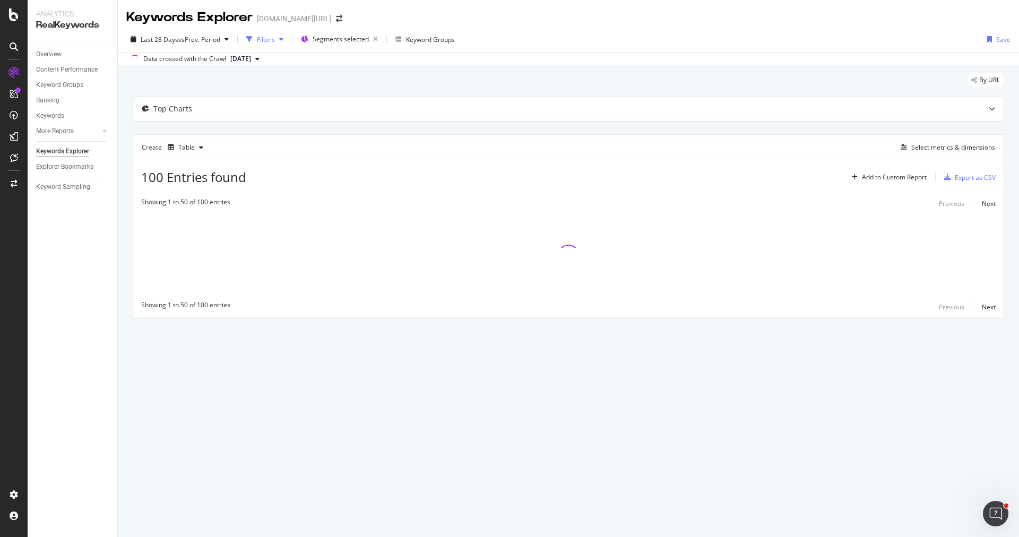
click at [273, 40] on div "Filters" at bounding box center [266, 39] width 18 height 9
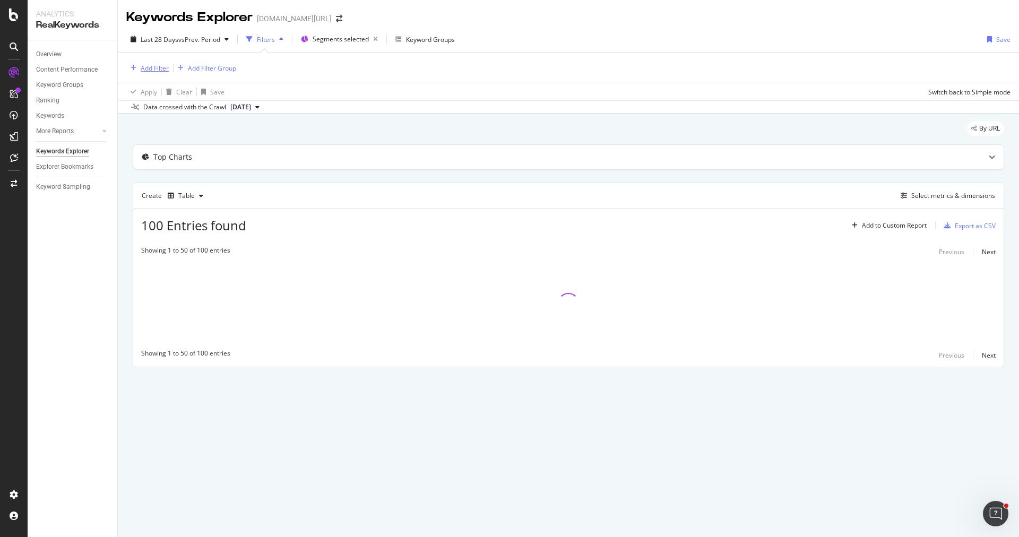
click at [153, 73] on div "Add Filter" at bounding box center [147, 68] width 42 height 12
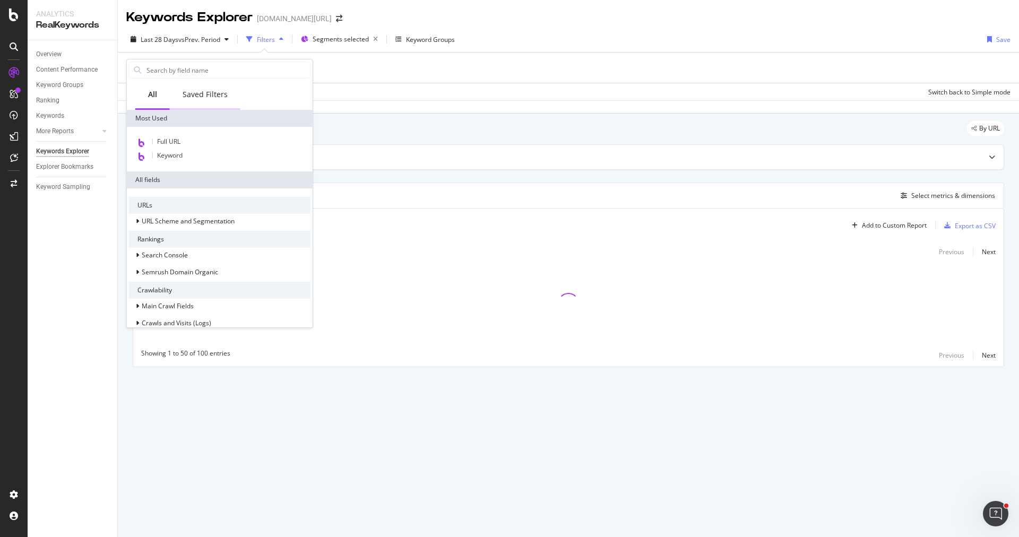
click at [203, 102] on div "Saved Filters" at bounding box center [205, 95] width 71 height 29
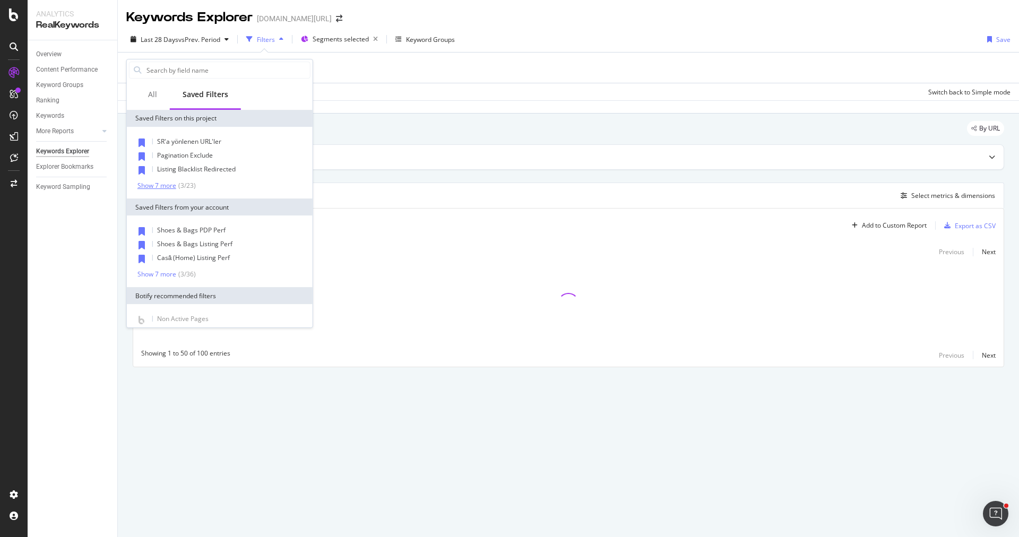
click at [169, 182] on div "Show 7 more" at bounding box center [156, 185] width 39 height 7
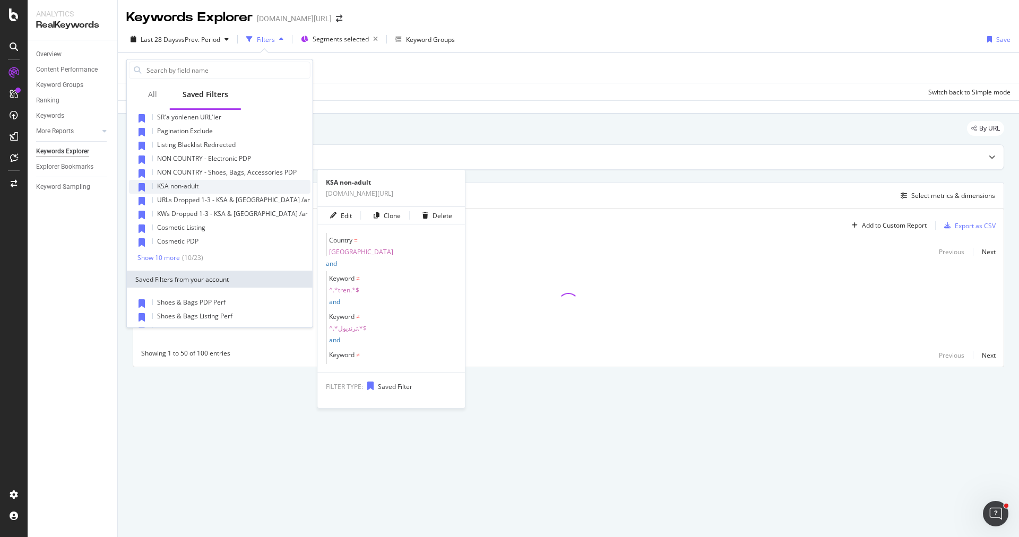
scroll to position [35, 0]
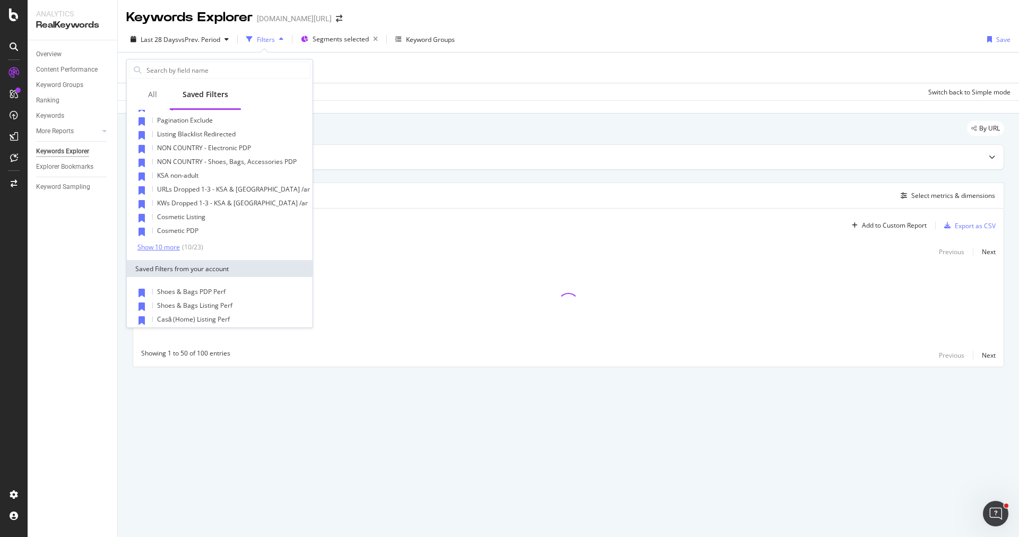
click at [170, 246] on div "Show 10 more" at bounding box center [158, 247] width 42 height 7
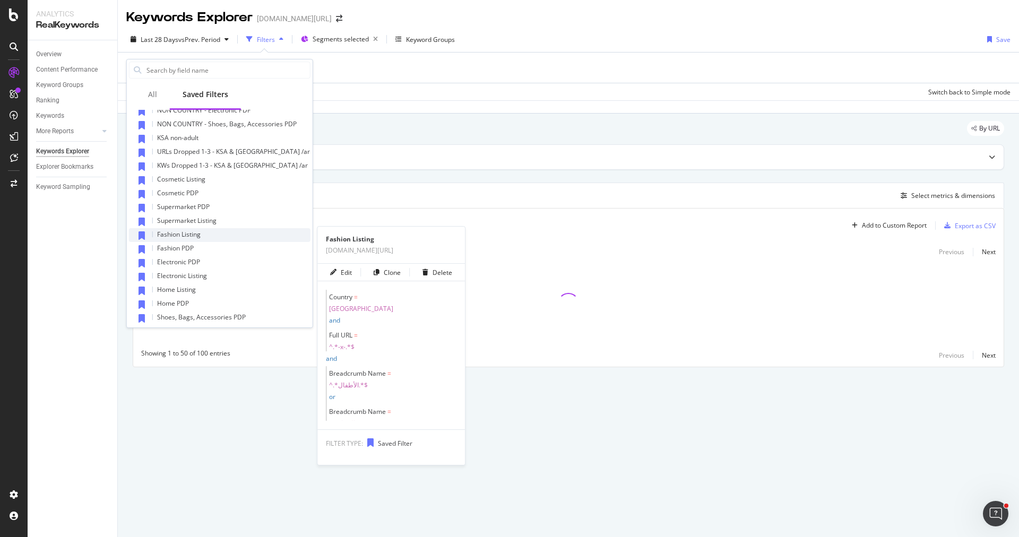
scroll to position [76, 0]
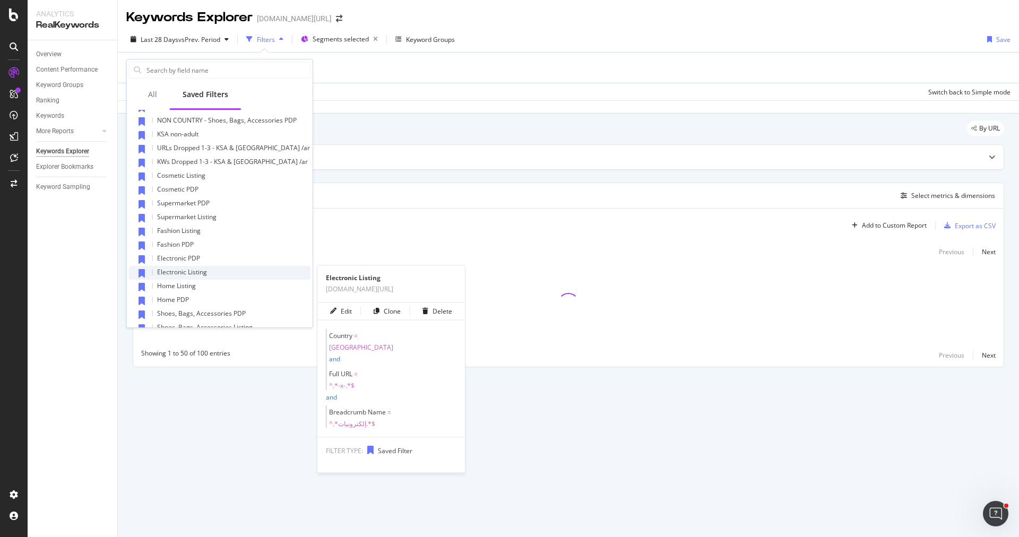
click at [214, 268] on div "Electronic Listing" at bounding box center [220, 273] width 182 height 14
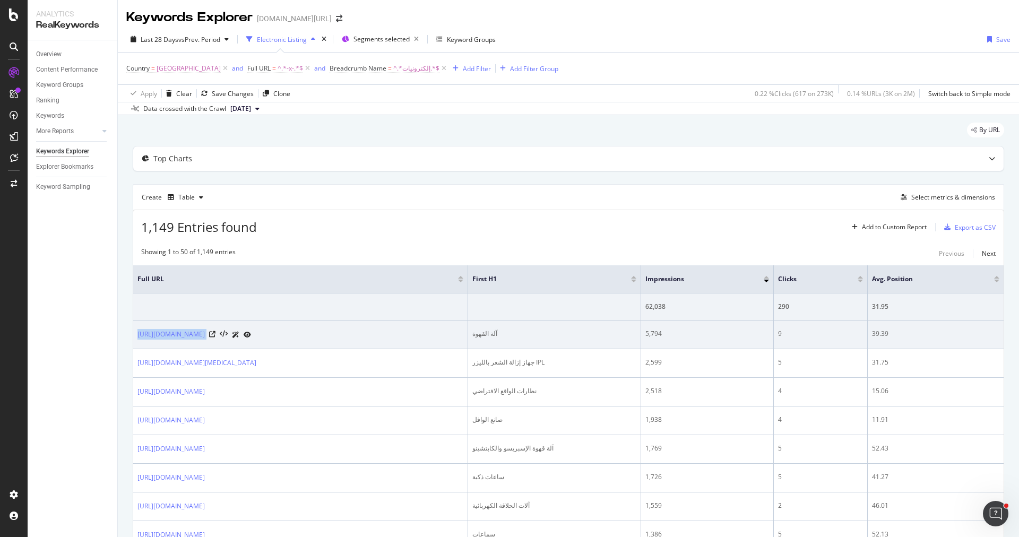
drag, startPoint x: 134, startPoint y: 333, endPoint x: 298, endPoint y: 333, distance: 164.0
click at [298, 333] on td "[URL][DOMAIN_NAME]" at bounding box center [300, 335] width 335 height 29
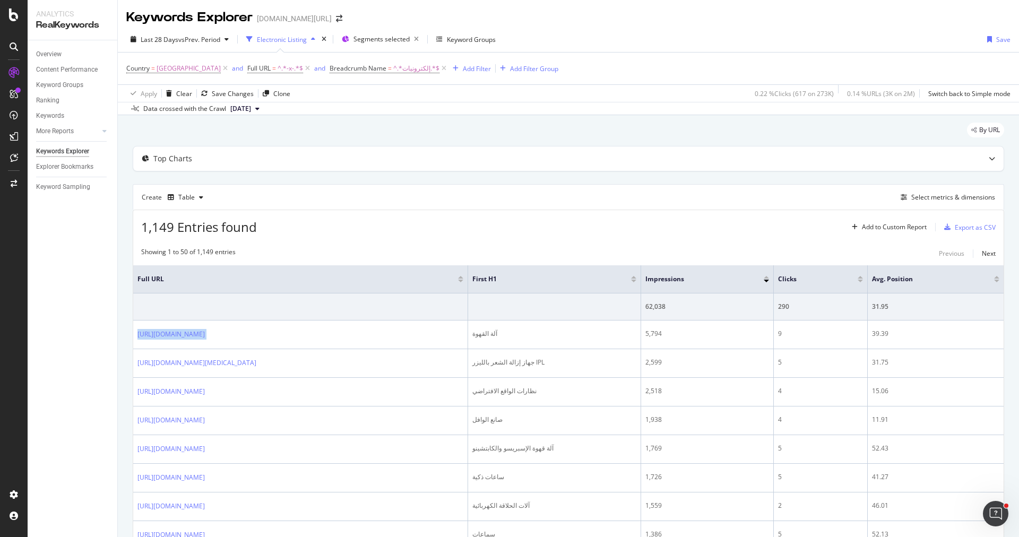
copy div "[URL][DOMAIN_NAME]"
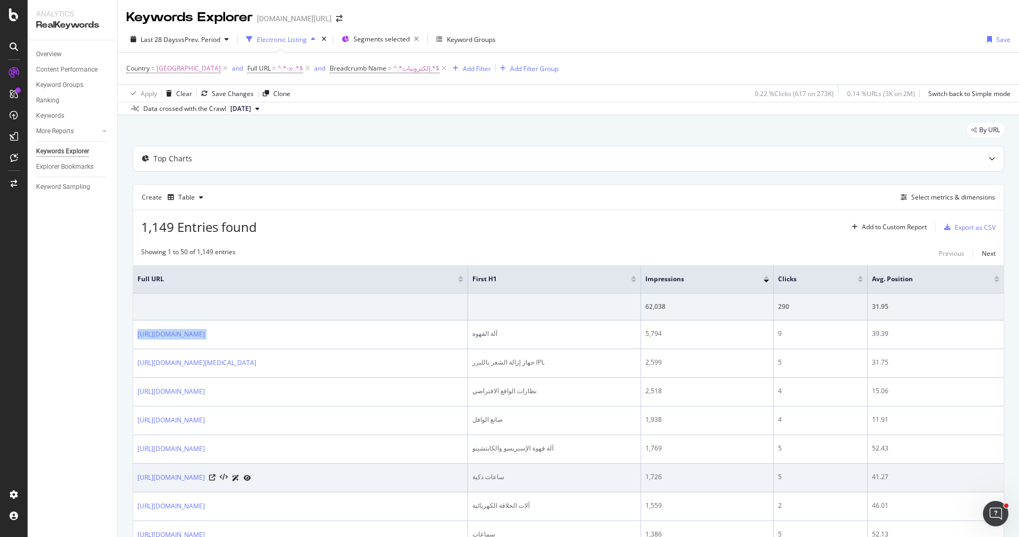
drag, startPoint x: 134, startPoint y: 472, endPoint x: 288, endPoint y: 473, distance: 153.4
click at [288, 473] on td "[URL][DOMAIN_NAME]" at bounding box center [300, 478] width 335 height 29
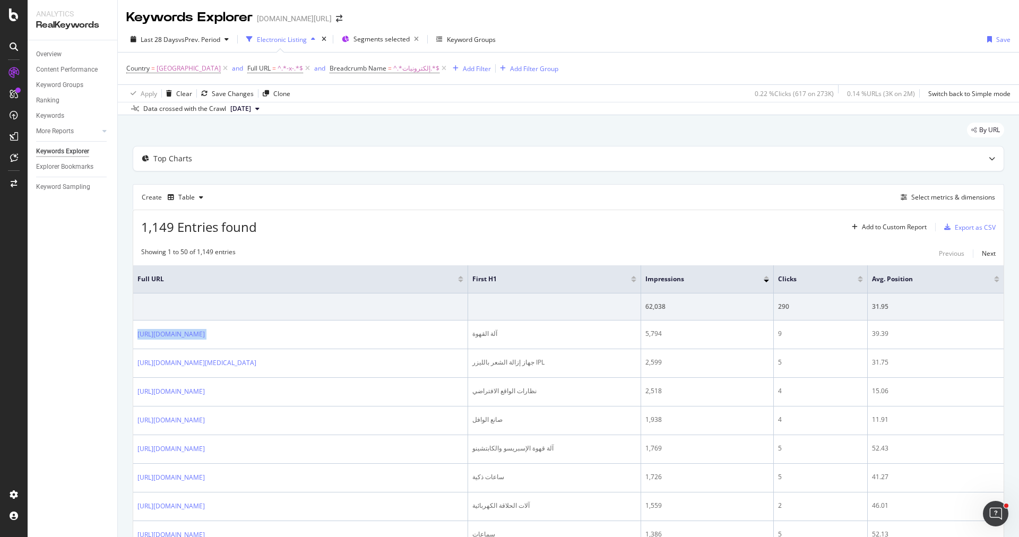
copy link "[URL][DOMAIN_NAME]"
click at [400, 220] on div "1,149 Entries found Add to Custom Report Export as CSV" at bounding box center [568, 223] width 870 height 26
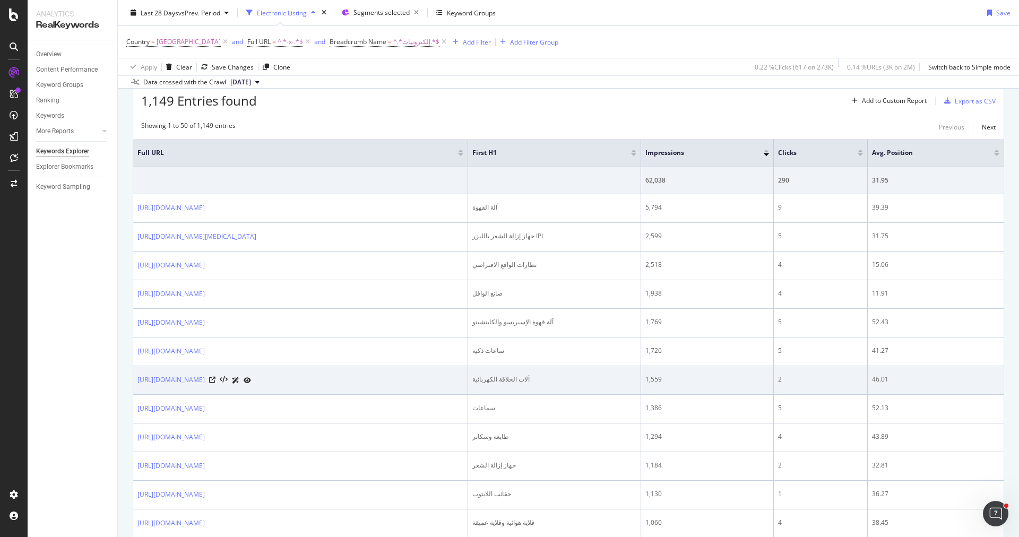
scroll to position [120, 0]
